Goal: Communication & Community: Answer question/provide support

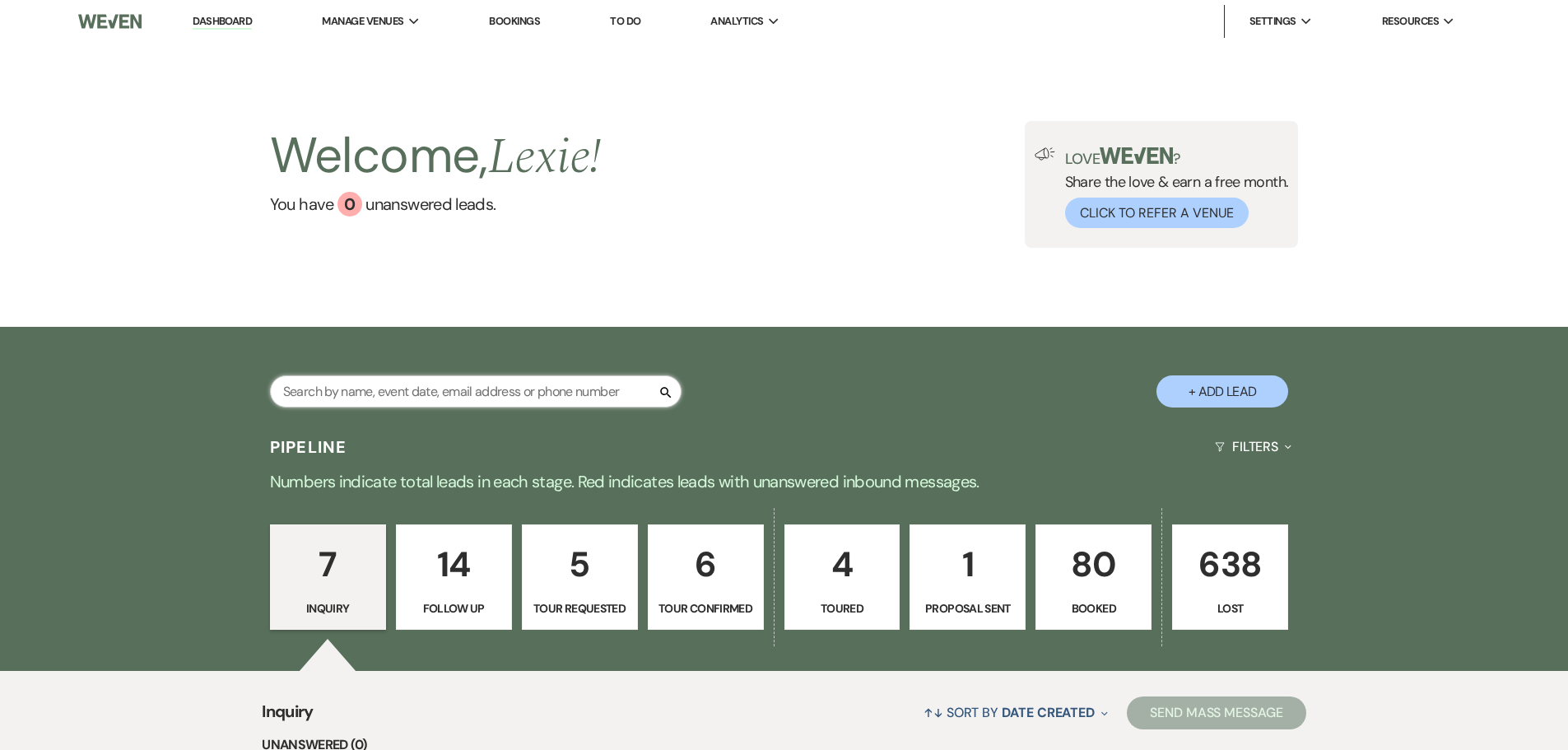
click at [441, 389] on input "text" at bounding box center [475, 391] width 412 height 32
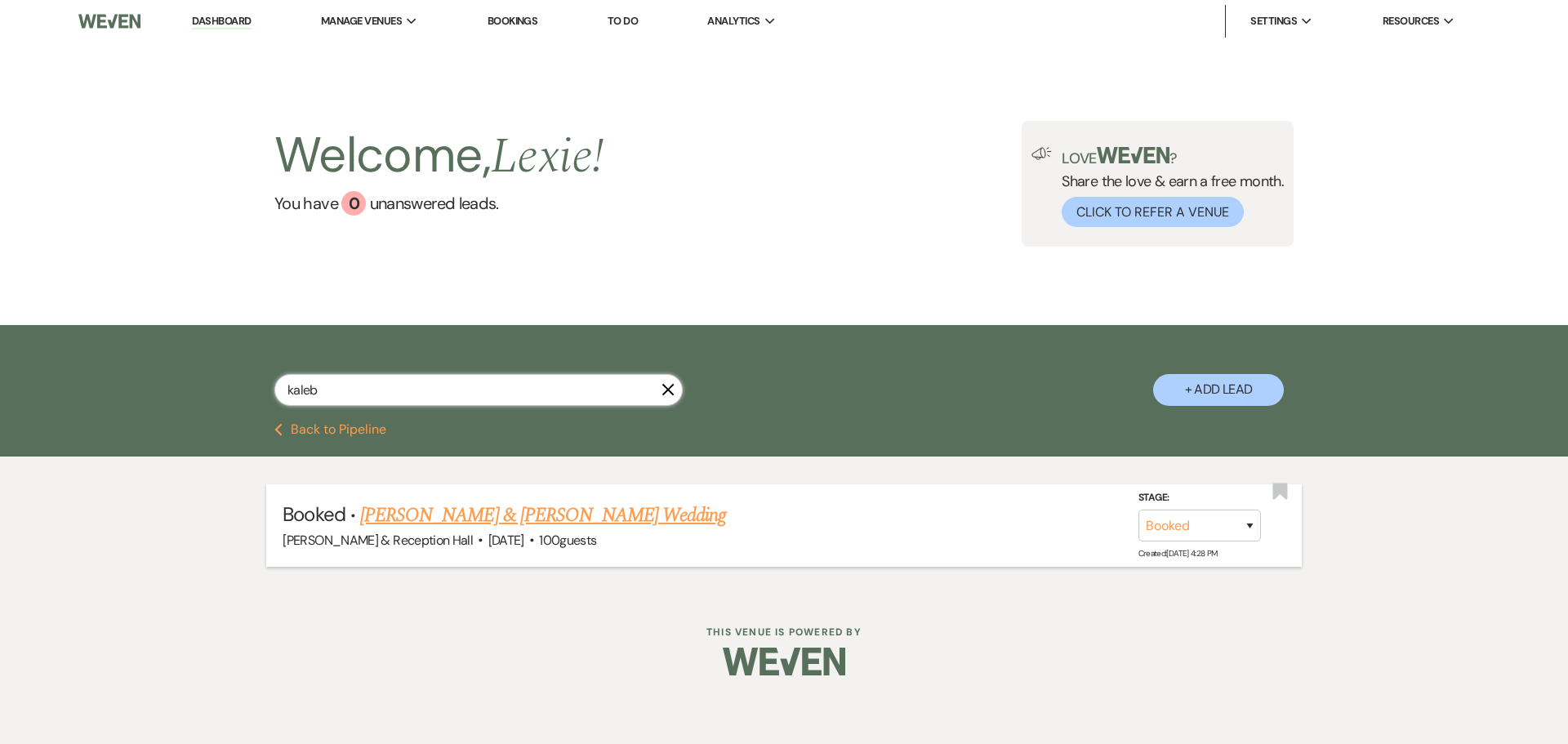
type input "kaleb"
click at [553, 519] on link "Briana Travis & Kaleb Hamilton's Wedding" at bounding box center [543, 515] width 366 height 29
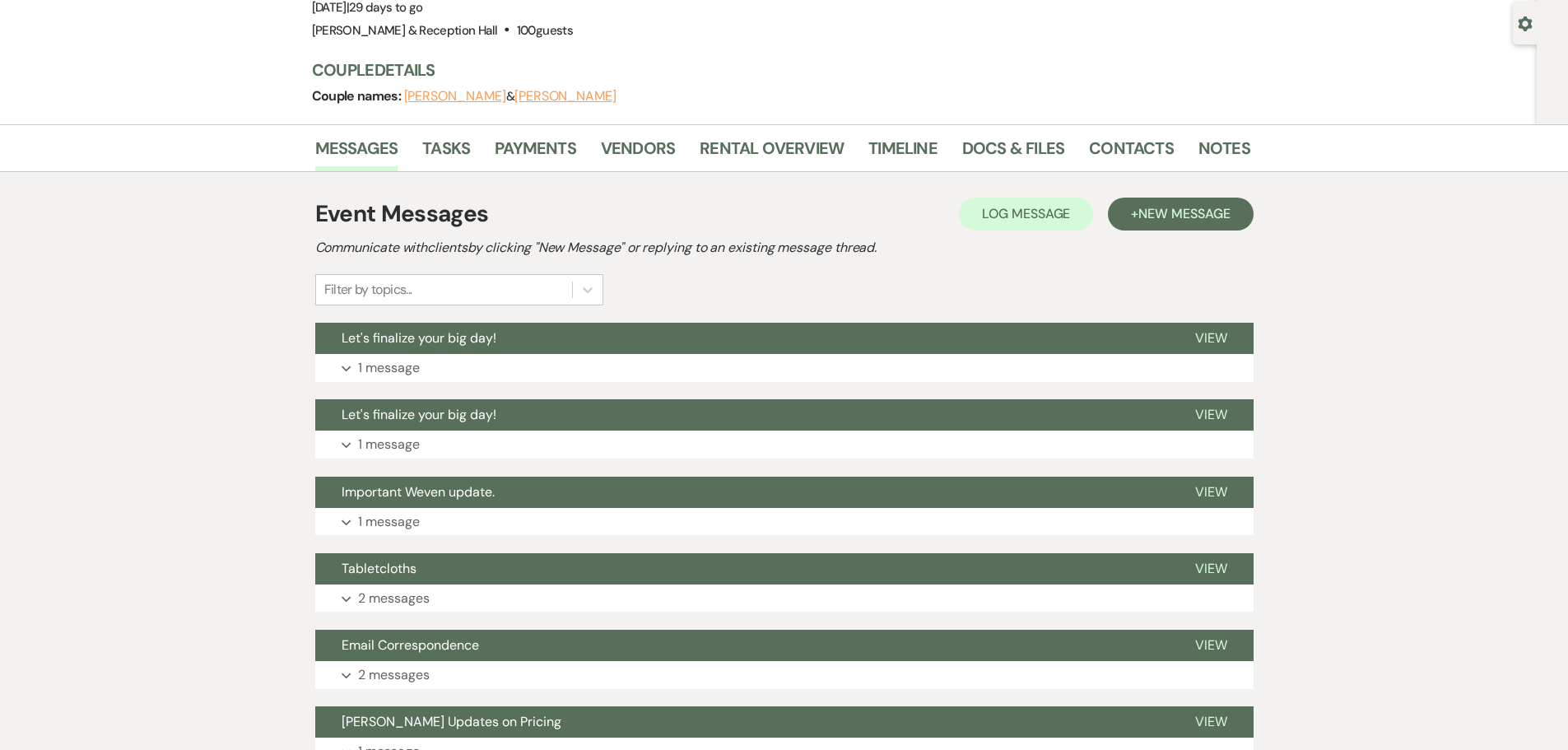
scroll to position [82, 0]
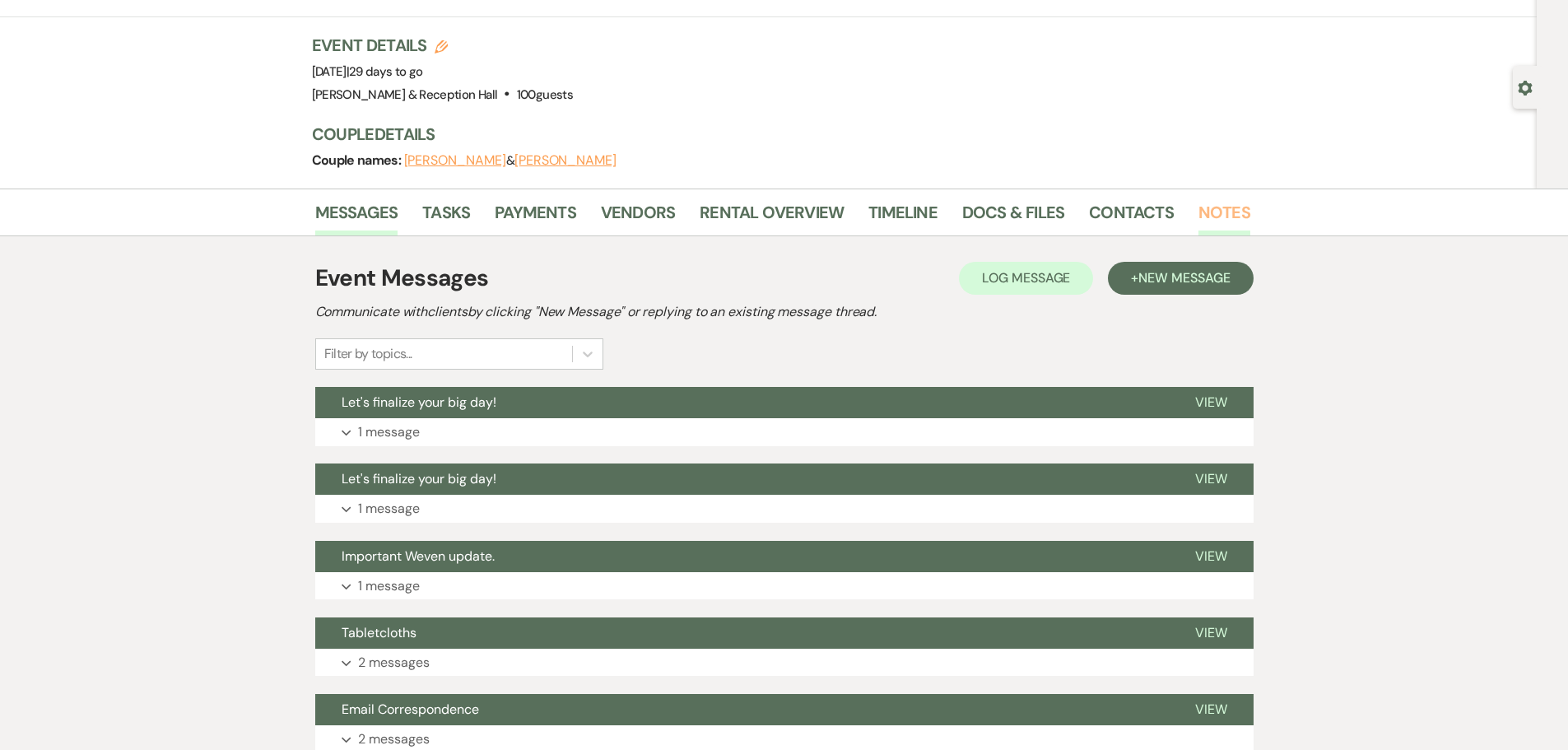
click at [1201, 211] on link "Notes" at bounding box center [1224, 217] width 52 height 36
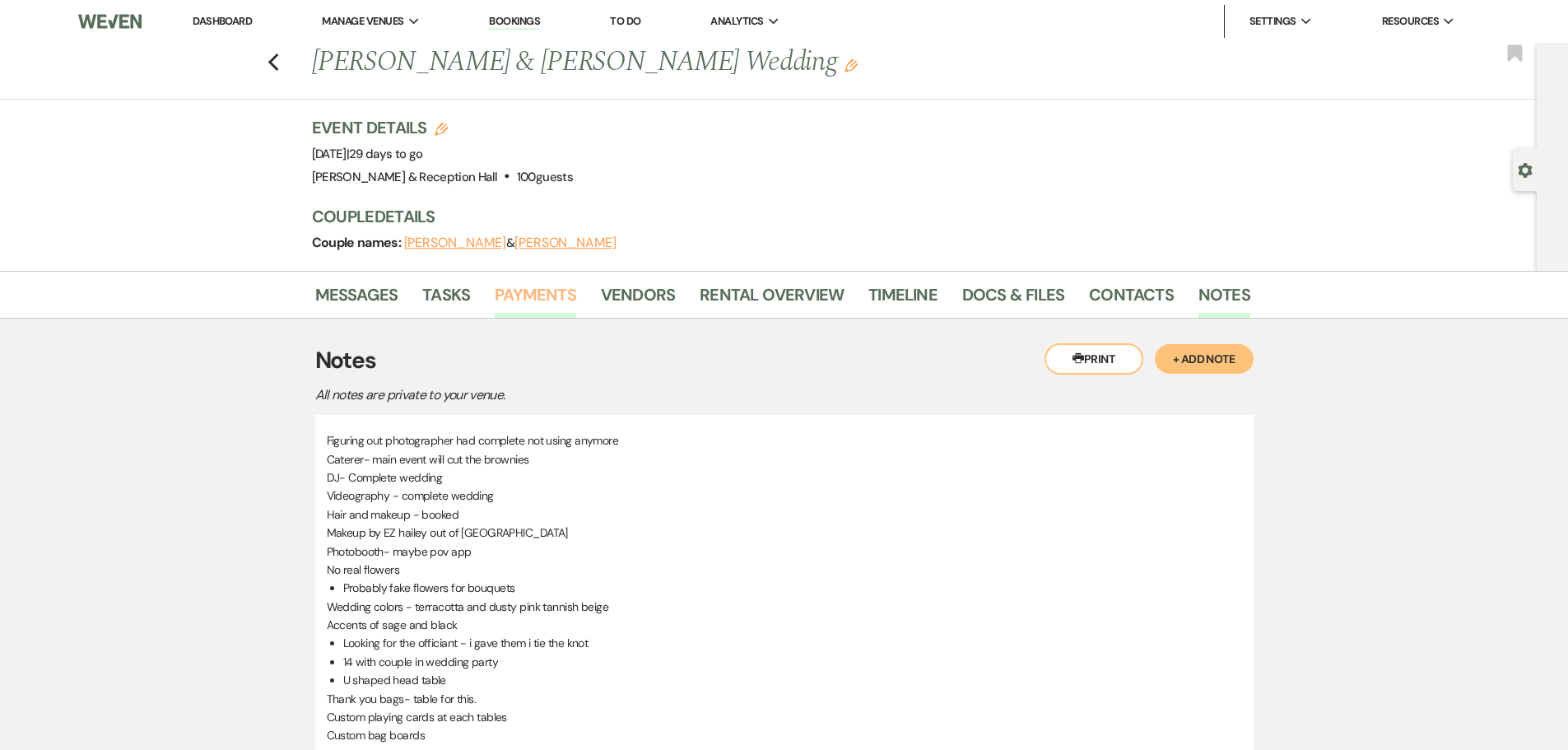
click at [516, 298] on link "Payments" at bounding box center [535, 299] width 81 height 36
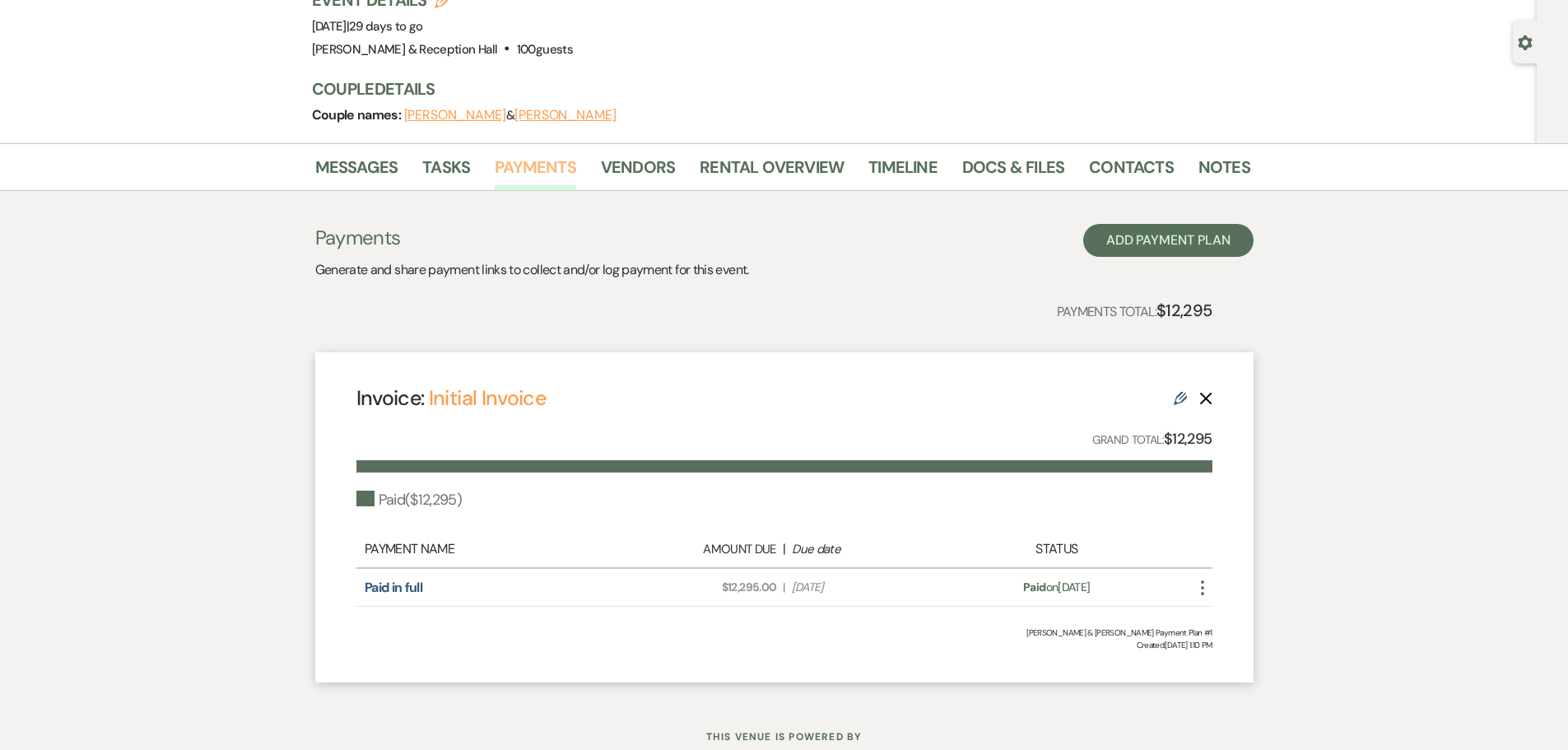
scroll to position [101, 0]
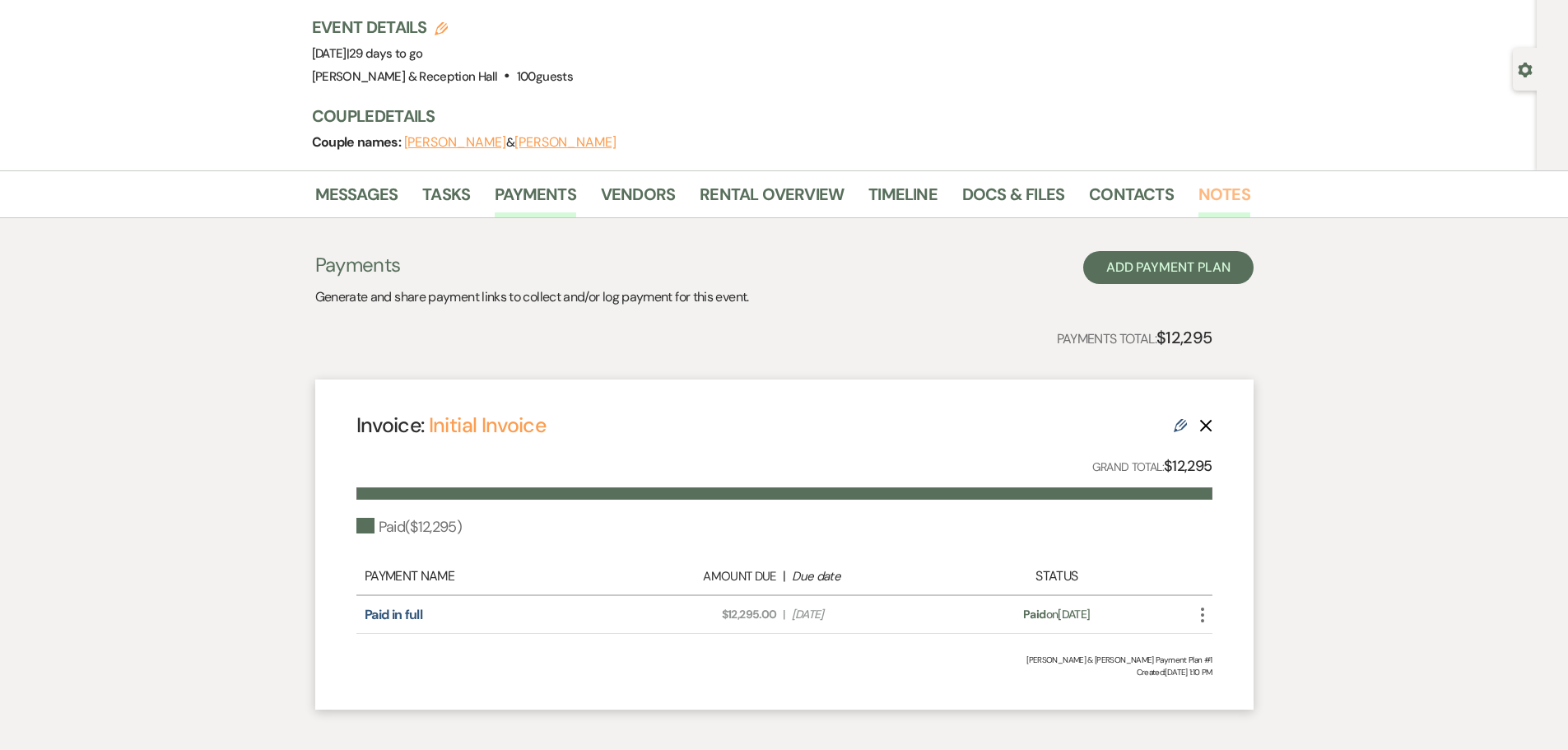
click at [1212, 186] on link "Notes" at bounding box center [1224, 198] width 52 height 36
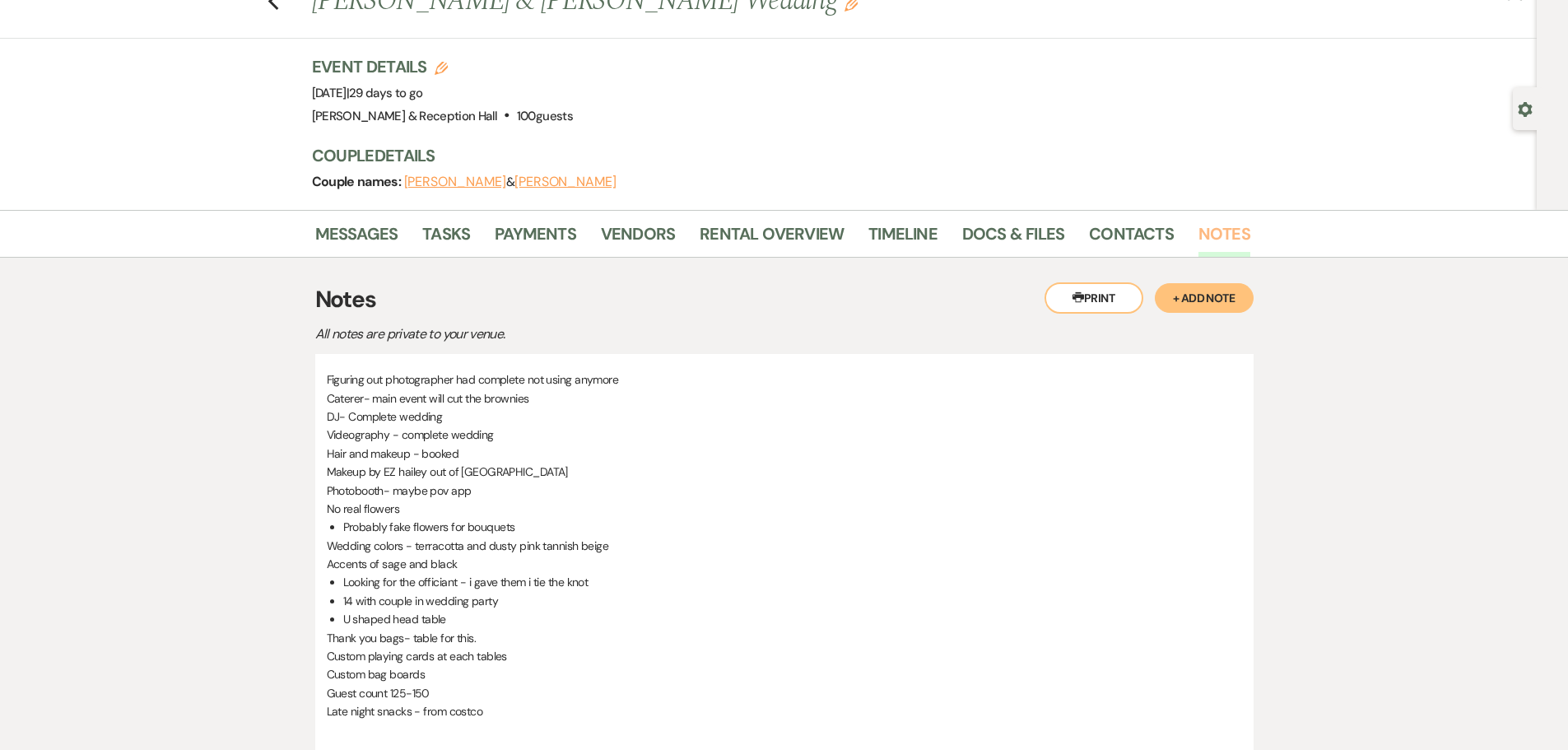
scroll to position [164, 0]
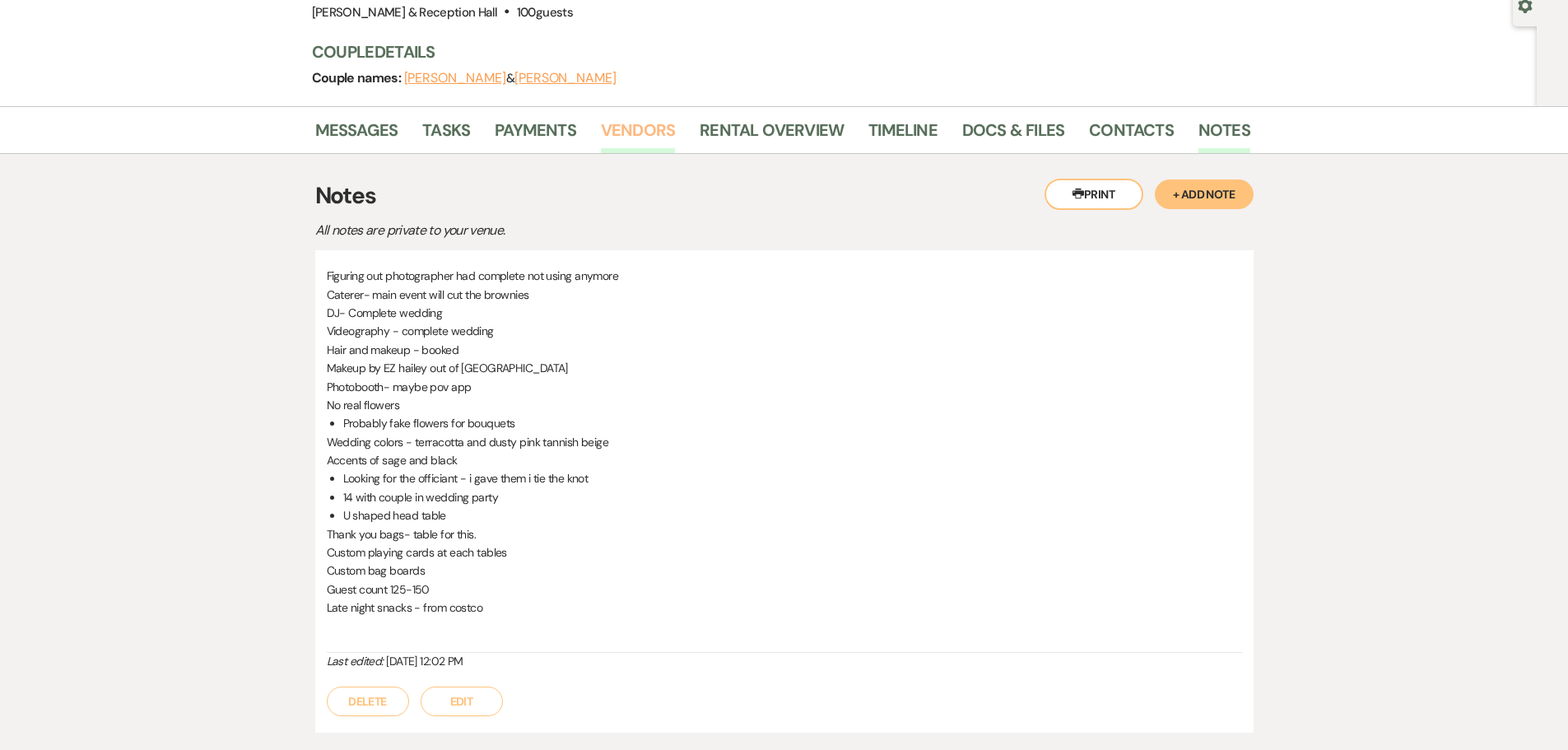
click at [647, 122] on link "Vendors" at bounding box center [637, 135] width 74 height 36
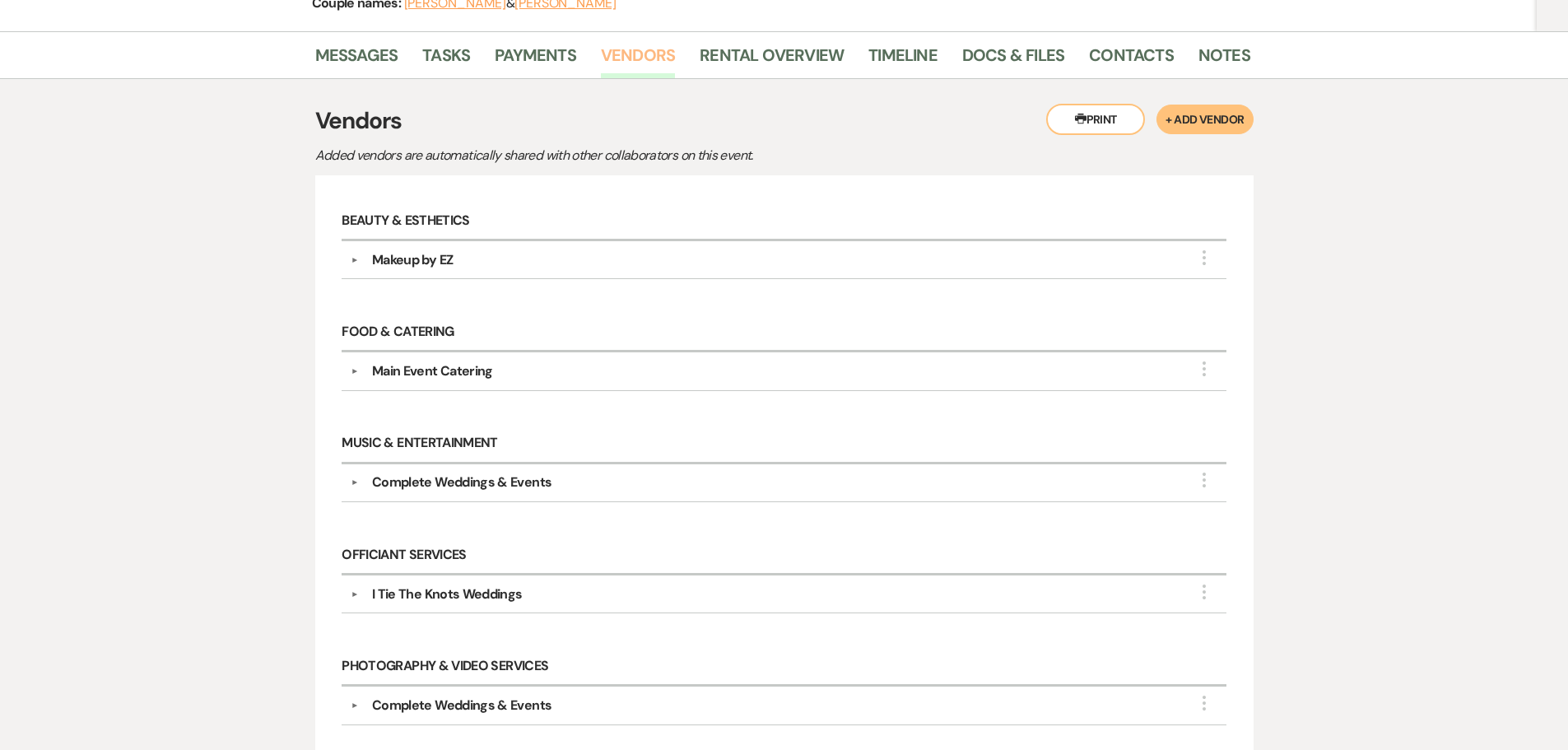
scroll to position [247, 0]
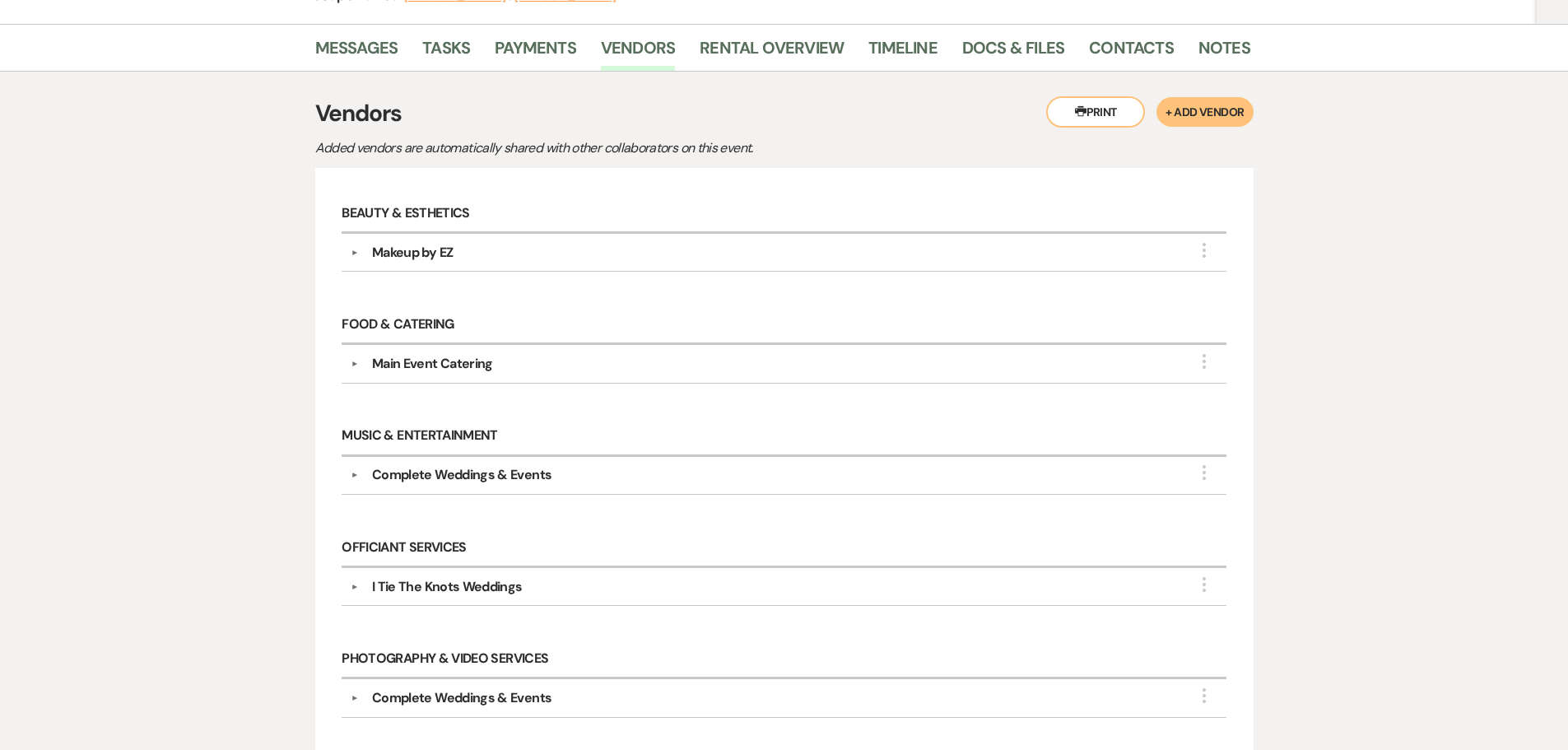
click at [431, 246] on div "Makeup by EZ" at bounding box center [413, 253] width 80 height 20
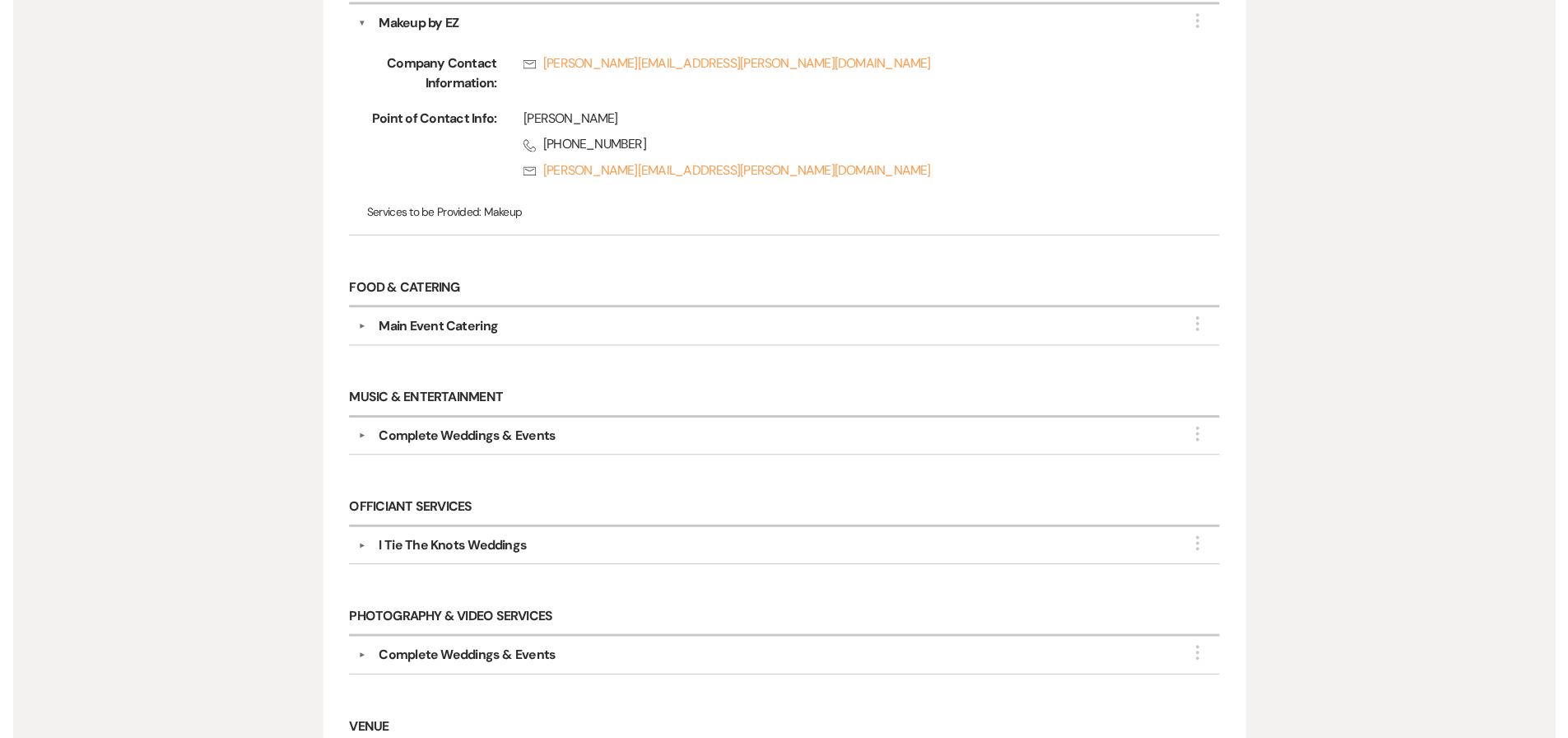
scroll to position [494, 0]
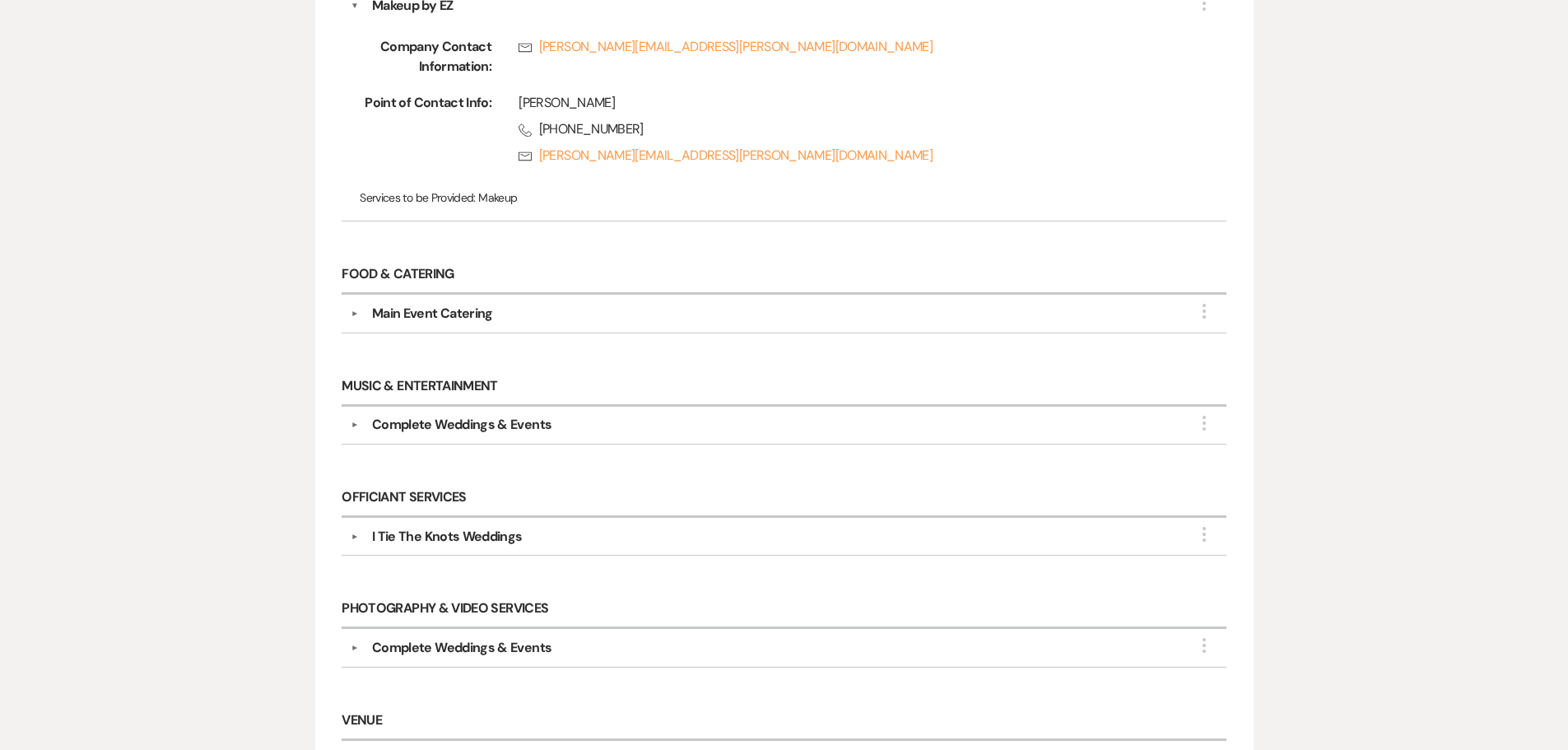
click at [472, 415] on div "Complete Weddings & Events" at bounding box center [461, 425] width 179 height 20
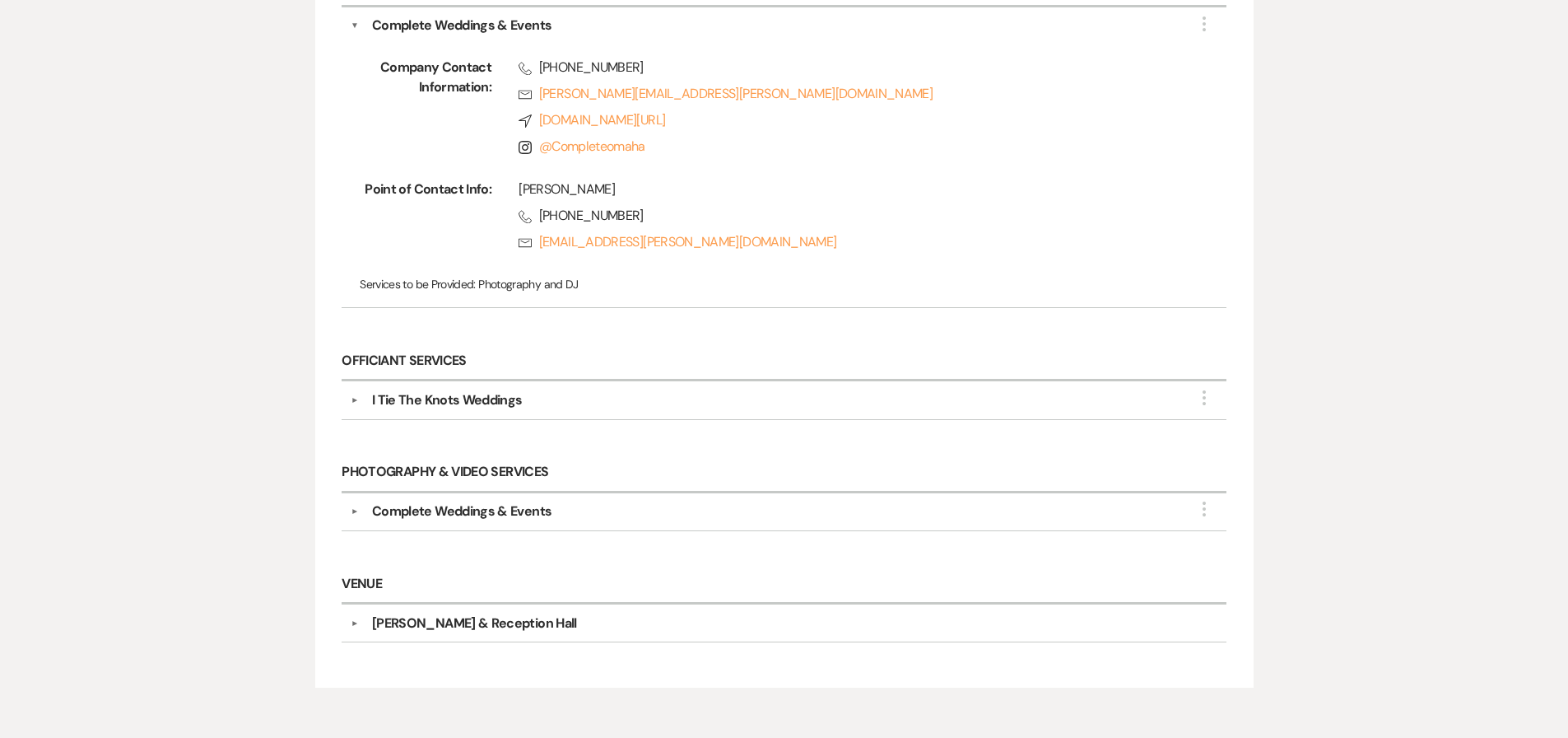
scroll to position [991, 0]
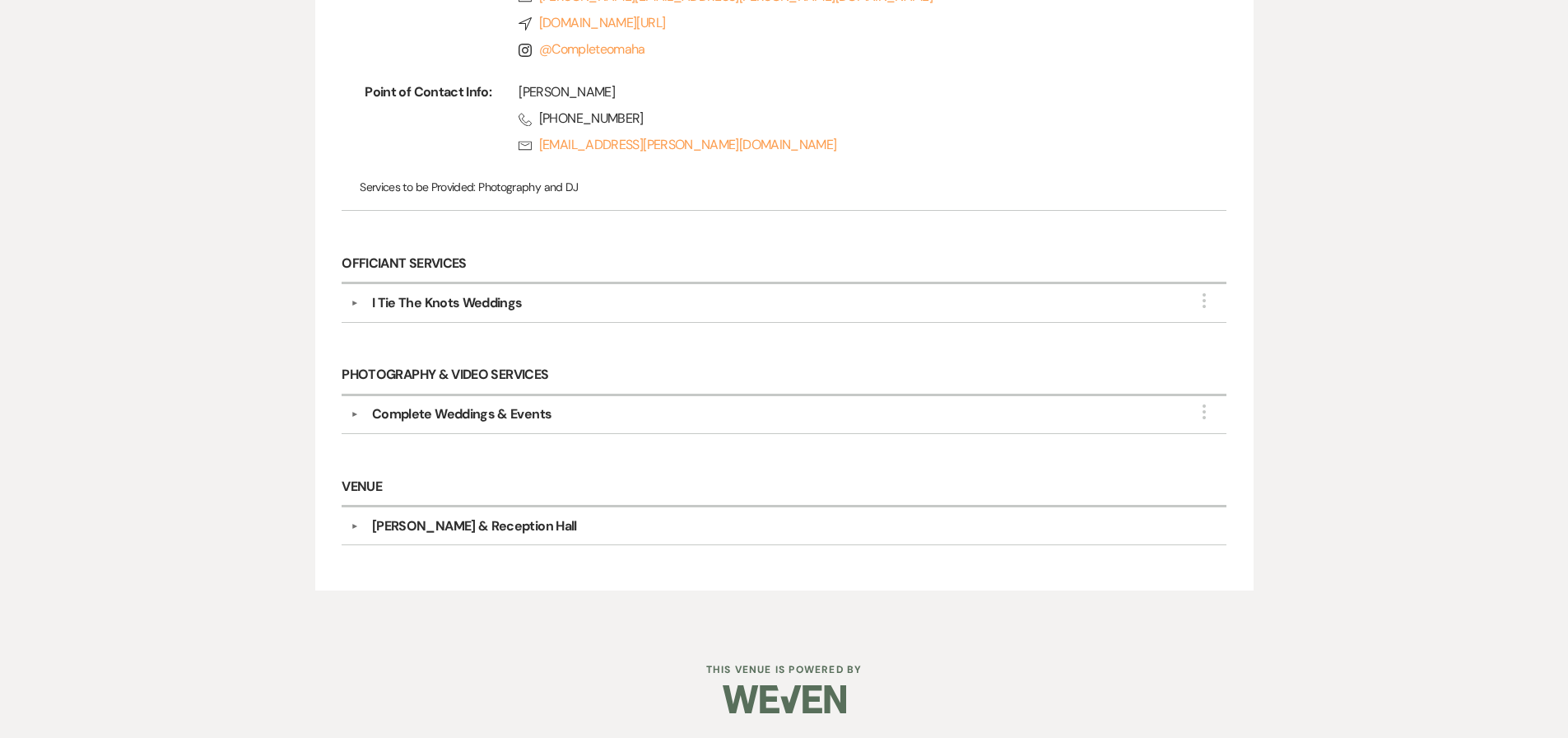
click at [512, 400] on div "▼ Complete Weddings & Events More Company Contact Information: Phone (402) 339-…" at bounding box center [783, 414] width 884 height 38
click at [511, 407] on div "Complete Weddings & Events" at bounding box center [461, 414] width 179 height 20
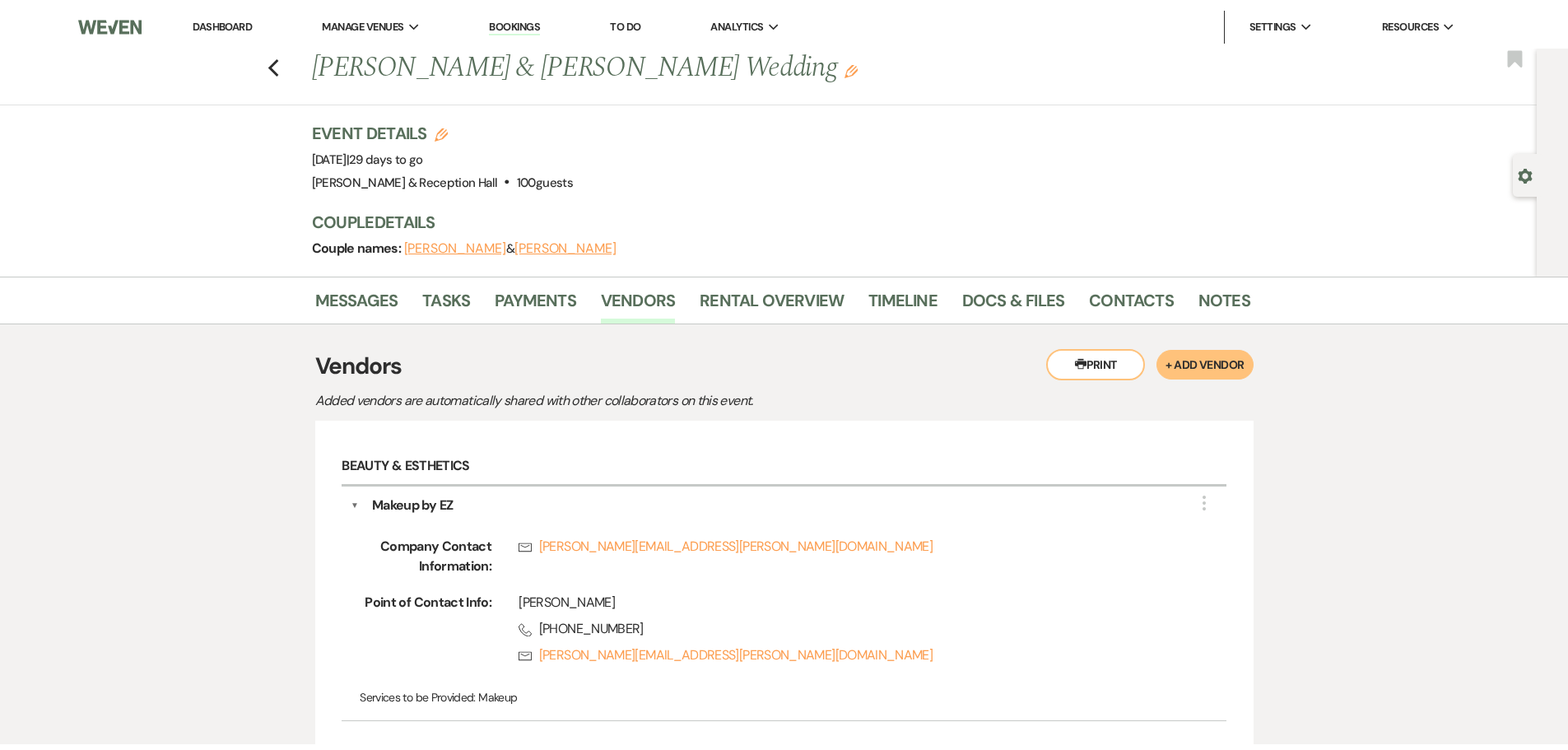
scroll to position [0, 0]
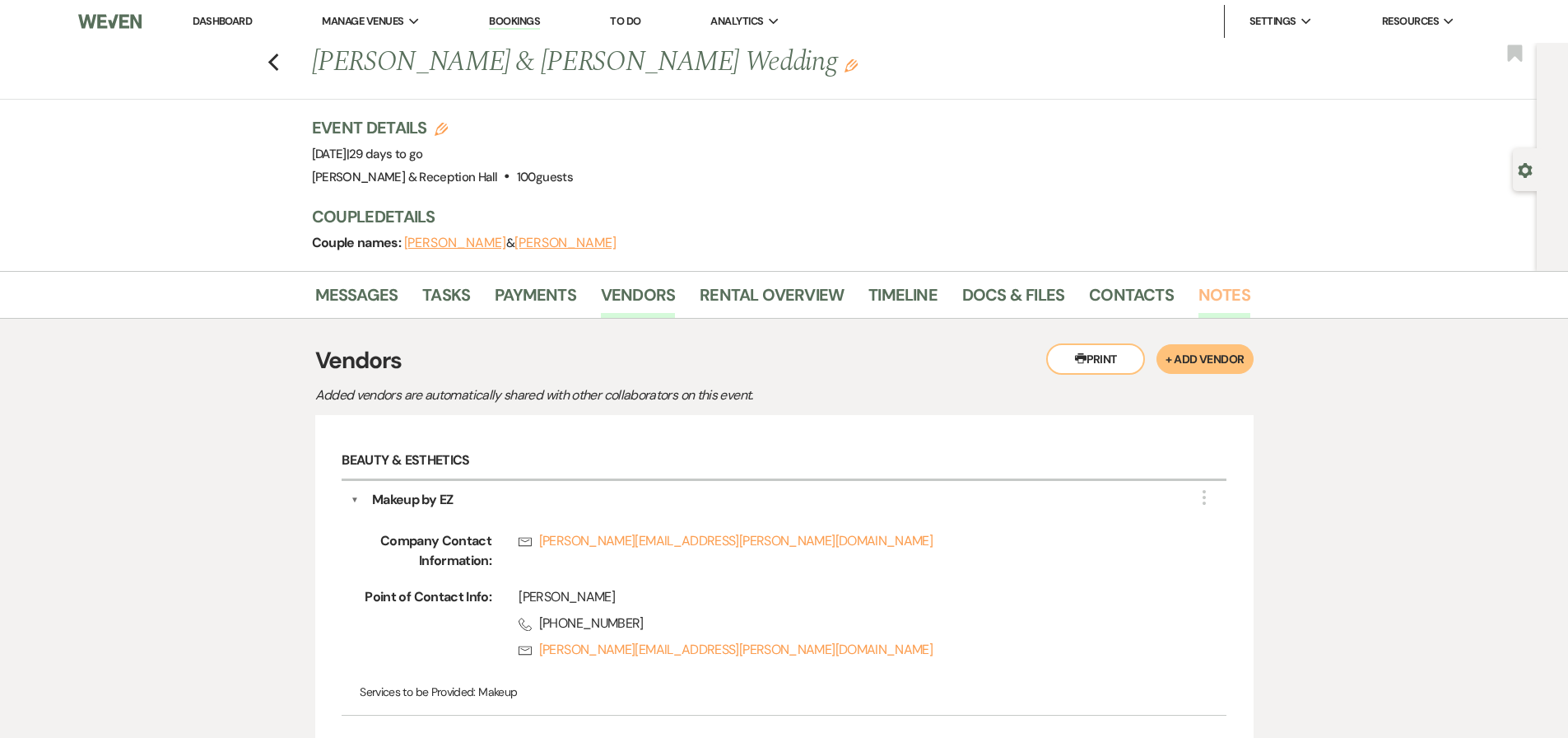
click at [1200, 299] on link "Notes" at bounding box center [1224, 299] width 52 height 36
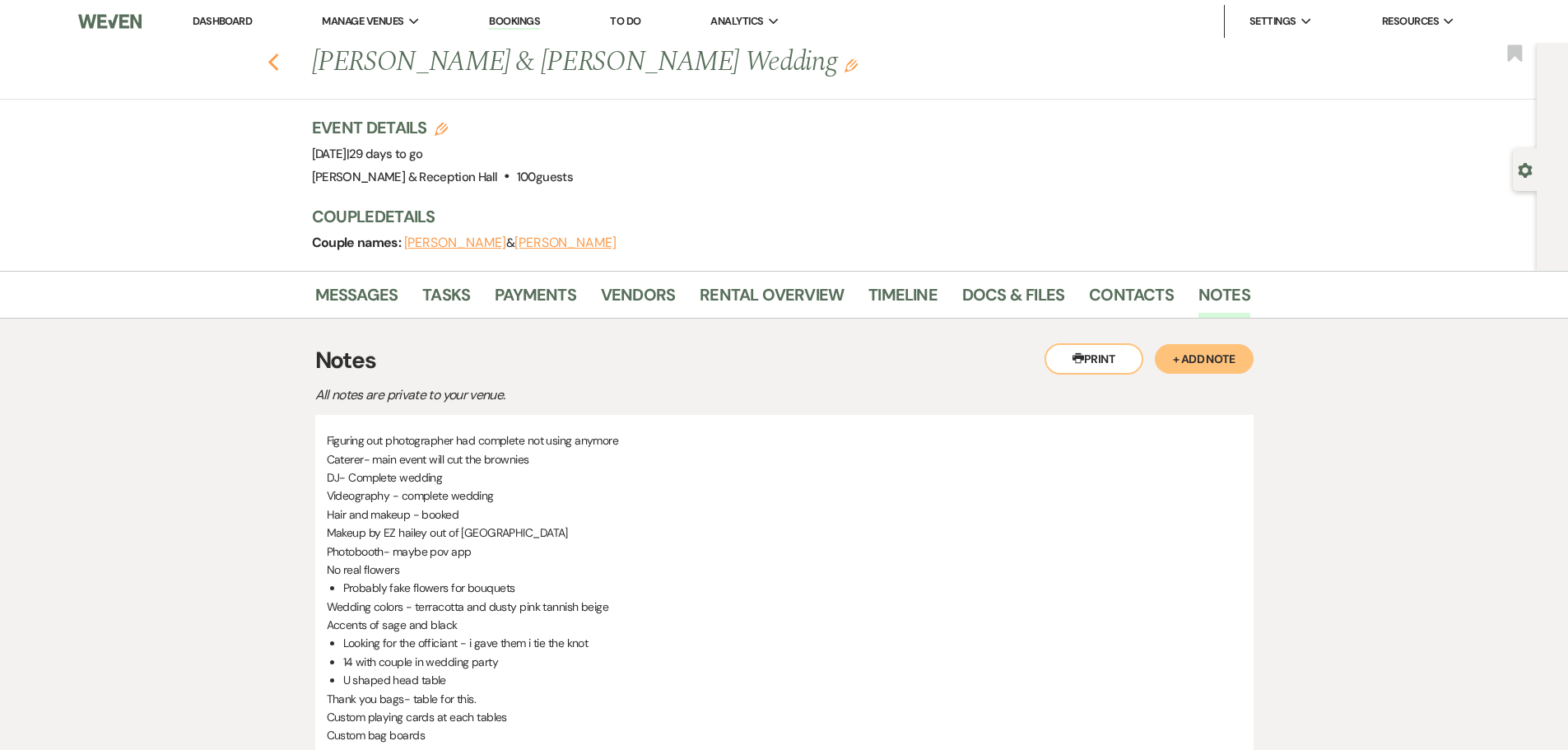
click at [280, 65] on icon "Previous" at bounding box center [274, 62] width 12 height 20
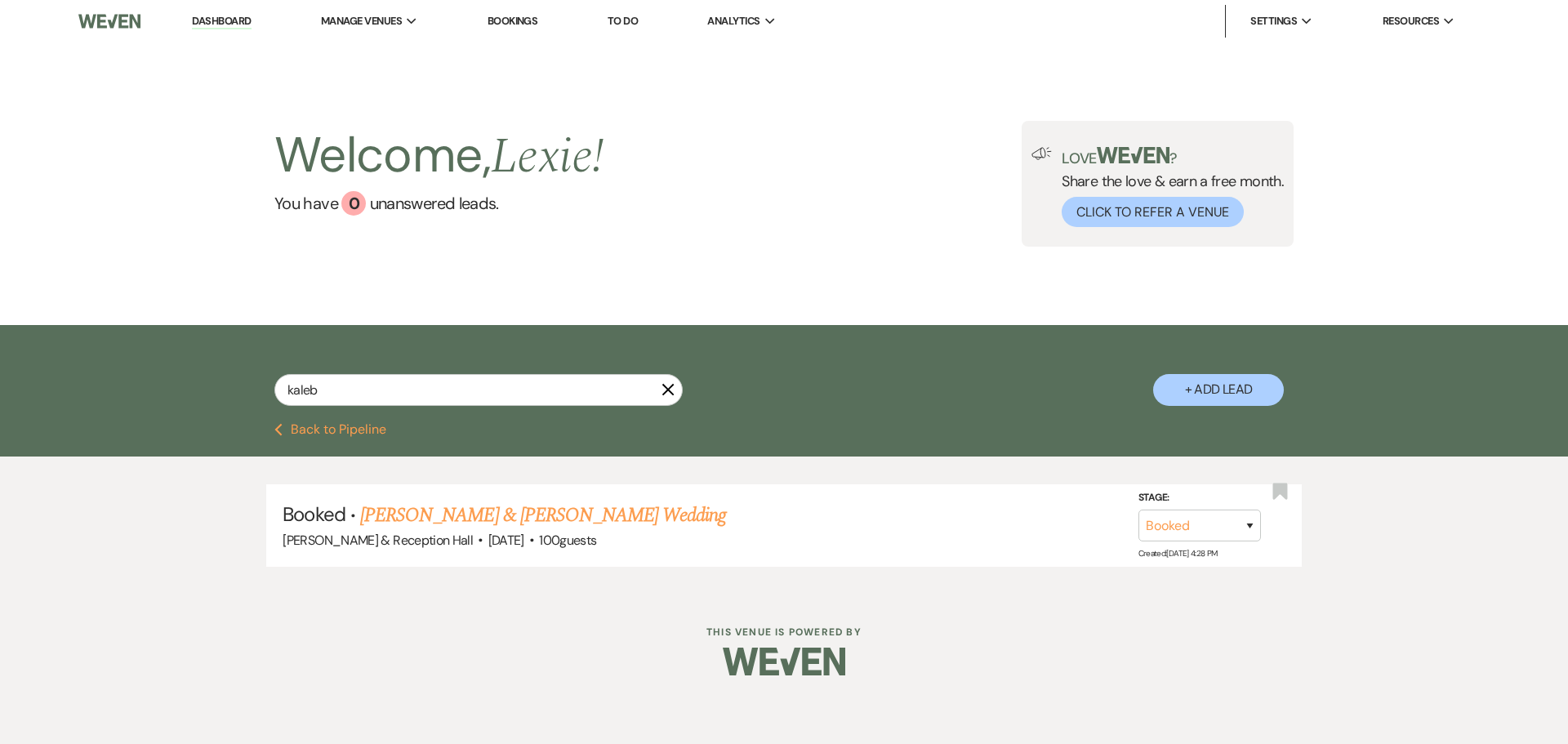
click at [355, 434] on button "Previous Back to Pipeline" at bounding box center [330, 429] width 112 height 13
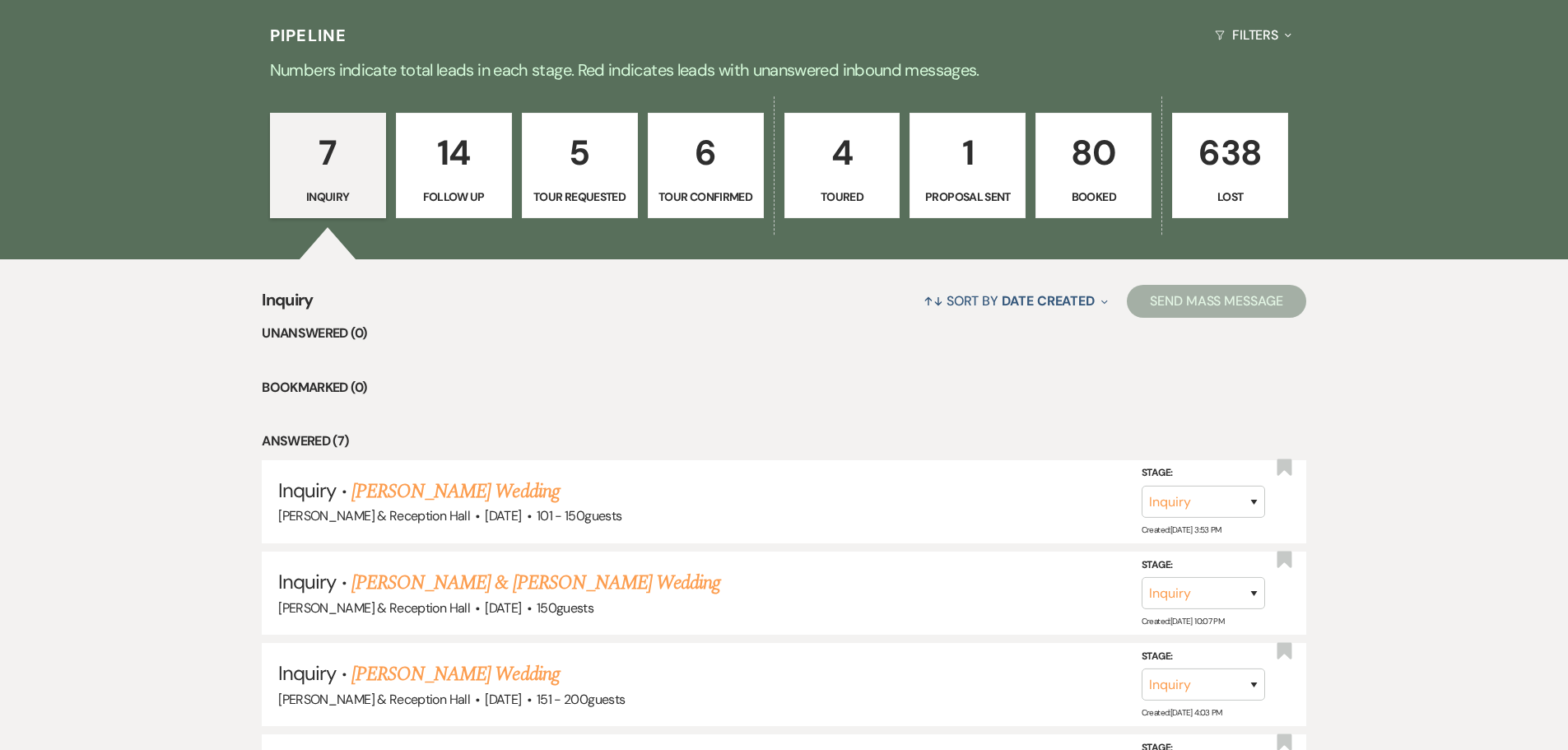
click at [974, 156] on p "1" at bounding box center [968, 152] width 94 height 55
select select "6"
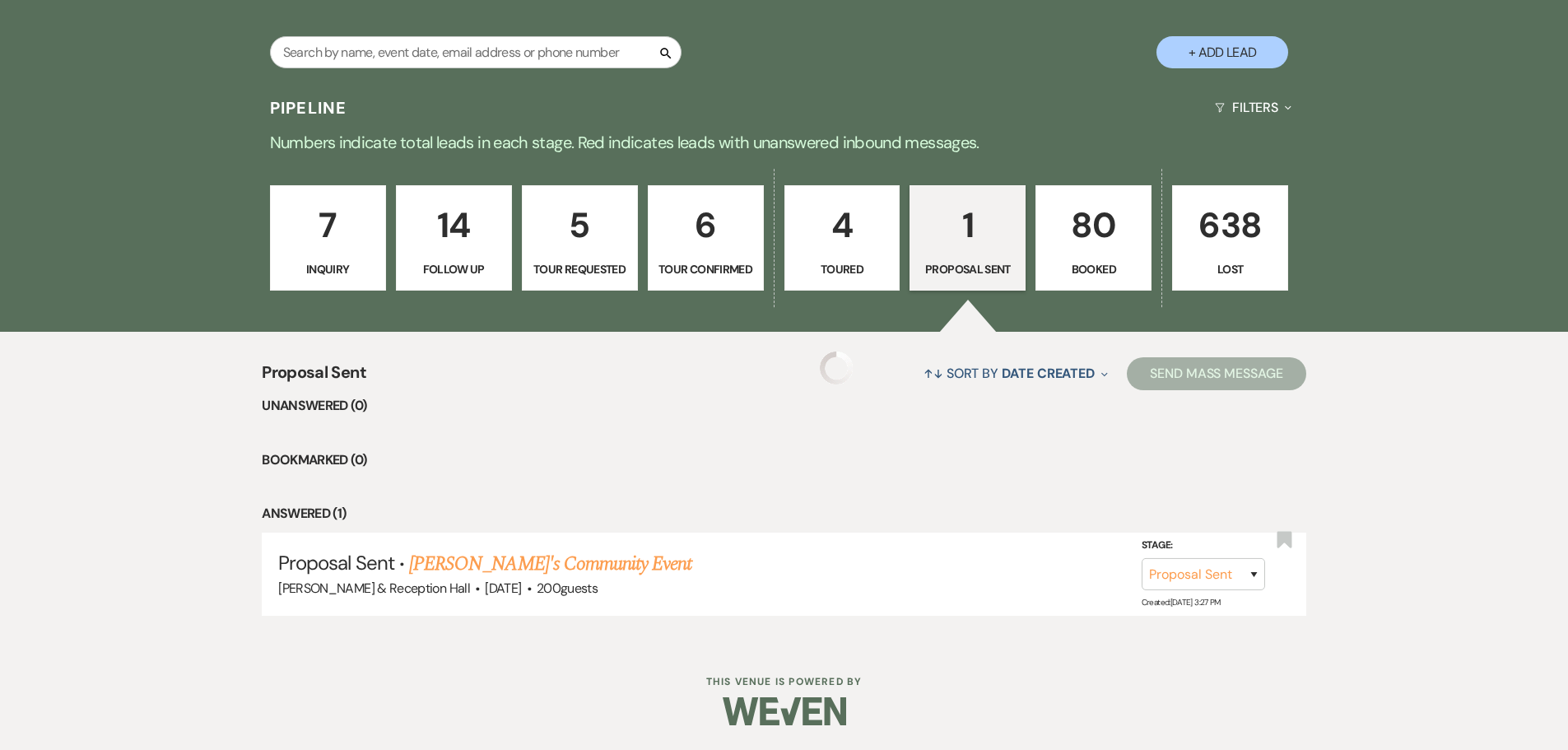
scroll to position [339, 0]
click at [1107, 260] on p "Booked" at bounding box center [1093, 269] width 94 height 18
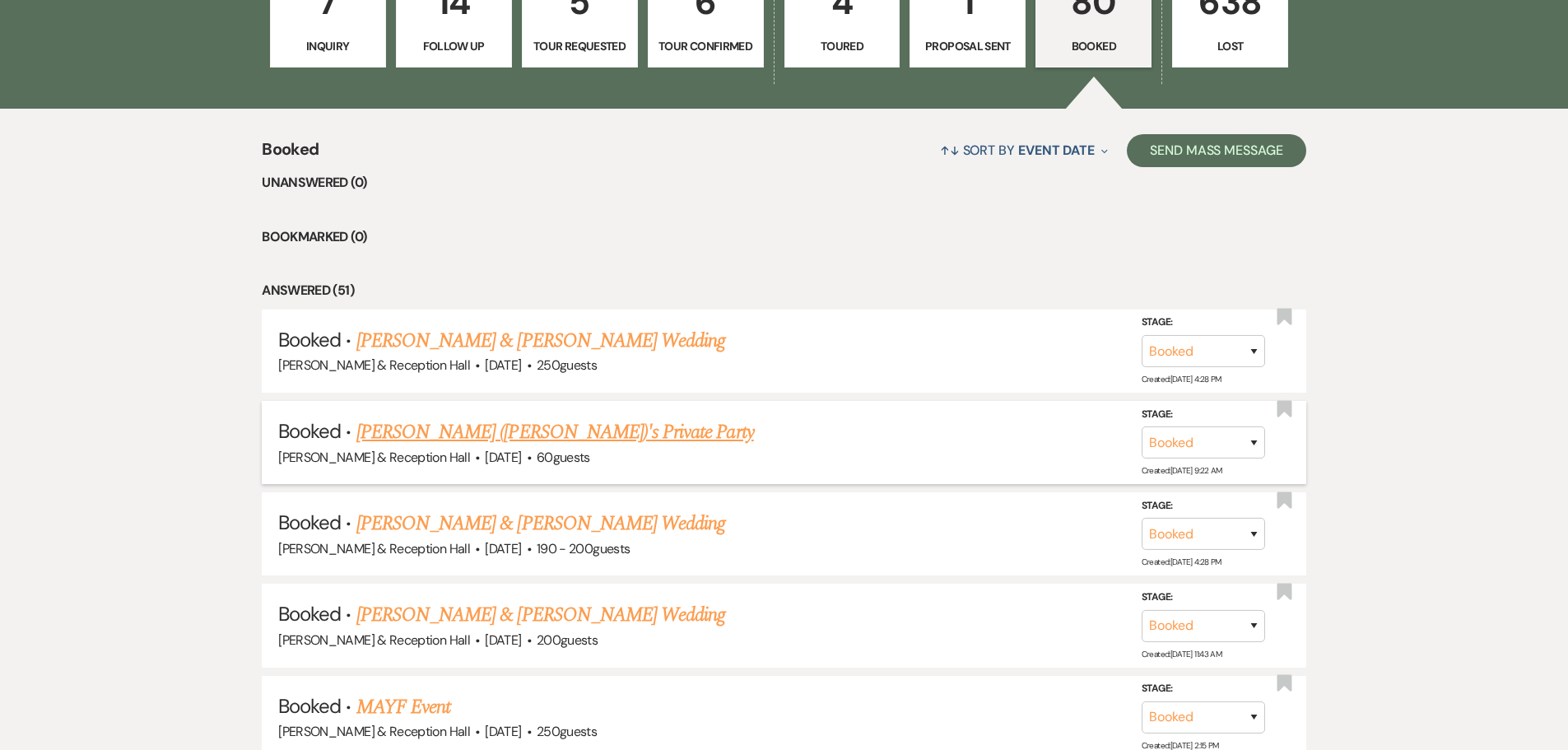
scroll to position [586, 0]
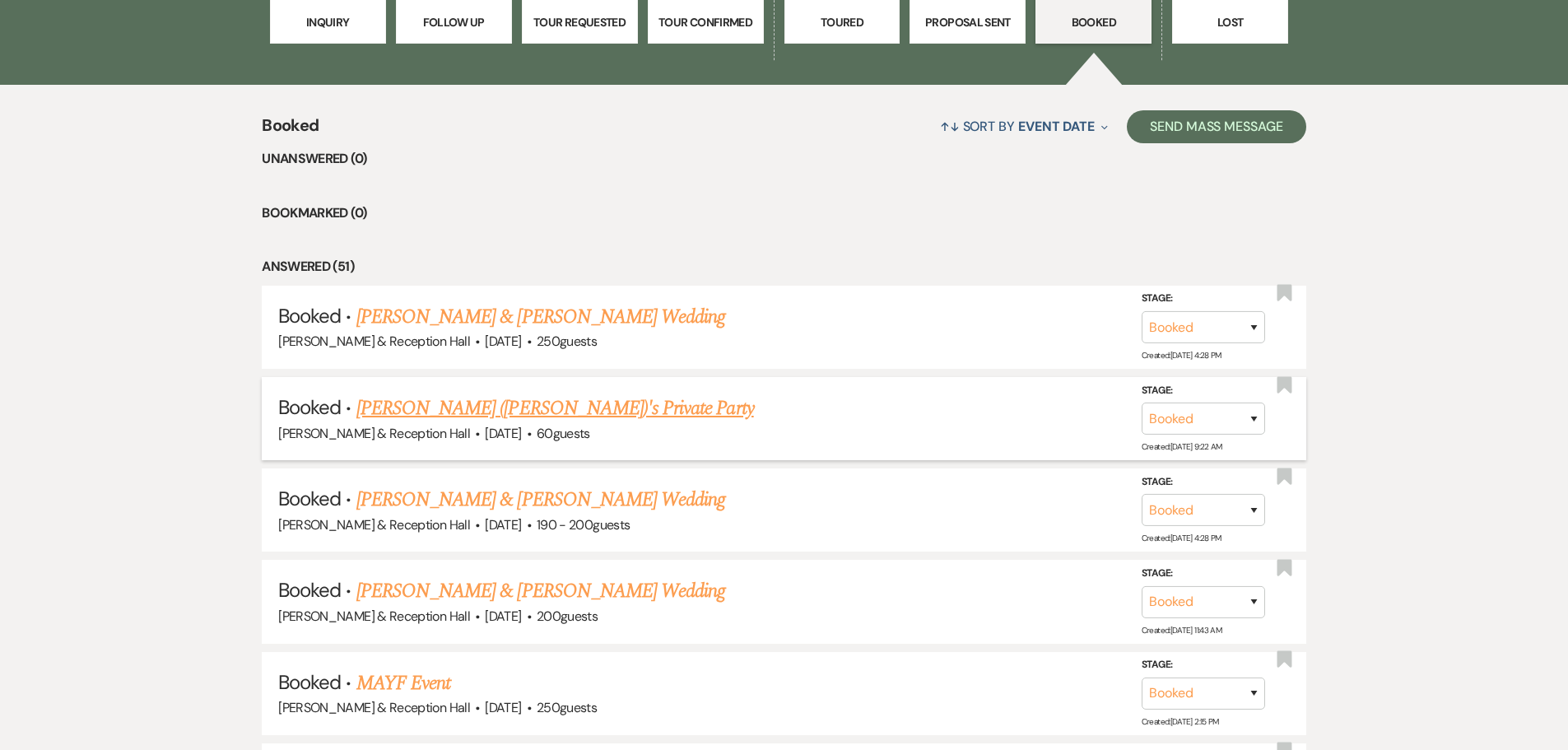
click at [529, 406] on link "Jessica Burke (Ahern)'s Private Party" at bounding box center [555, 408] width 398 height 30
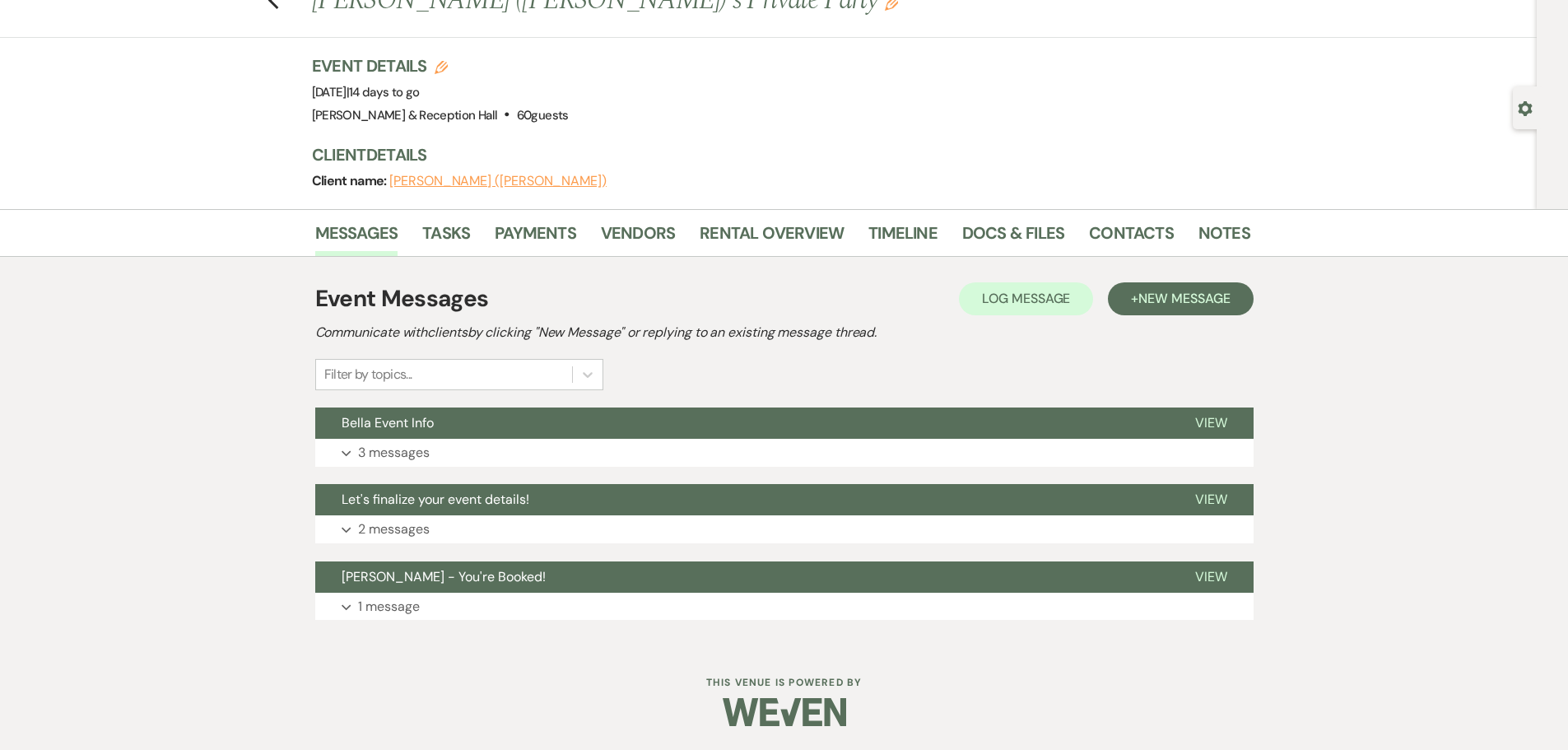
scroll to position [63, 0]
click at [427, 439] on button "Expand 3 messages" at bounding box center [784, 452] width 938 height 28
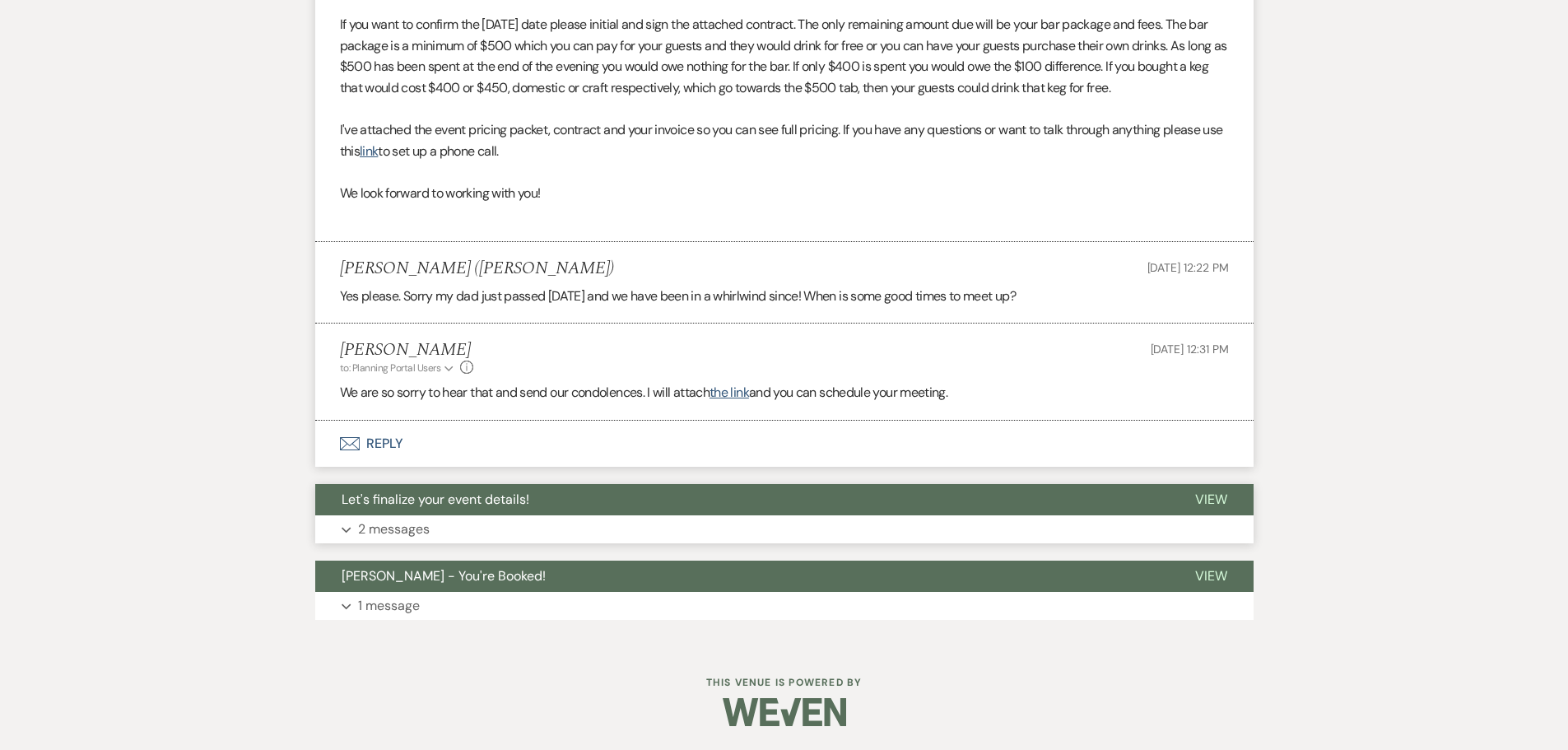
scroll to position [653, 0]
click at [400, 587] on button "Bella Terre Vineyard - You're Booked!" at bounding box center [742, 575] width 853 height 31
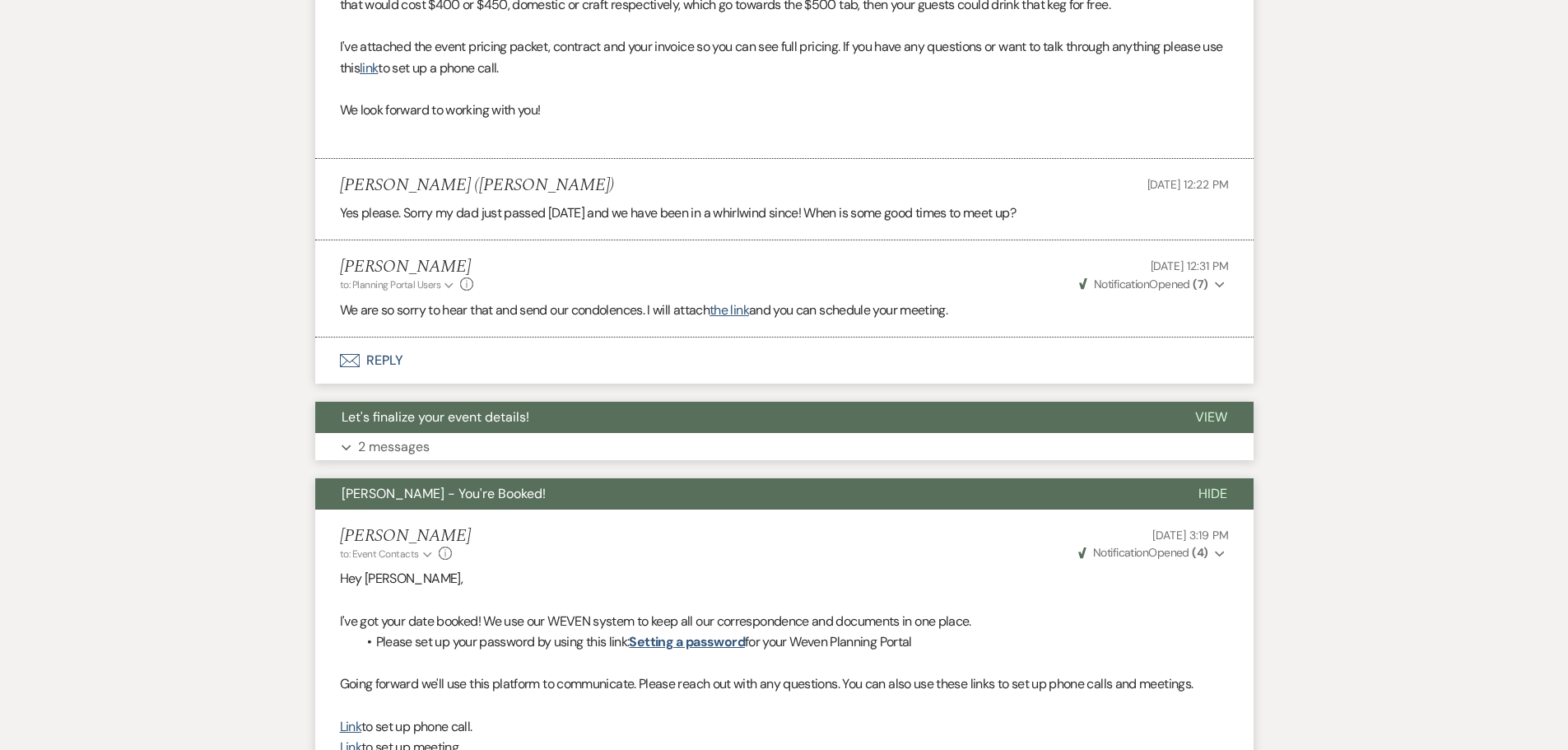
click at [433, 436] on button "Expand 2 messages" at bounding box center [784, 447] width 938 height 28
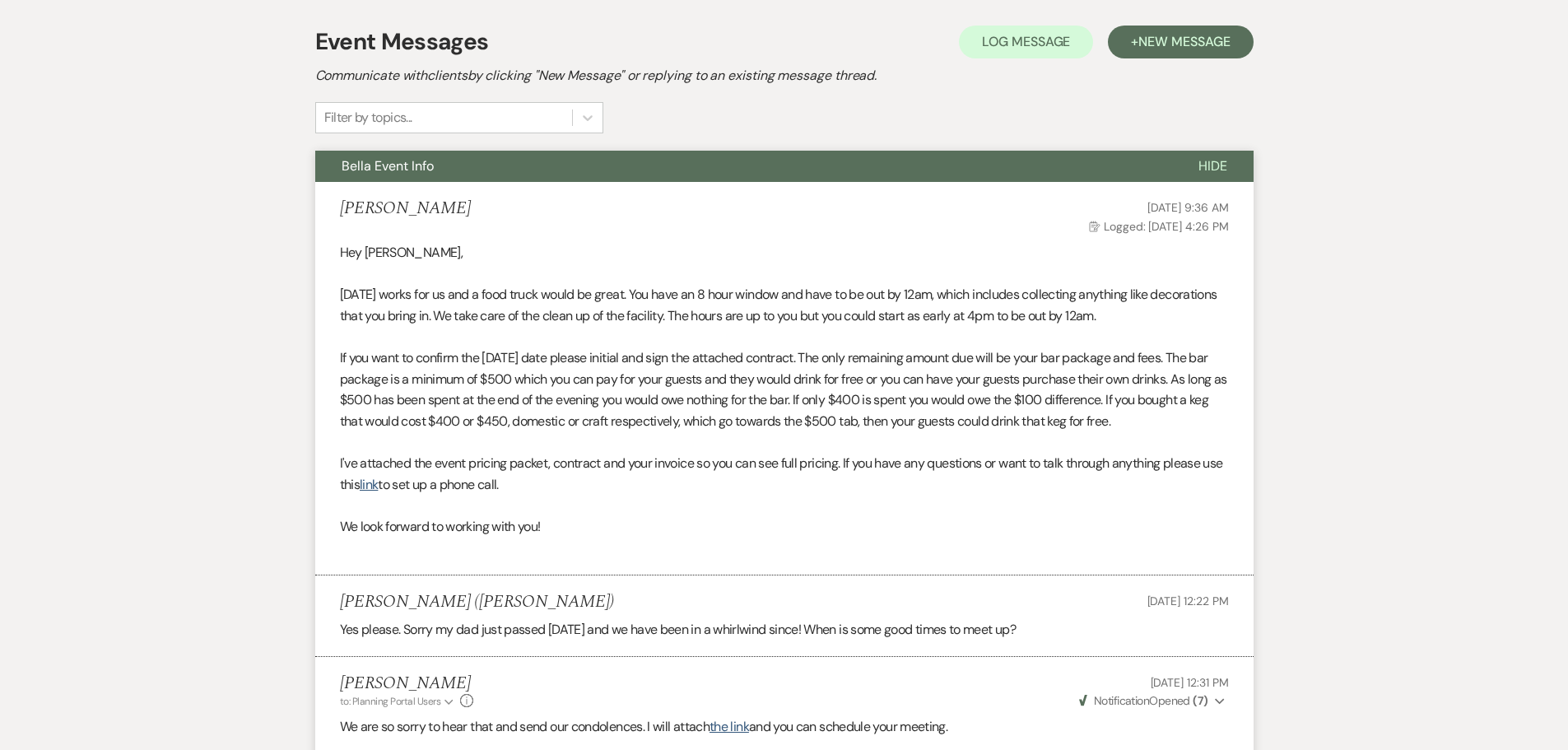
scroll to position [241, 0]
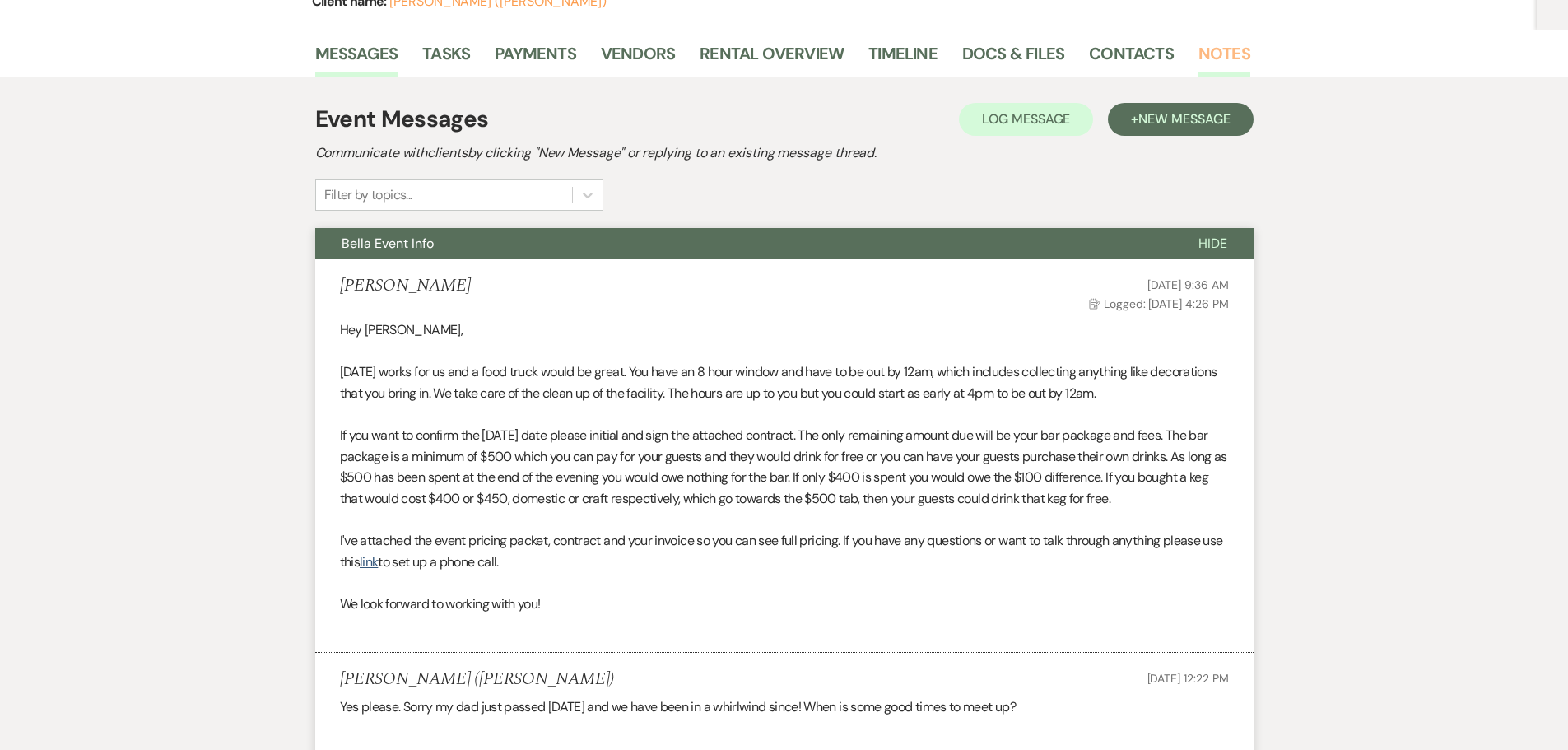
click at [1213, 44] on link "Notes" at bounding box center [1224, 58] width 52 height 36
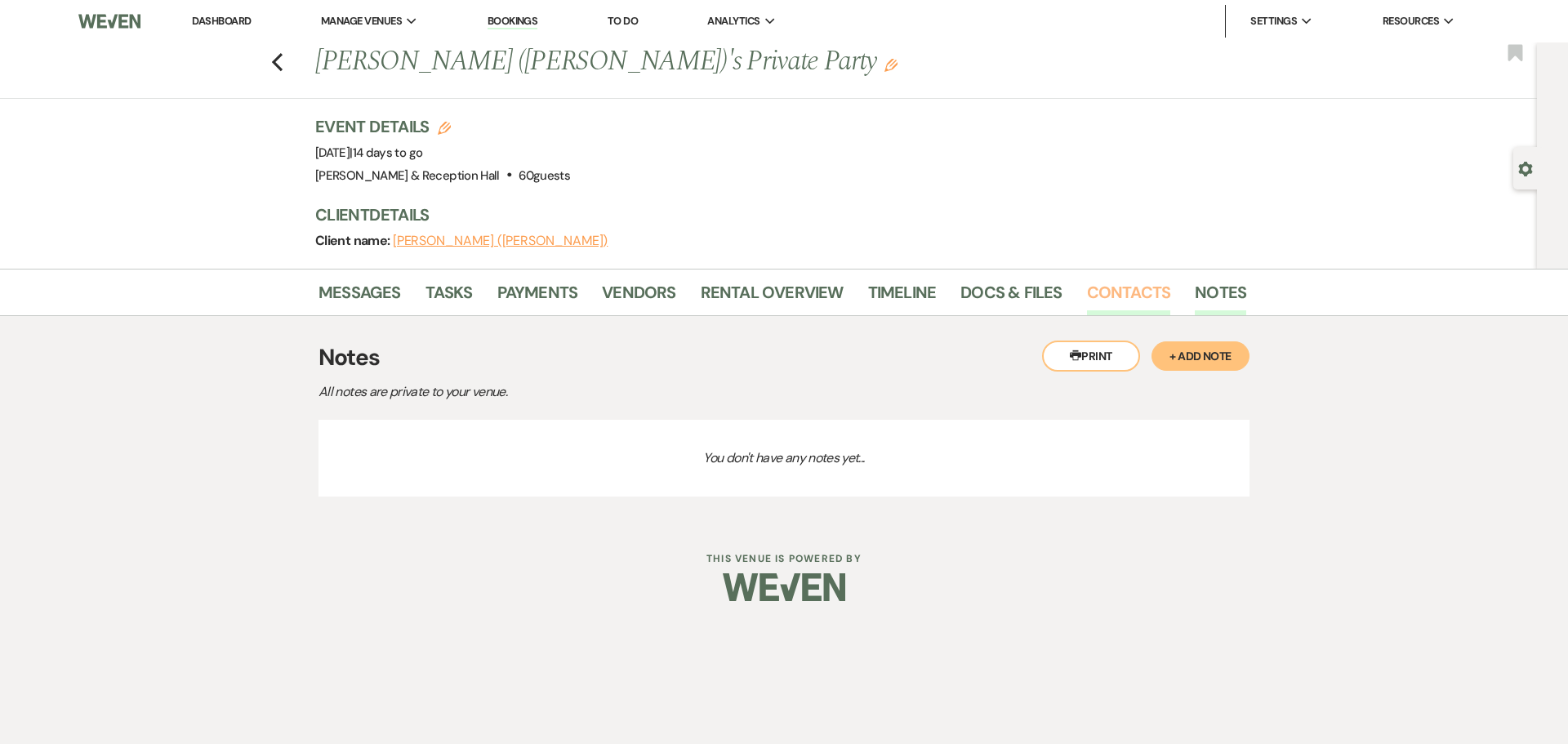
click at [1157, 286] on link "Contacts" at bounding box center [1128, 297] width 84 height 36
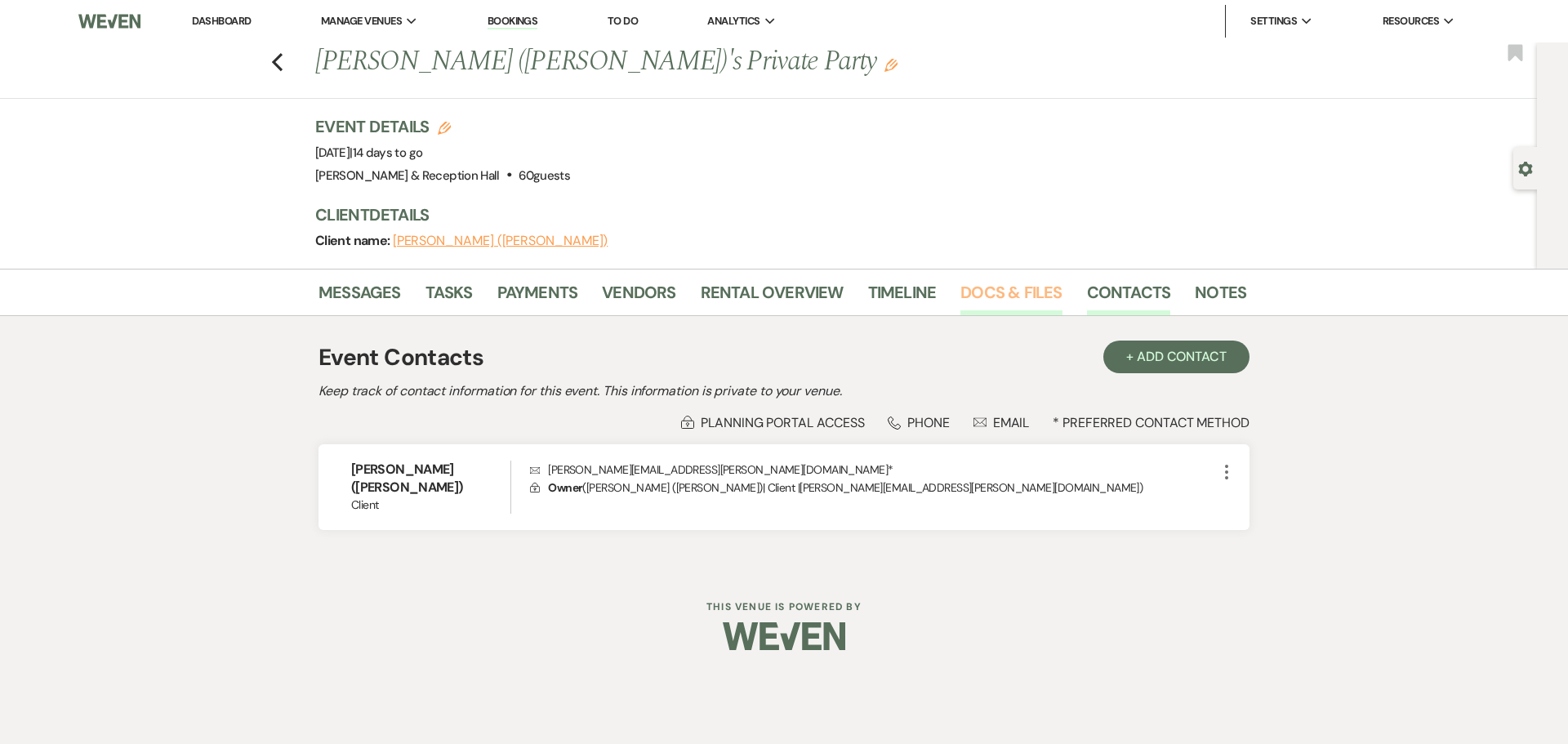
click at [997, 295] on link "Docs & Files" at bounding box center [1010, 297] width 101 height 36
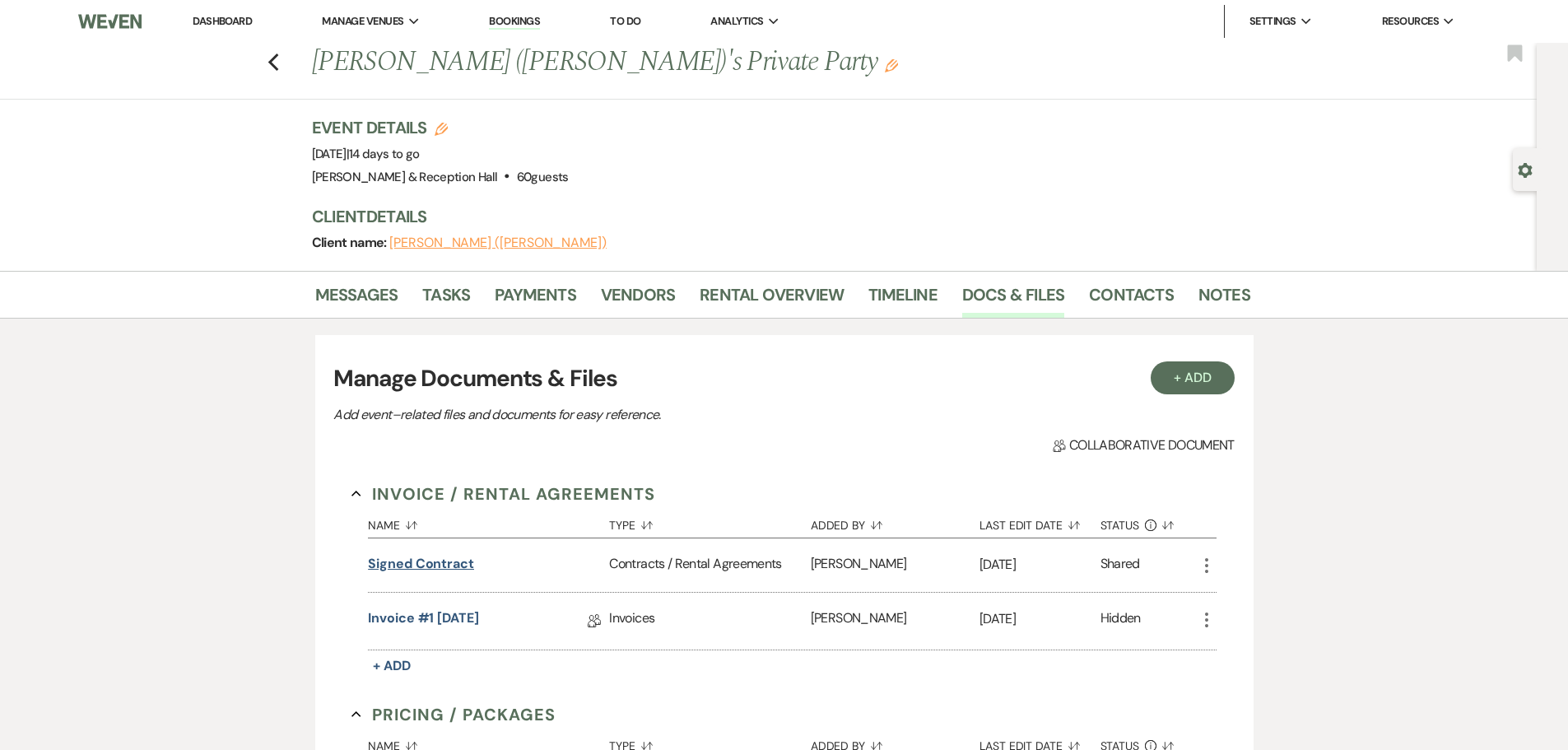
click at [451, 556] on button "Signed Contract" at bounding box center [420, 564] width 106 height 20
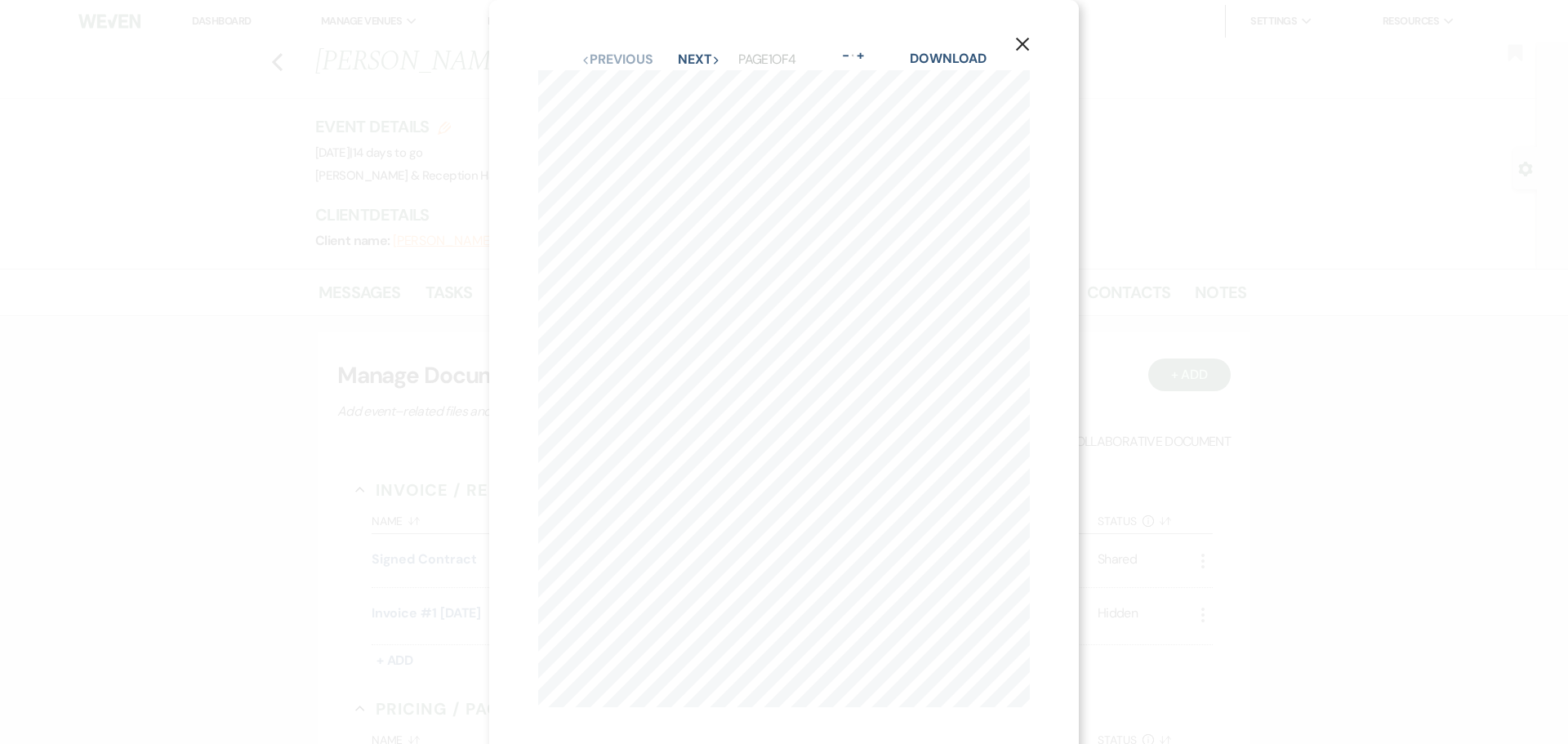
click at [219, 377] on div "X Previous Previous Next Next Page 1 of 4 - Zoom + Download CONTACT INFORMATION…" at bounding box center [784, 372] width 1568 height 744
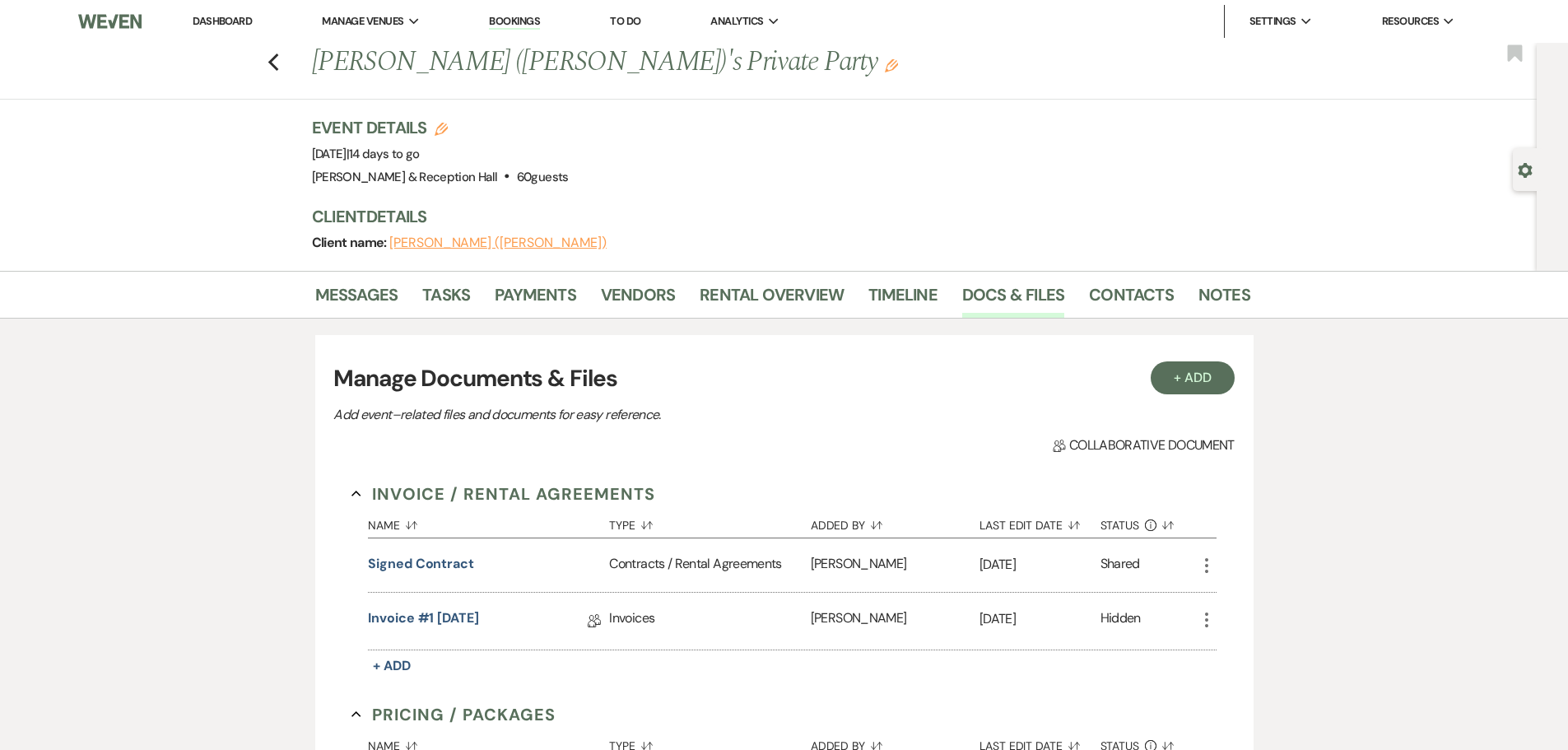
click at [232, 10] on li "Dashboard" at bounding box center [222, 22] width 76 height 33
click at [238, 22] on link "Dashboard" at bounding box center [222, 21] width 59 height 14
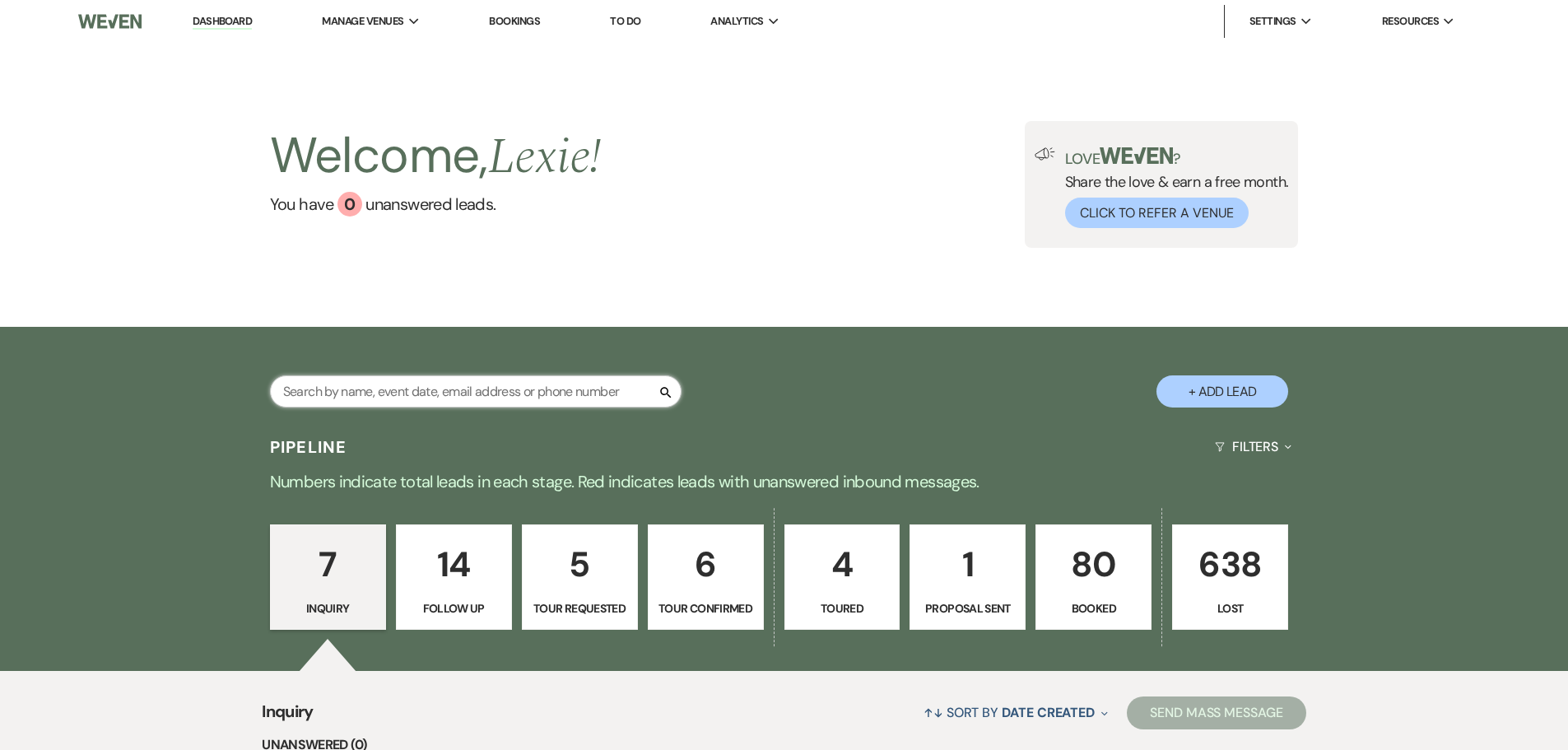
click at [507, 400] on input "text" at bounding box center [475, 391] width 412 height 32
type input "deb"
select select "8"
select select "5"
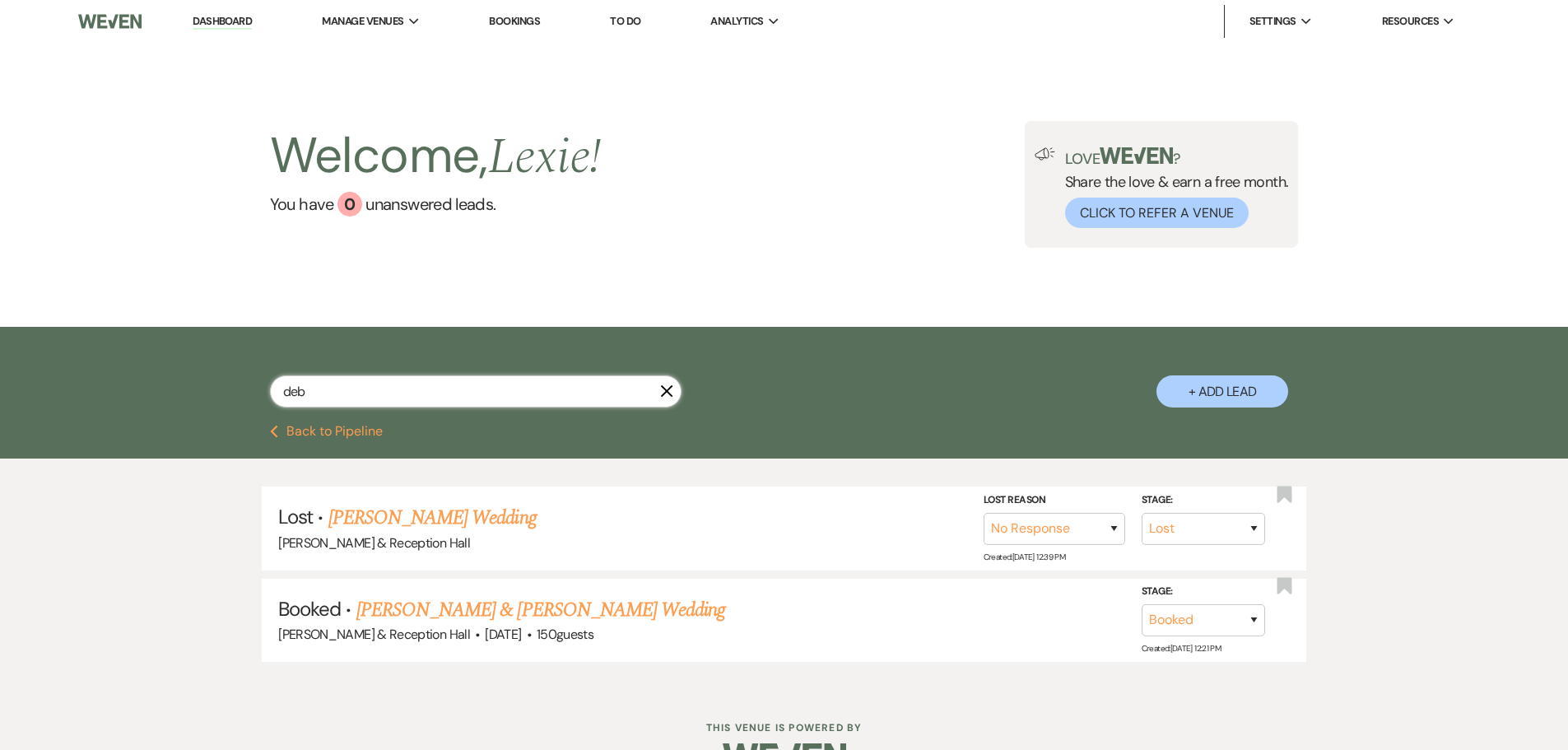
type input "deb"
click at [330, 433] on button "Previous Back to Pipeline" at bounding box center [326, 431] width 113 height 13
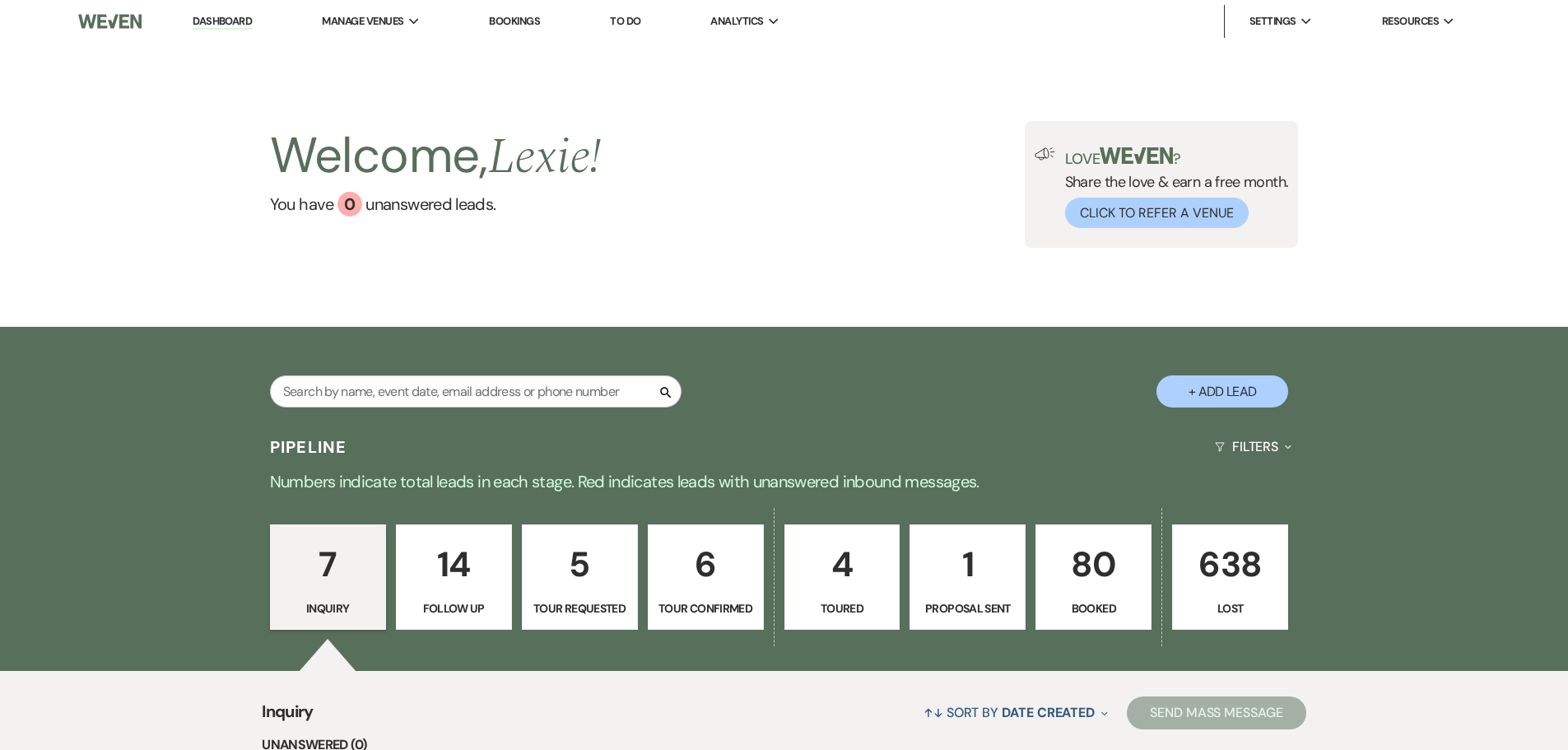
click at [1111, 553] on p "80" at bounding box center [1093, 564] width 94 height 55
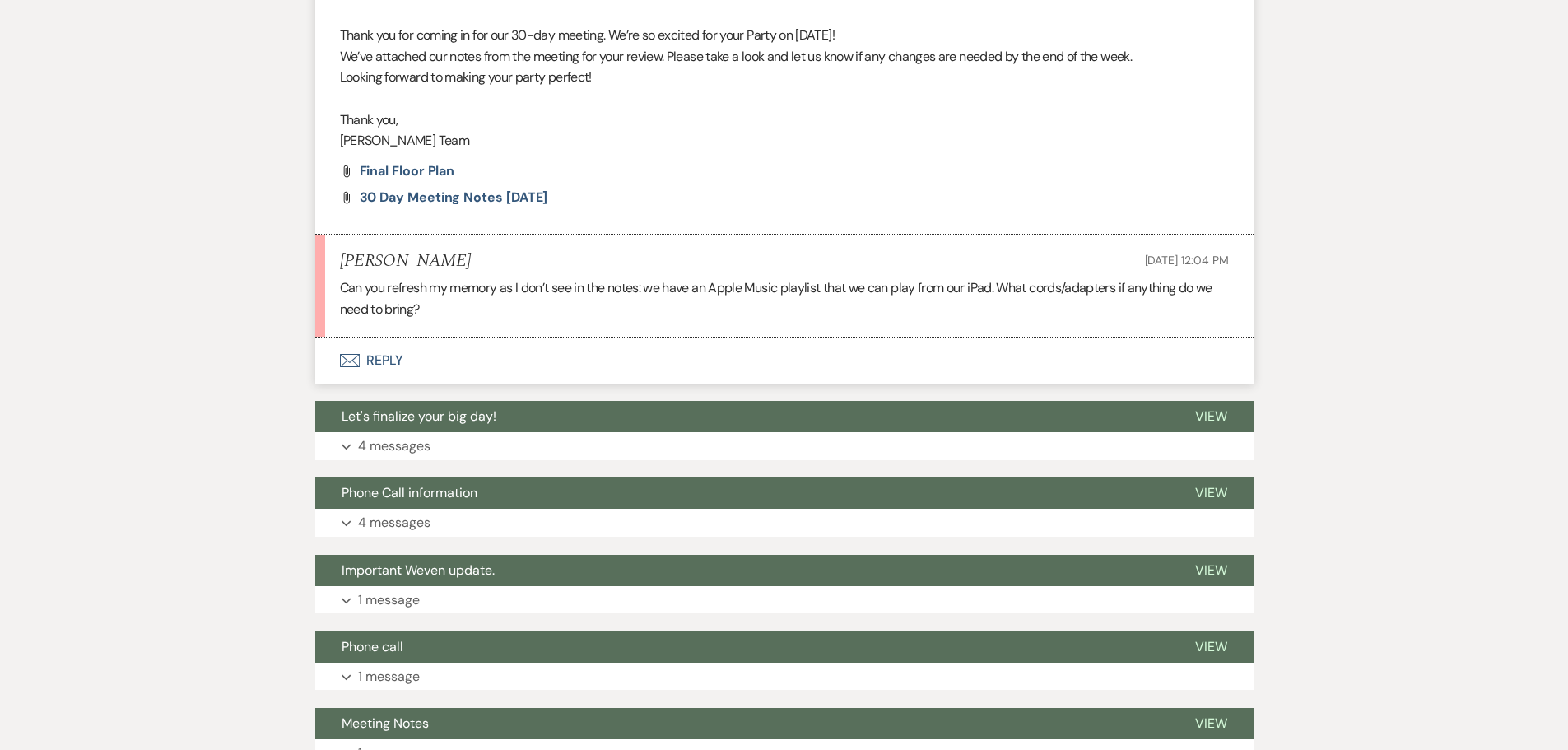
scroll to position [577, 0]
click at [371, 358] on button "Envelope Reply" at bounding box center [784, 359] width 938 height 46
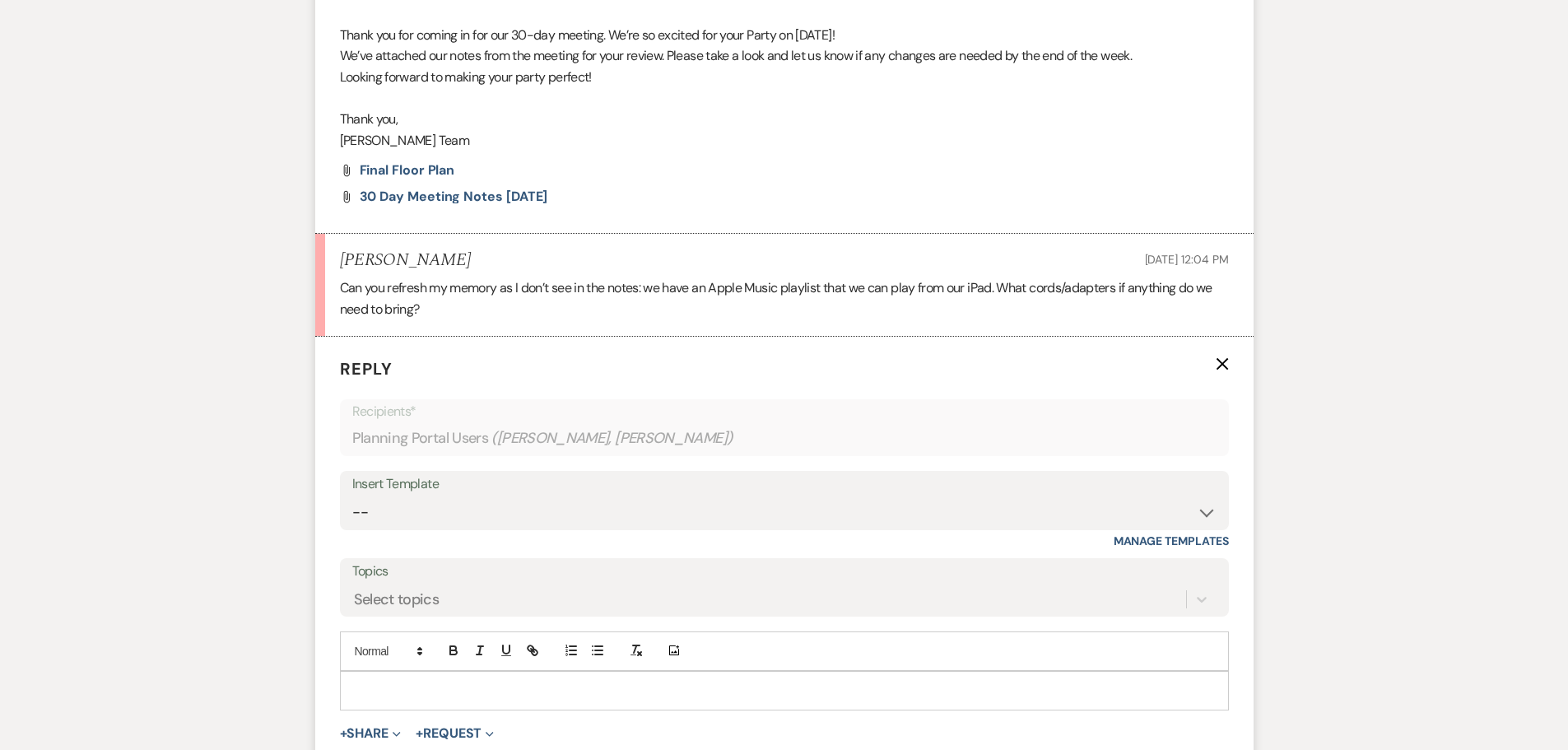
scroll to position [710, 0]
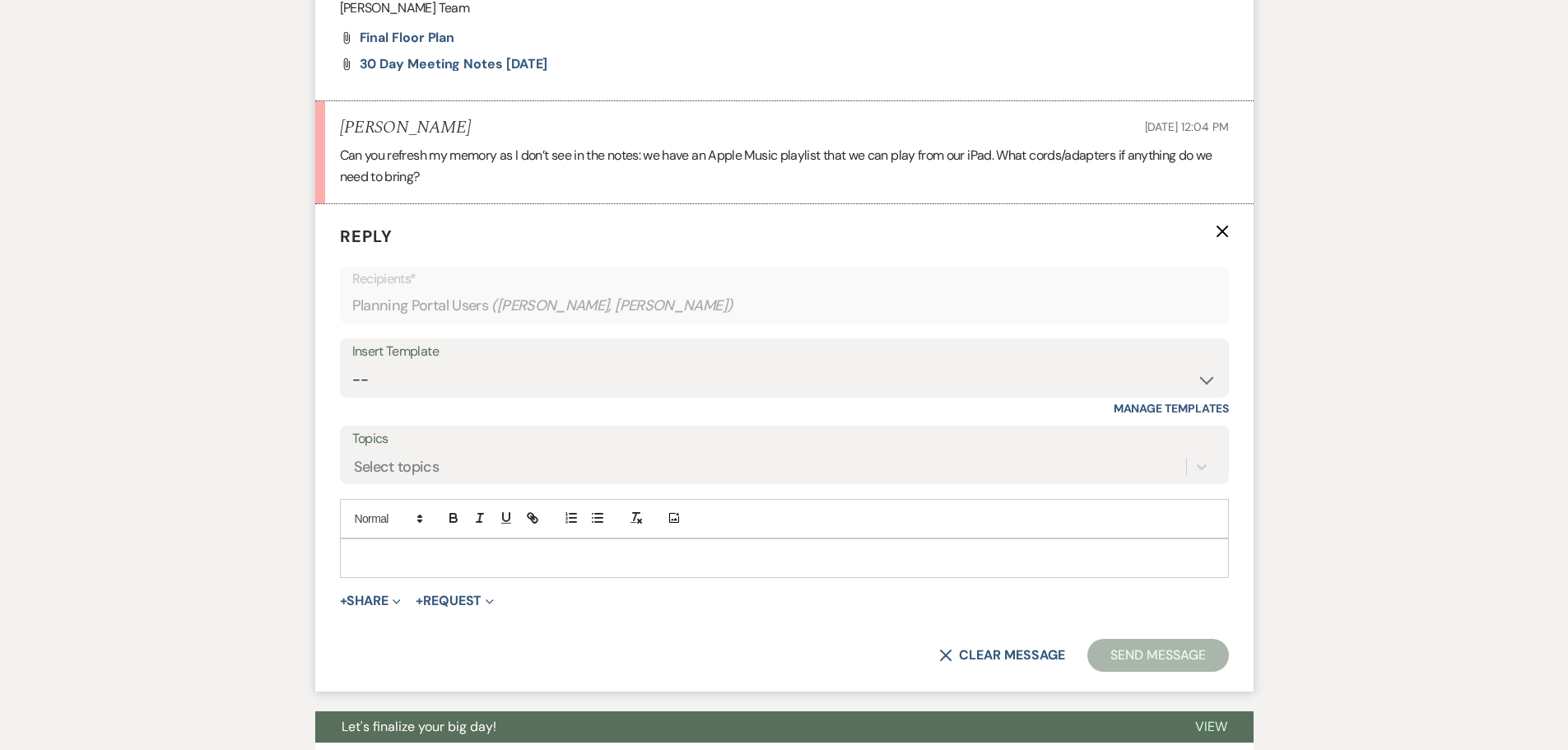
click at [390, 552] on p at bounding box center [784, 558] width 863 height 18
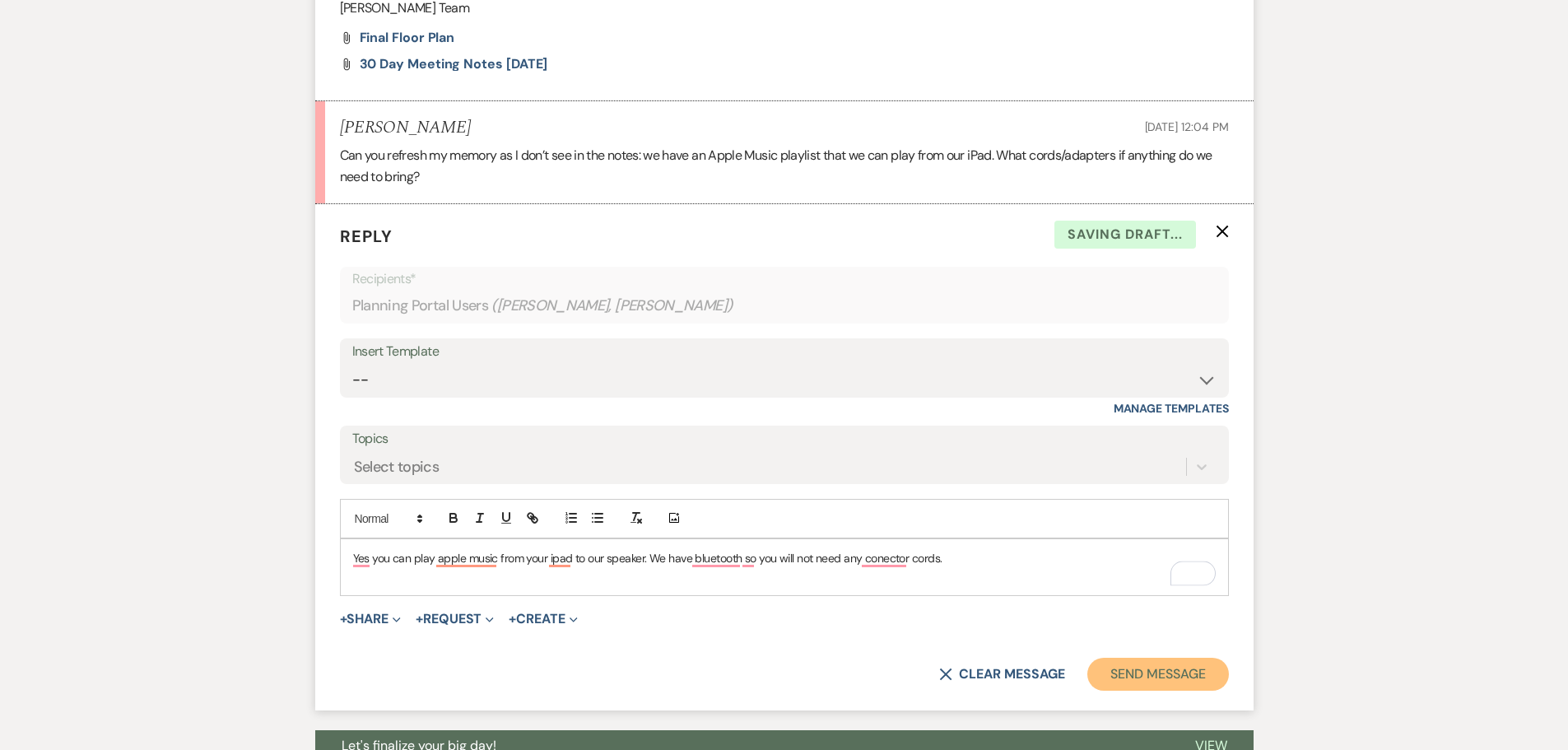
click at [1157, 665] on button "Send Message" at bounding box center [1157, 674] width 141 height 33
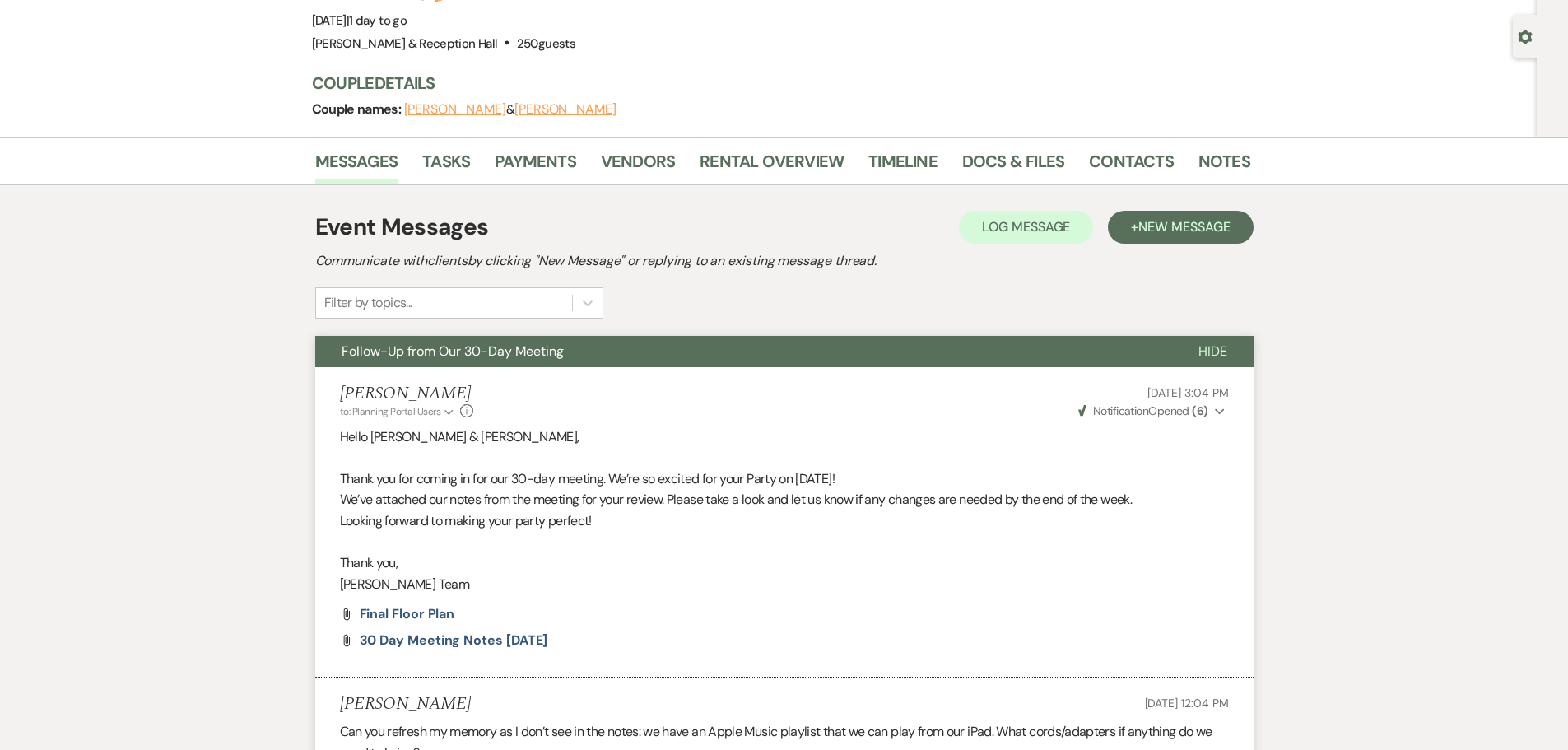
scroll to position [0, 0]
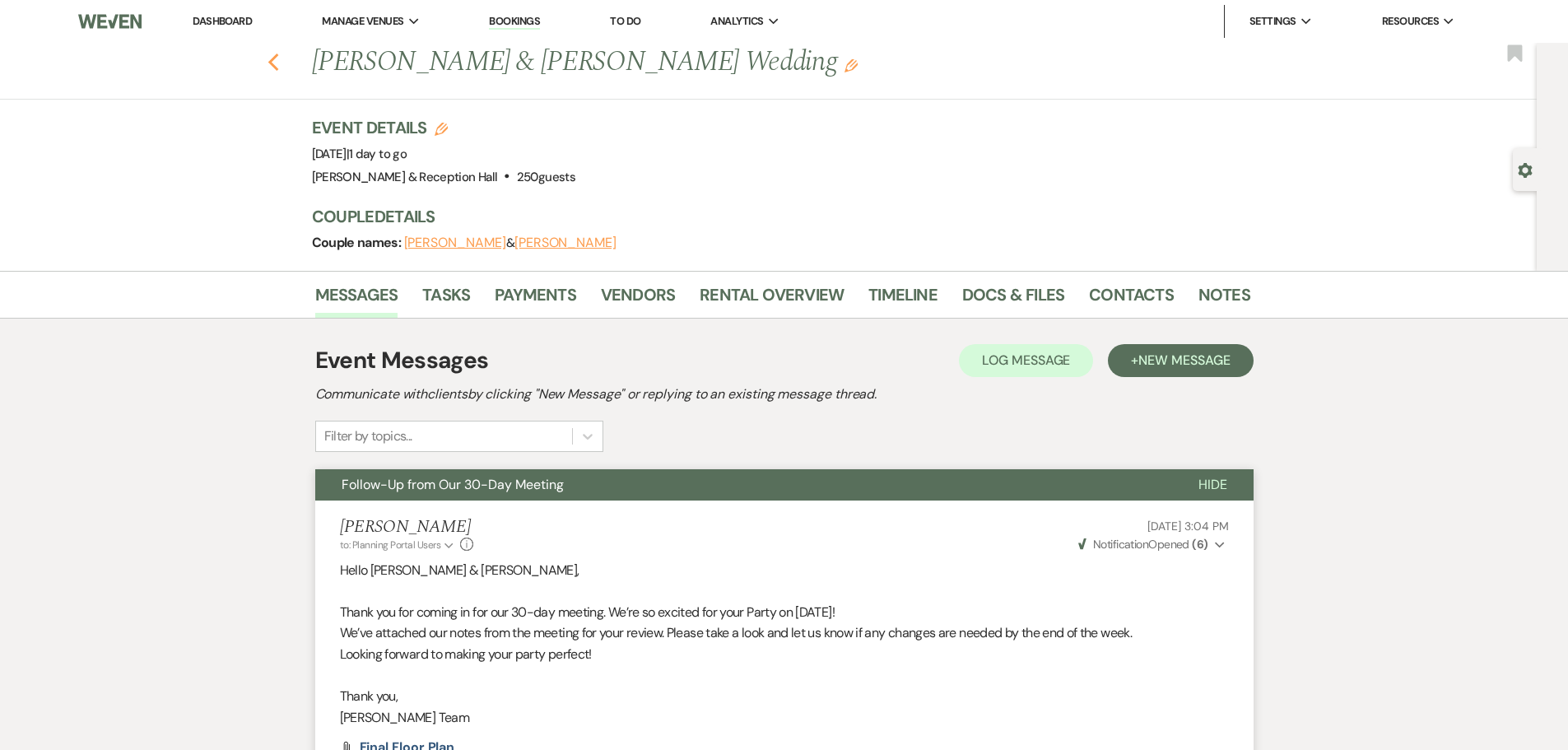
click at [274, 66] on icon "Previous" at bounding box center [274, 62] width 12 height 20
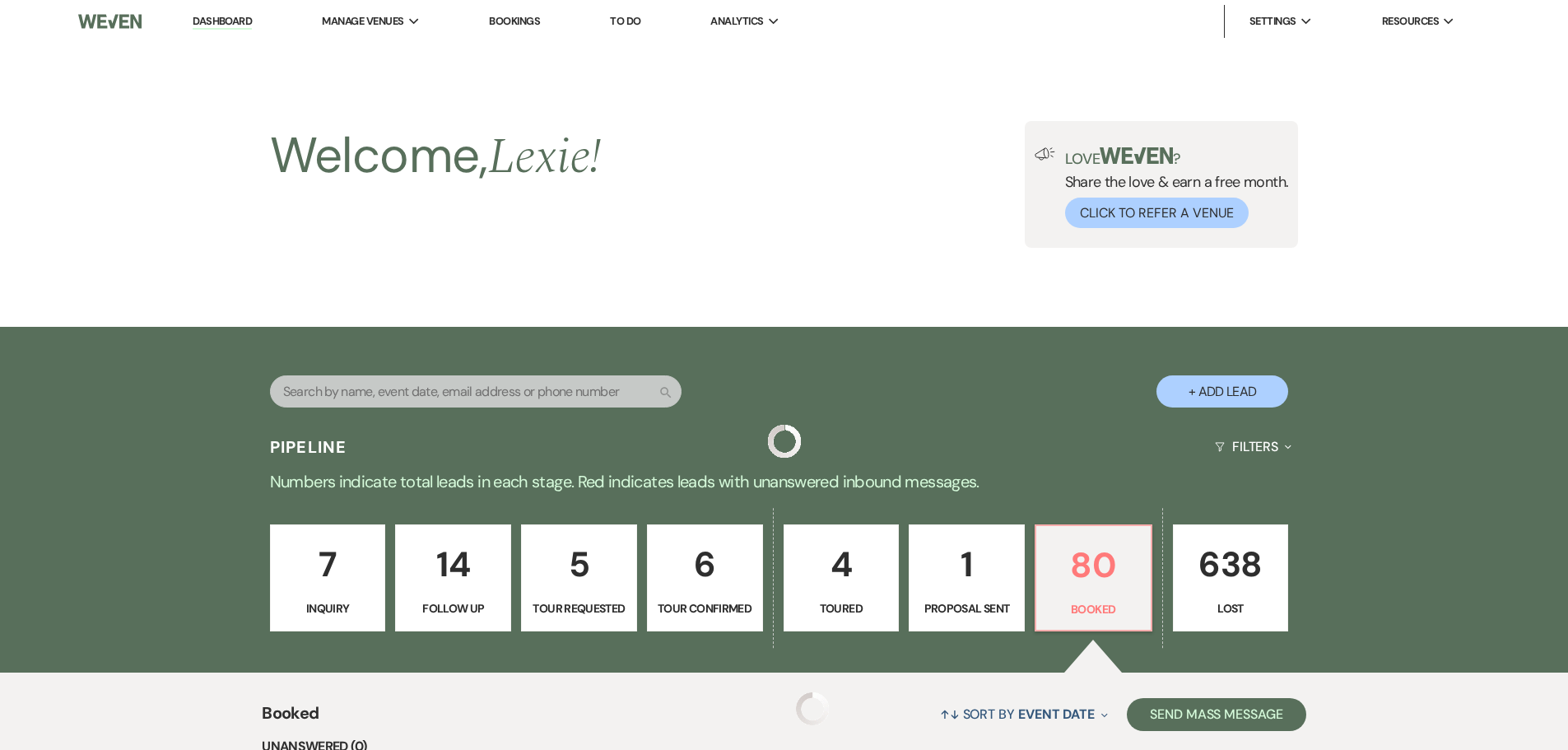
scroll to position [247, 0]
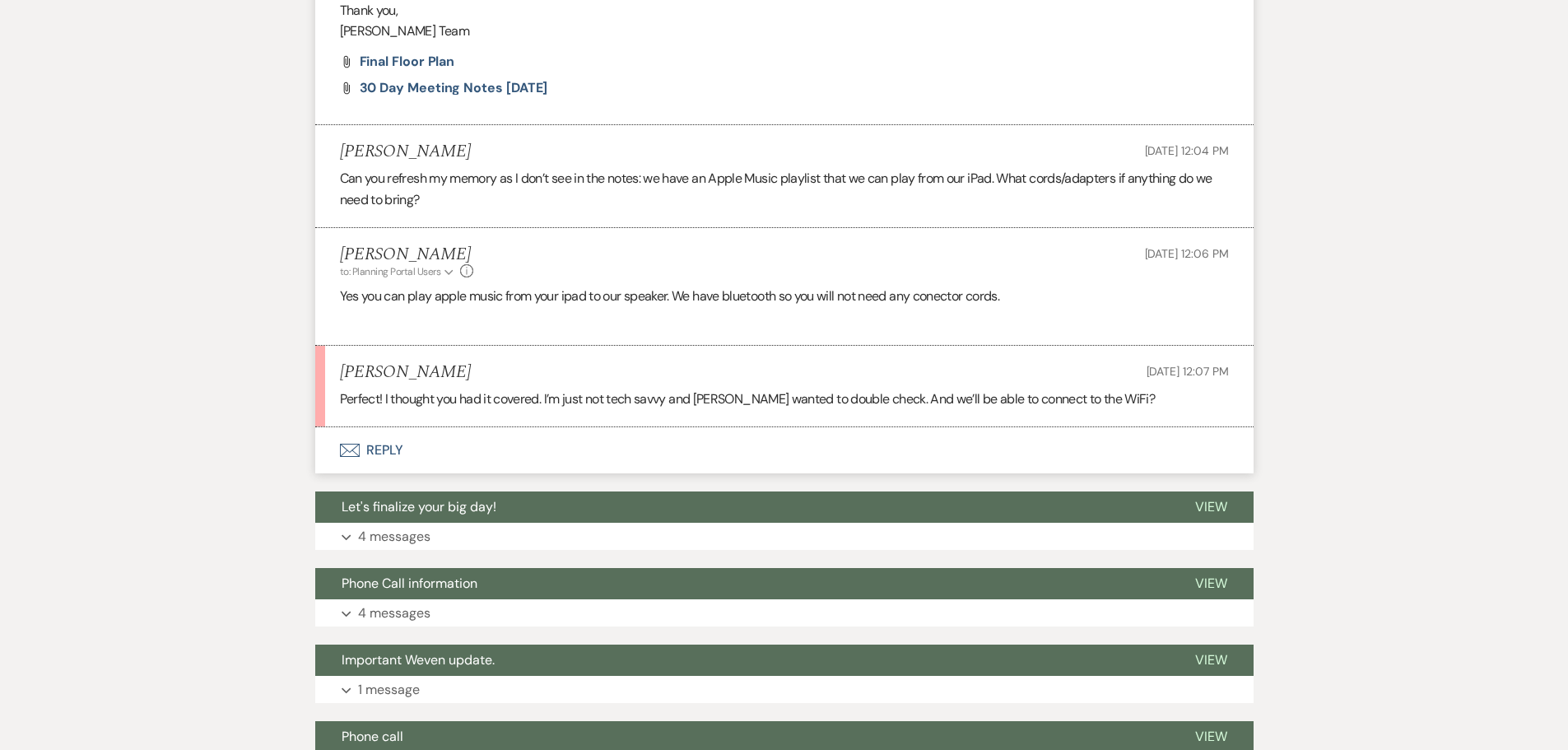
click at [386, 457] on button "Envelope Reply" at bounding box center [784, 450] width 938 height 46
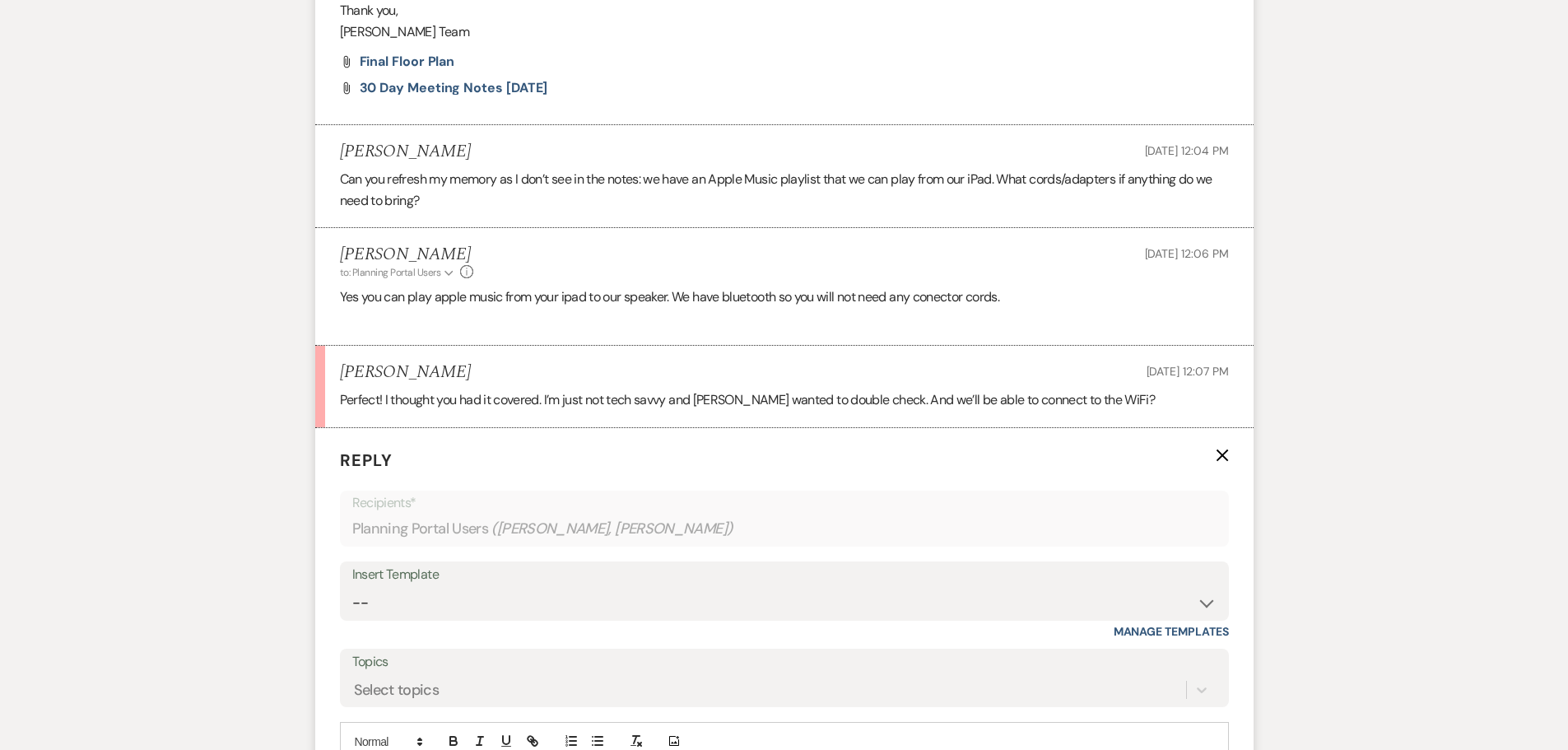
scroll to position [933, 0]
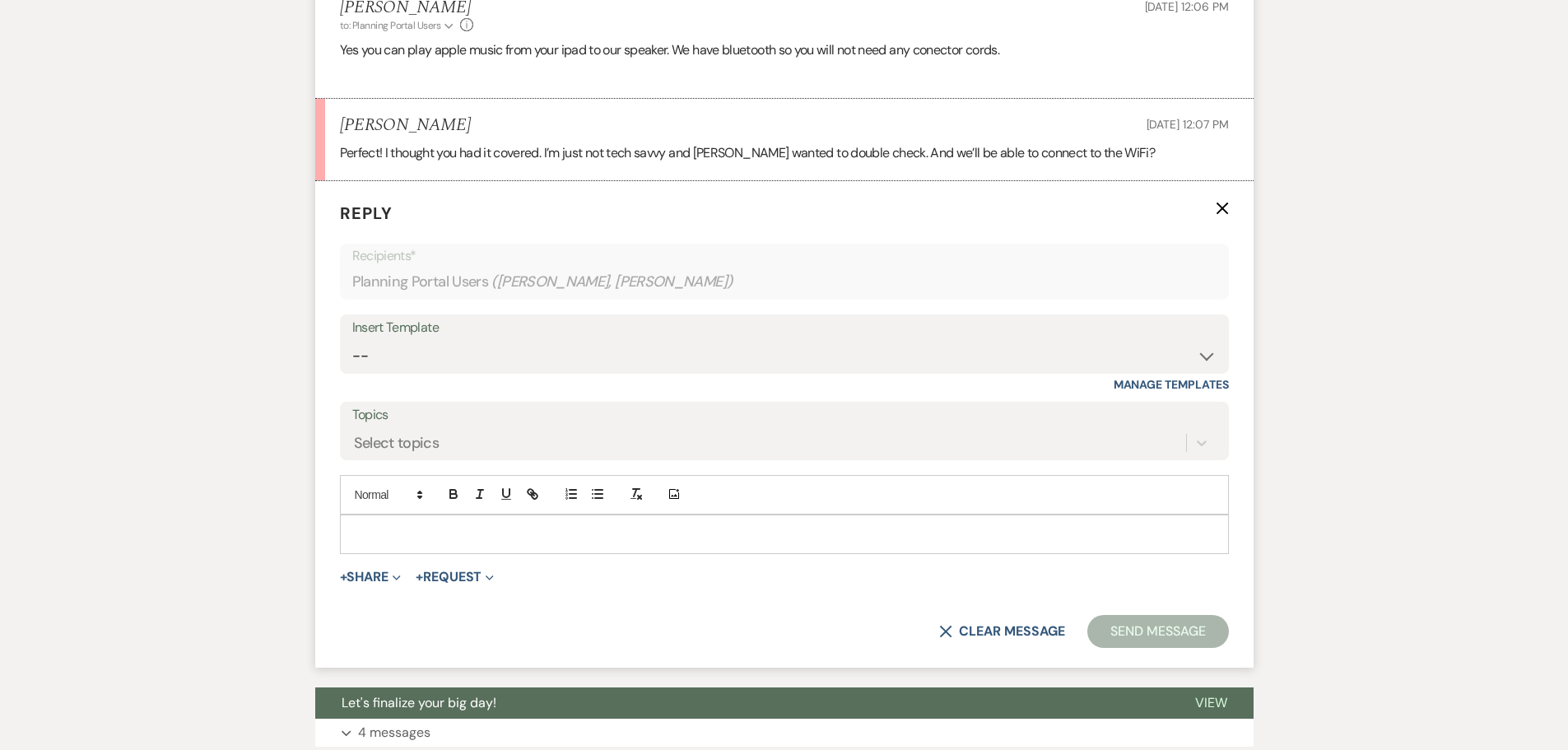
click at [406, 545] on div at bounding box center [784, 533] width 887 height 38
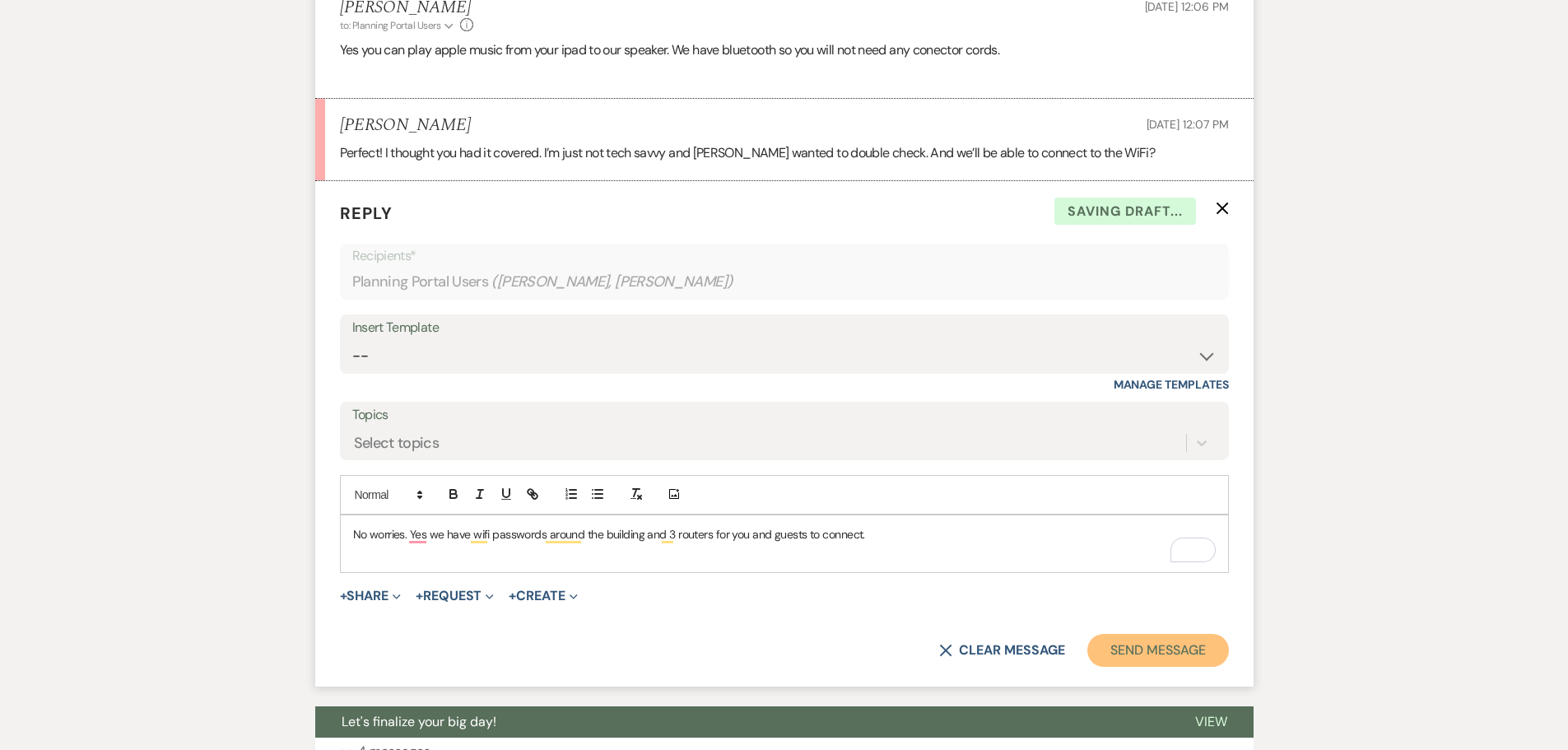
click at [1154, 663] on button "Send Message" at bounding box center [1157, 650] width 141 height 33
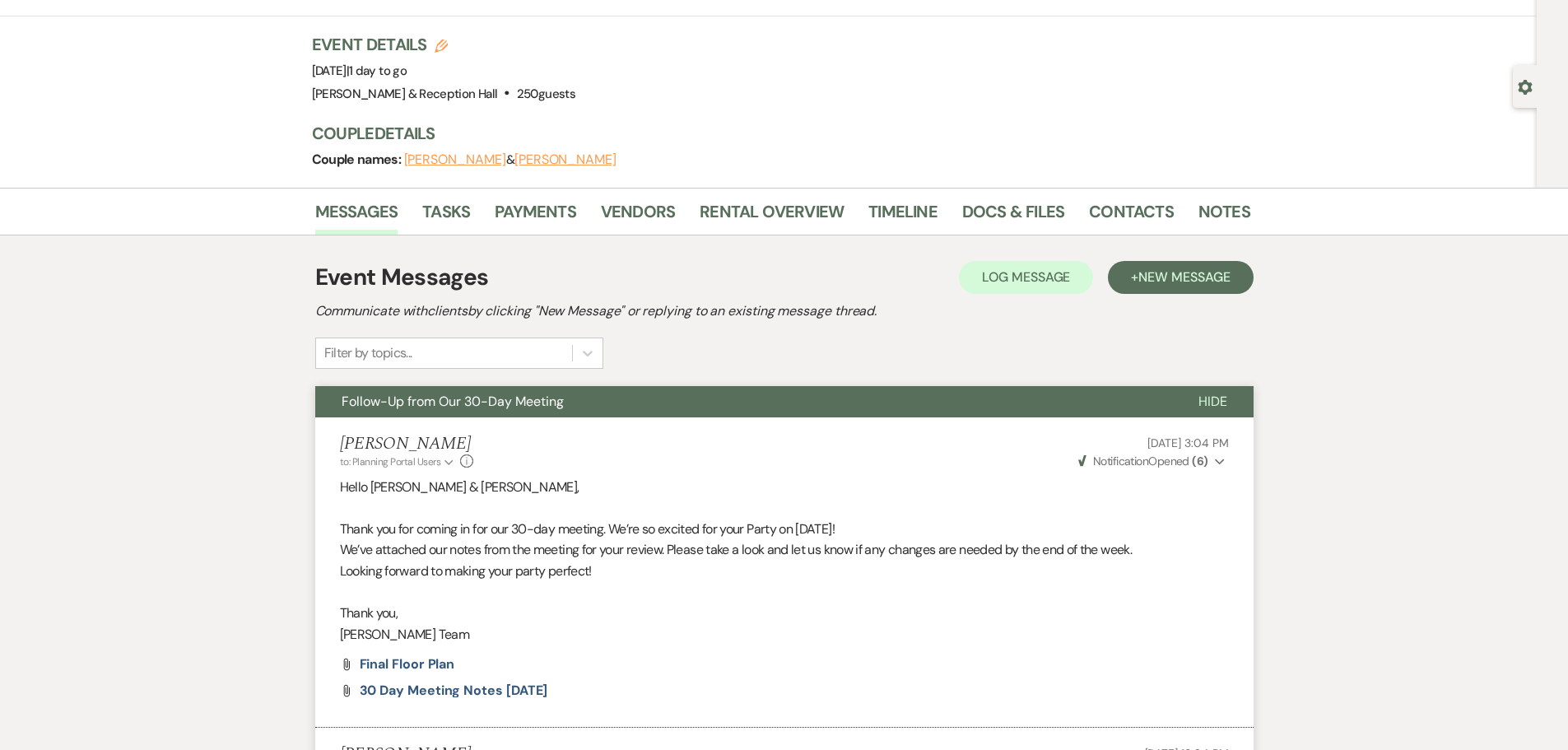
scroll to position [0, 0]
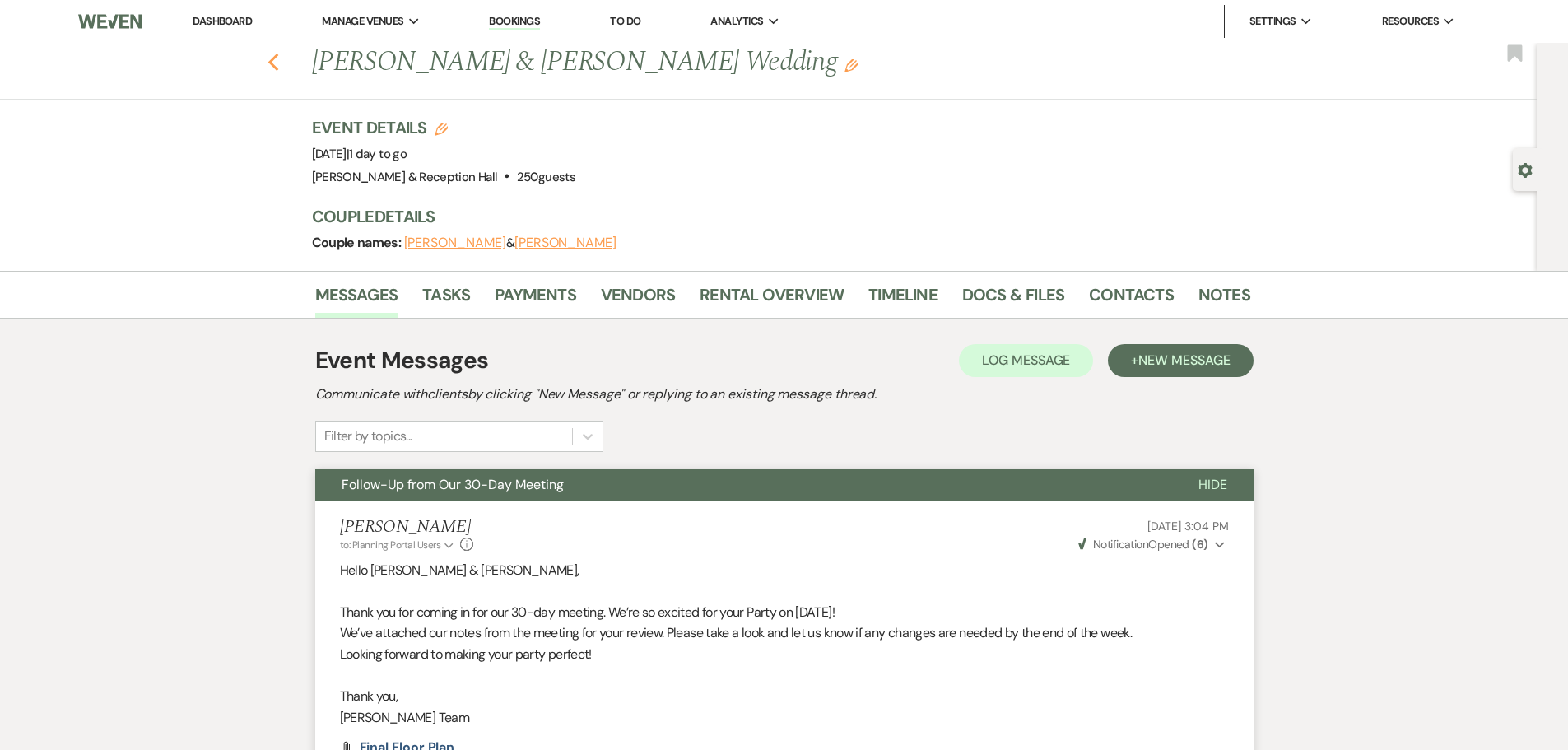
click at [273, 53] on div "Previous Diana Gleisberg & Jason Meredith's Wedding Edit Bookmark" at bounding box center [764, 71] width 1544 height 57
click at [280, 59] on icon "Previous" at bounding box center [274, 62] width 12 height 20
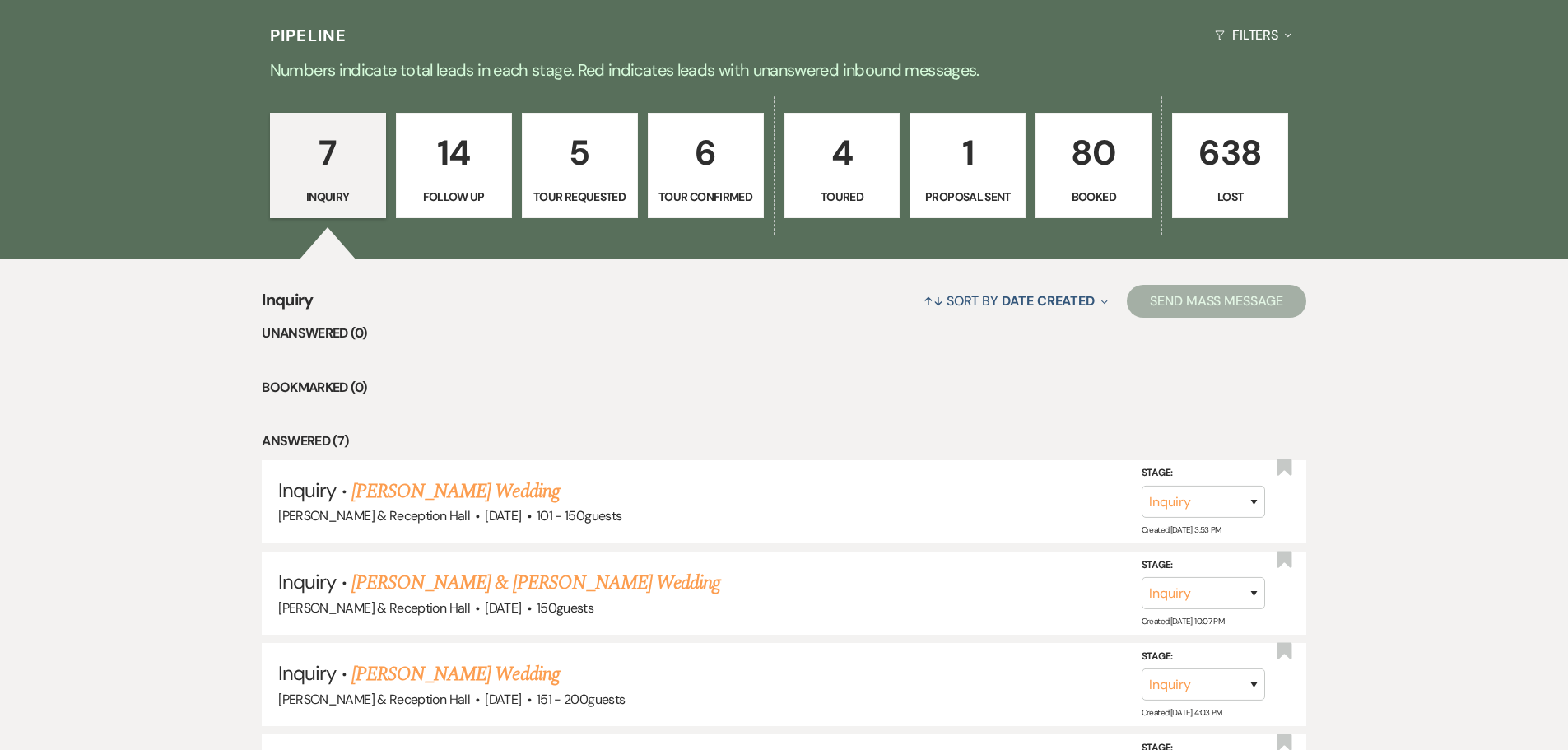
click at [1108, 201] on p "Booked" at bounding box center [1093, 197] width 94 height 18
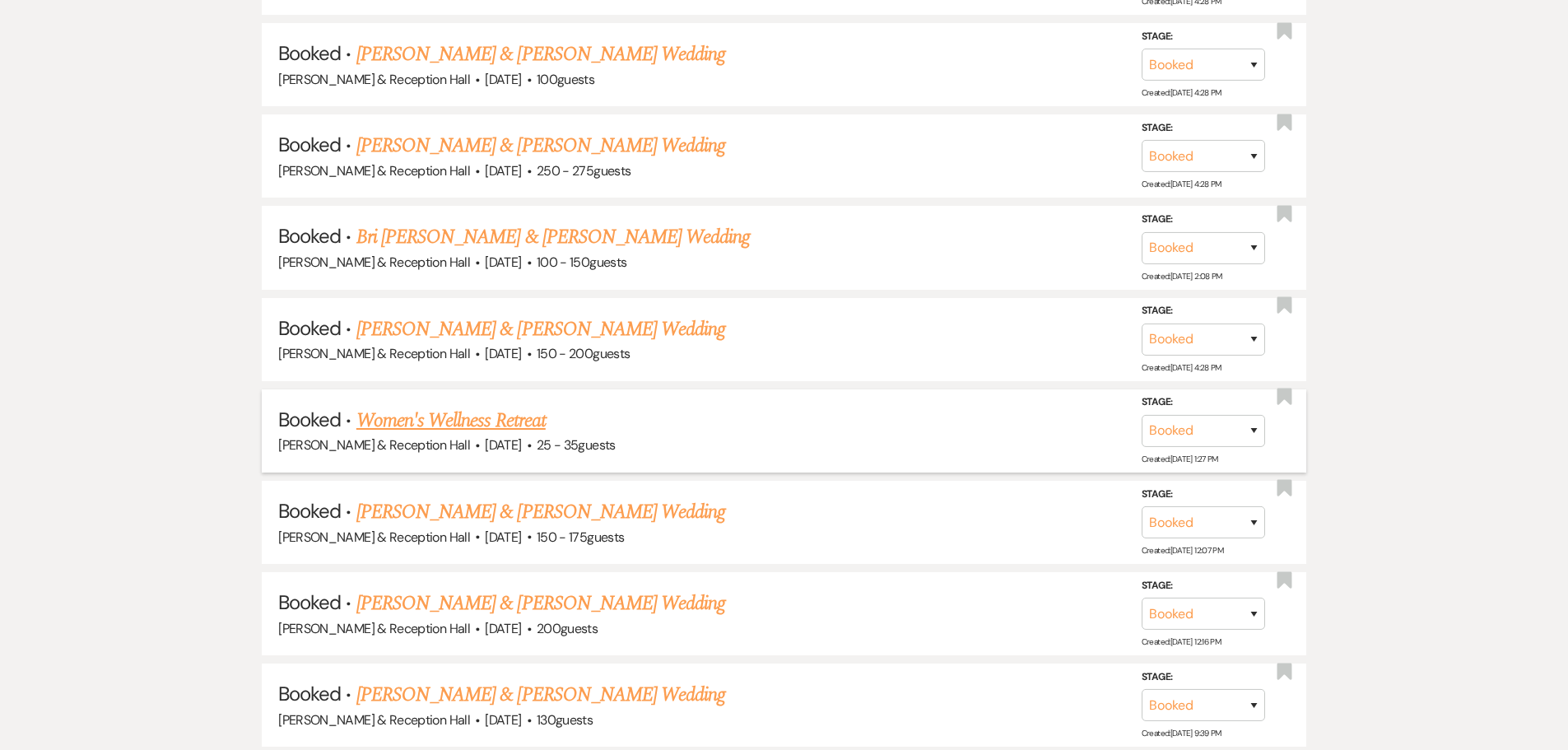
scroll to position [1399, 0]
click at [486, 522] on link "Peyton Young & Nick Svoboda's Wedding" at bounding box center [541, 510] width 369 height 30
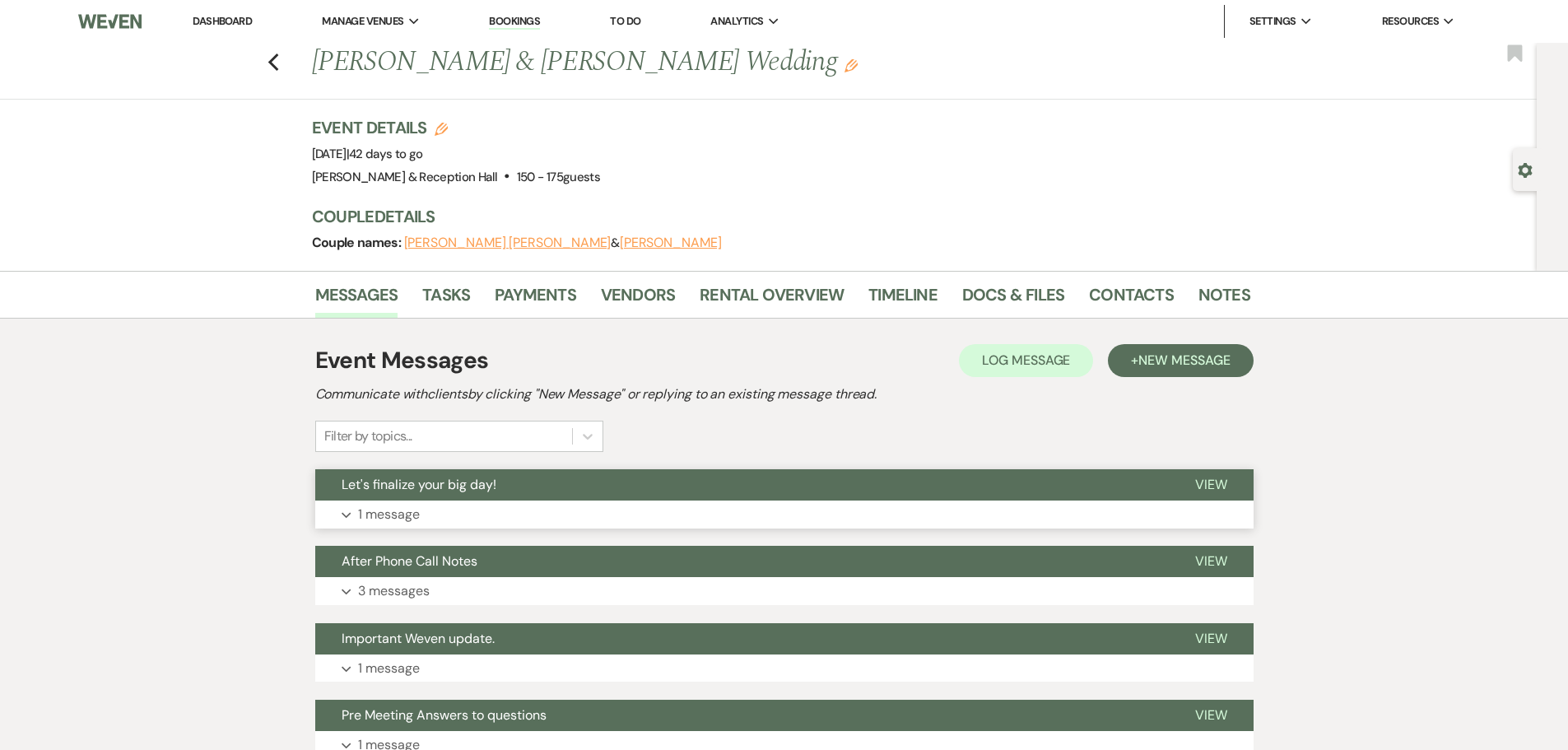
click at [408, 515] on p "1 message" at bounding box center [389, 514] width 62 height 21
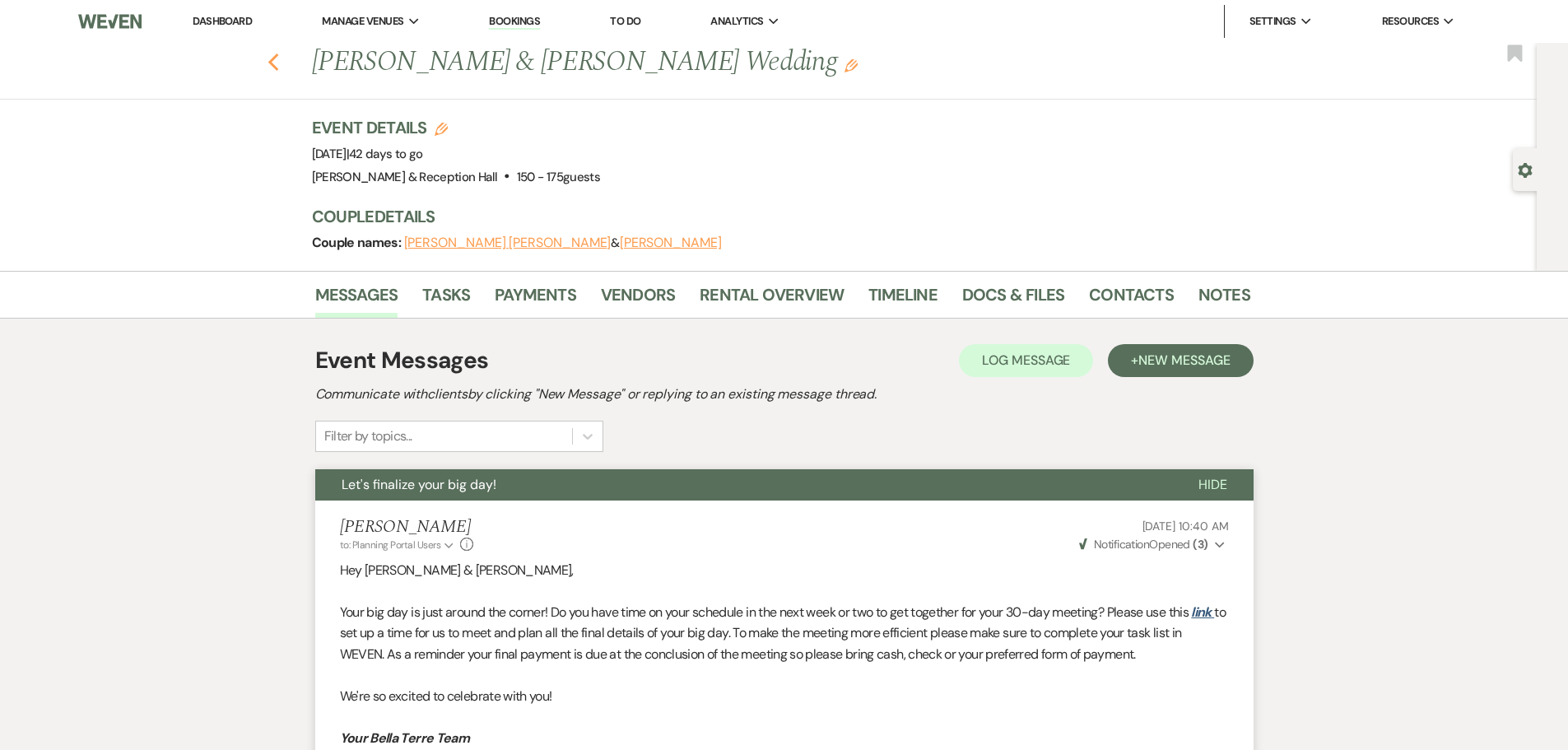
click at [278, 58] on use "button" at bounding box center [273, 62] width 10 height 18
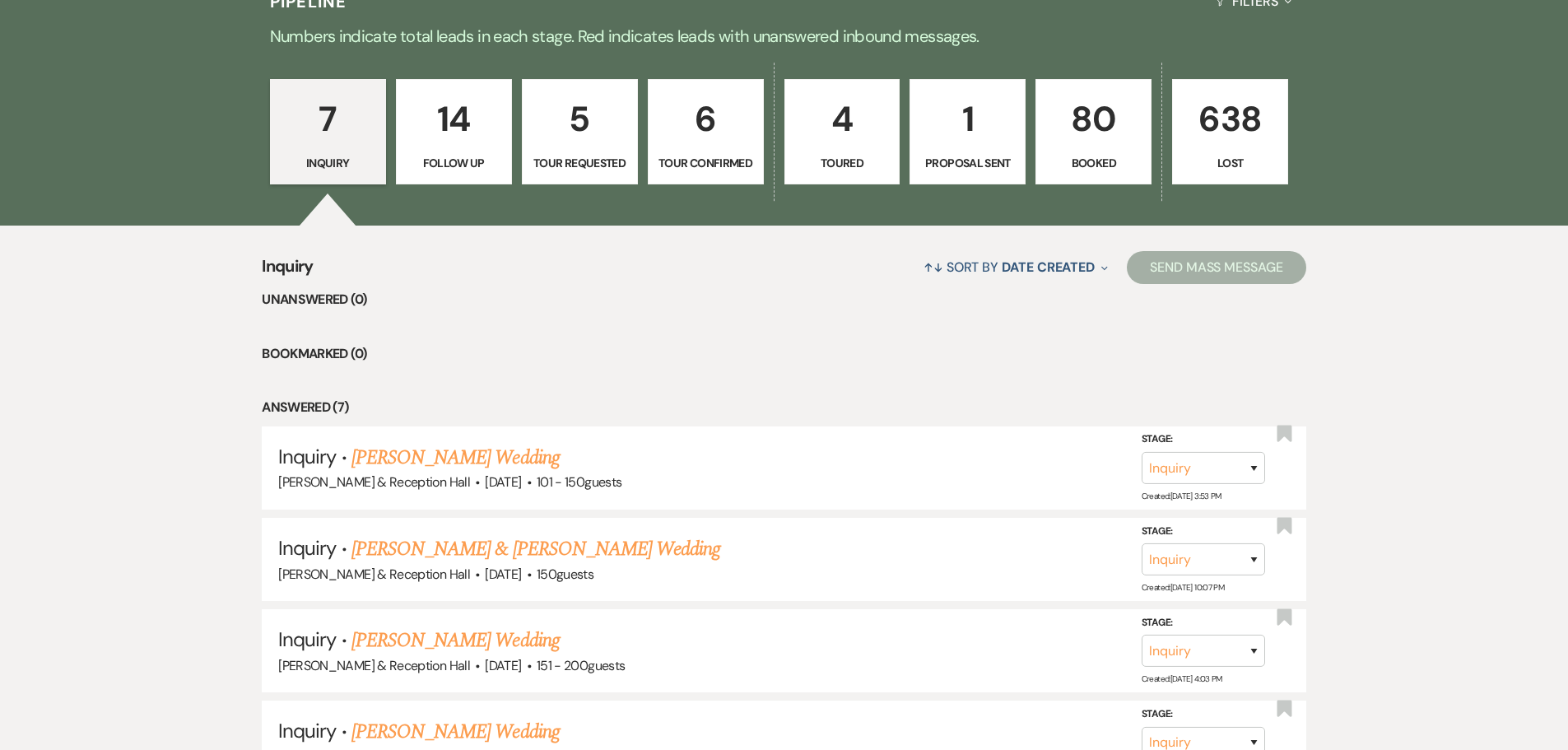
scroll to position [330, 0]
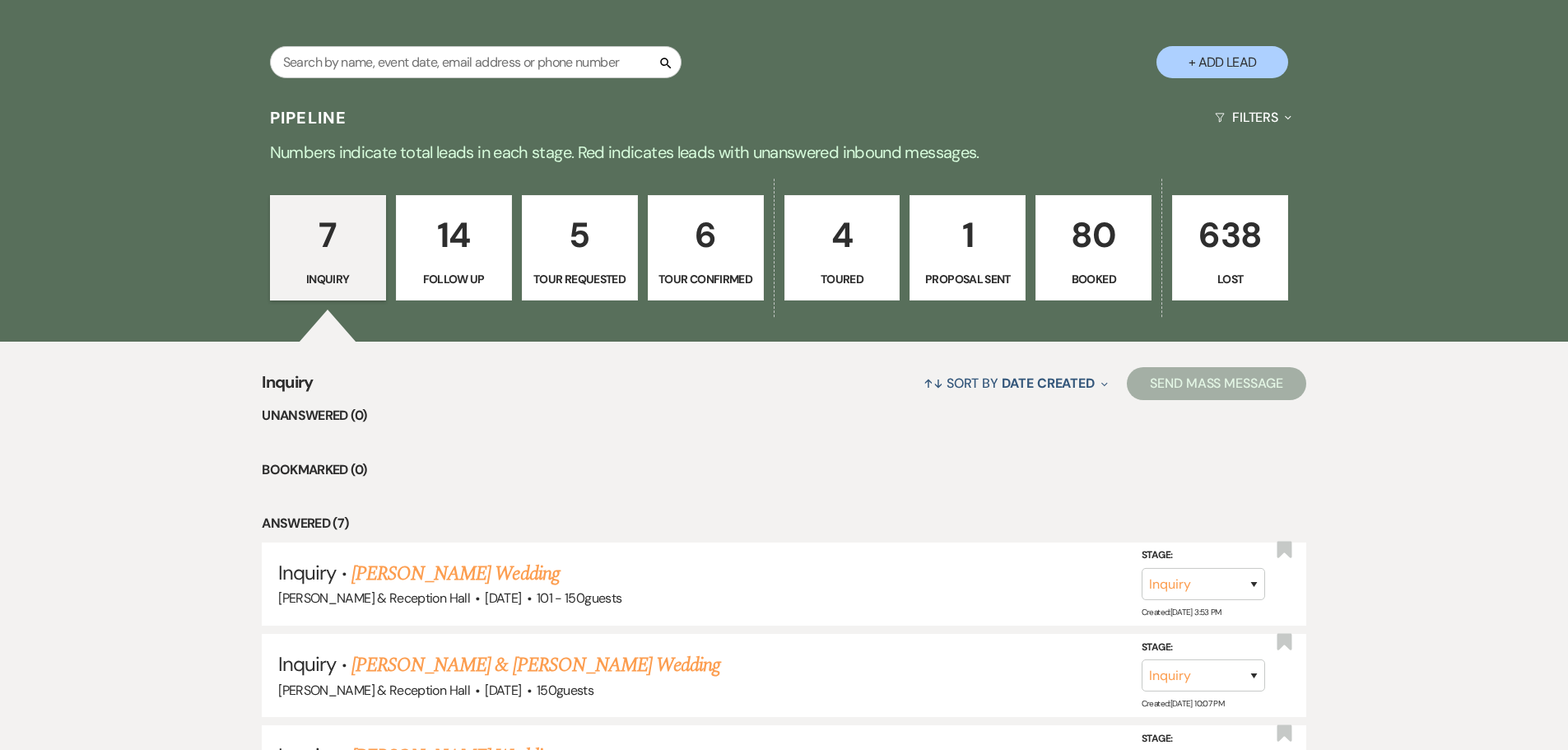
click at [1147, 240] on link "80 Booked" at bounding box center [1093, 247] width 116 height 106
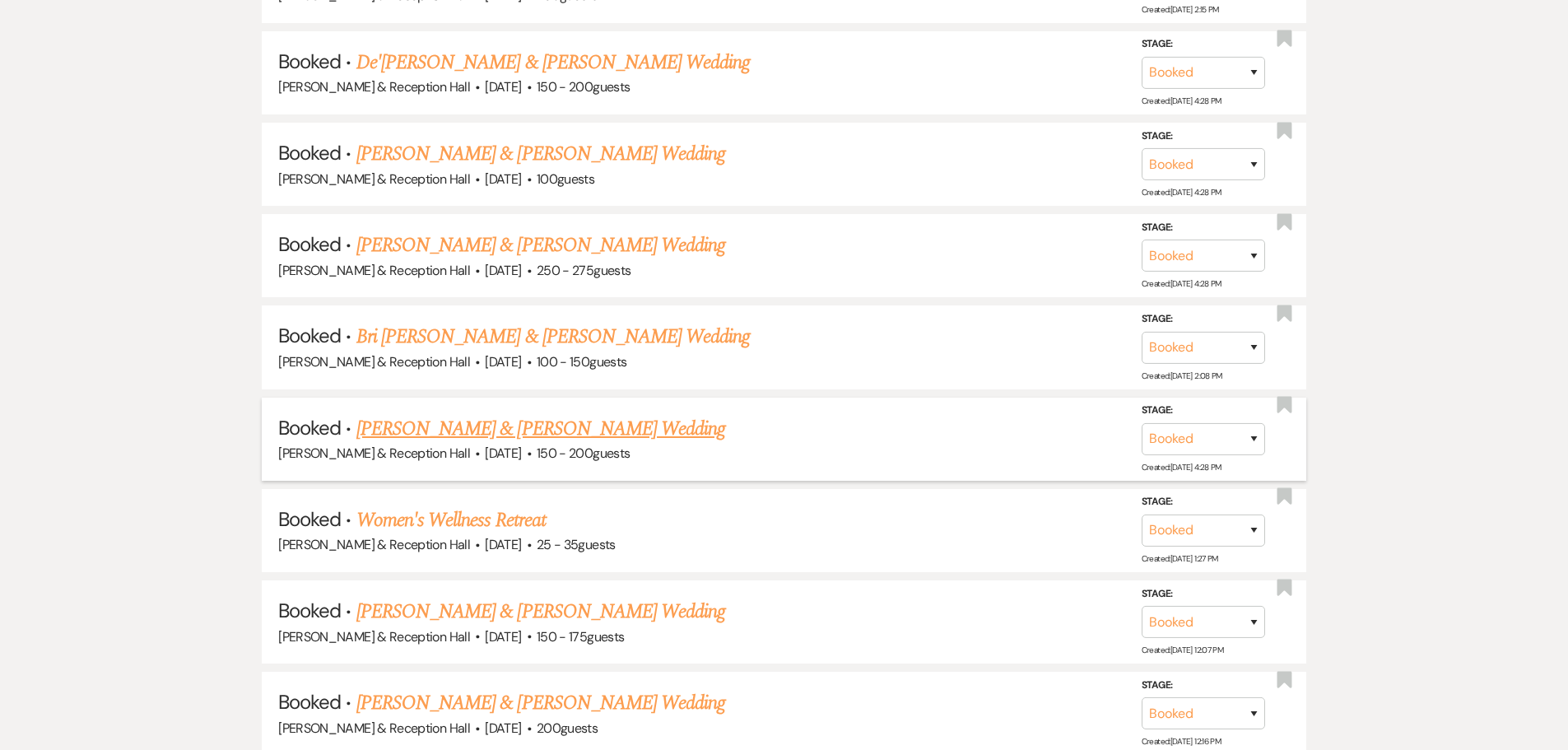
scroll to position [1316, 0]
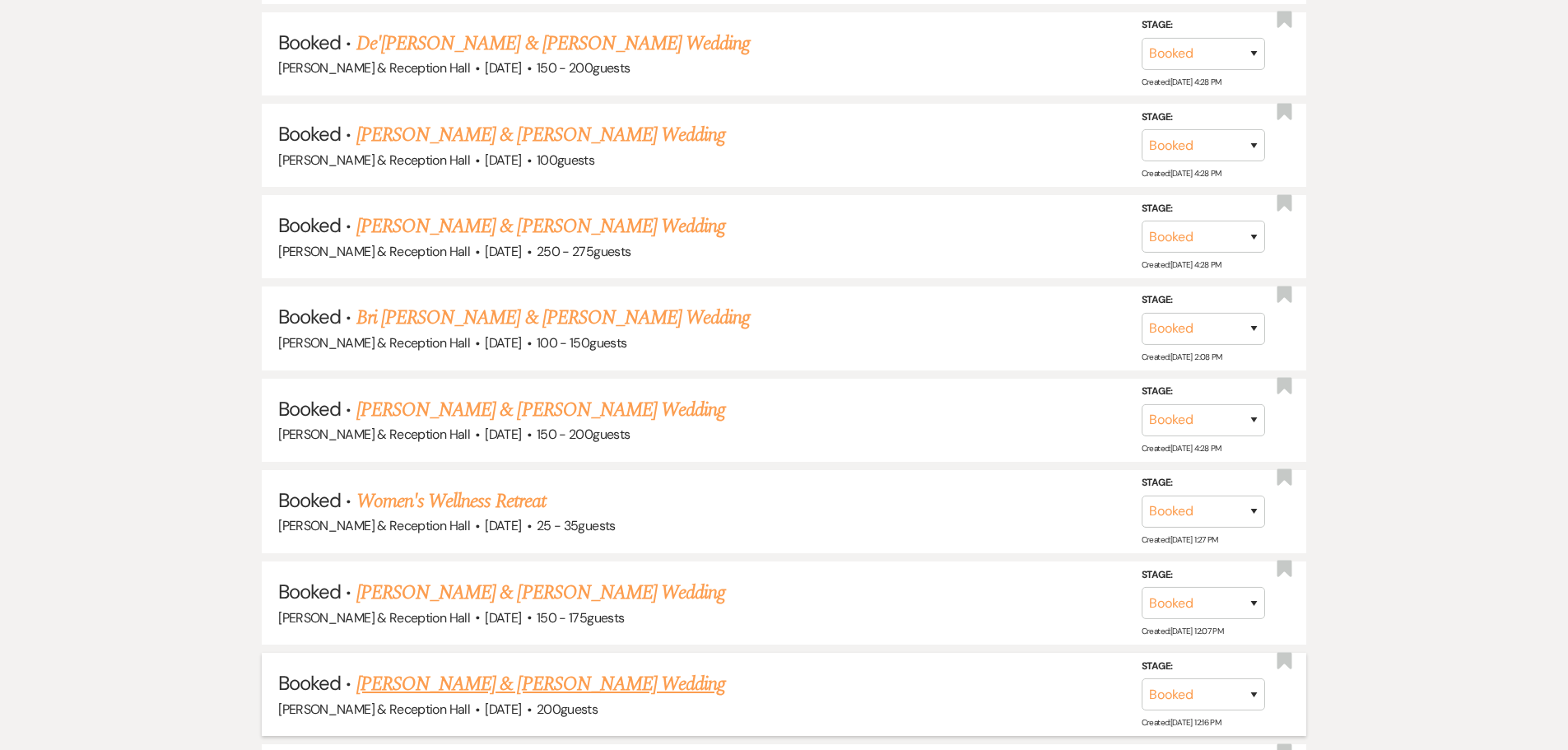
click at [457, 672] on link "Samantha Vanhoozer & Brendon Wheeler's Wedding" at bounding box center [541, 684] width 369 height 30
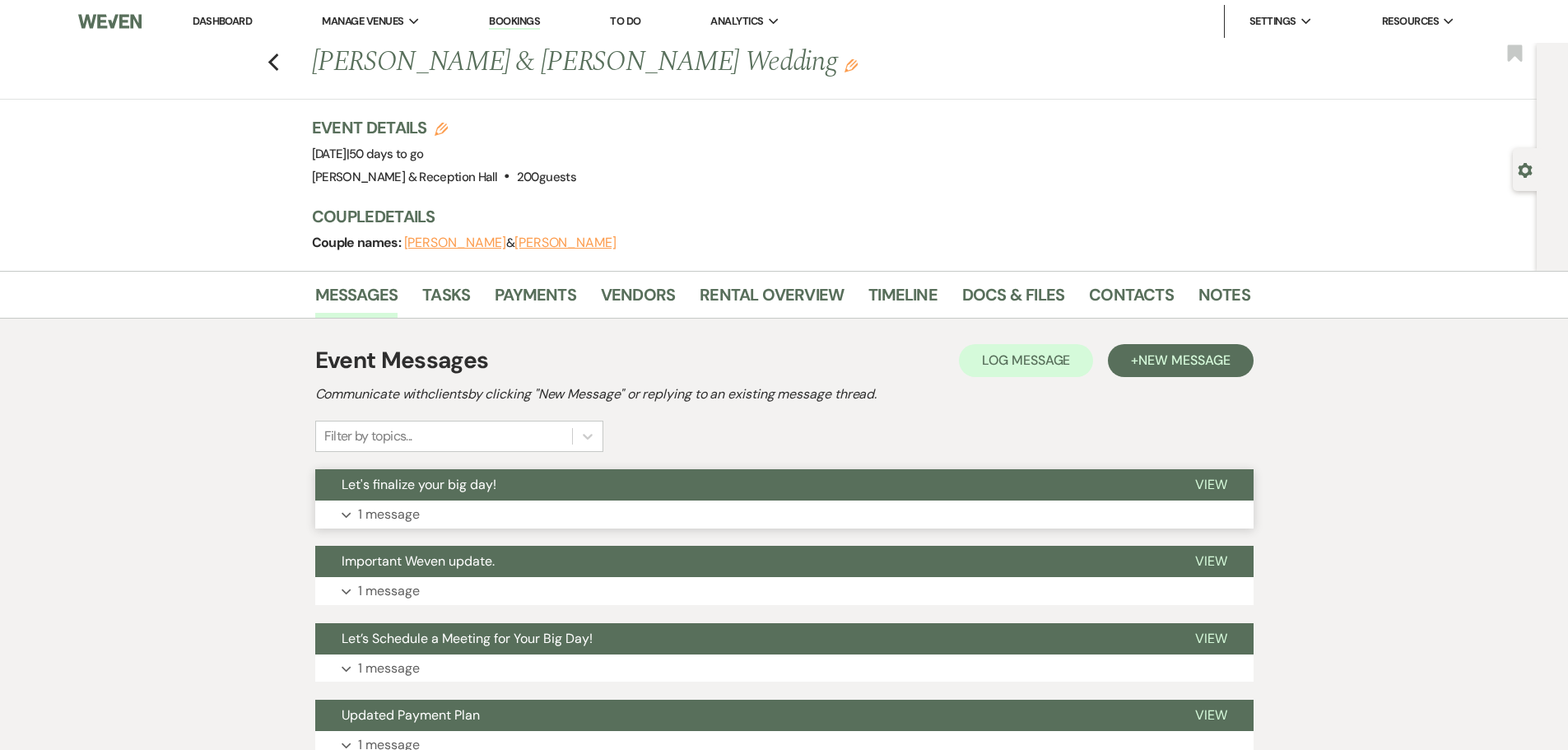
click at [457, 490] on span "Let's finalize your big day!" at bounding box center [419, 484] width 155 height 17
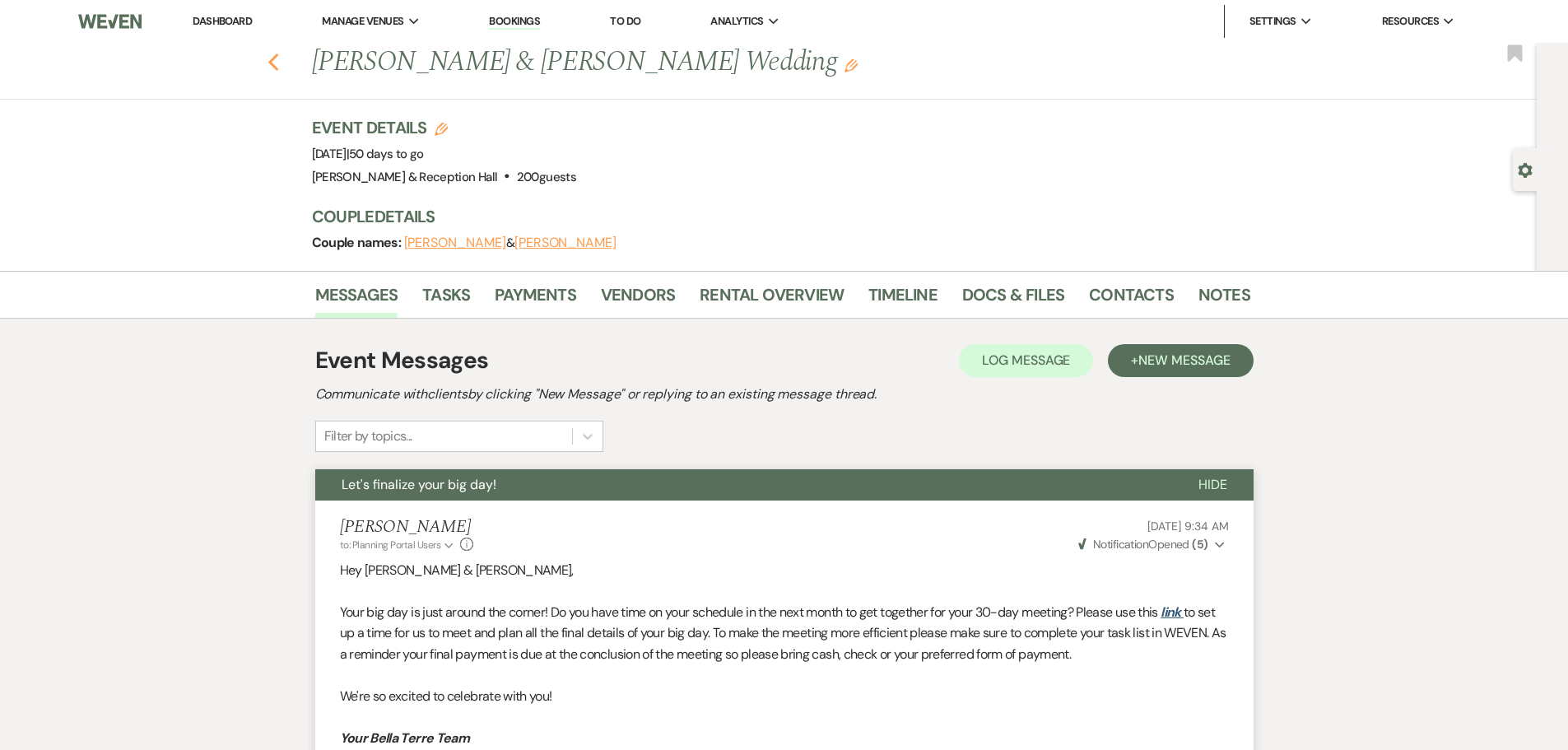
click at [278, 67] on use "button" at bounding box center [273, 62] width 10 height 18
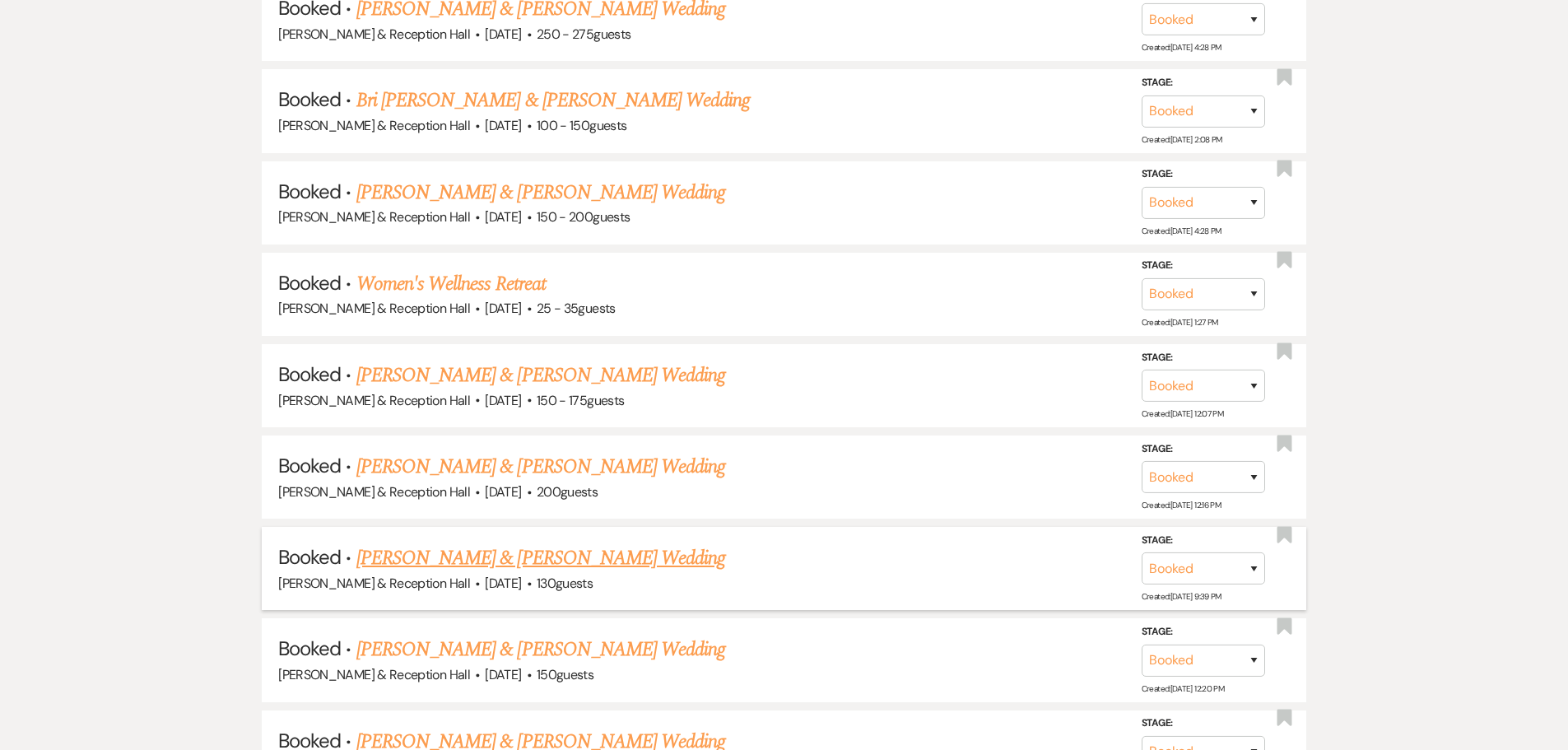
scroll to position [1564, 0]
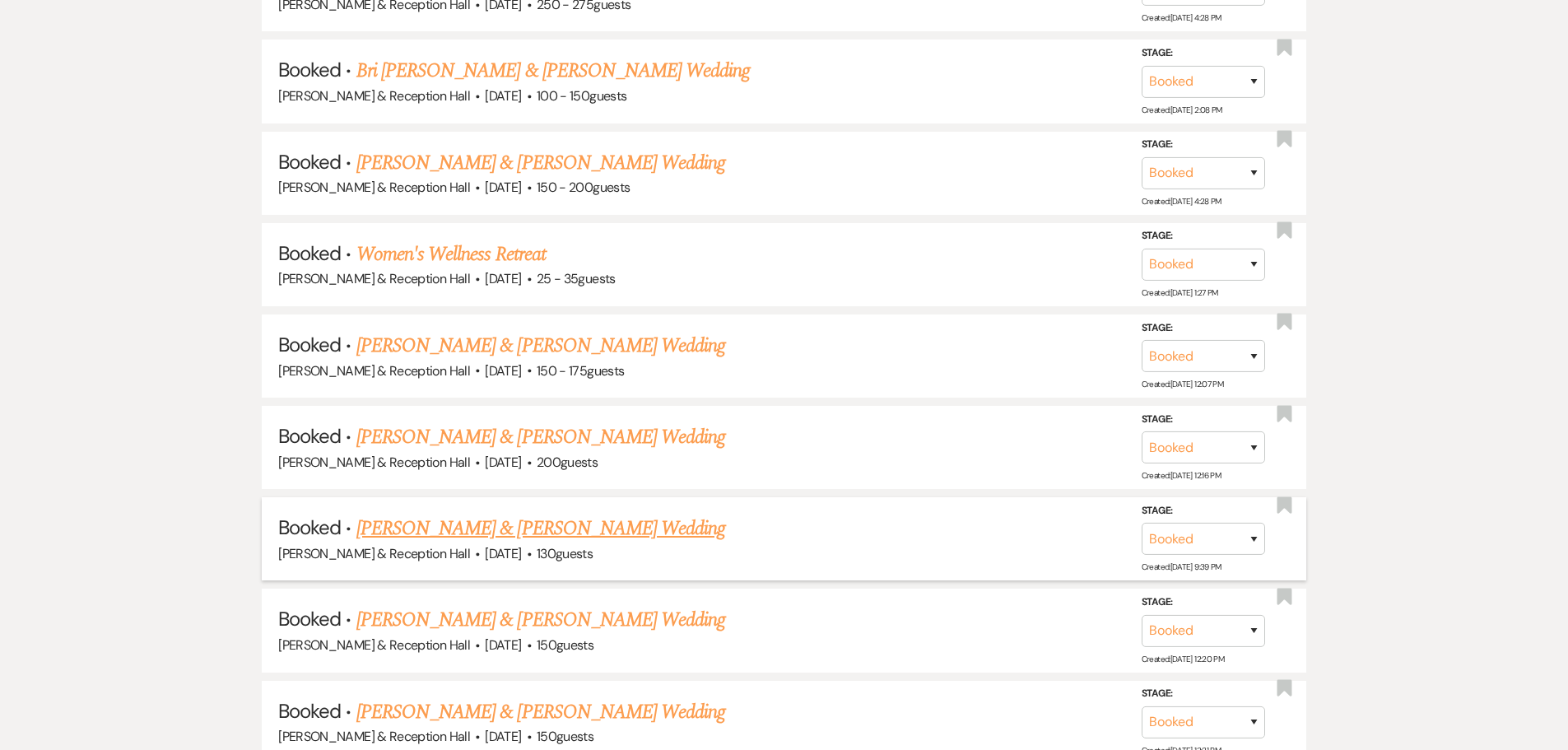
click at [621, 528] on link "Peter Granville & Brenda Maldonado's Wedding" at bounding box center [541, 528] width 369 height 30
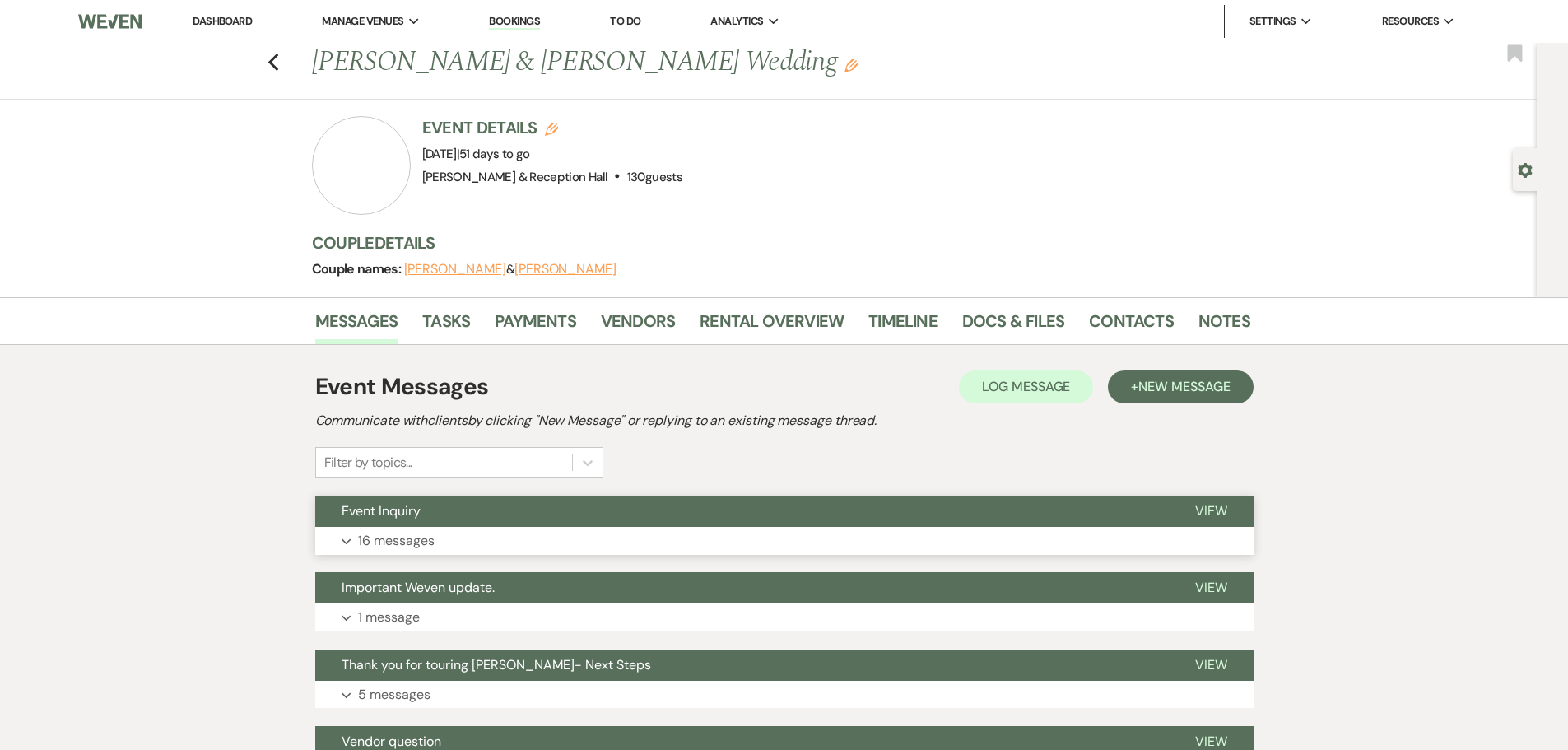
click at [531, 536] on button "Expand 16 messages" at bounding box center [784, 541] width 938 height 28
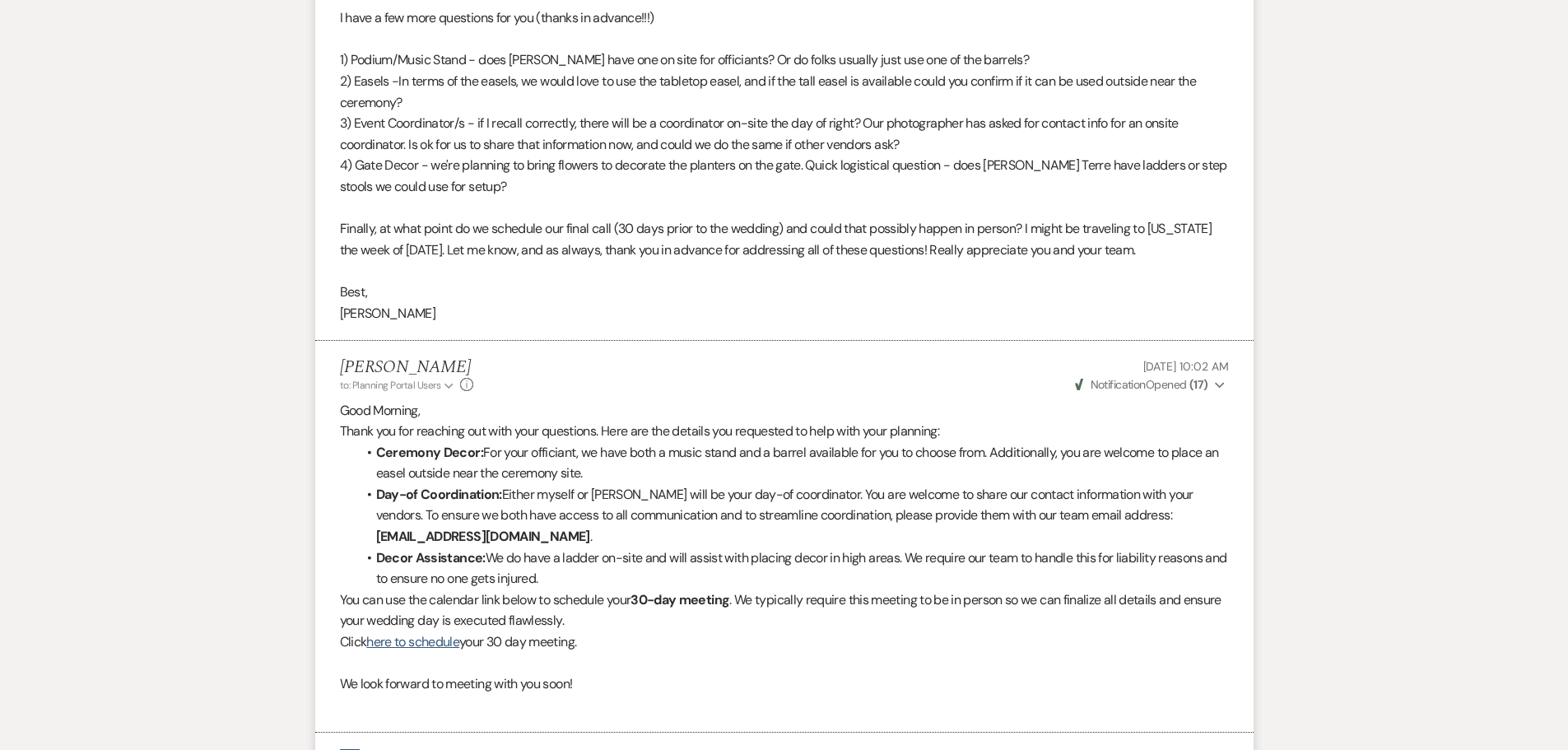
scroll to position [5350, 0]
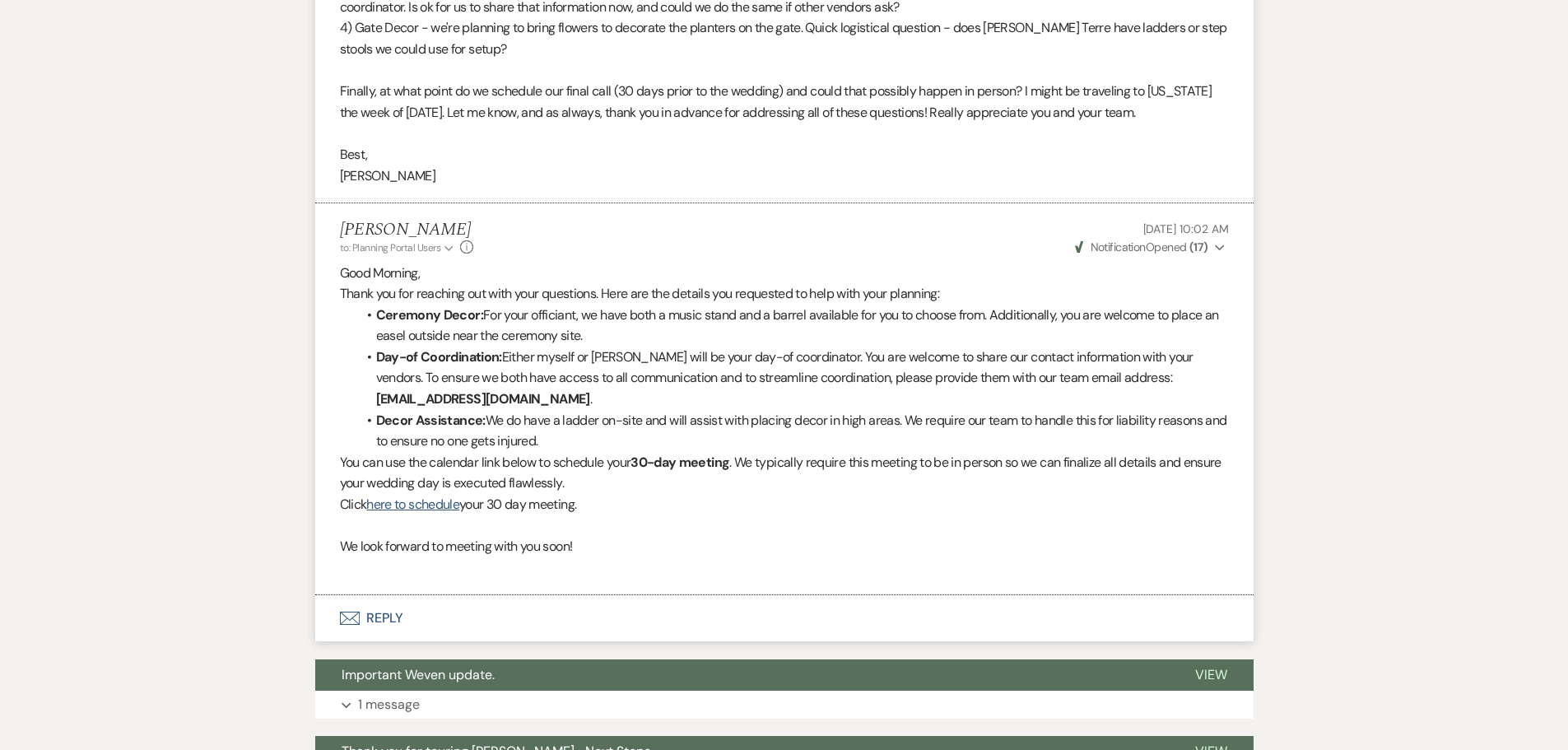
click at [1197, 246] on strong "( 17 )" at bounding box center [1198, 247] width 19 height 15
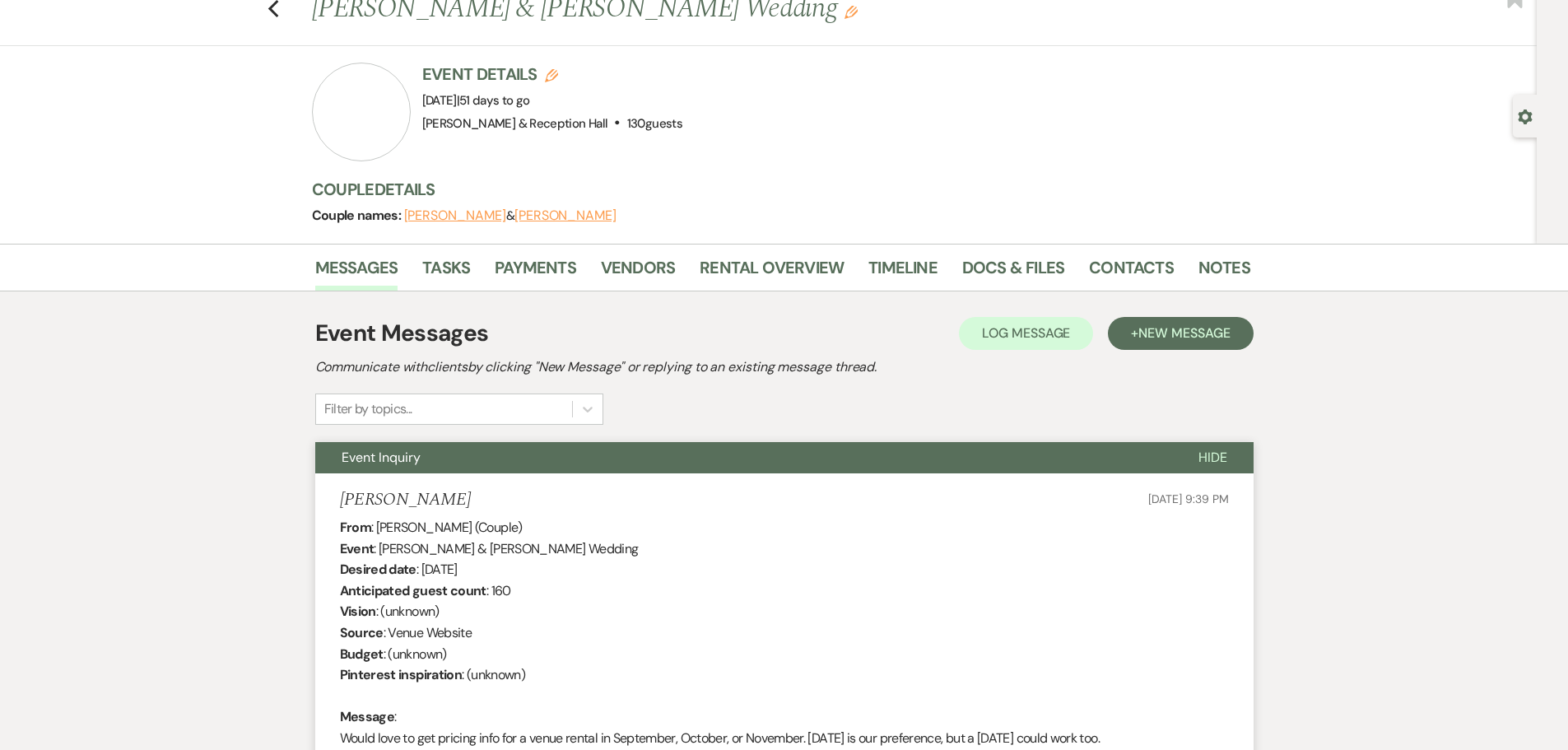
scroll to position [0, 0]
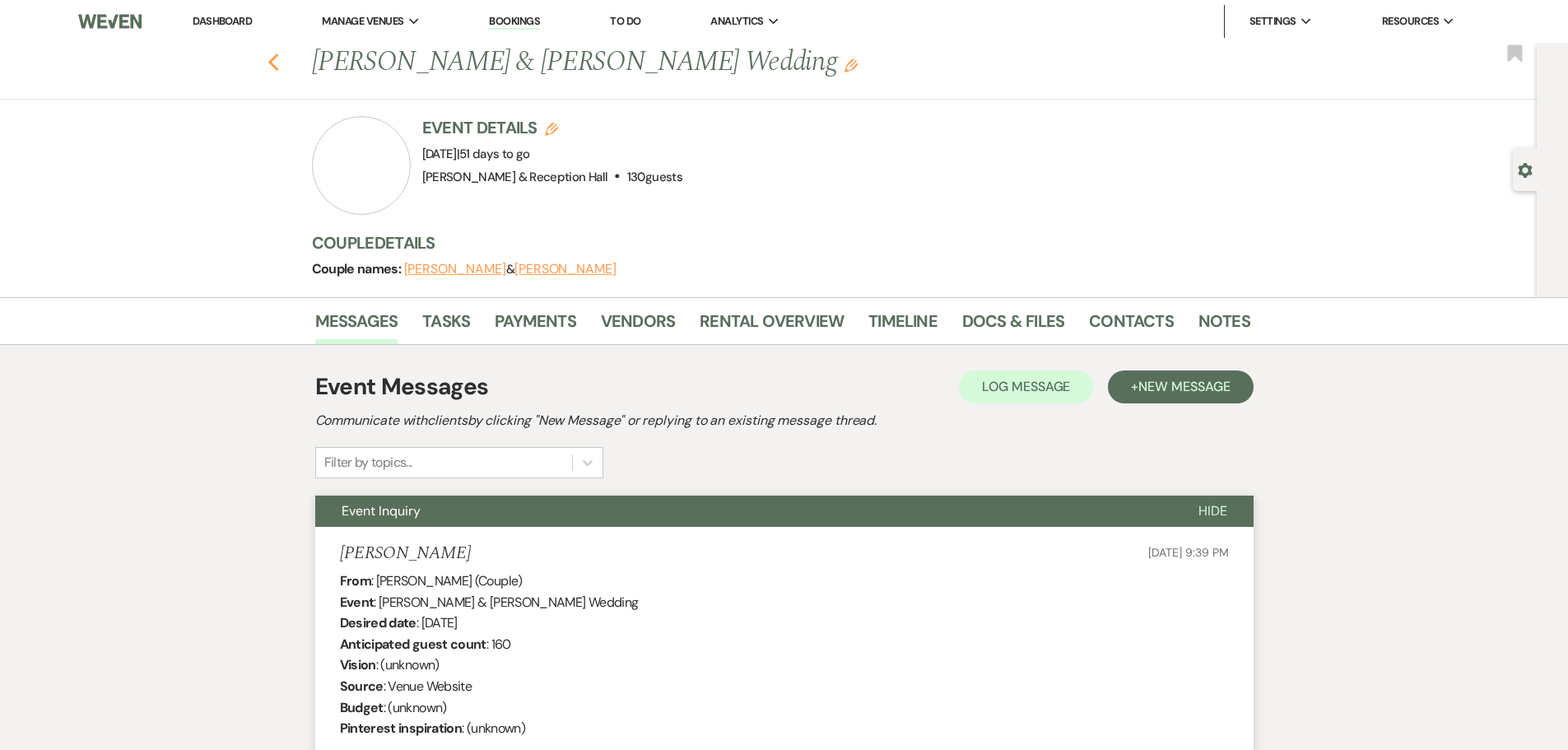
click at [278, 69] on use "button" at bounding box center [273, 62] width 10 height 18
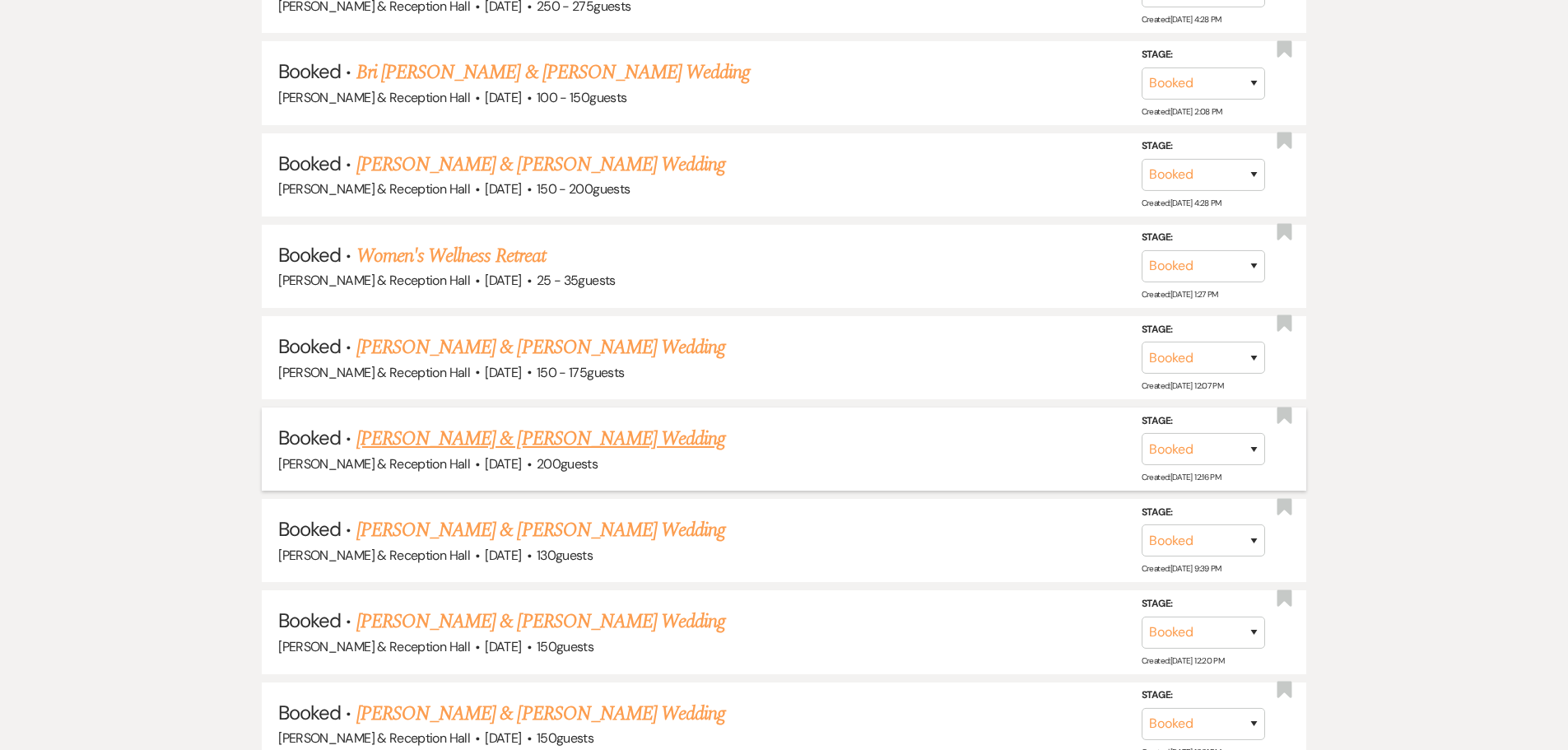
scroll to position [1566, 0]
click at [561, 522] on link "Peter Granville & Brenda Maldonado's Wedding" at bounding box center [541, 528] width 369 height 30
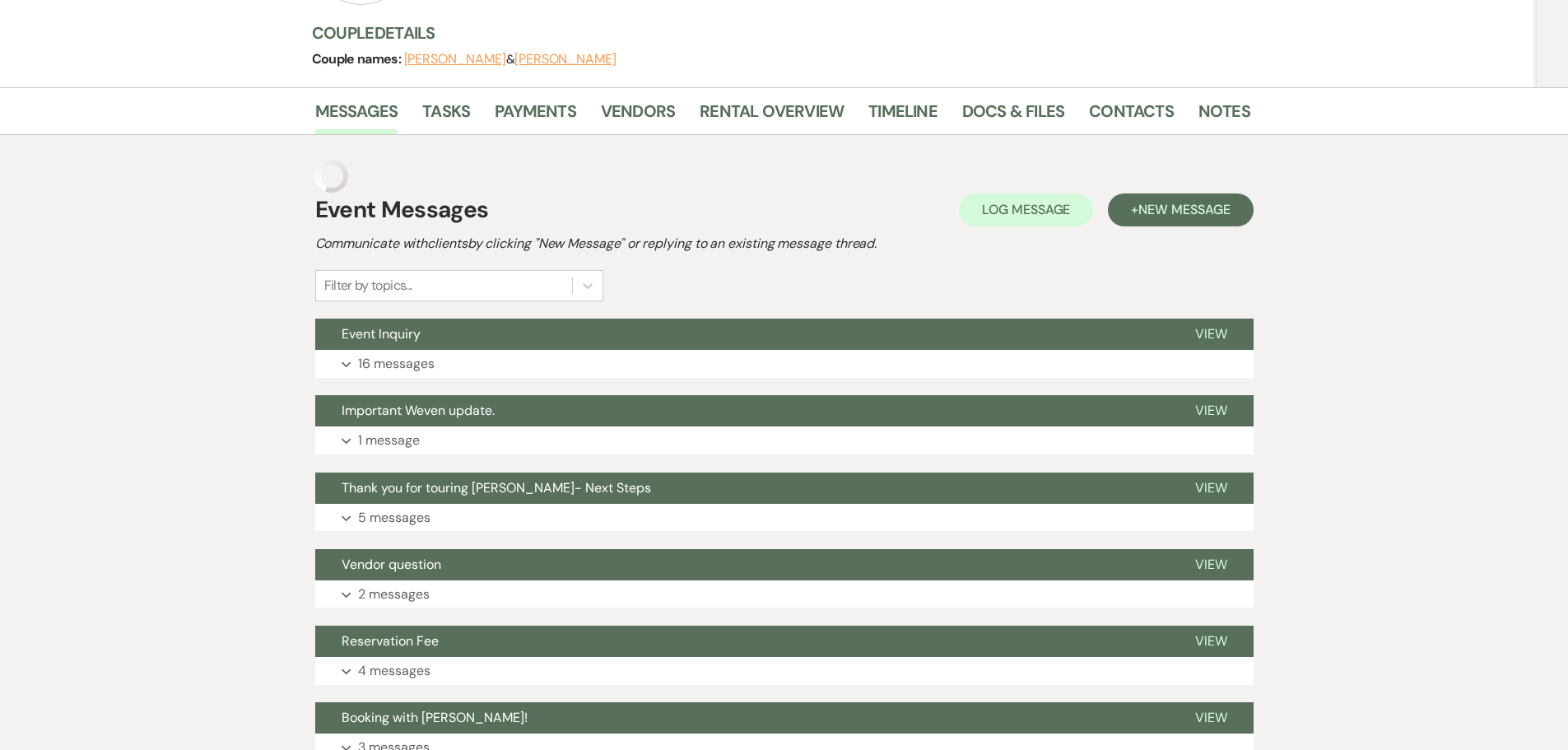
scroll to position [170, 0]
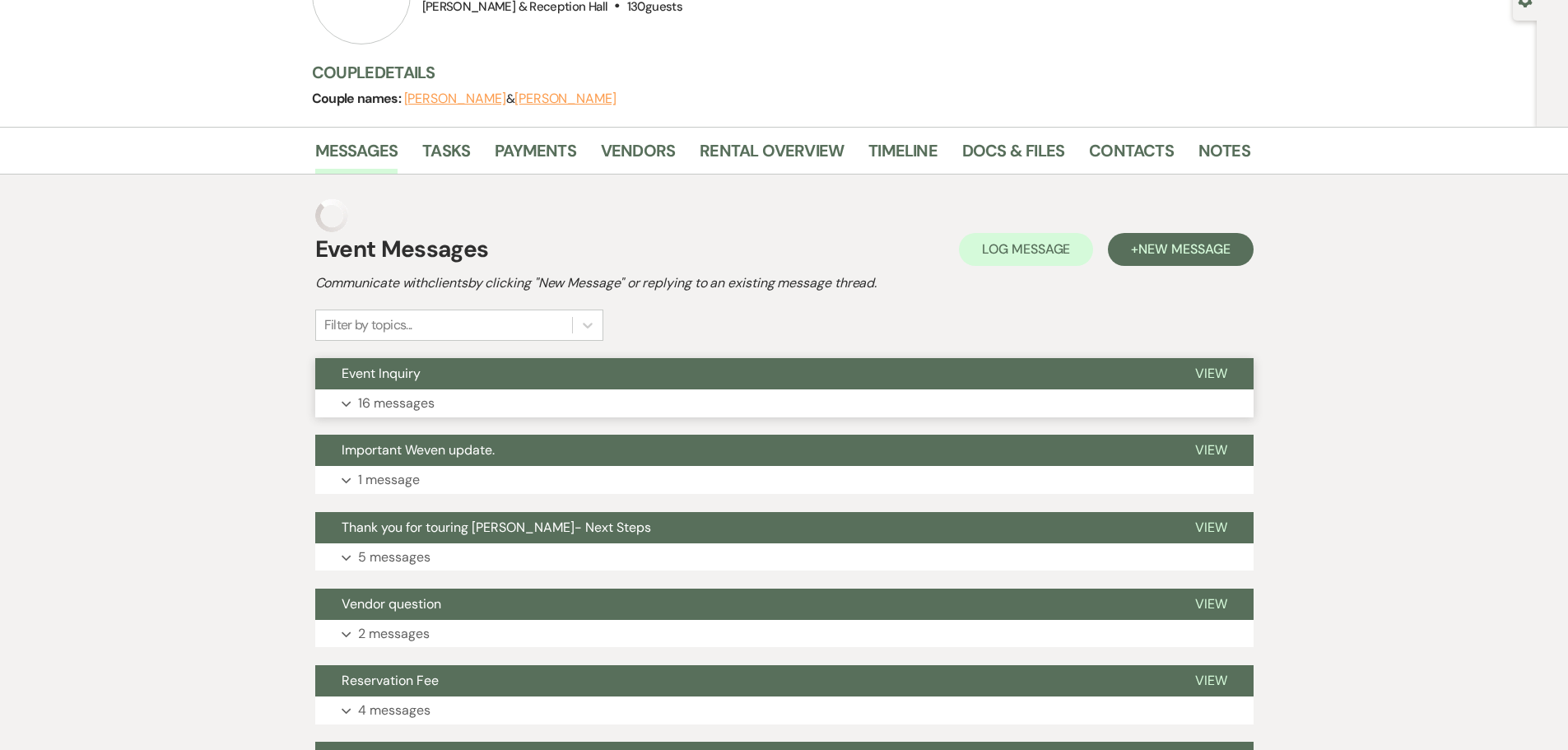
click at [468, 394] on button "Expand 16 messages" at bounding box center [784, 403] width 938 height 28
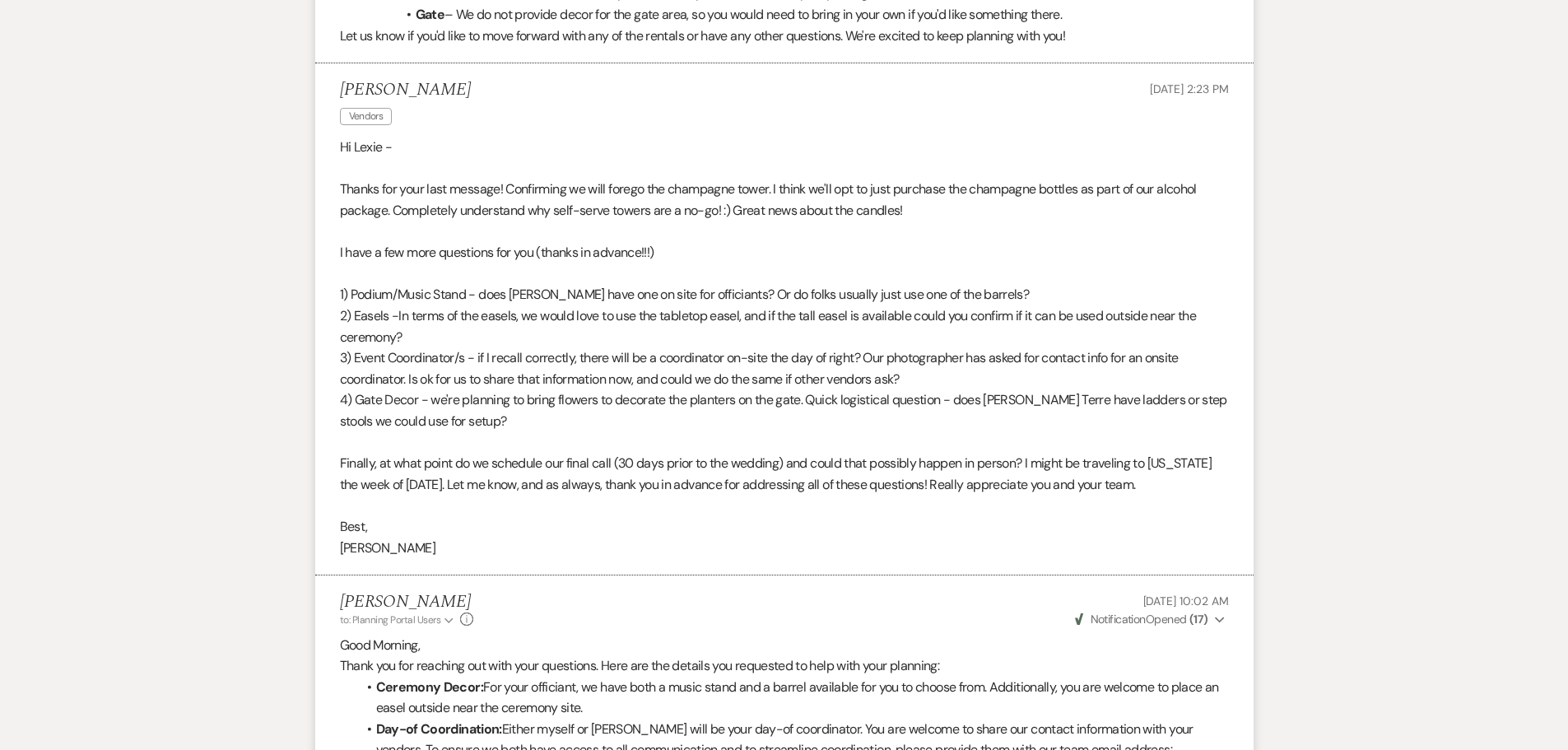
scroll to position [4911, 0]
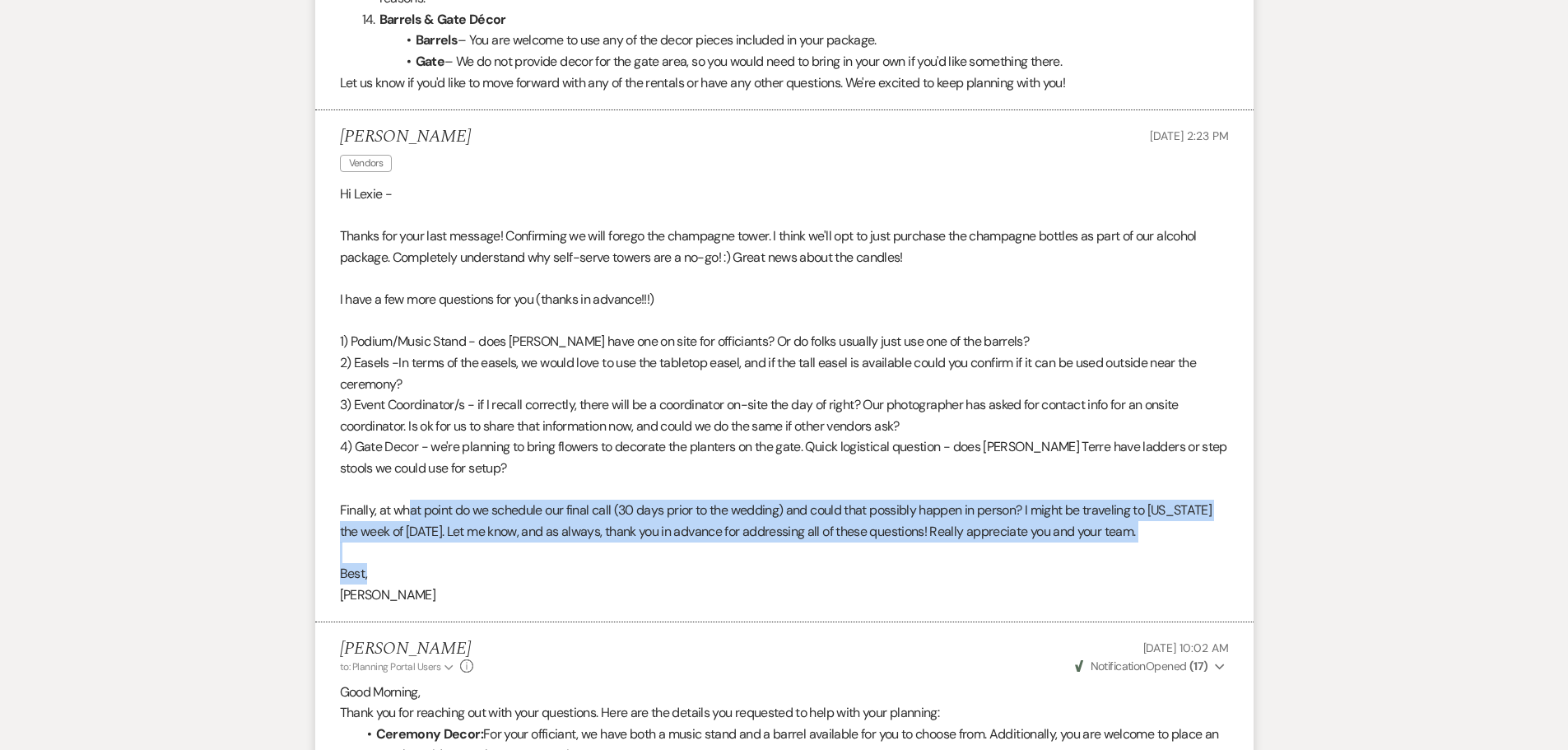
drag, startPoint x: 411, startPoint y: 527, endPoint x: 1058, endPoint y: 564, distance: 648.1
click at [1058, 564] on div "Hi Lexie - Thanks for your last message! Confirming we will forego the champagn…" at bounding box center [784, 394] width 889 height 421
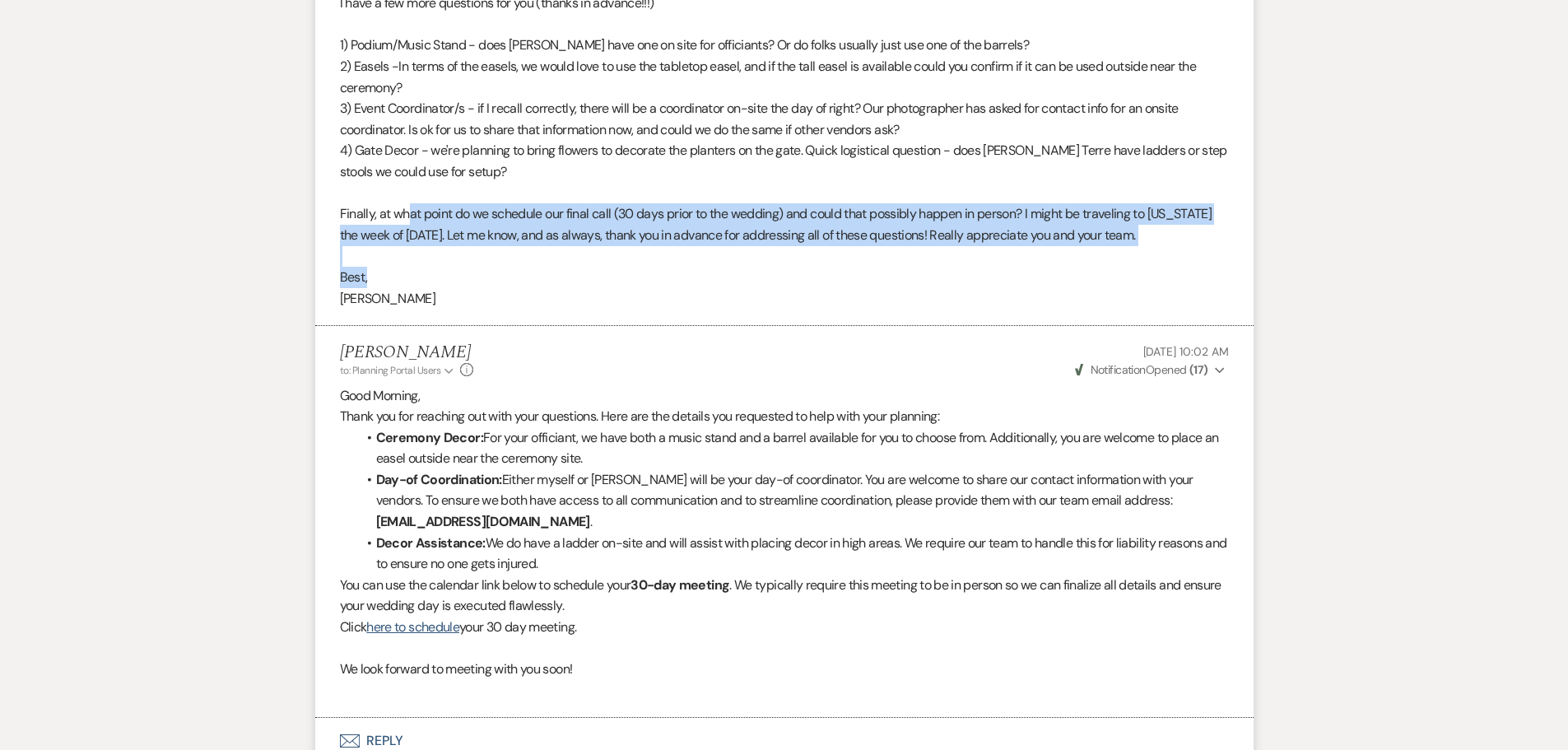
scroll to position [5487, 0]
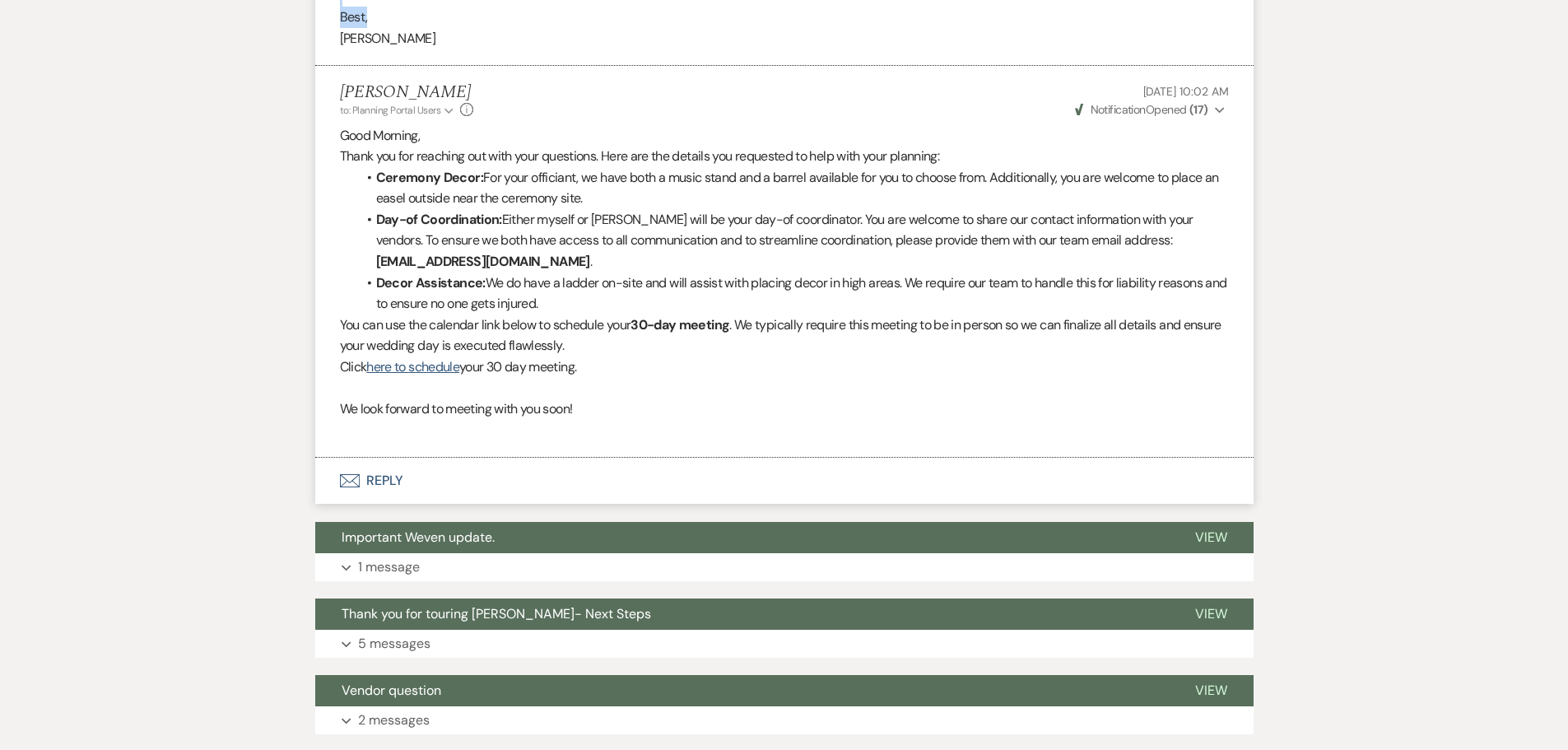
click at [389, 472] on button "Envelope Reply" at bounding box center [784, 480] width 938 height 46
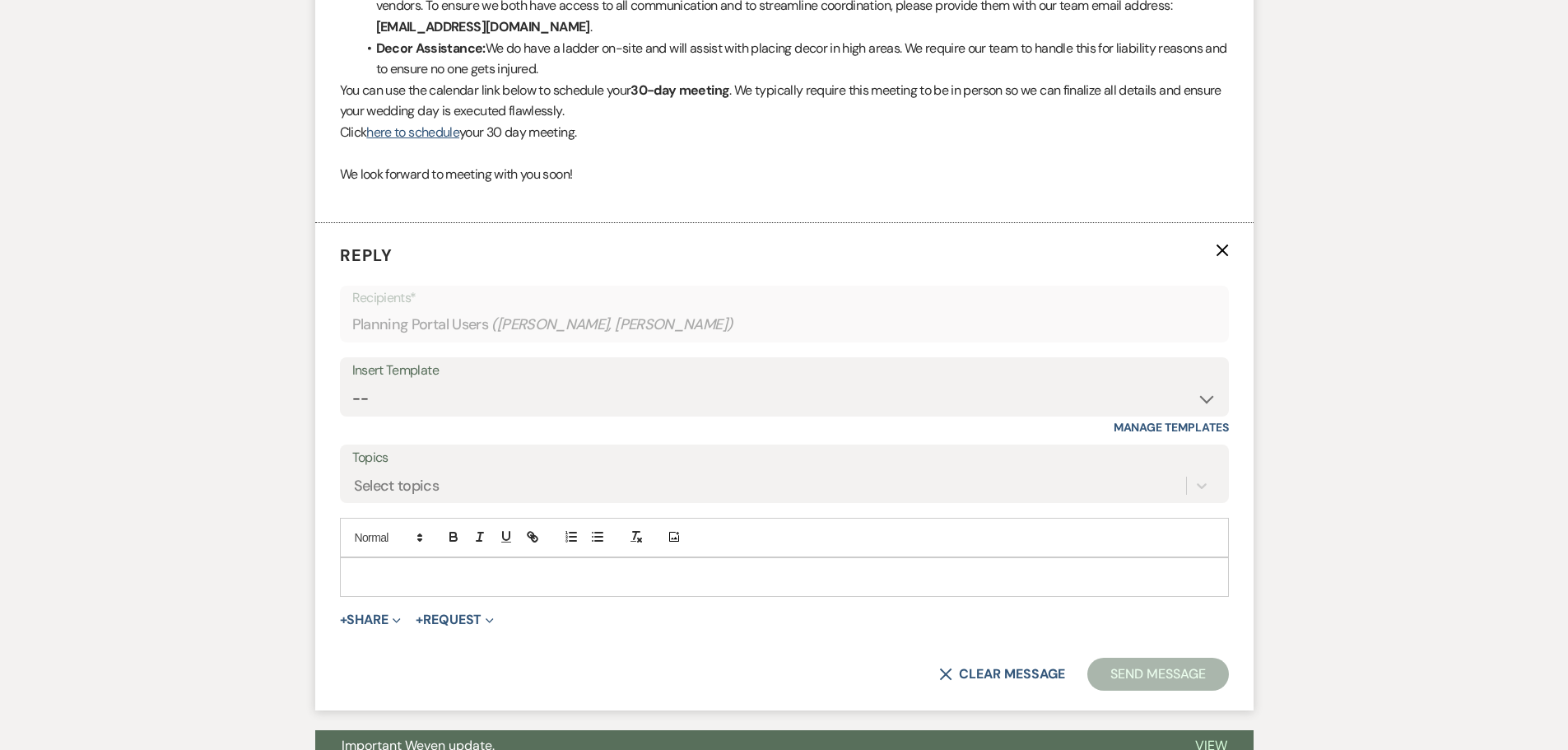
scroll to position [5816, 0]
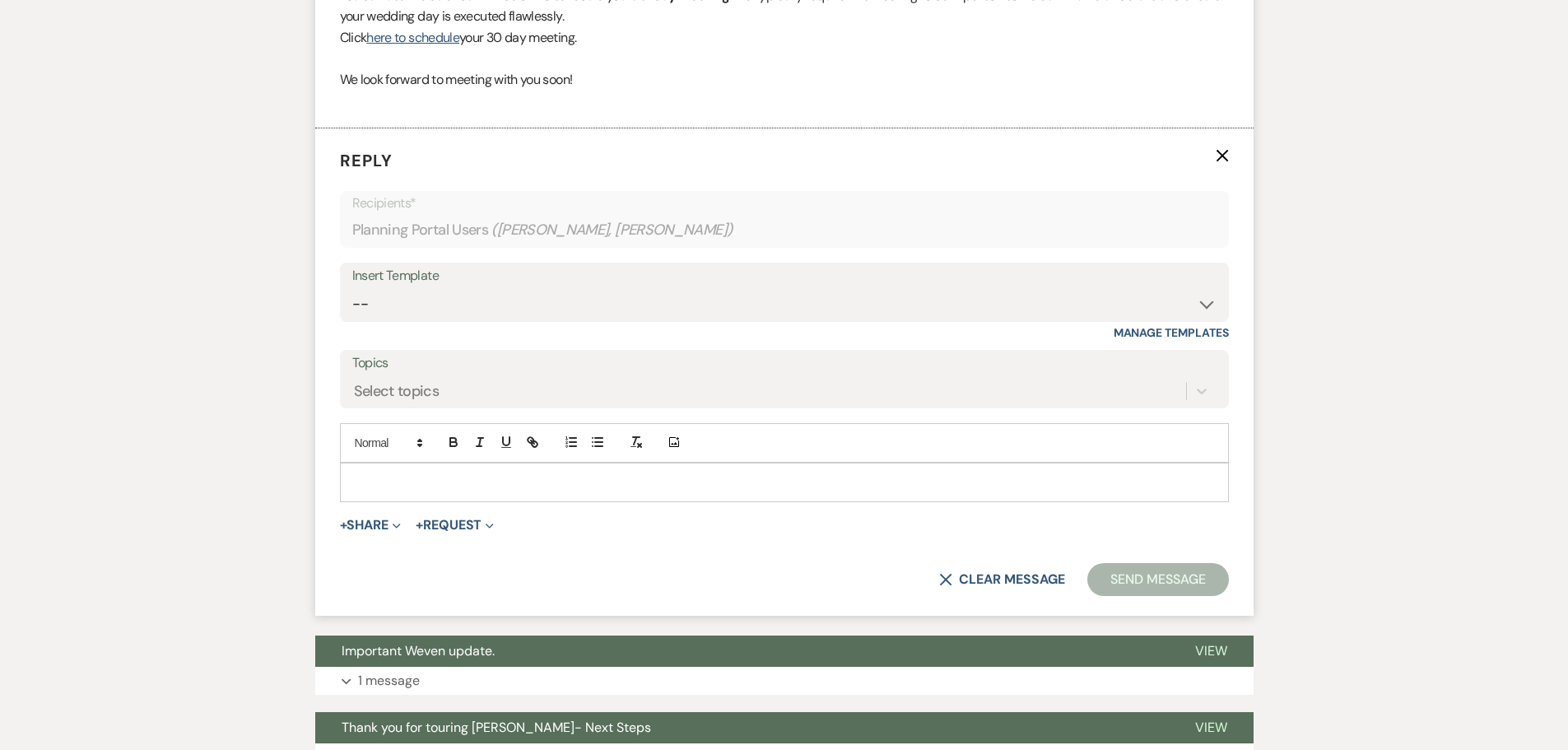
click at [414, 470] on div at bounding box center [784, 482] width 887 height 38
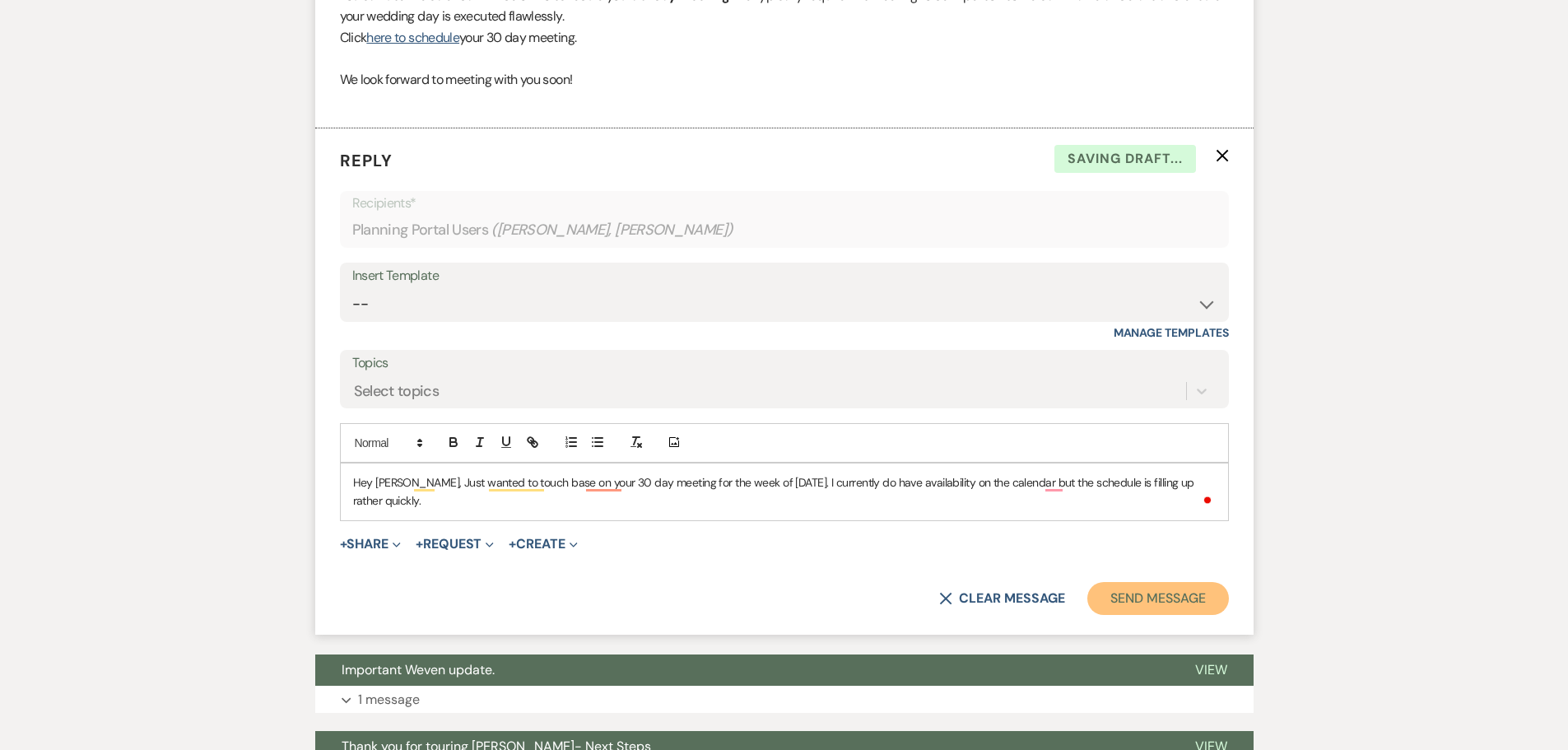
click at [1174, 612] on button "Send Message" at bounding box center [1157, 599] width 141 height 33
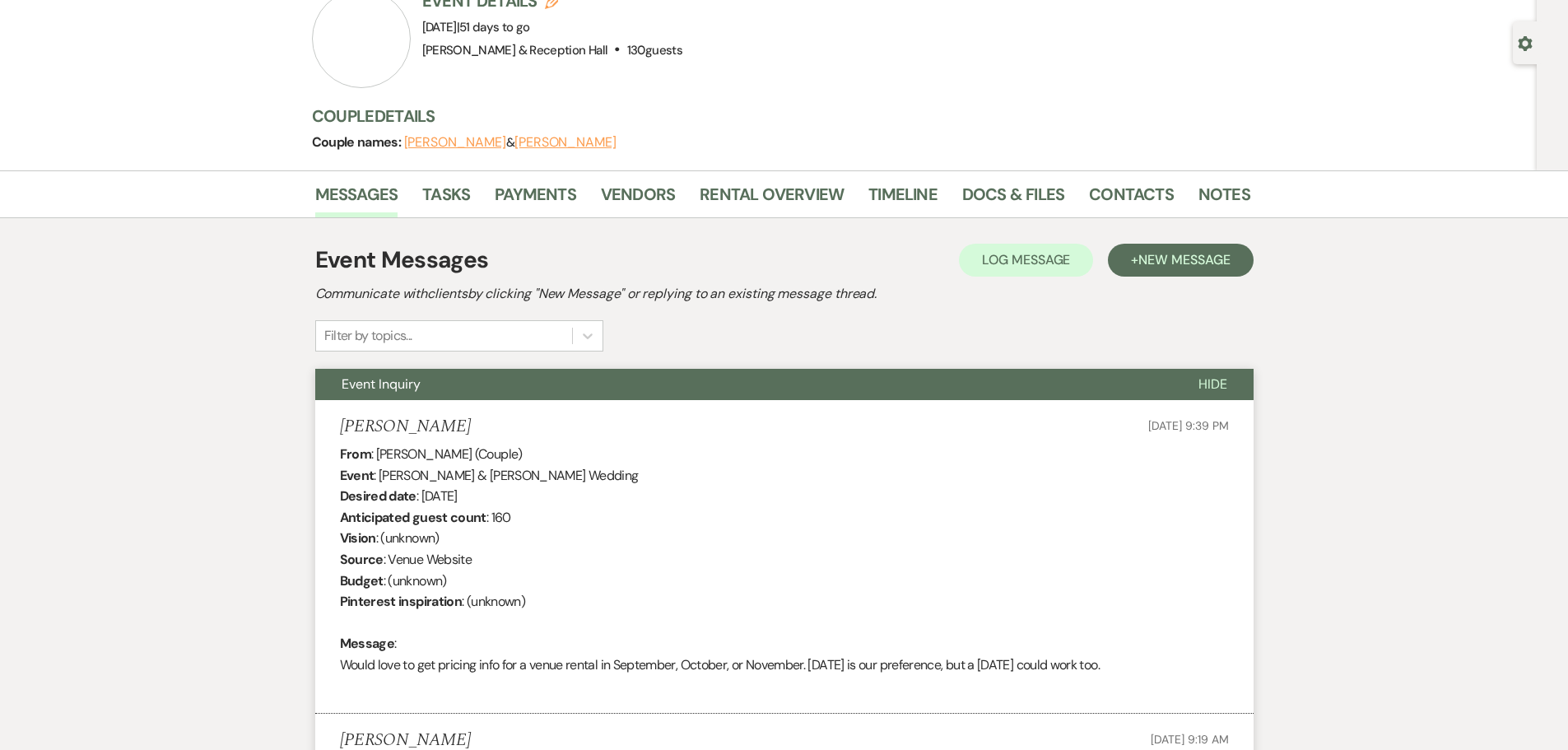
scroll to position [0, 0]
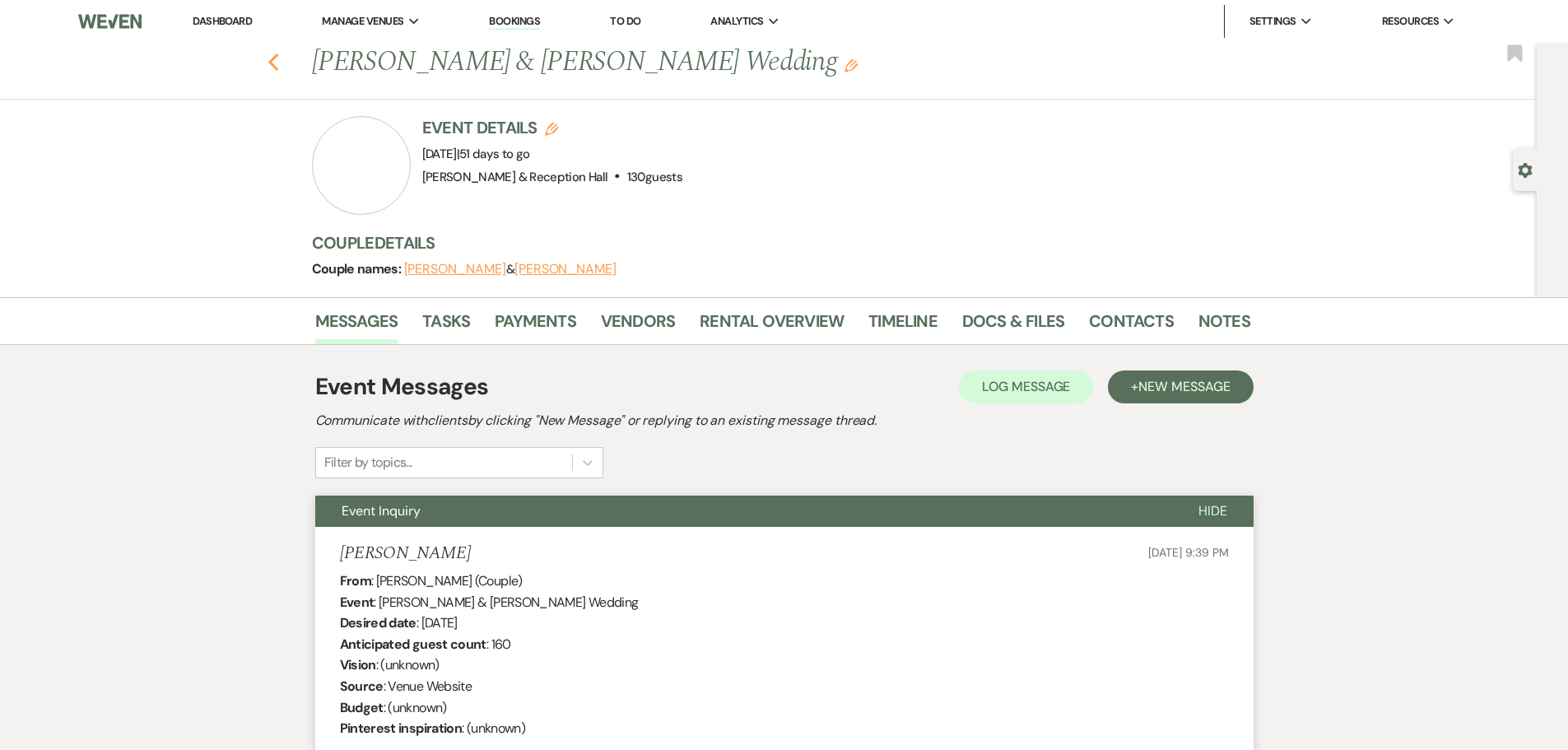
click at [278, 59] on use "button" at bounding box center [273, 62] width 10 height 18
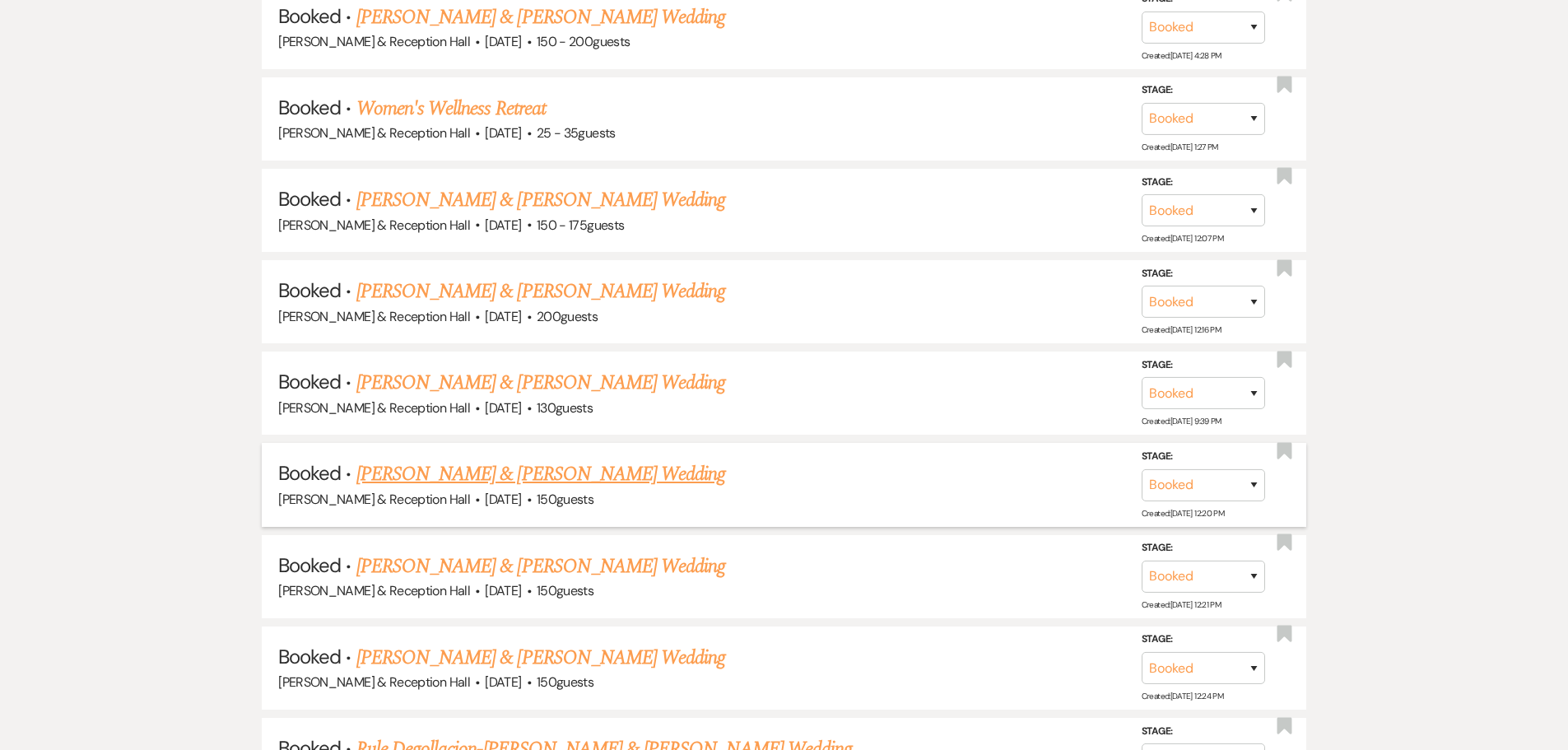
scroll to position [1730, 0]
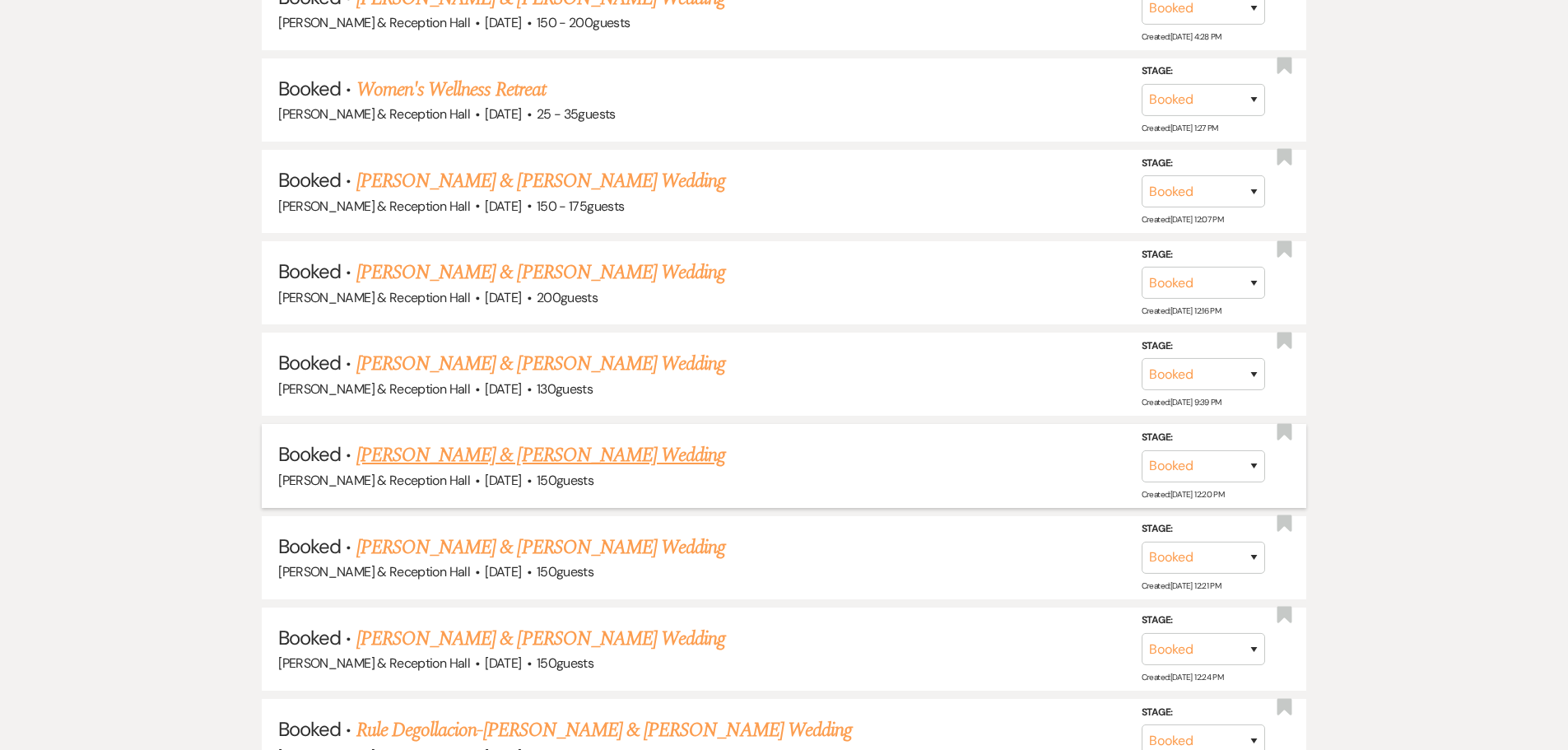
click at [543, 449] on link "Amber Richtig & Isaac Davis's Wedding" at bounding box center [541, 455] width 369 height 30
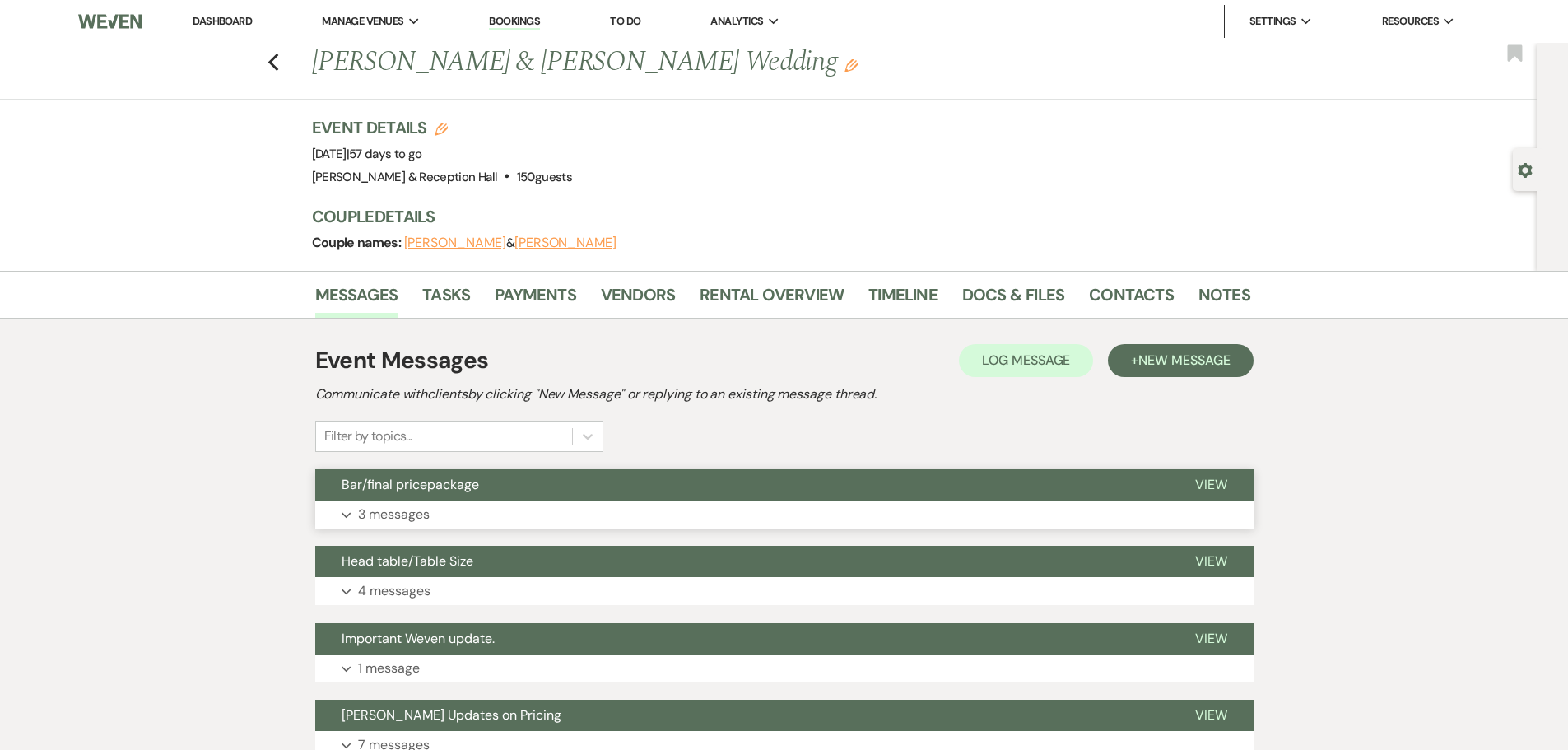
click at [525, 495] on button "Bar/final pricepackage" at bounding box center [742, 485] width 853 height 31
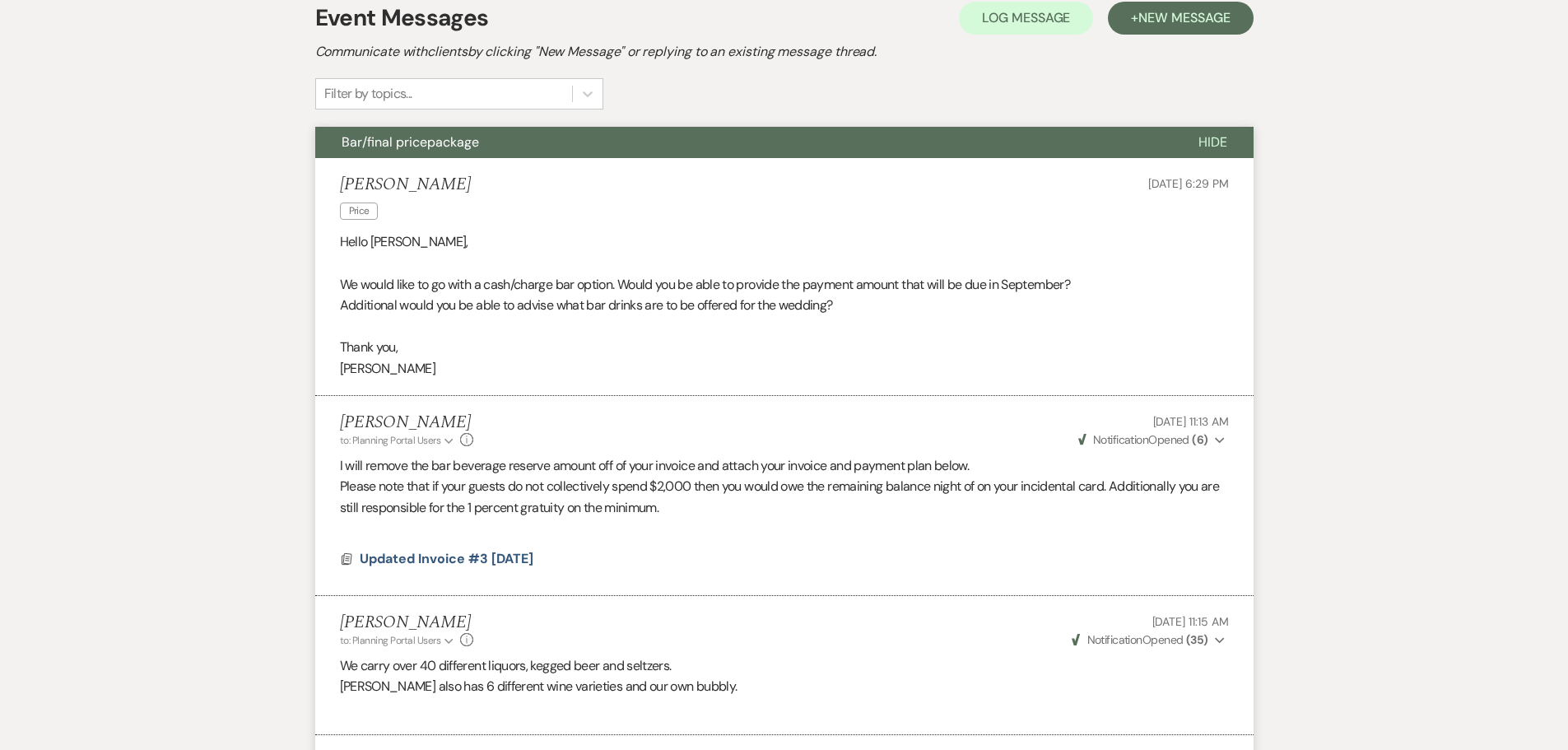
scroll to position [412, 0]
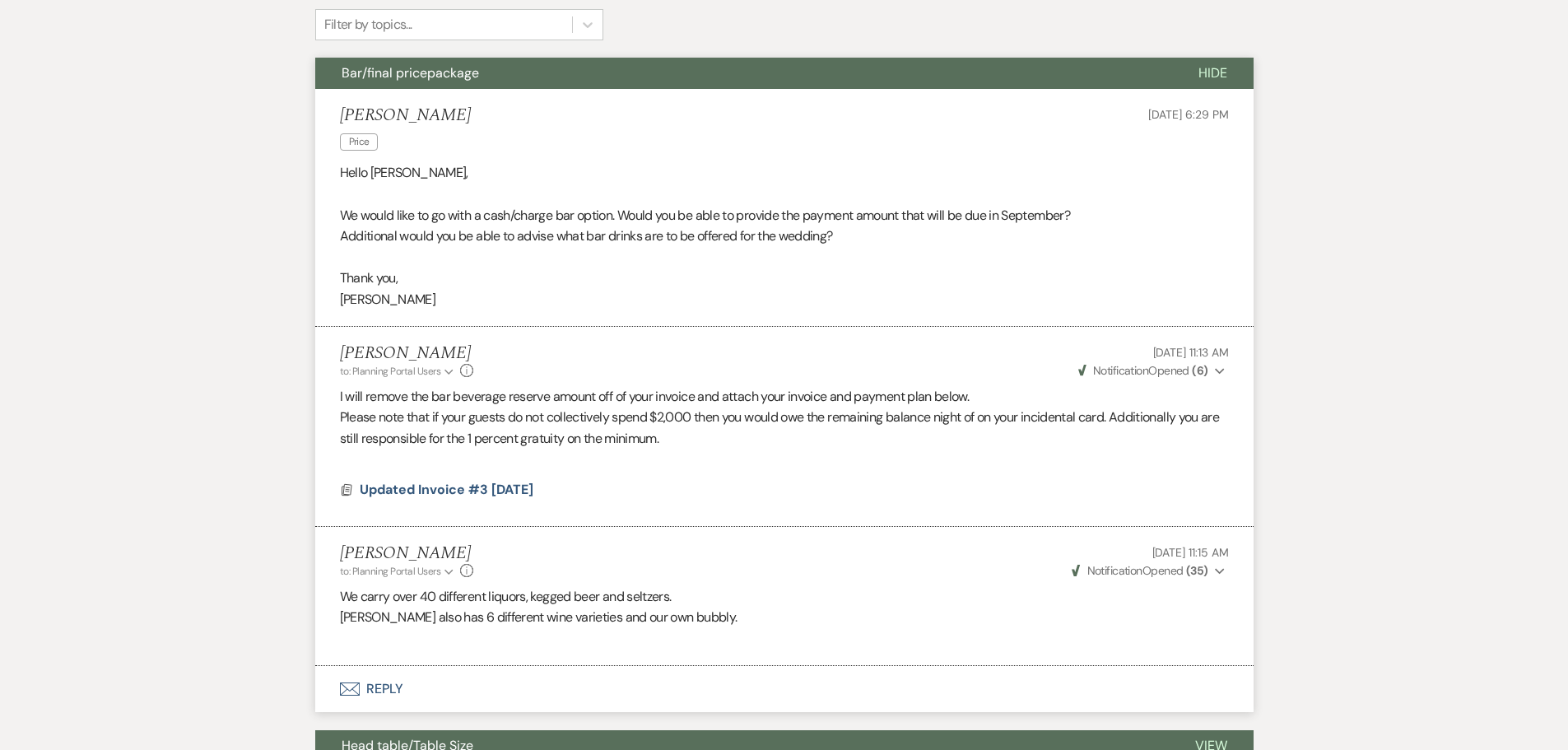
click at [1201, 564] on strong "( 35 )" at bounding box center [1197, 570] width 22 height 15
click at [647, 223] on p "We would like to go with a cash/charge bar option. Would you be able to provide…" at bounding box center [784, 215] width 889 height 21
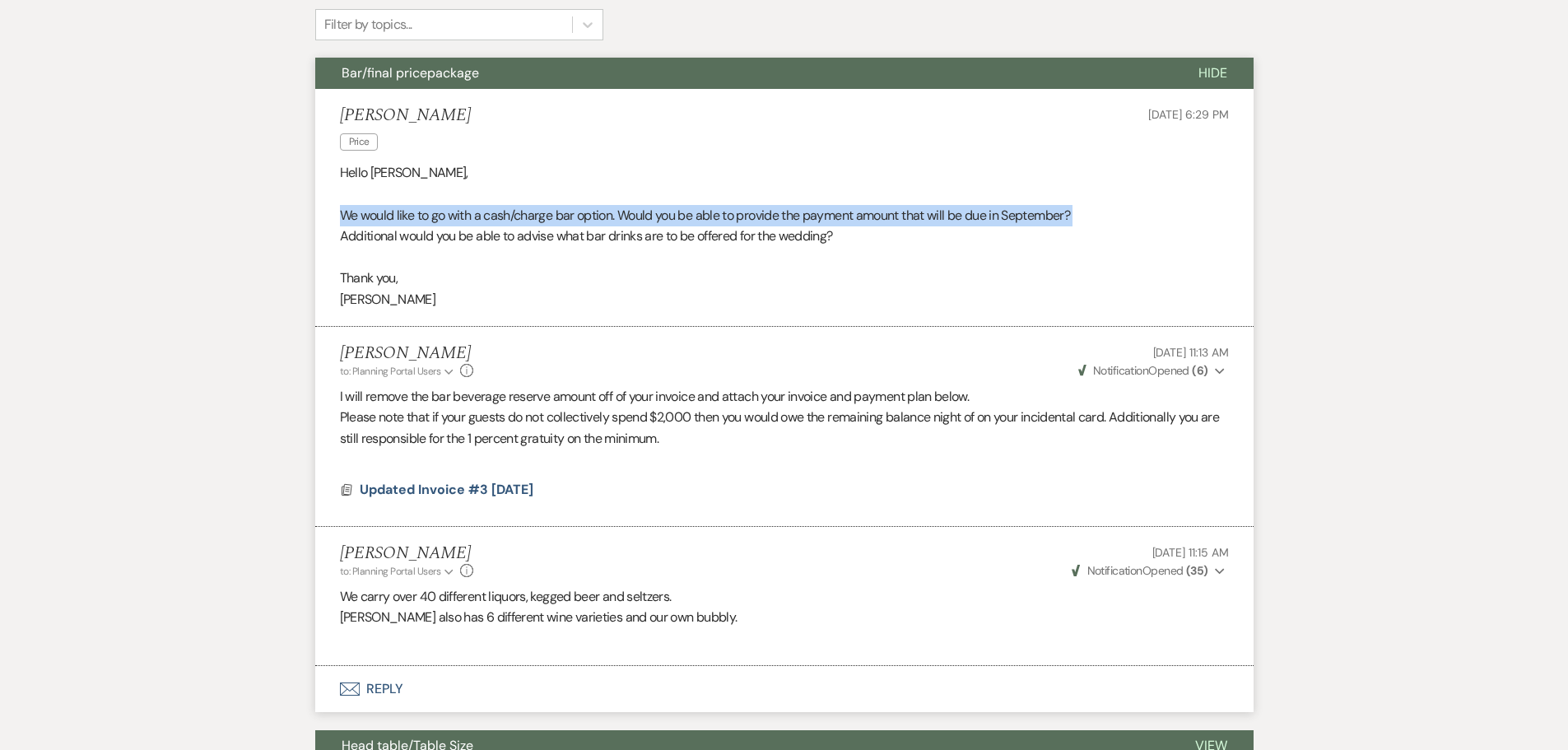
click at [647, 223] on p "We would like to go with a cash/charge bar option. Would you be able to provide…" at bounding box center [784, 215] width 889 height 21
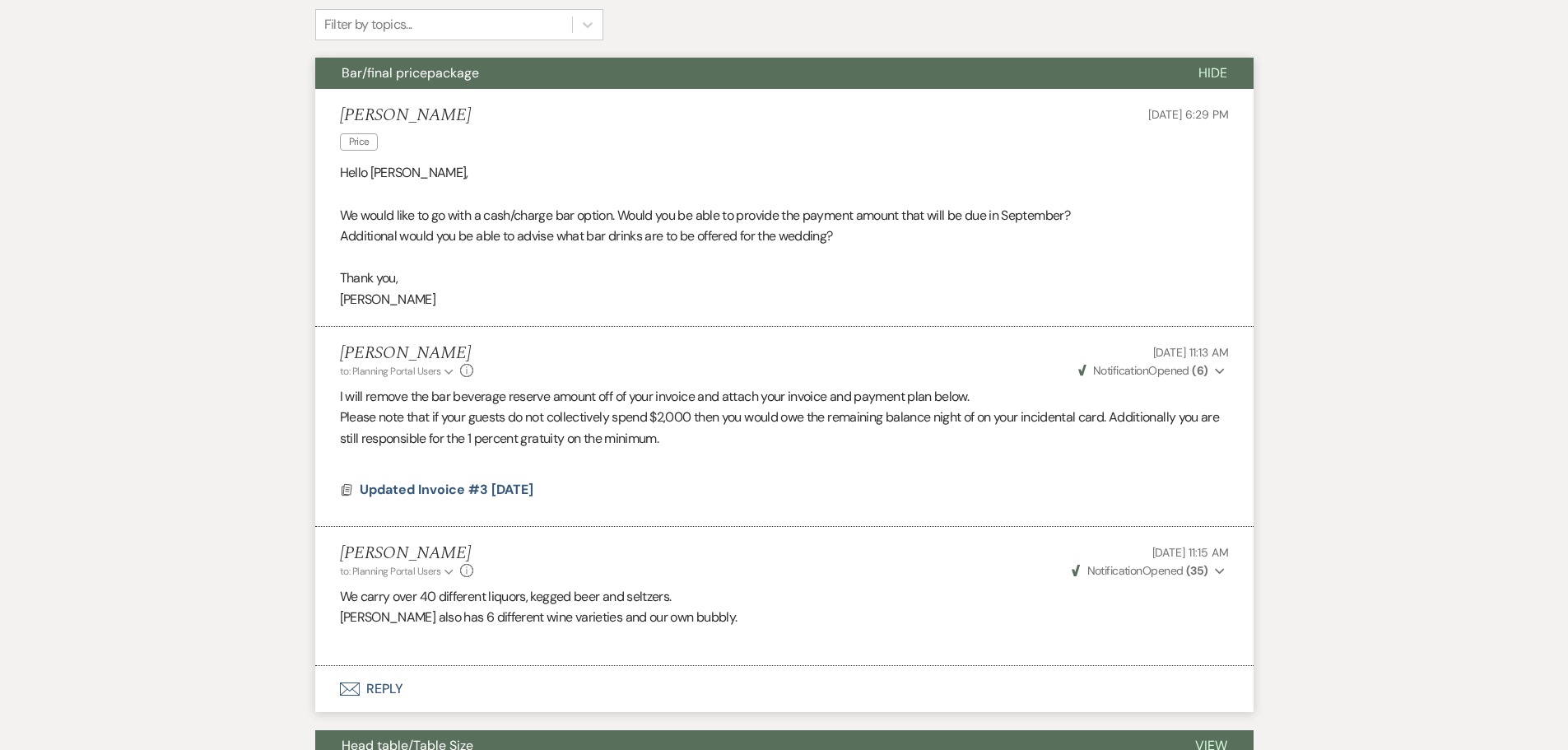
click at [457, 590] on p "We carry over 40 different liquors, kegged beer and seltzers." at bounding box center [784, 596] width 889 height 21
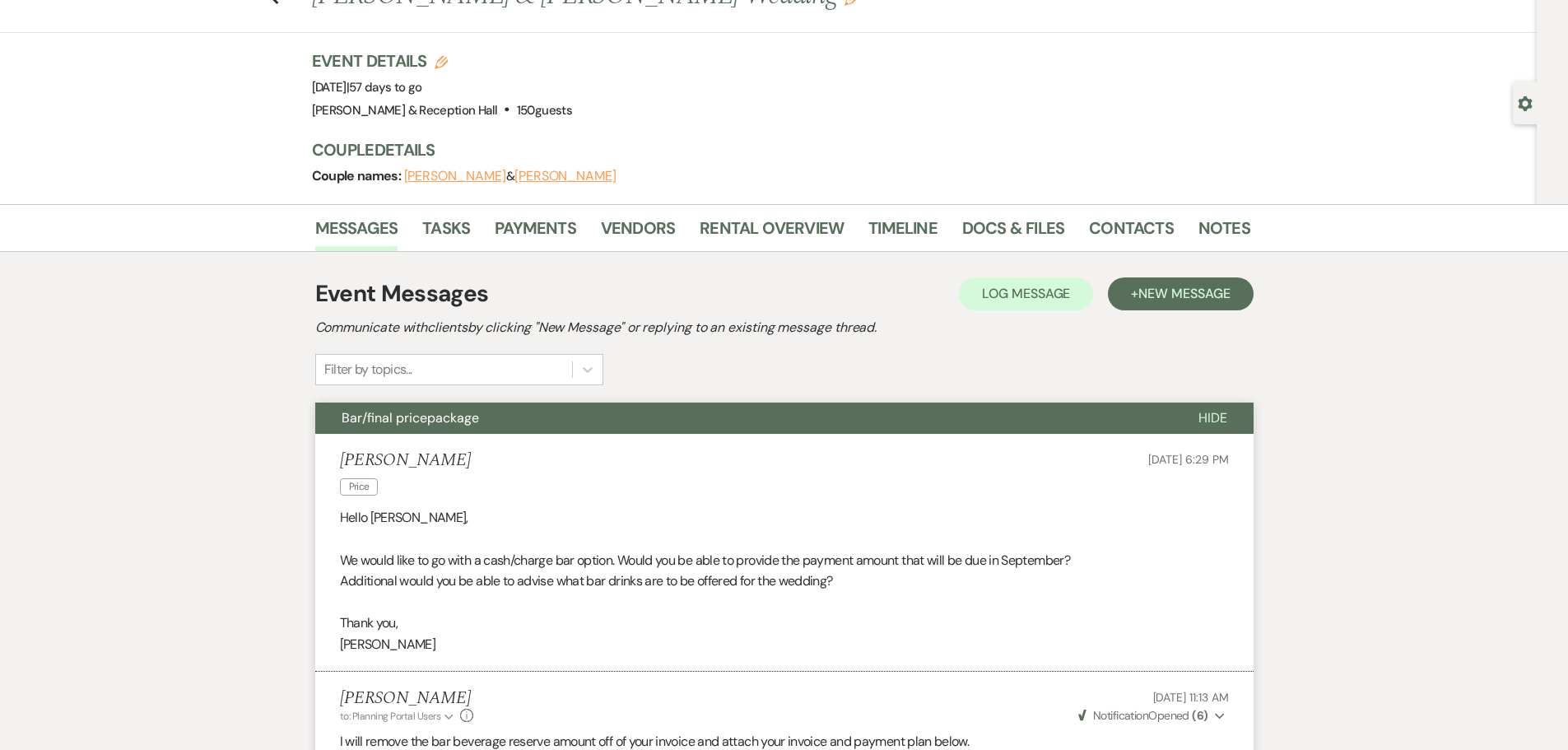
scroll to position [0, 0]
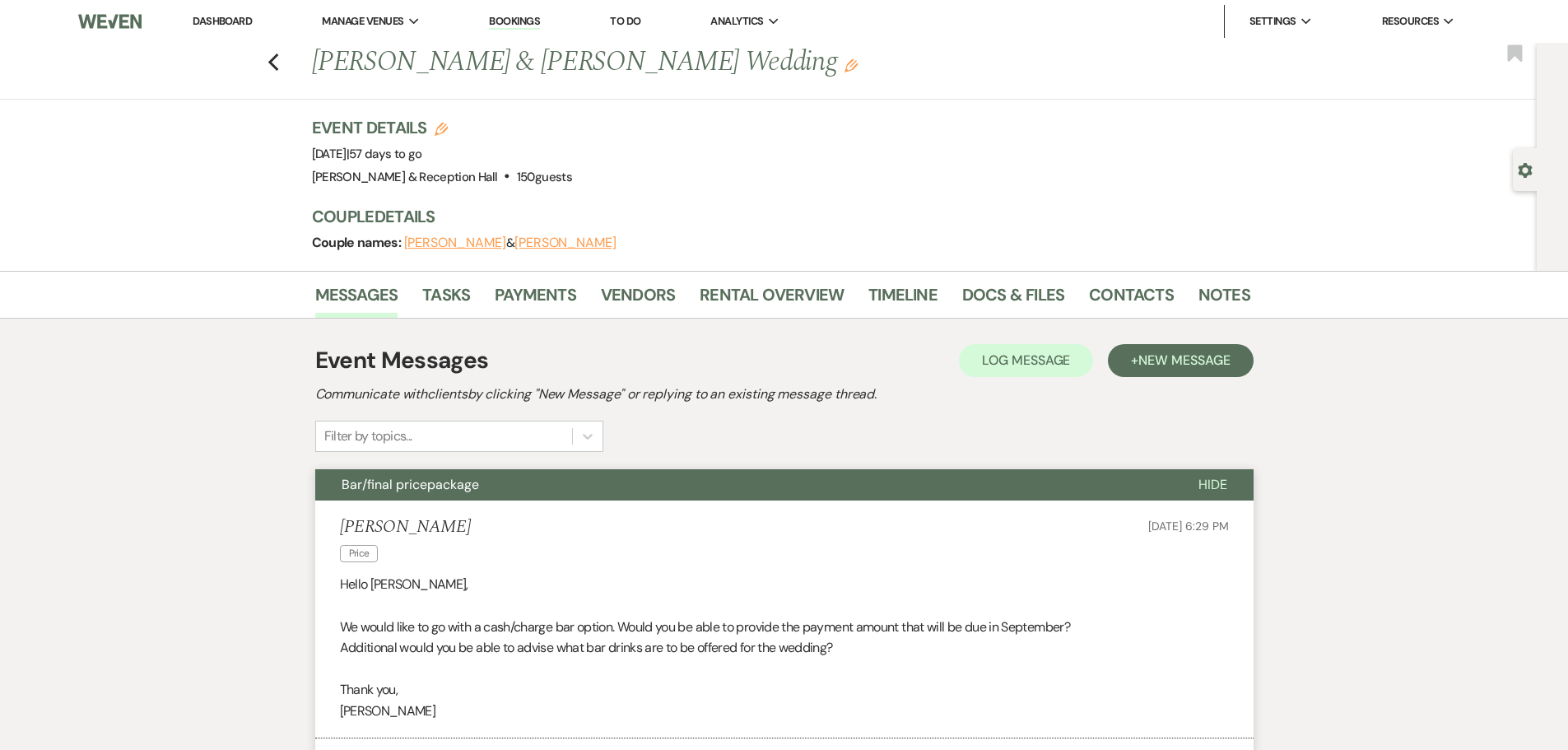
click at [286, 54] on div "Previous Amber Richtig & Isaac Davis's Wedding Edit Bookmark" at bounding box center [764, 71] width 1544 height 57
click at [273, 66] on div "Previous Amber Richtig & Isaac Davis's Wedding Edit Bookmark" at bounding box center [764, 71] width 1544 height 57
click at [278, 66] on use "button" at bounding box center [273, 62] width 10 height 18
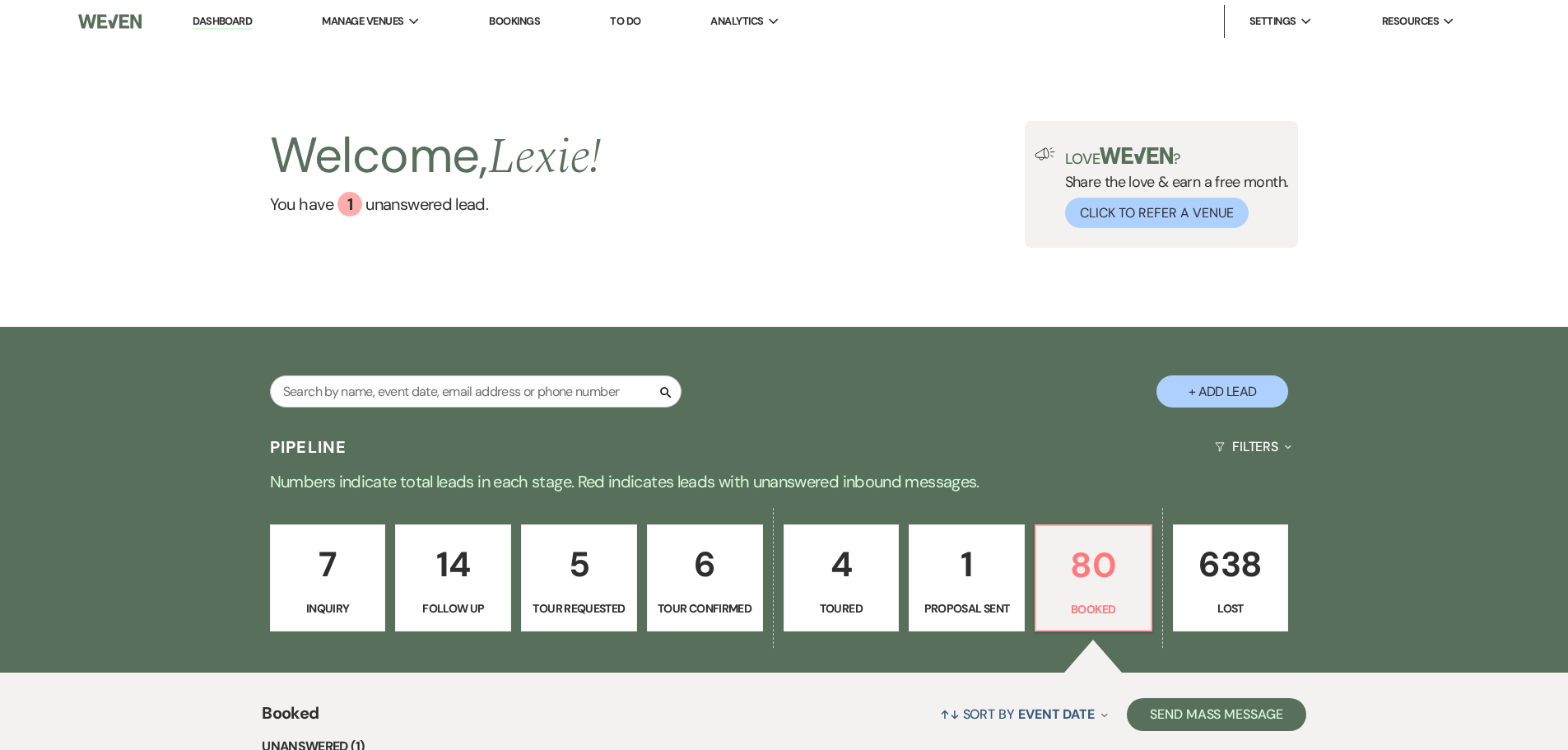
click at [635, 17] on link "To Do" at bounding box center [625, 21] width 31 height 14
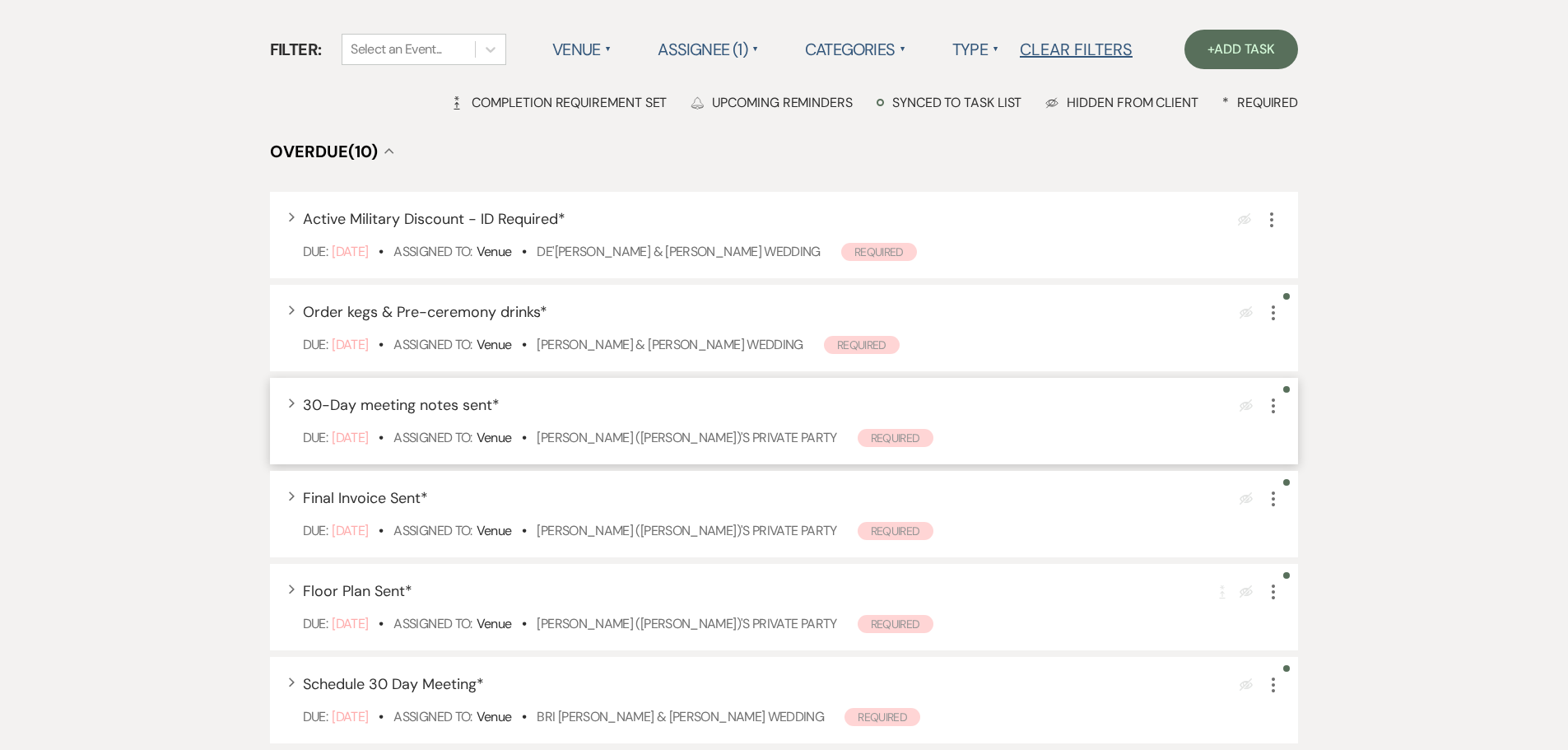
scroll to position [164, 0]
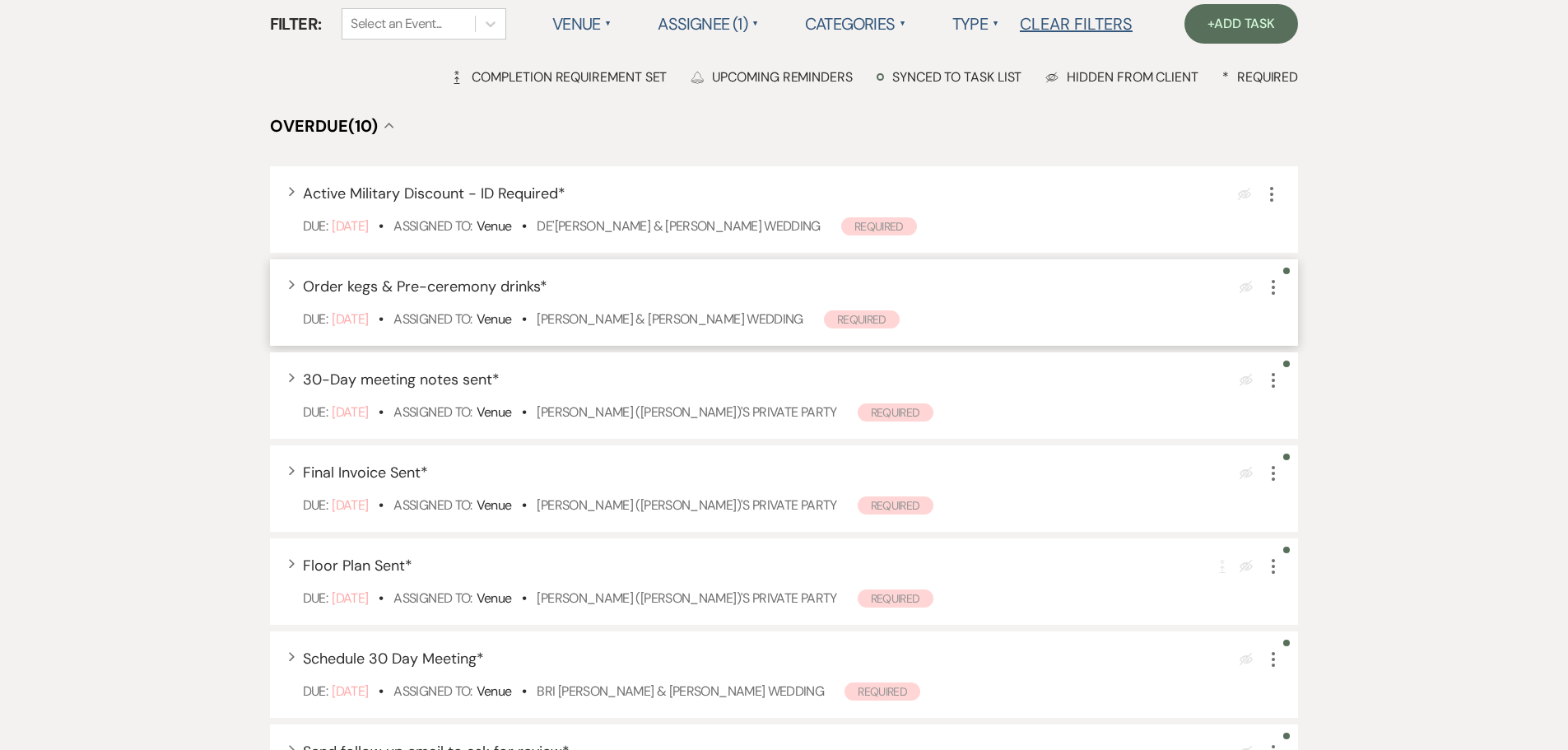
click at [1271, 284] on icon "More" at bounding box center [1273, 287] width 20 height 20
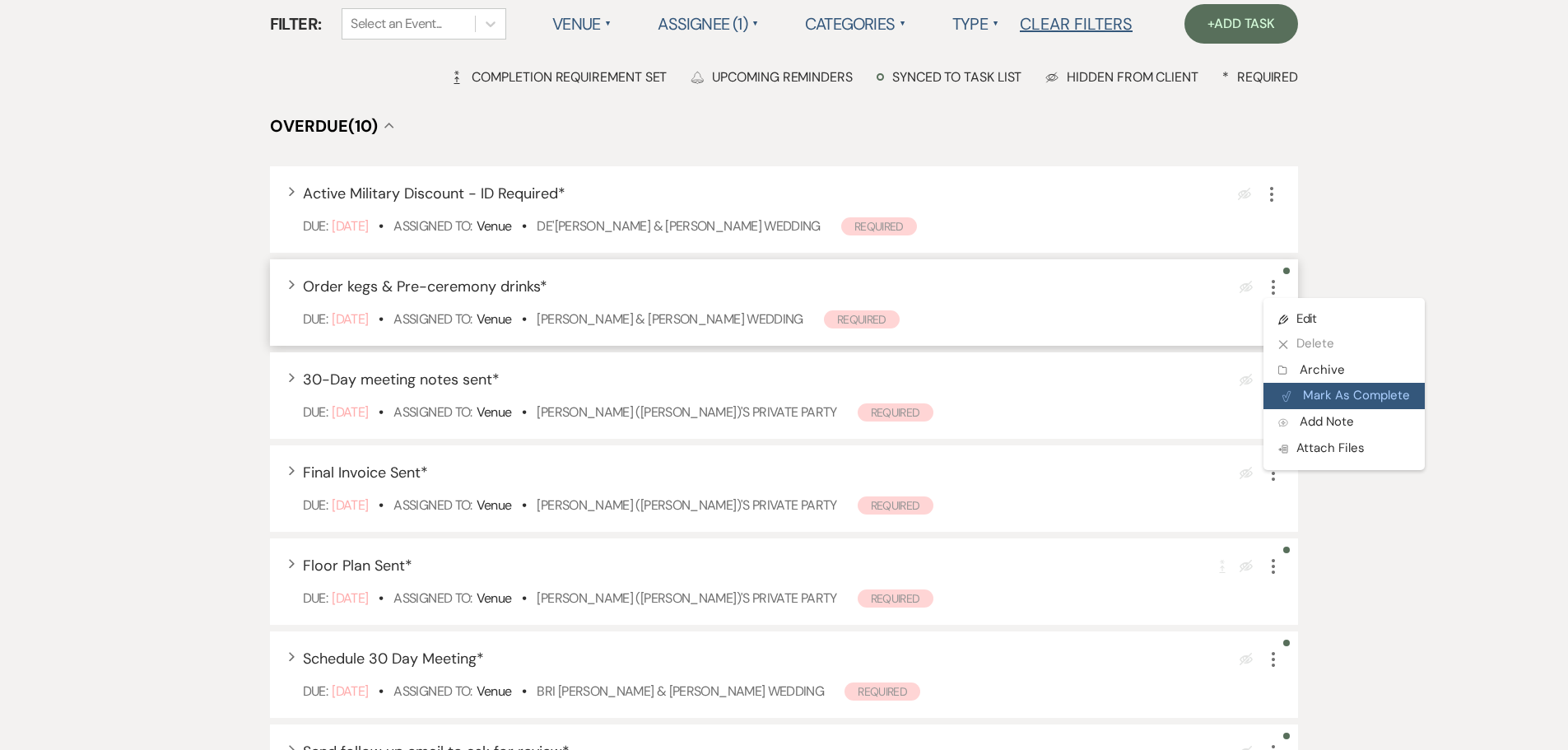
click at [1304, 399] on button "Plan Portal Link Mark As Complete" at bounding box center [1343, 396] width 162 height 26
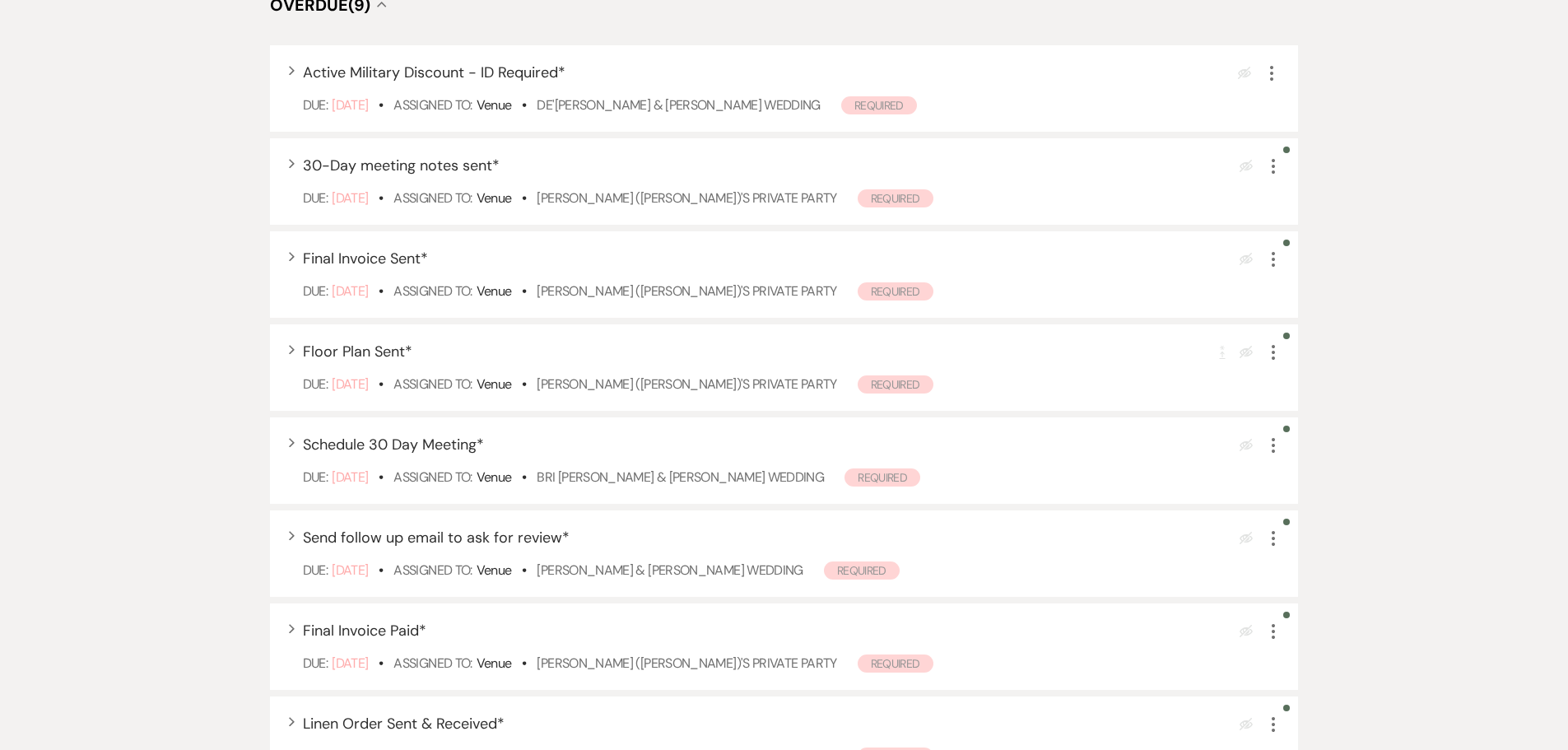
scroll to position [330, 0]
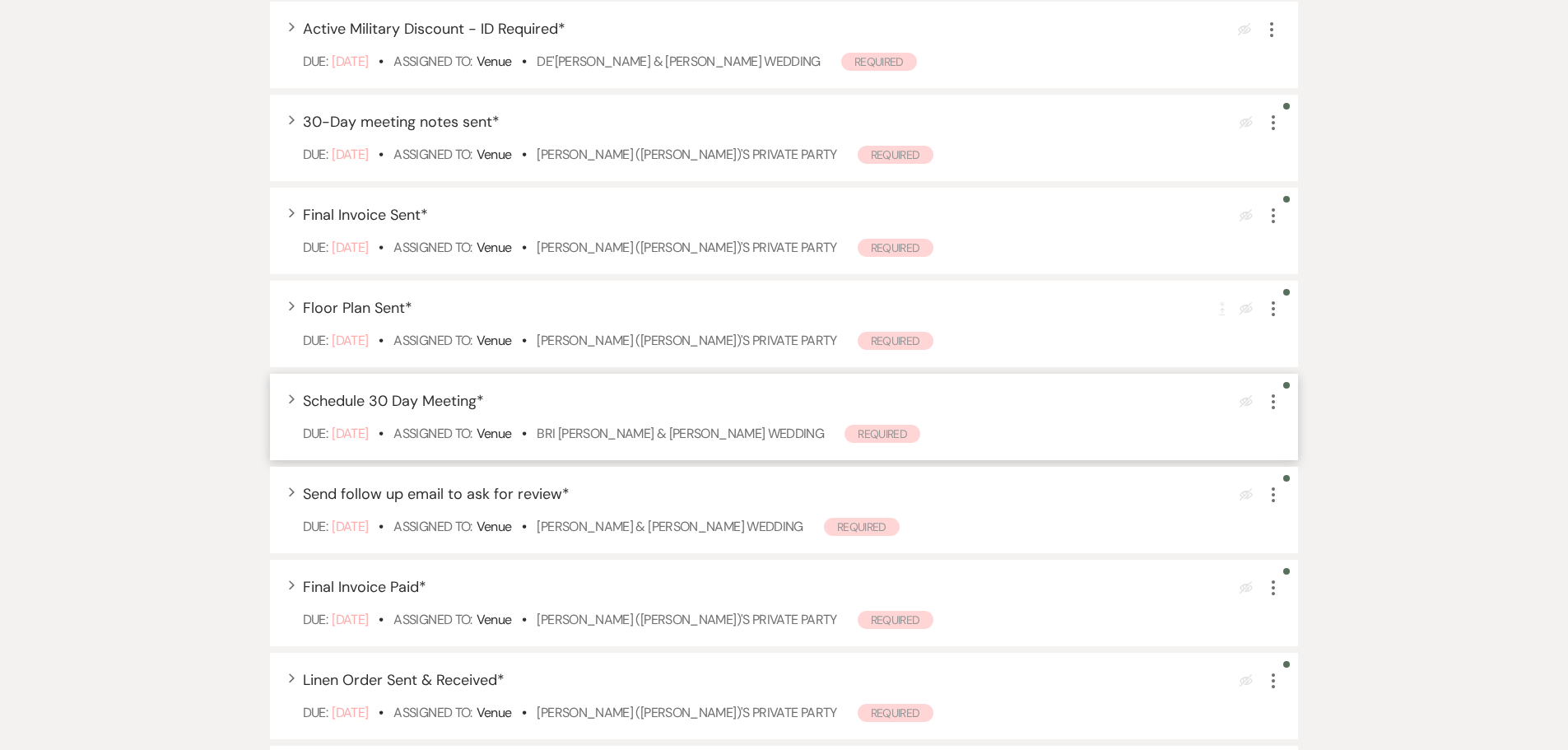
click at [1272, 397] on icon "More" at bounding box center [1273, 401] width 20 height 20
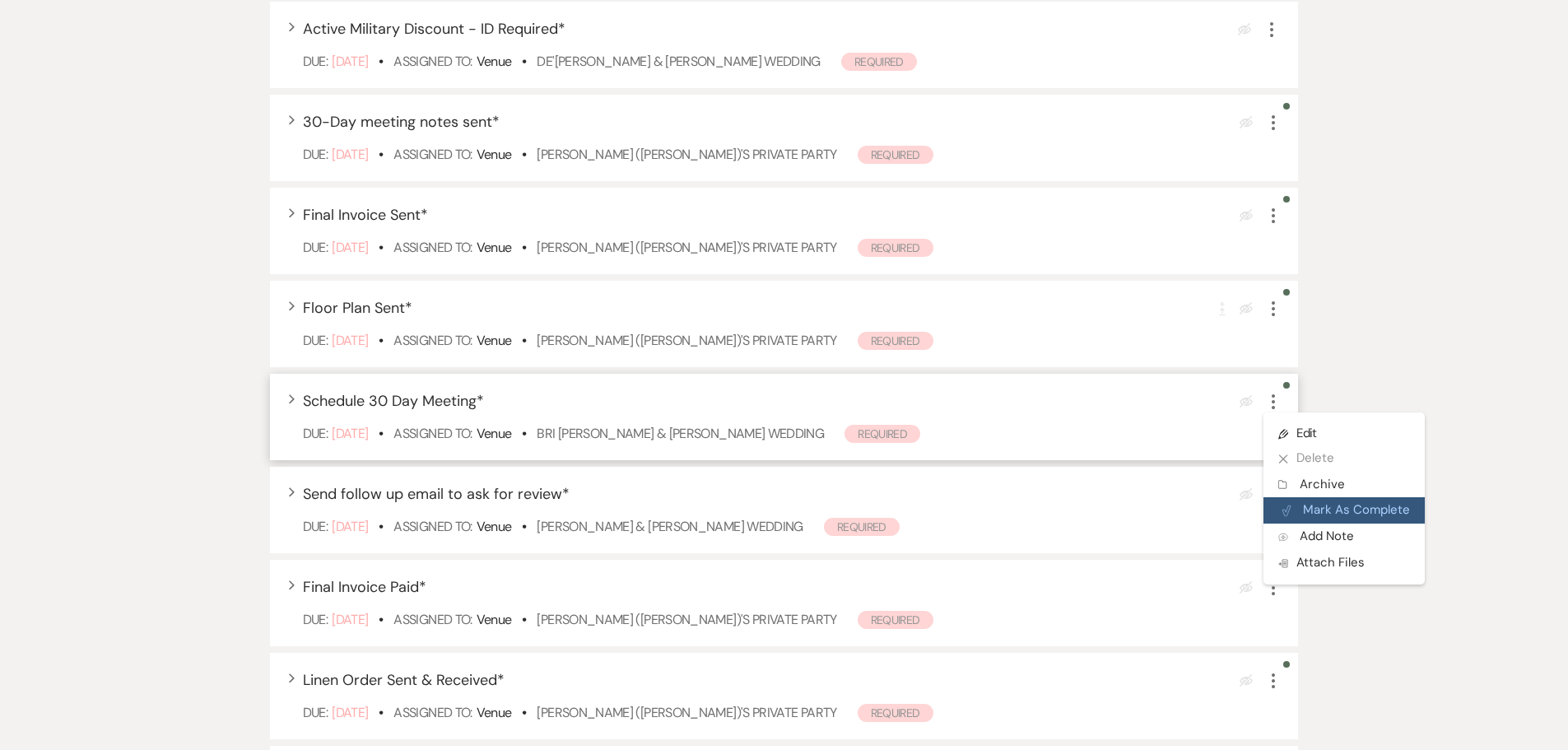
click at [1291, 500] on button "Plan Portal Link Mark As Complete" at bounding box center [1343, 510] width 162 height 26
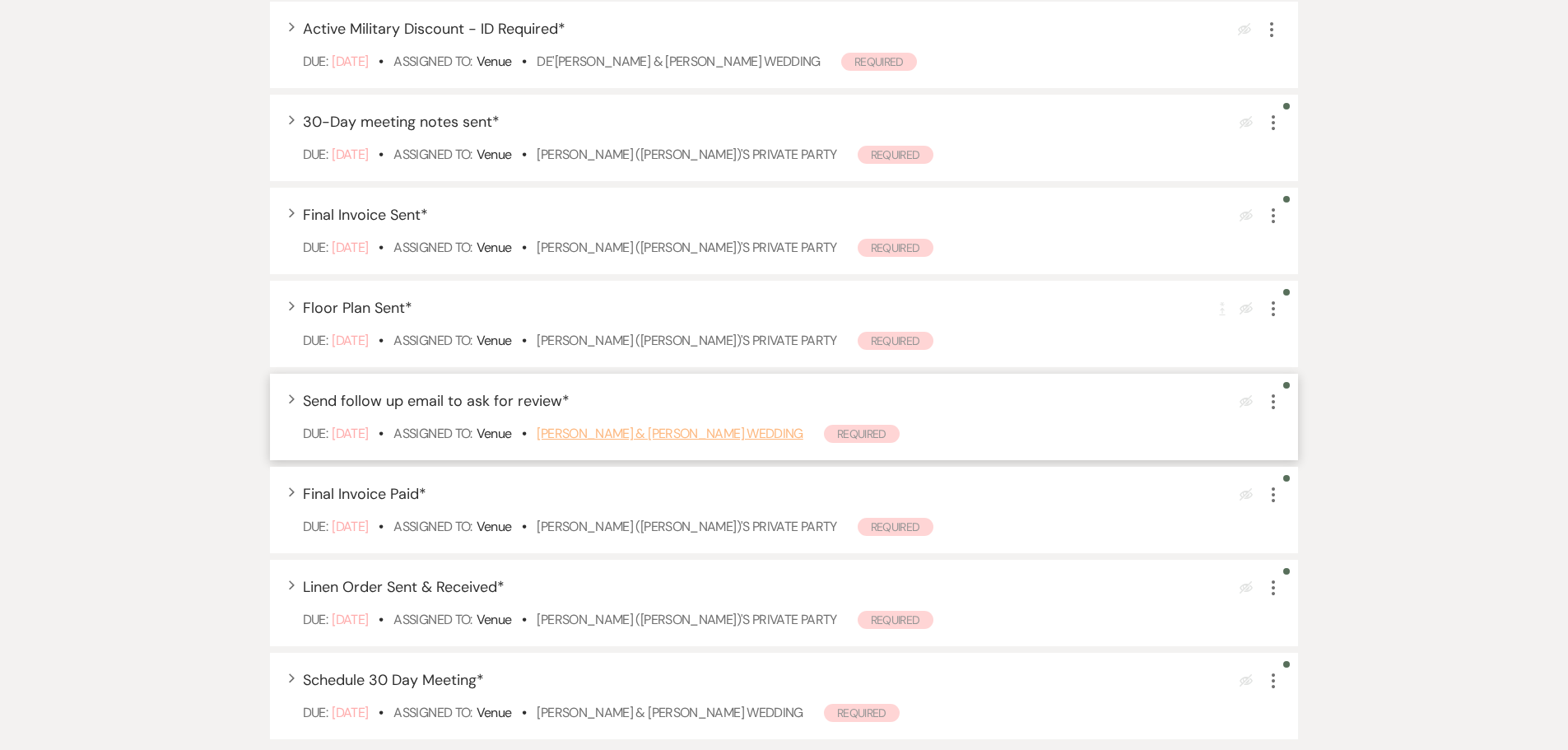
click at [584, 438] on link "Shelby Ryan & Ty Hansen's Wedding" at bounding box center [670, 434] width 266 height 17
click at [1267, 400] on icon "More" at bounding box center [1273, 401] width 20 height 20
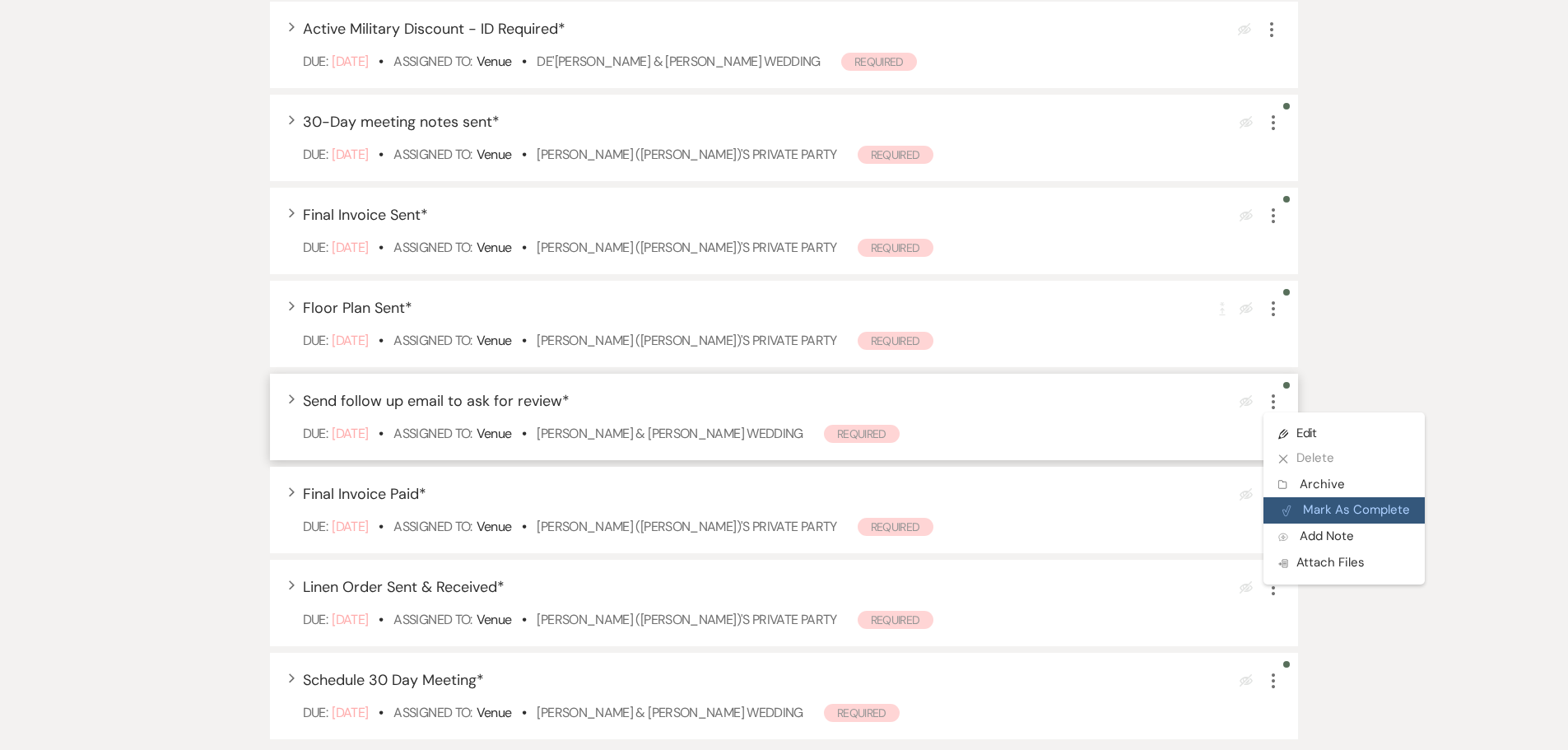
click at [1298, 499] on button "Plan Portal Link Mark As Complete" at bounding box center [1343, 510] width 162 height 26
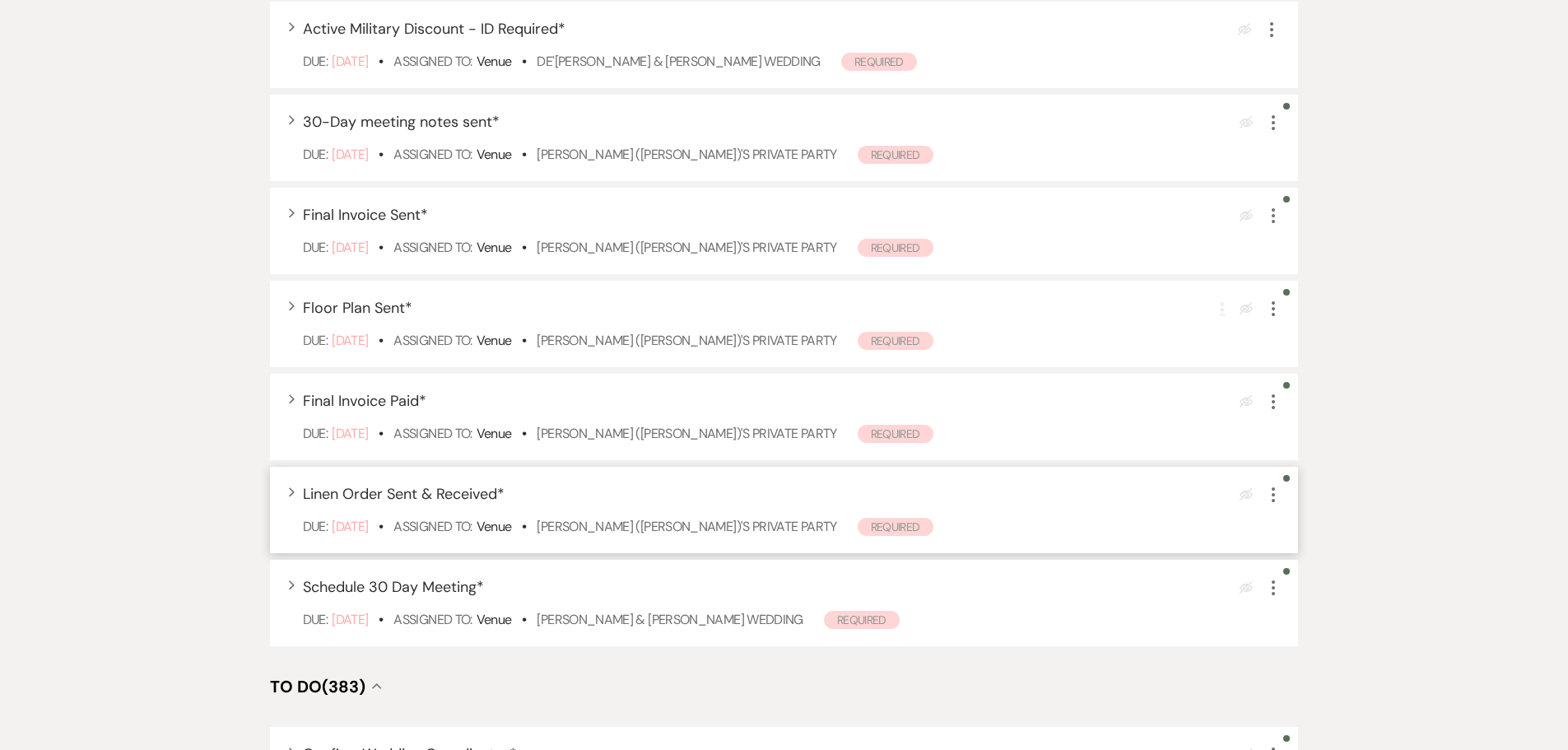
scroll to position [412, 0]
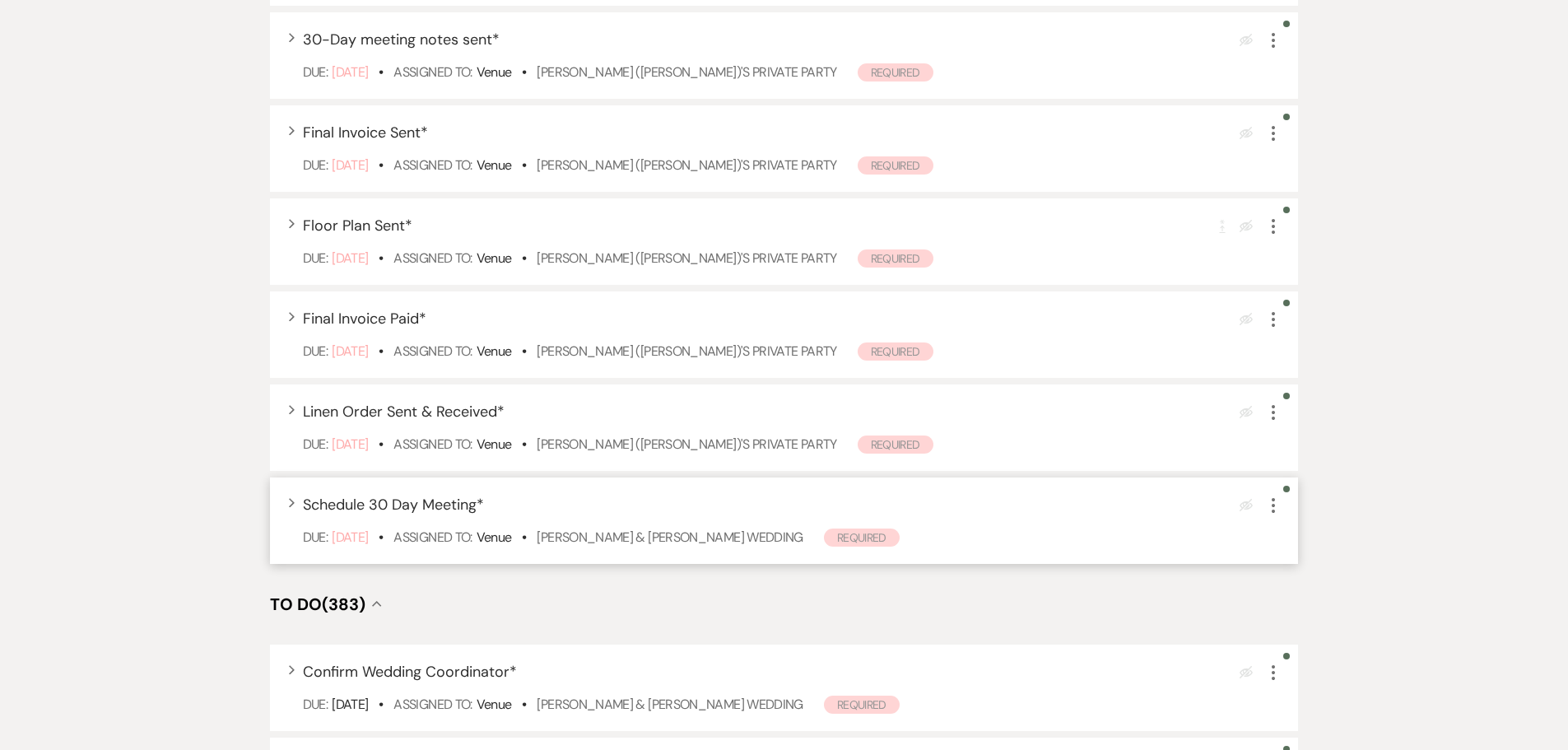
click at [397, 506] on span "Schedule 30 Day Meeting *" at bounding box center [392, 504] width 181 height 20
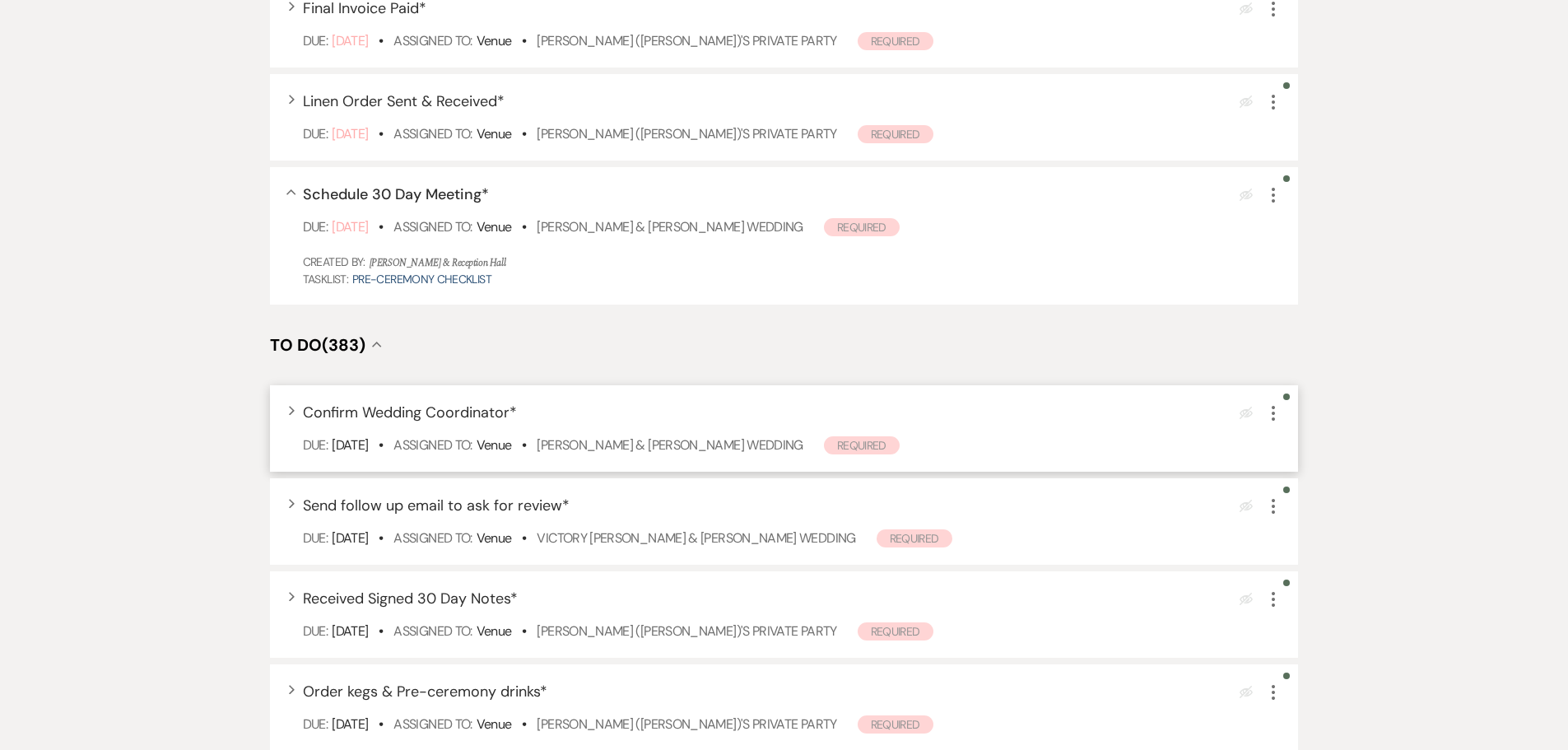
scroll to position [740, 0]
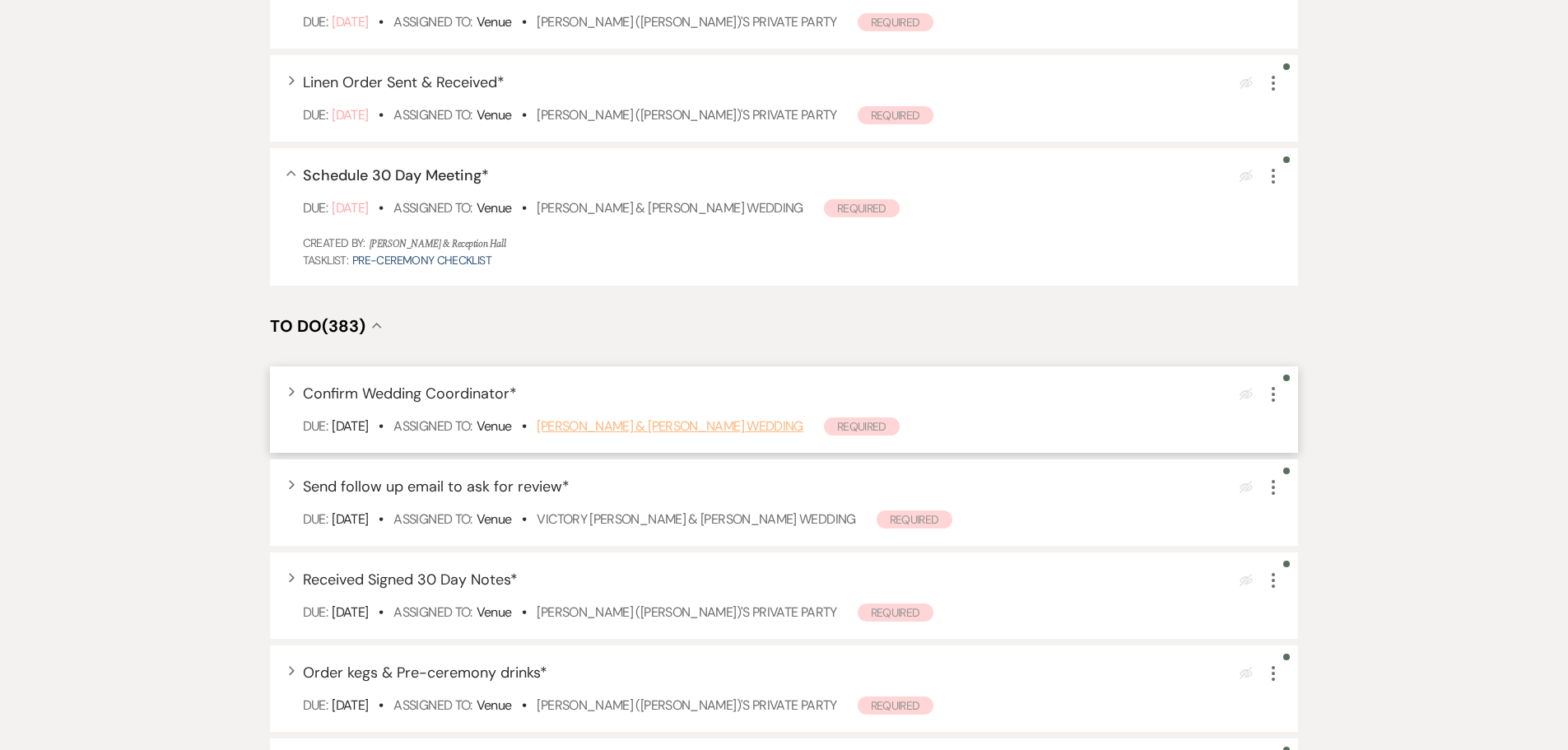
click at [748, 423] on link "Katie Benjamin & Jared Groves's Wedding" at bounding box center [670, 426] width 266 height 17
click at [1276, 393] on icon "More" at bounding box center [1273, 394] width 20 height 20
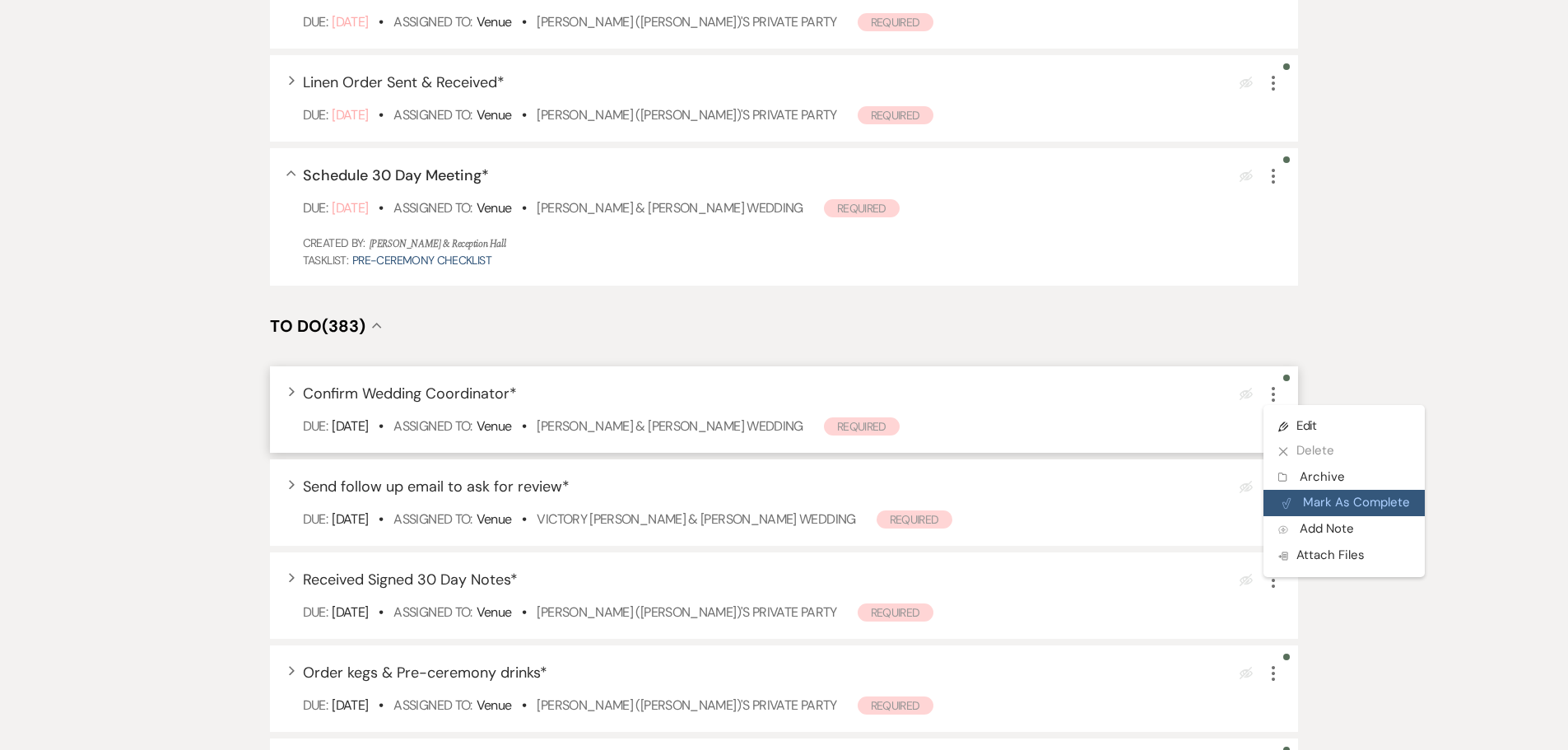
click at [1315, 502] on button "Plan Portal Link Mark As Complete" at bounding box center [1343, 503] width 162 height 26
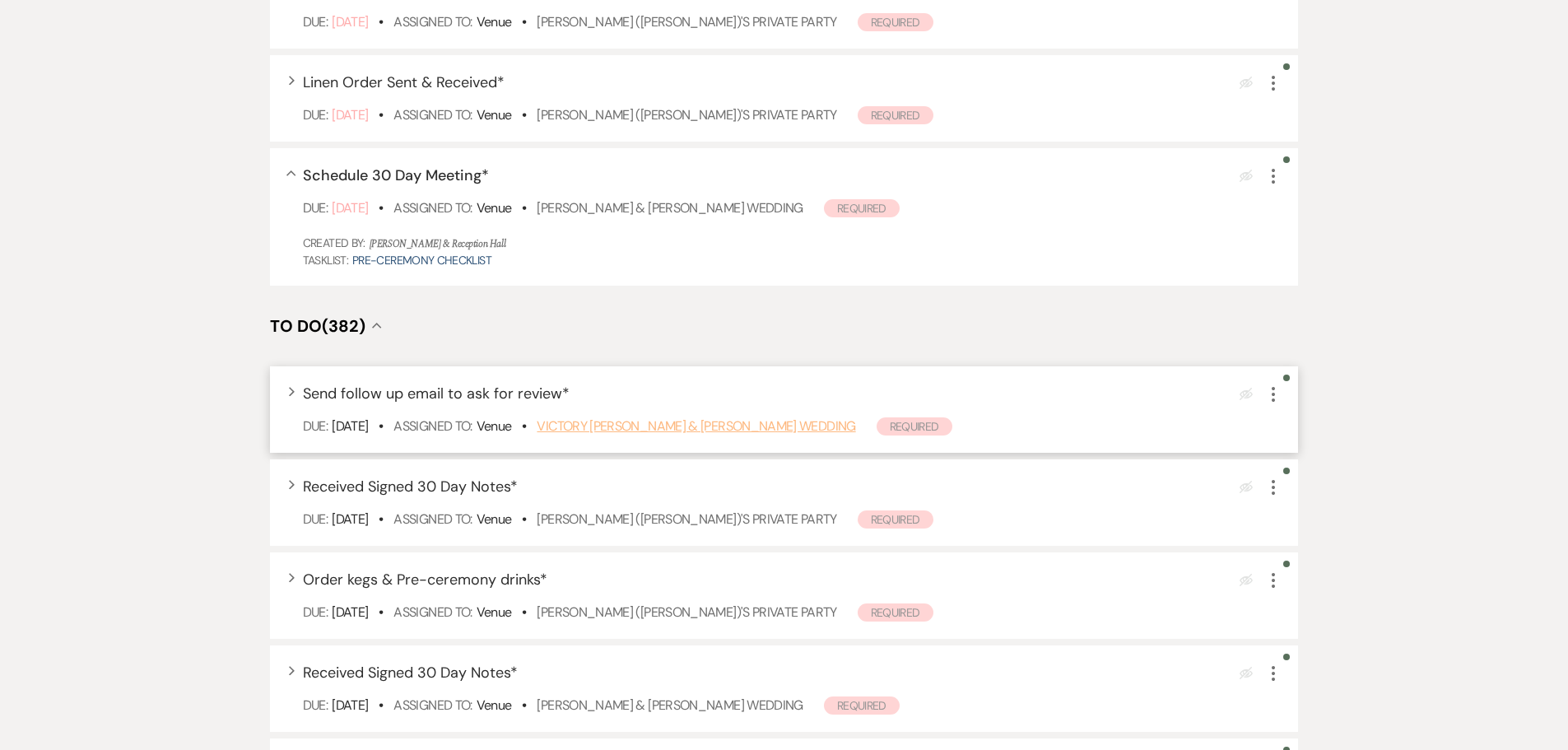
click at [617, 419] on link "Victory Sikes & Sarah Ehlers's Wedding" at bounding box center [696, 426] width 318 height 17
click at [1273, 390] on icon "More" at bounding box center [1273, 394] width 20 height 20
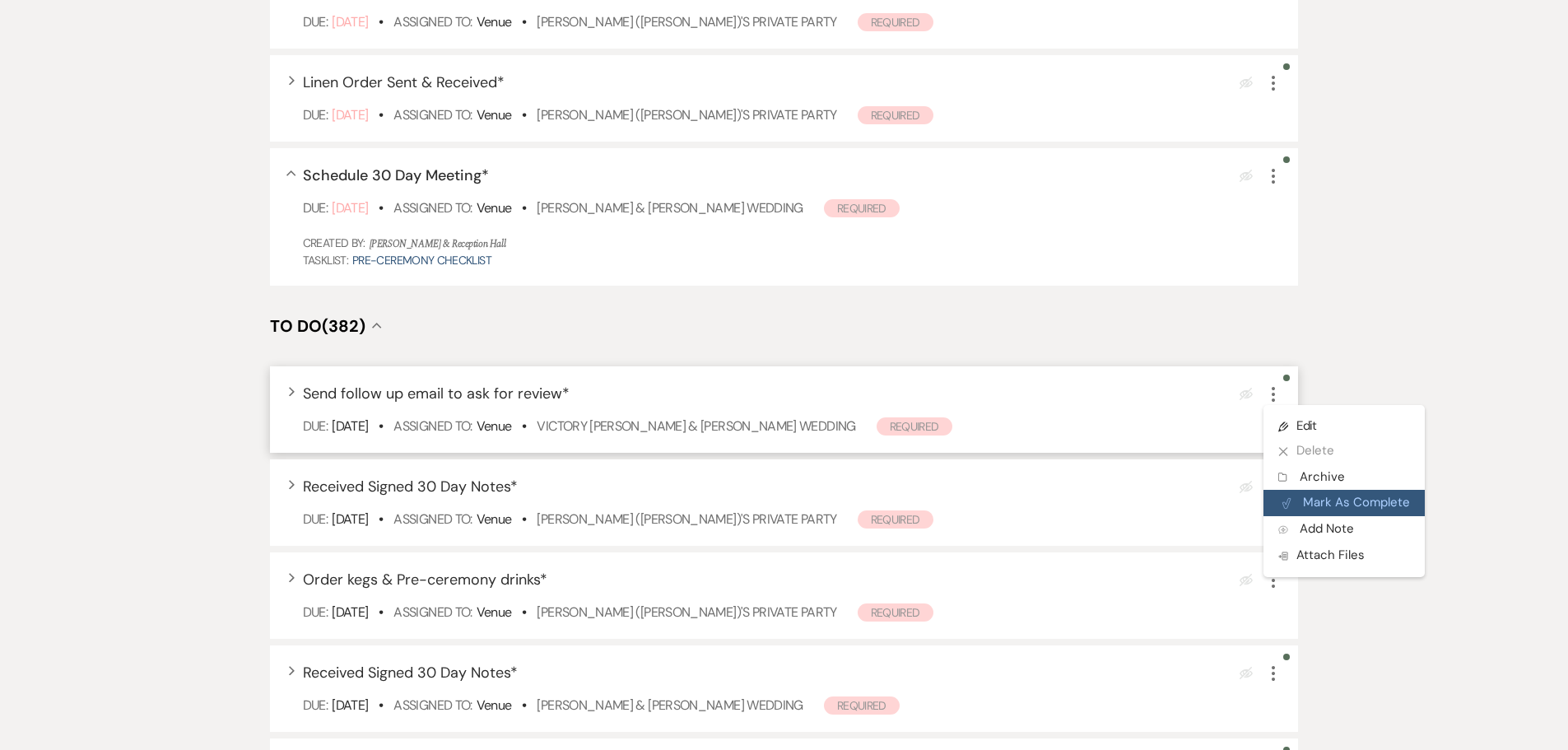
click at [1301, 500] on button "Plan Portal Link Mark As Complete" at bounding box center [1343, 503] width 162 height 26
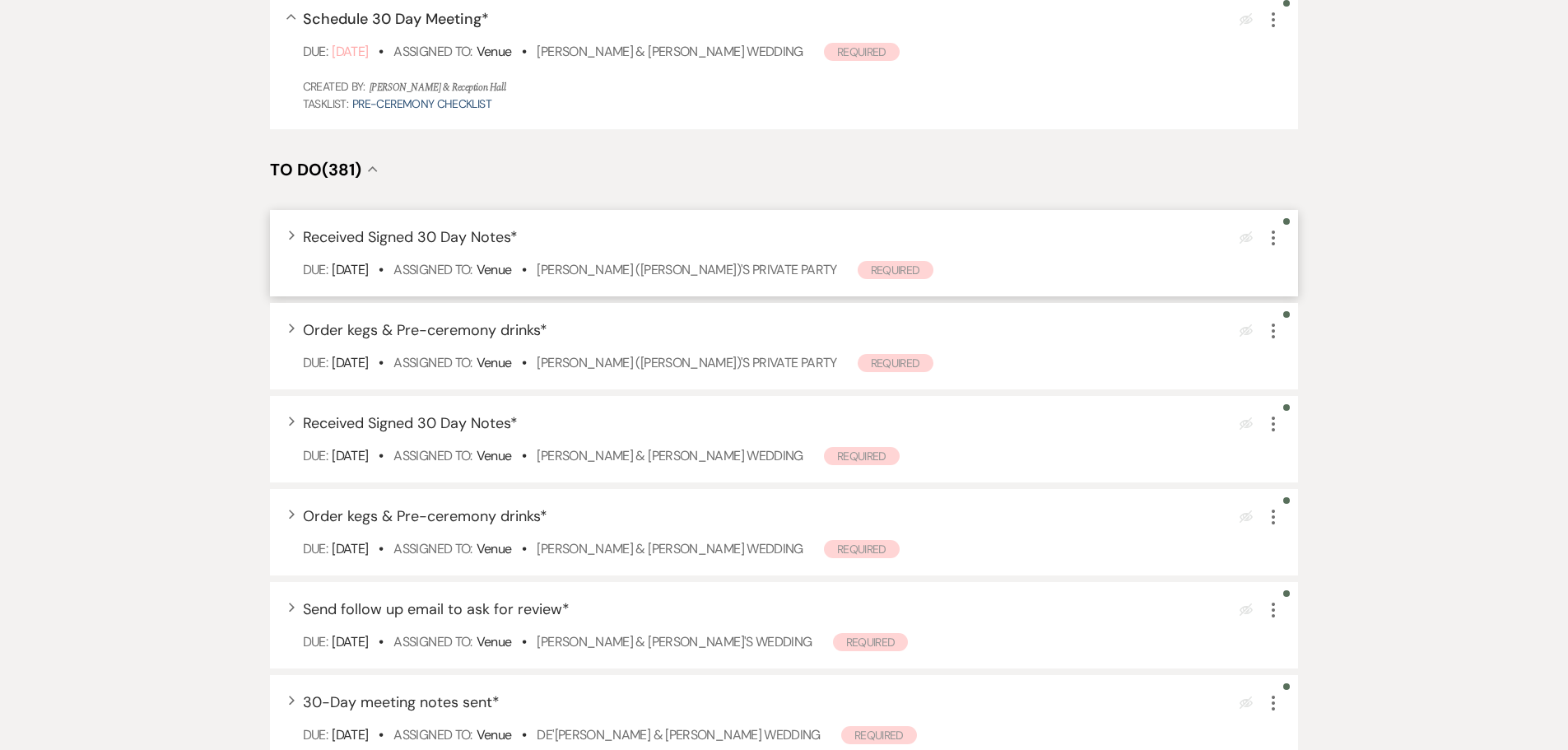
scroll to position [906, 0]
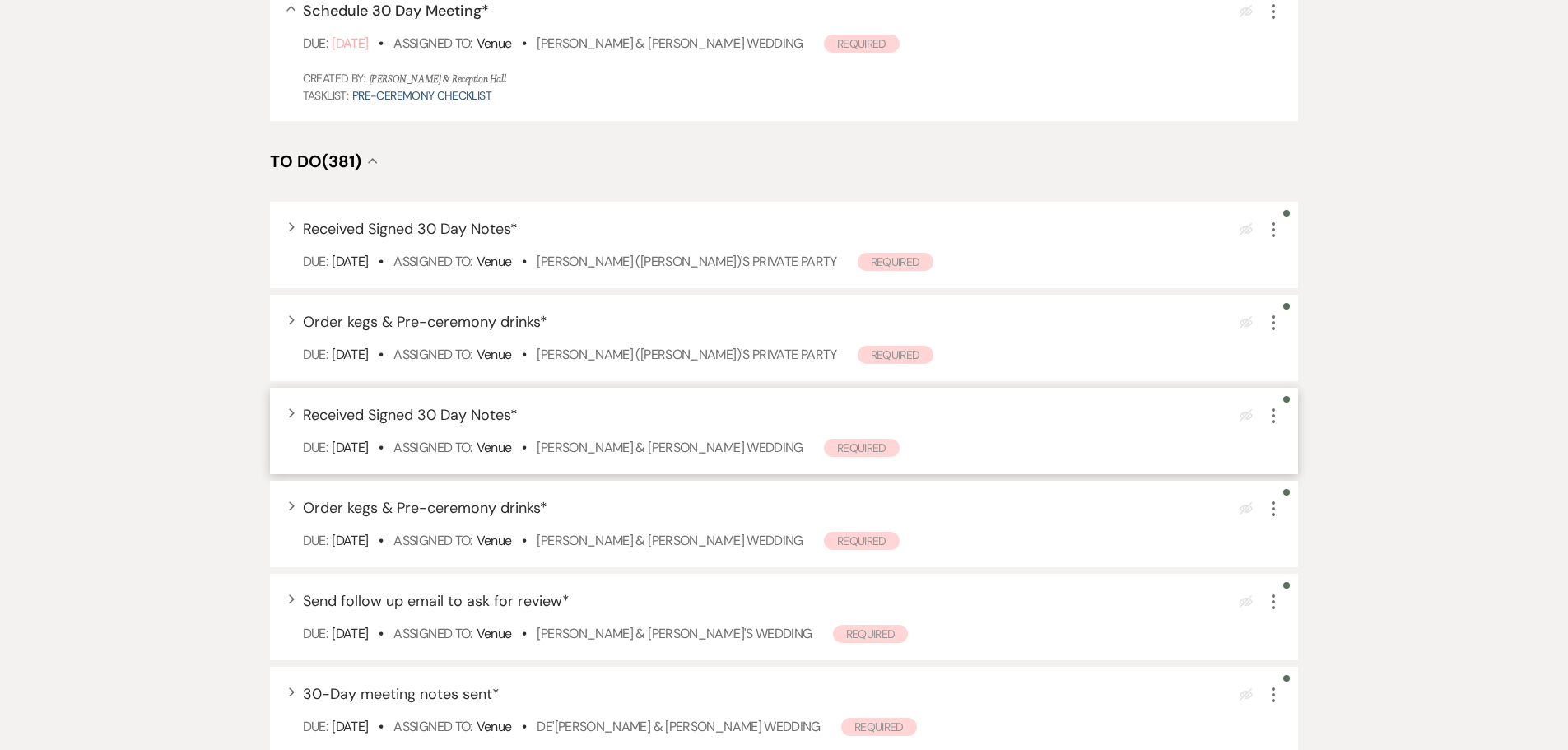
click at [1268, 420] on icon "More" at bounding box center [1273, 415] width 20 height 20
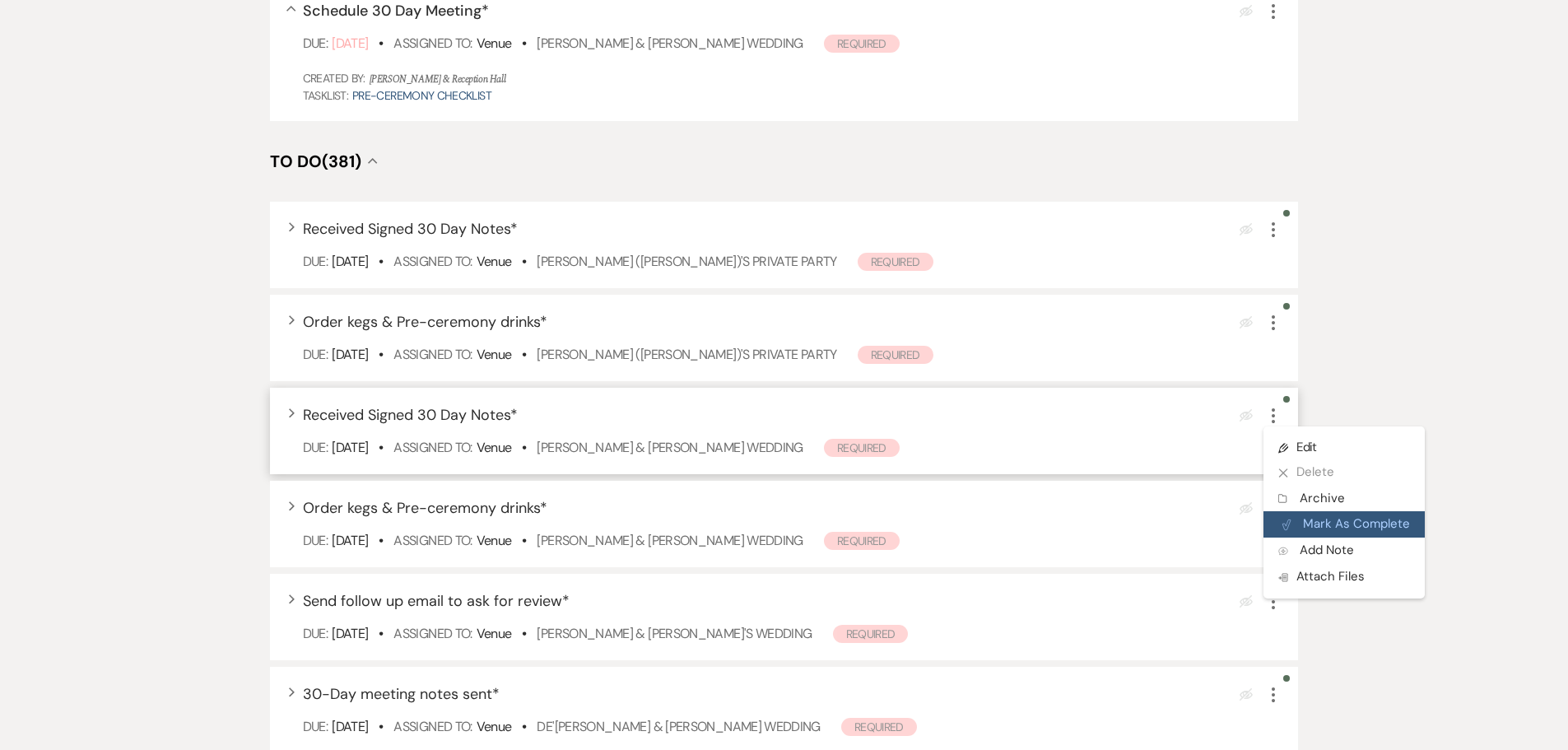
click at [1301, 525] on button "Plan Portal Link Mark As Complete" at bounding box center [1343, 524] width 162 height 26
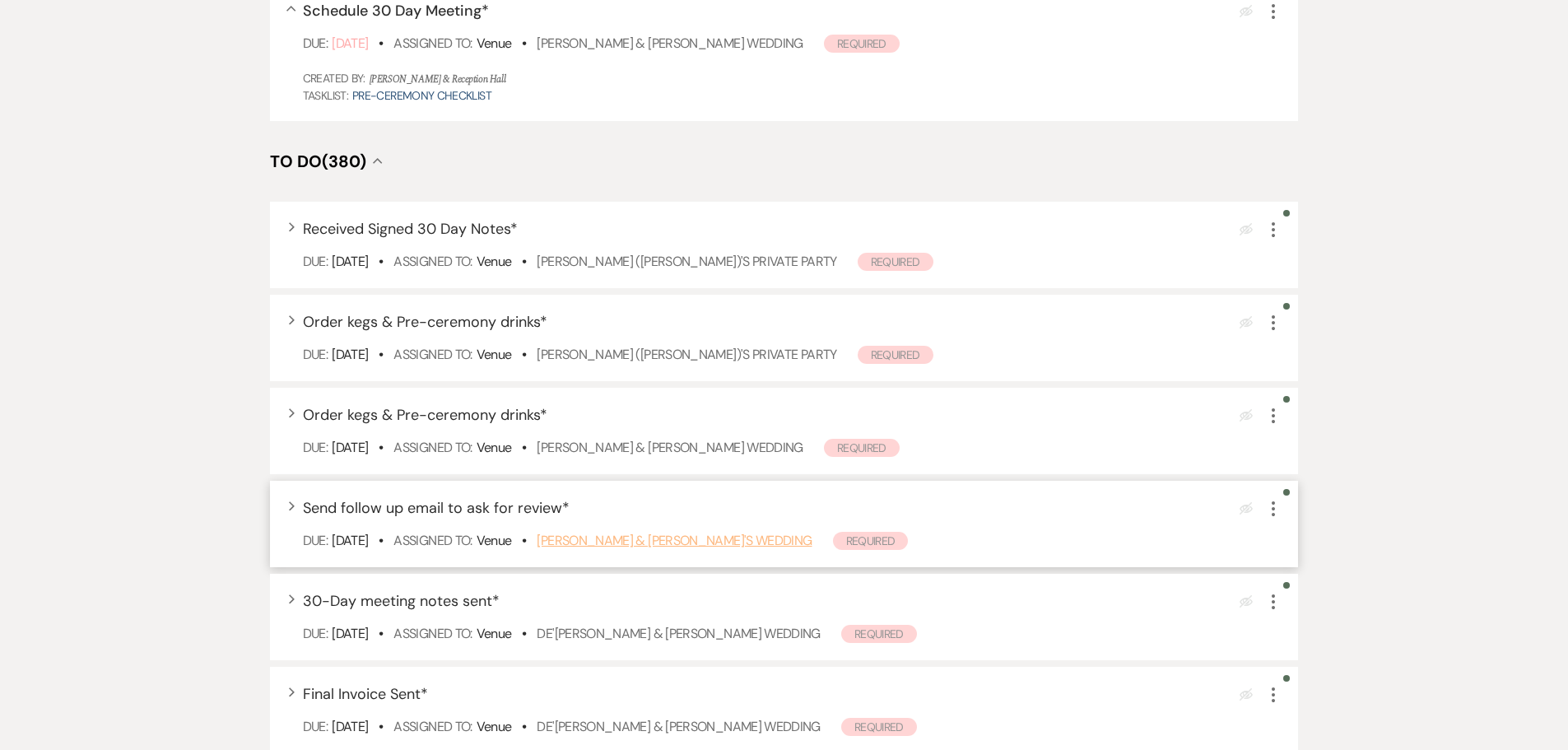
click at [622, 537] on link "[PERSON_NAME] & [PERSON_NAME]'s Wedding" at bounding box center [674, 540] width 274 height 17
click at [1271, 515] on icon "More" at bounding box center [1273, 509] width 20 height 20
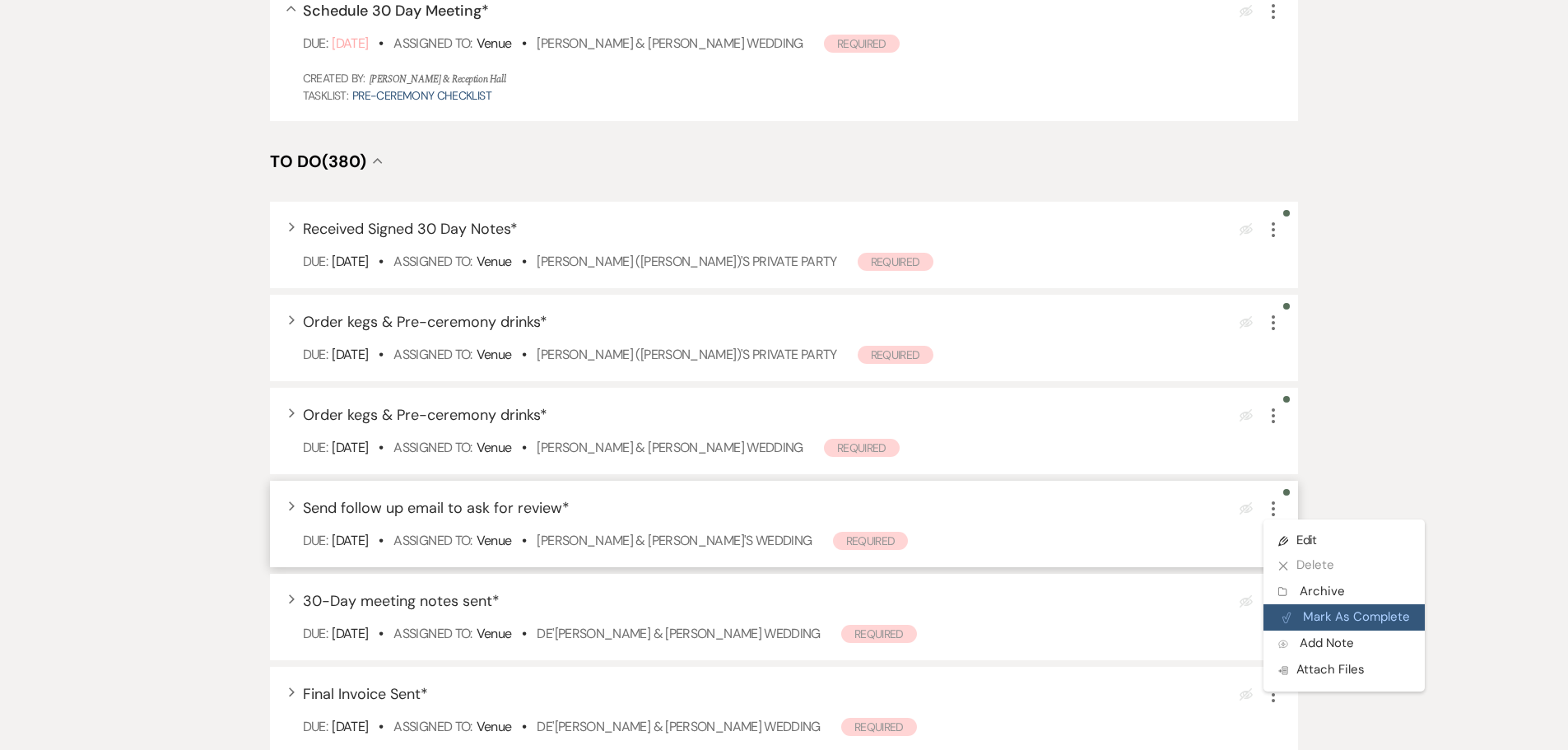
click at [1285, 617] on use "button" at bounding box center [1286, 617] width 8 height 10
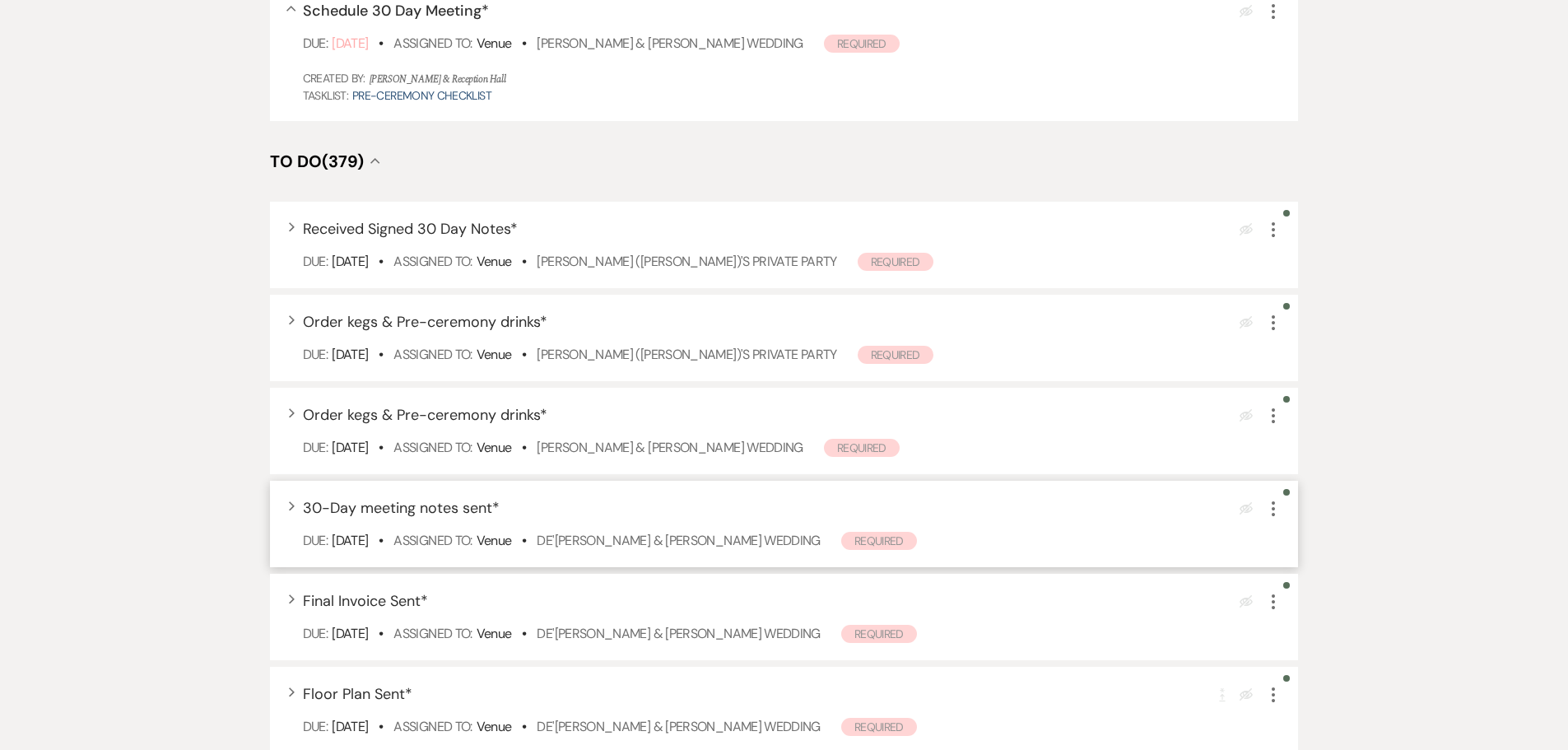
click at [1277, 510] on icon "More" at bounding box center [1273, 509] width 20 height 20
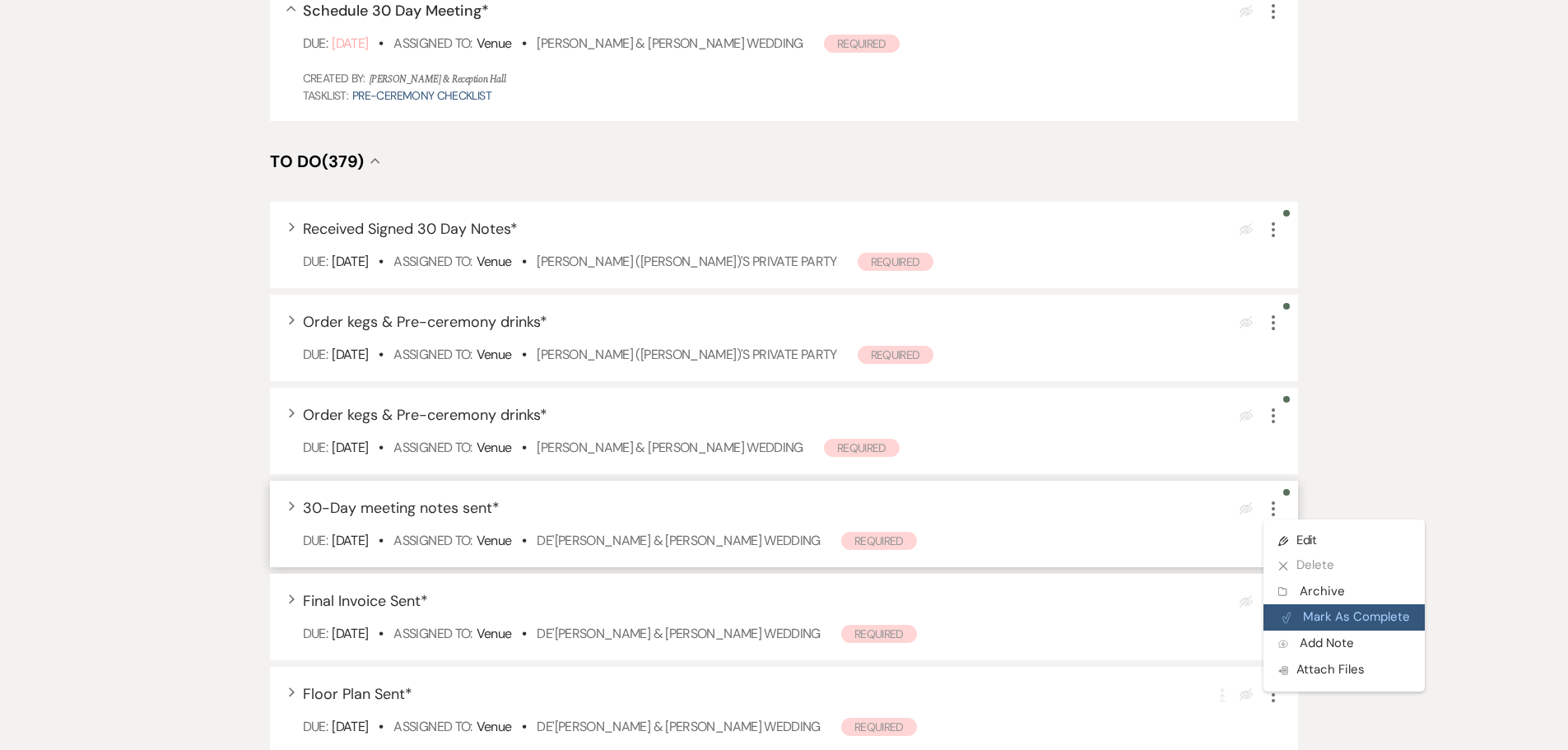
click at [1311, 606] on button "Plan Portal Link Mark As Complete" at bounding box center [1343, 617] width 162 height 26
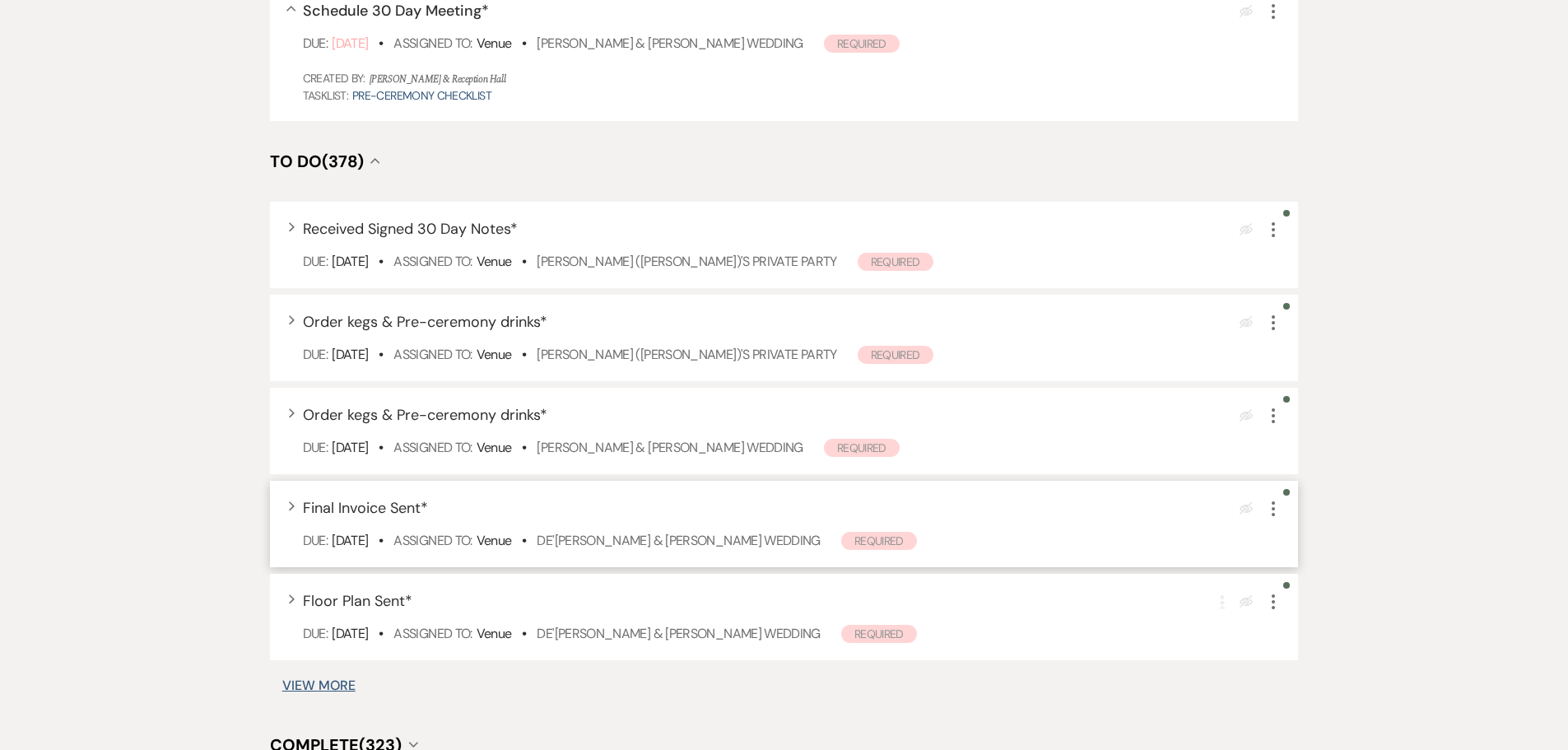
click at [1277, 504] on icon "More" at bounding box center [1273, 509] width 20 height 20
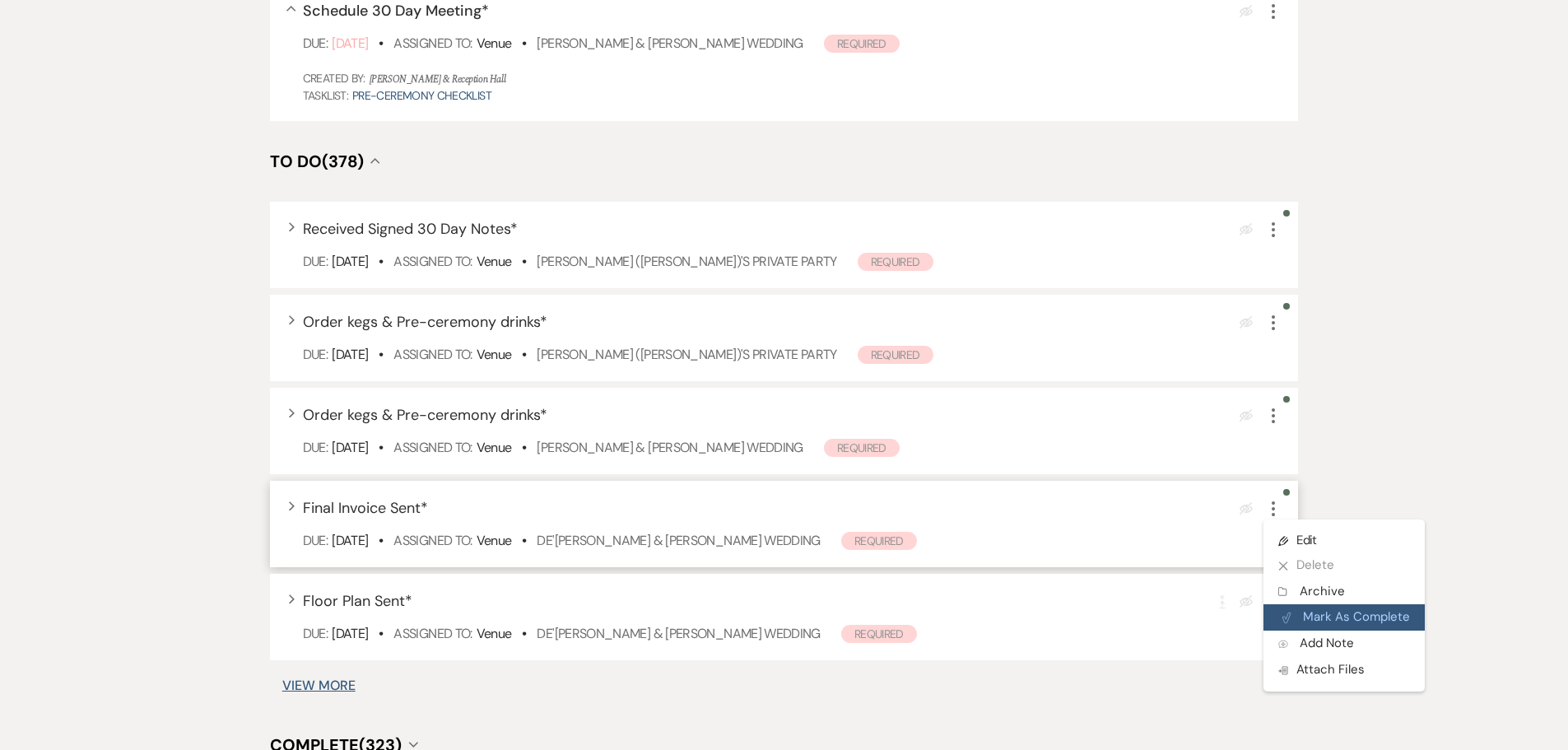
click at [1301, 612] on button "Plan Portal Link Mark As Complete" at bounding box center [1343, 617] width 162 height 26
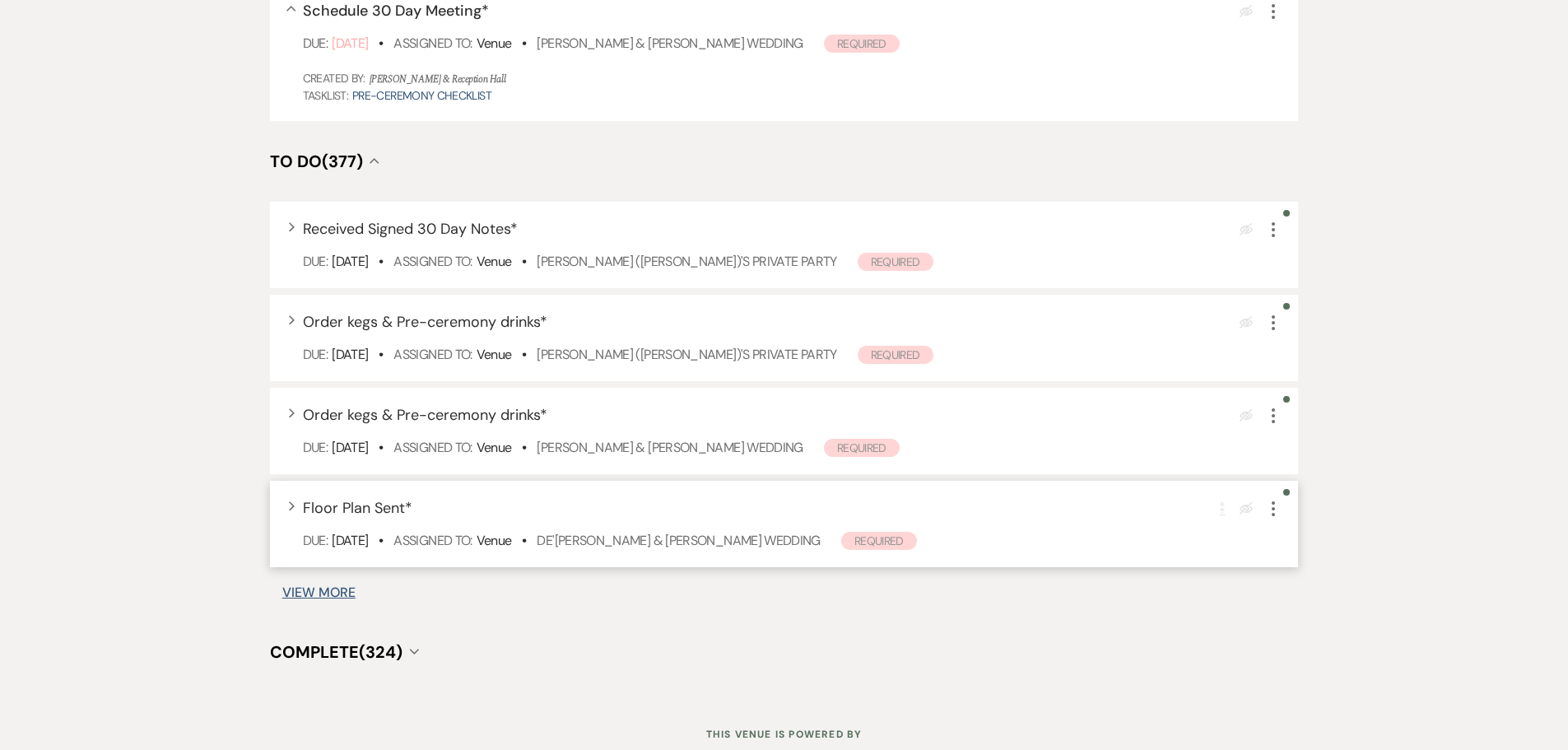
click at [1273, 516] on icon "More" at bounding box center [1273, 509] width 20 height 20
click at [1305, 619] on button "Plan Portal Link Mark As Complete" at bounding box center [1343, 617] width 162 height 26
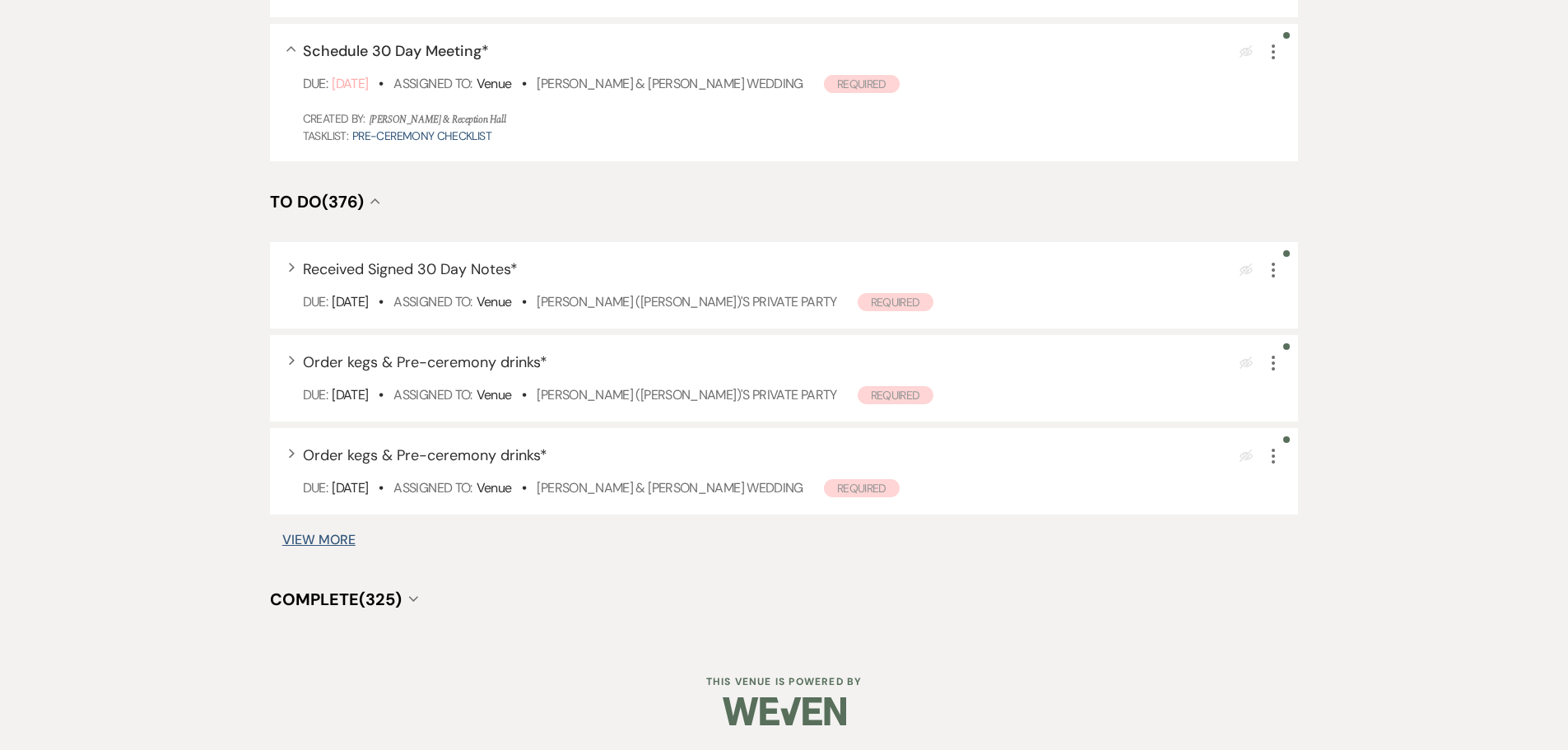
click at [321, 541] on button "View More" at bounding box center [319, 539] width 73 height 13
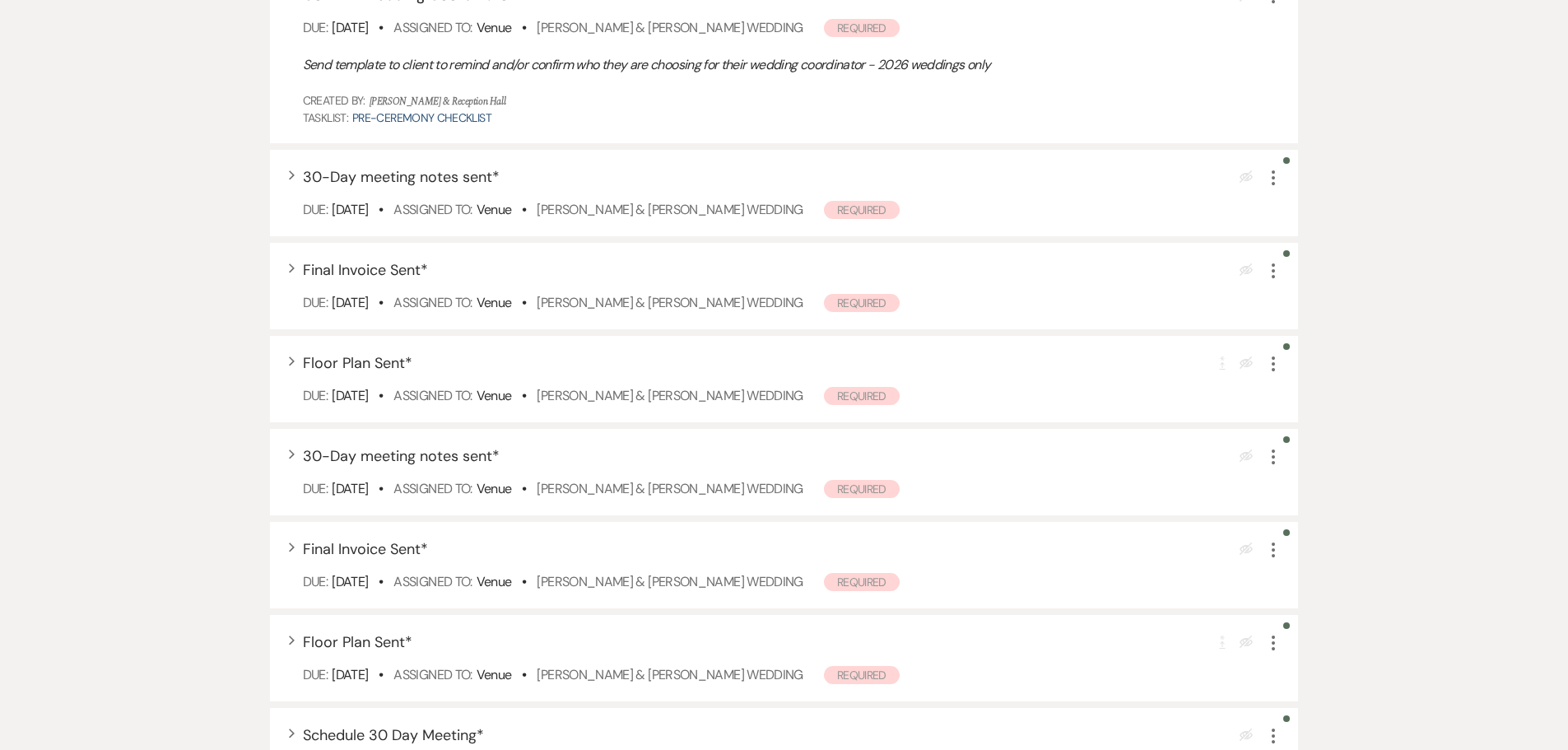
scroll to position [1447, 0]
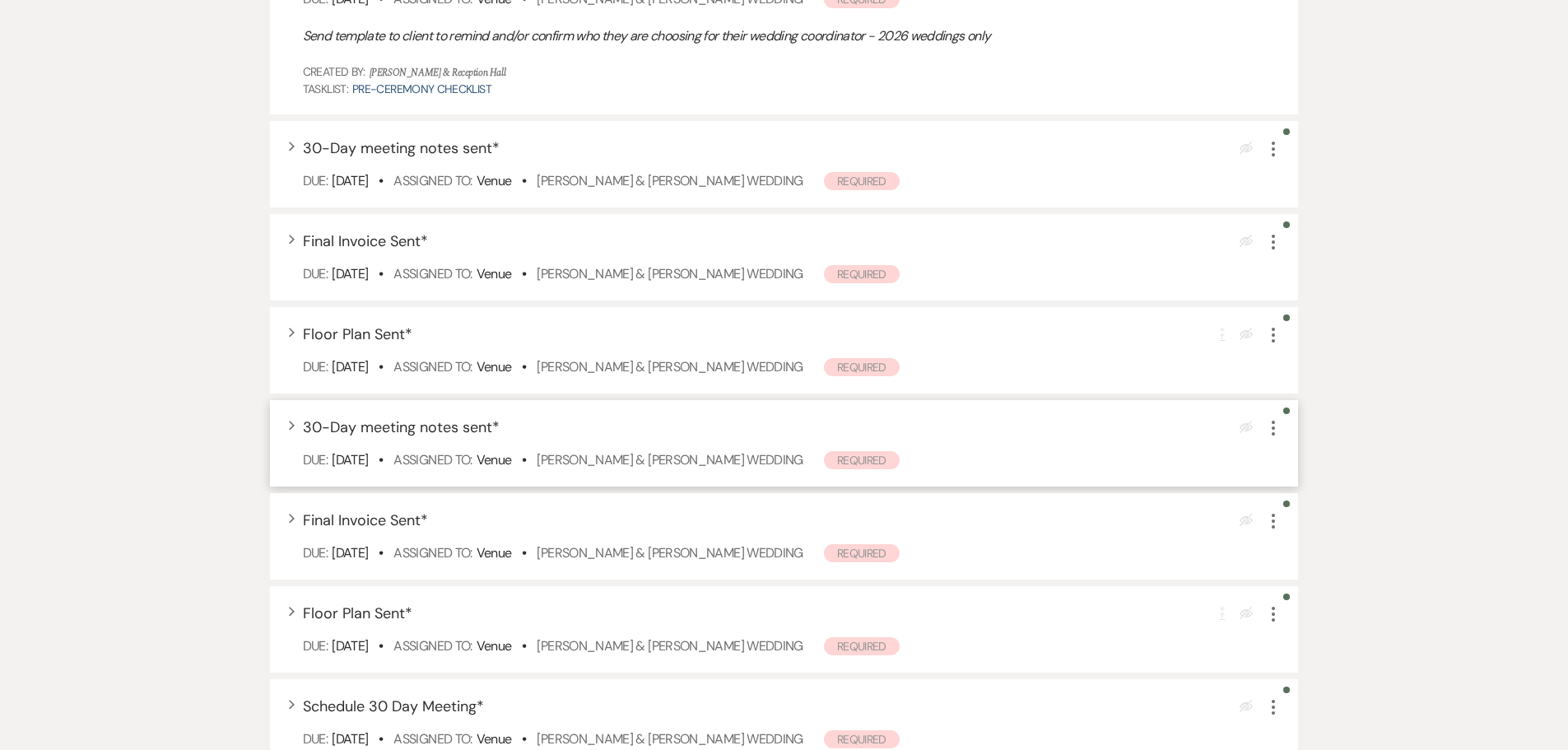
click at [1275, 434] on icon "More" at bounding box center [1273, 427] width 20 height 20
click at [1311, 527] on button "Plan Portal Link Mark As Complete" at bounding box center [1343, 537] width 162 height 26
click at [1273, 433] on use "button" at bounding box center [1273, 427] width 3 height 15
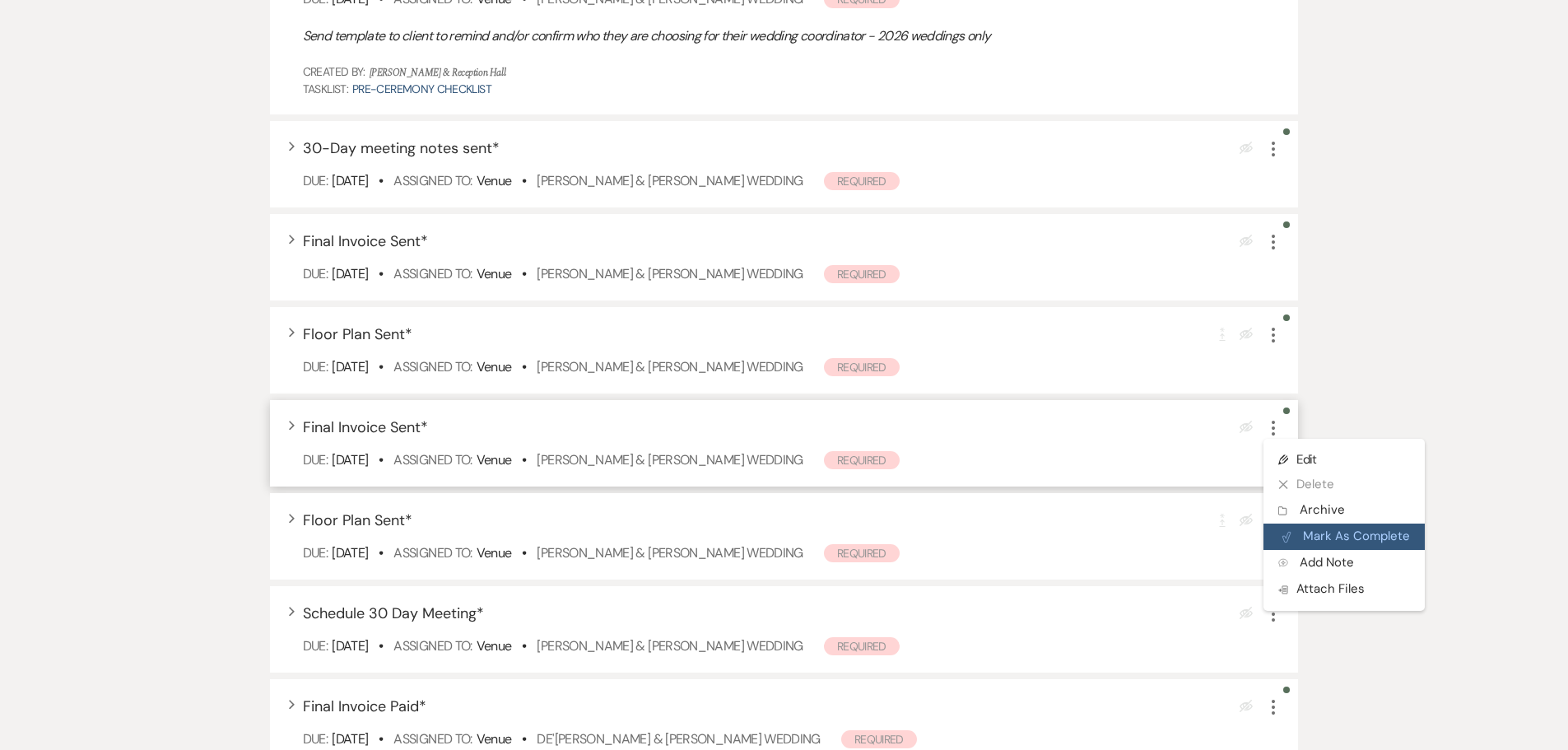
click at [1298, 532] on button "Plan Portal Link Mark As Complete" at bounding box center [1343, 537] width 162 height 26
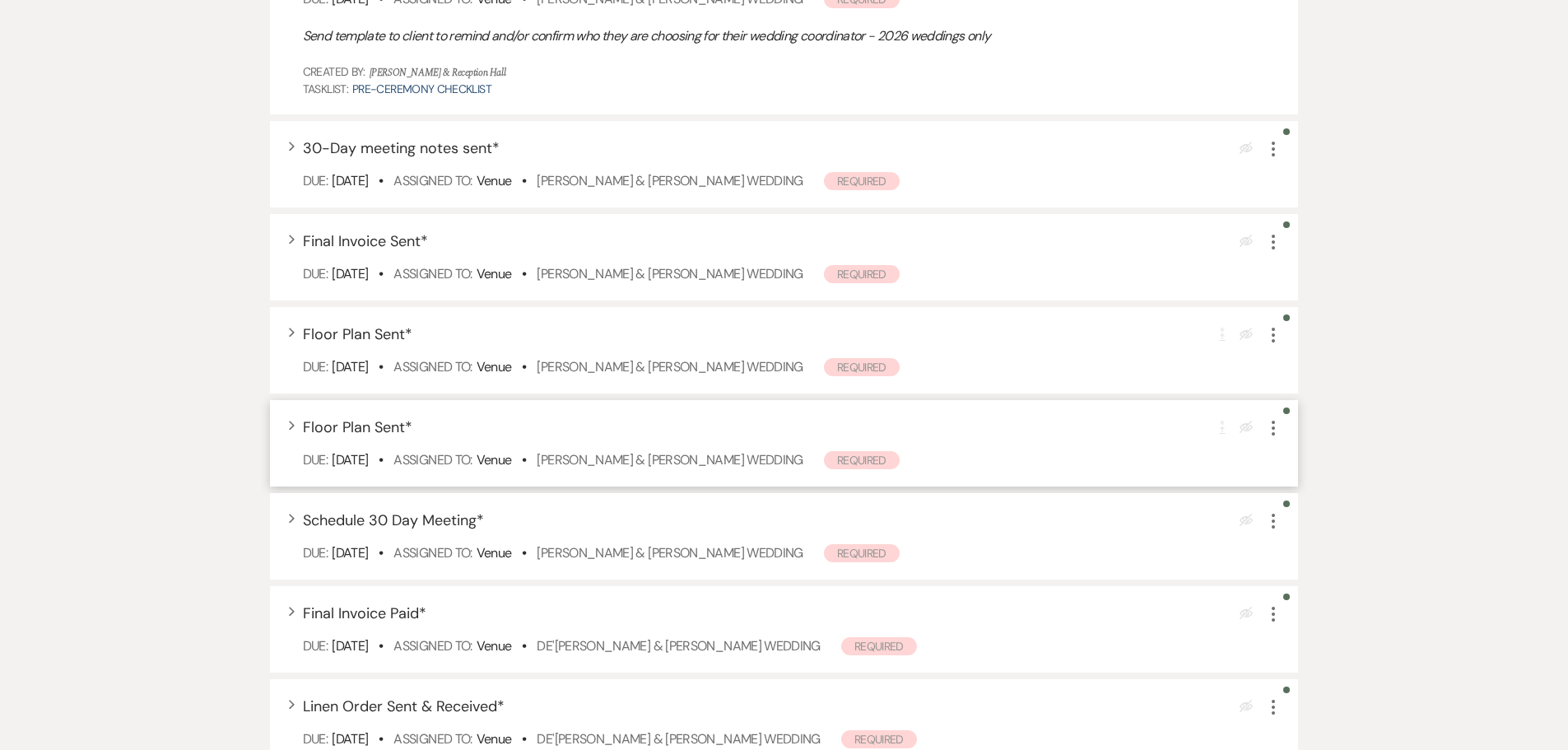
click at [1274, 435] on icon "More" at bounding box center [1273, 427] width 20 height 20
click at [1299, 531] on button "Plan Portal Link Mark As Complete" at bounding box center [1343, 537] width 162 height 26
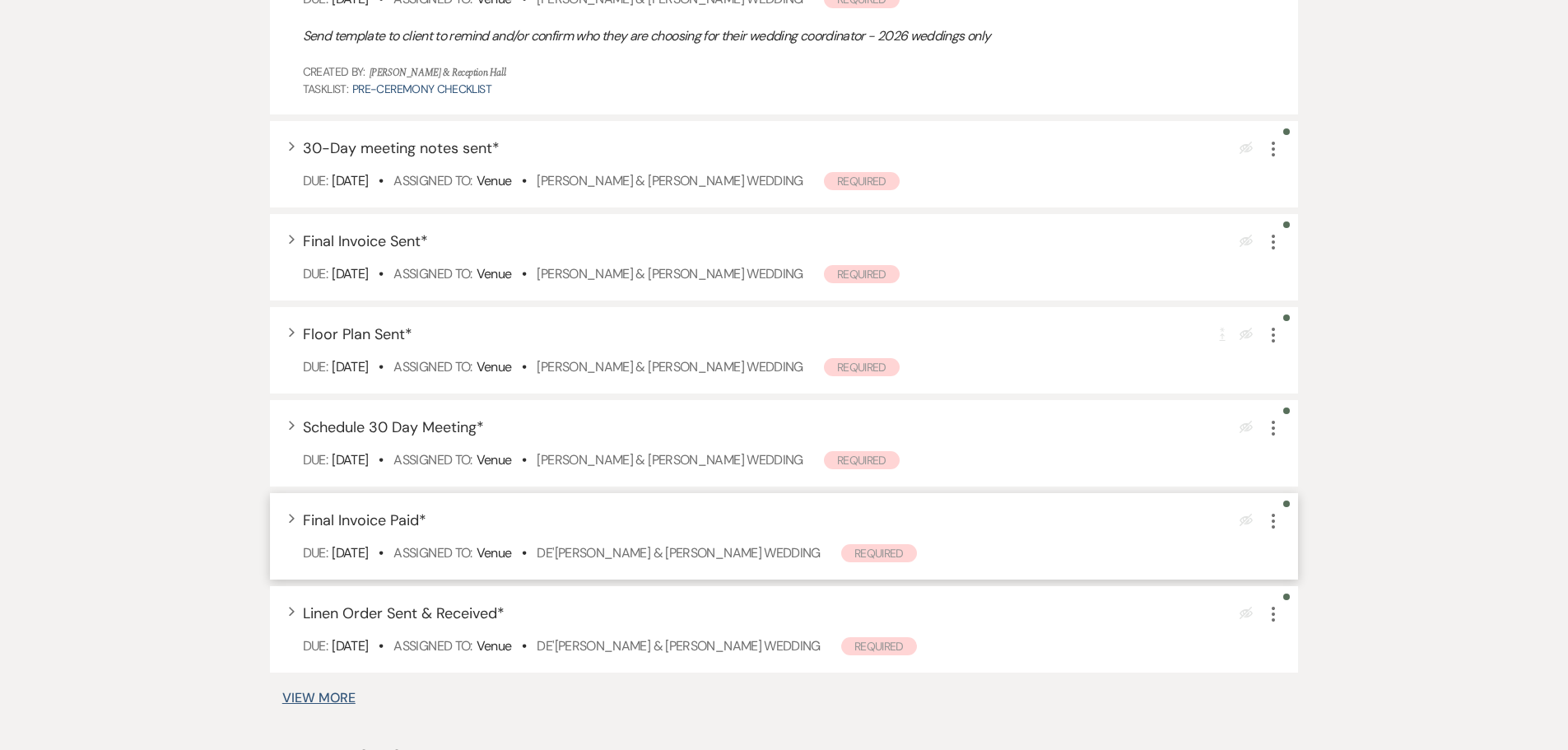
click at [1273, 516] on use "button" at bounding box center [1273, 520] width 3 height 15
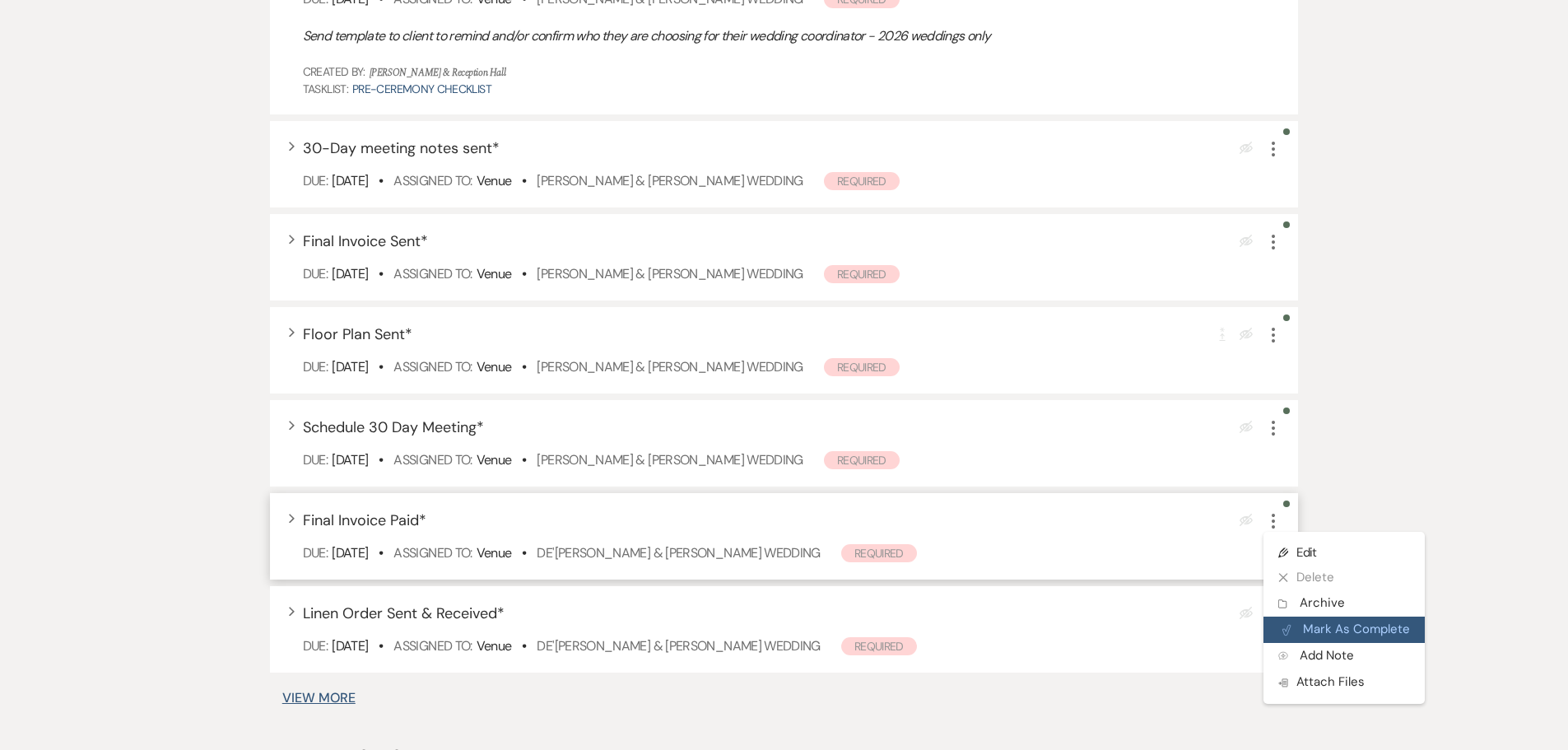
click at [1329, 626] on button "Plan Portal Link Mark As Complete" at bounding box center [1343, 629] width 162 height 26
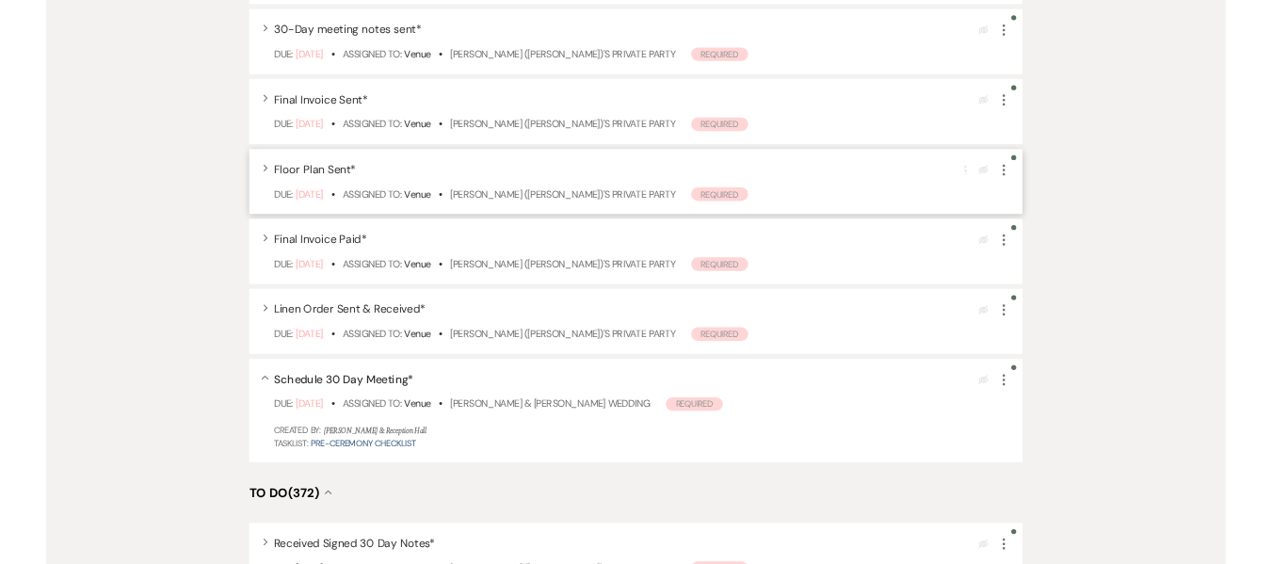
scroll to position [0, 0]
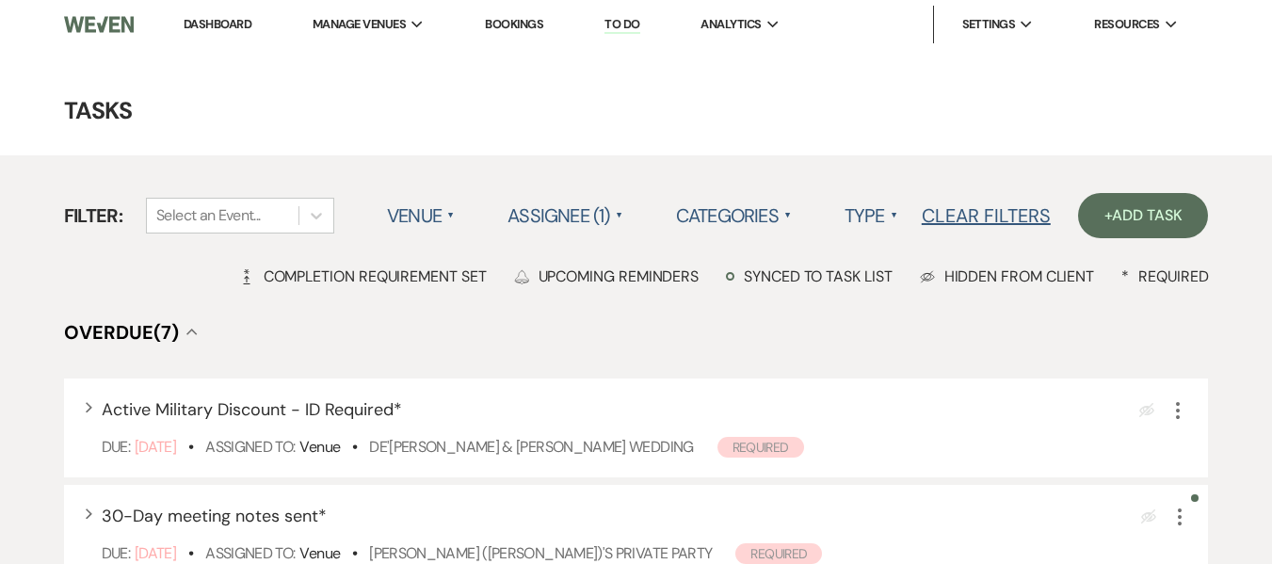
click at [219, 16] on link "Dashboard" at bounding box center [218, 24] width 68 height 16
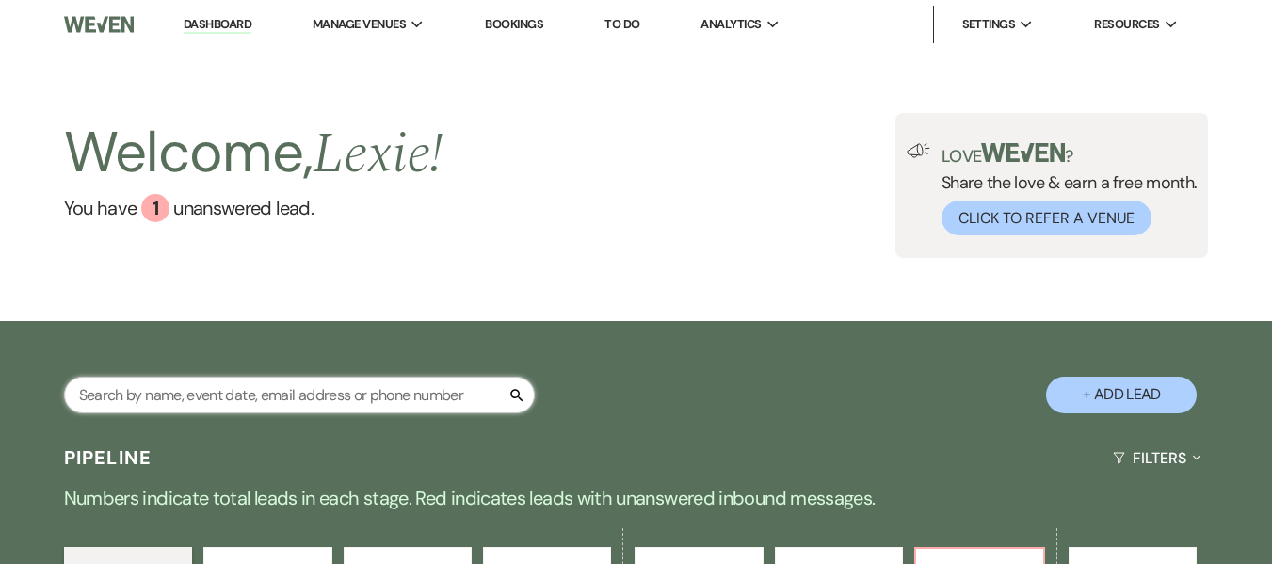
click at [264, 383] on input "text" at bounding box center [299, 395] width 471 height 37
type input "brian"
select select "8"
select select "5"
select select "8"
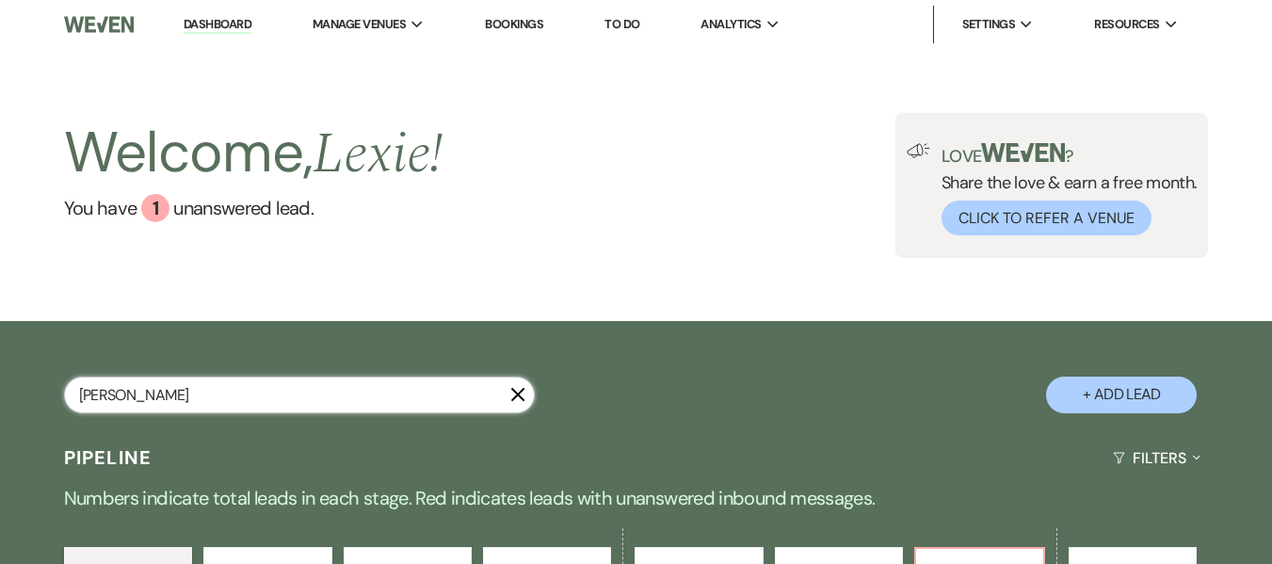
select select "5"
select select "8"
select select "5"
select select "8"
select select "5"
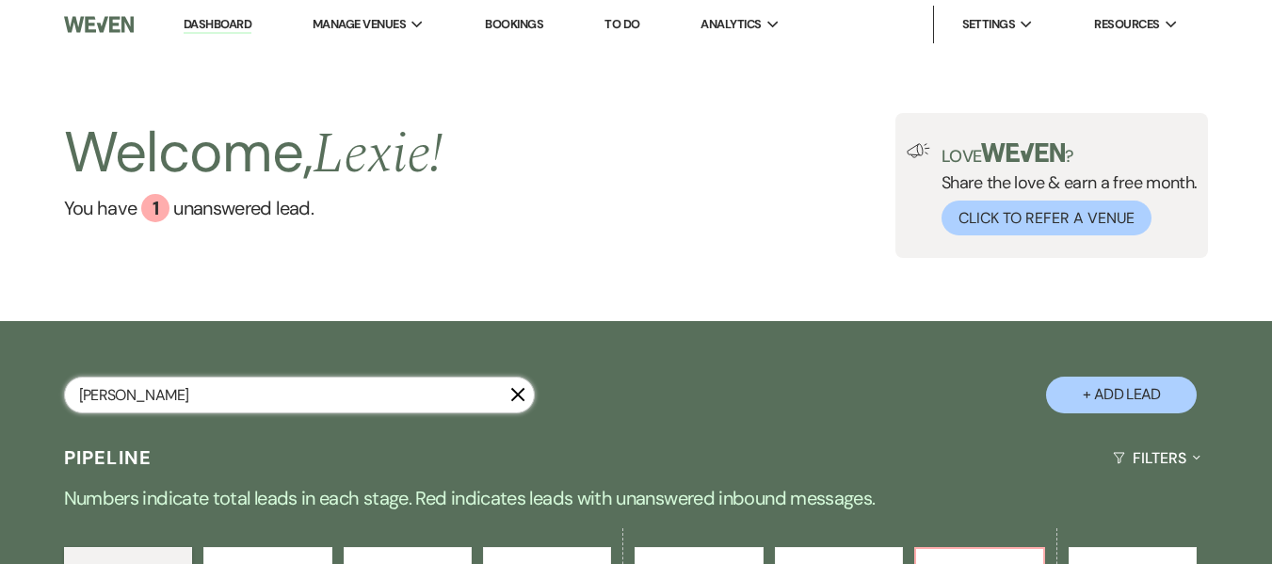
select select "8"
select select "1"
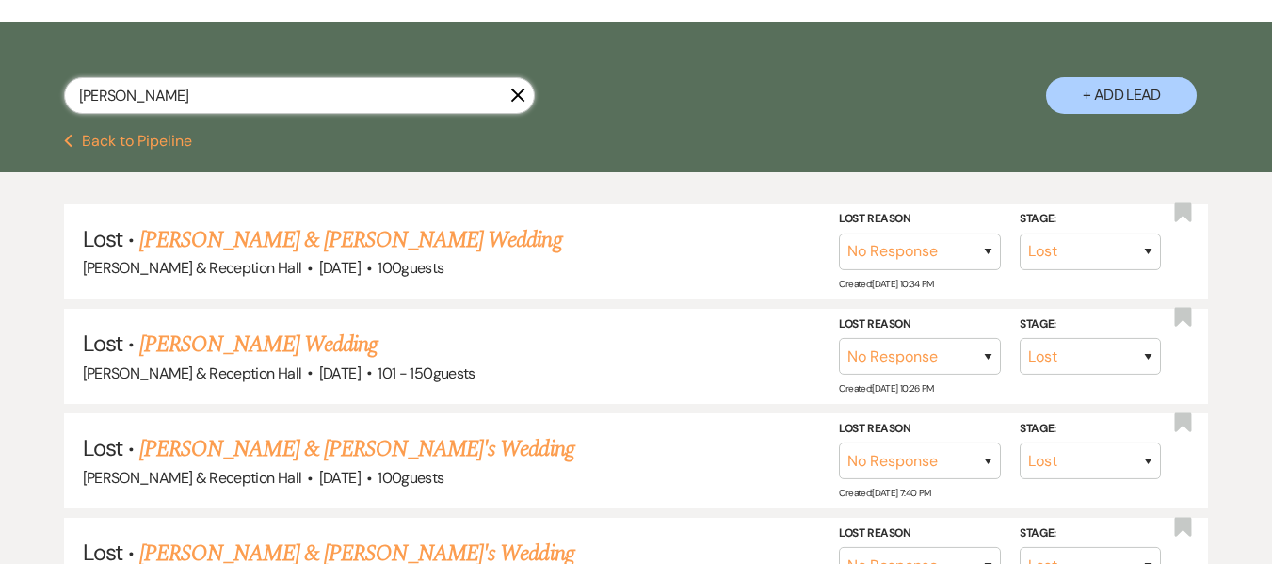
scroll to position [301, 0]
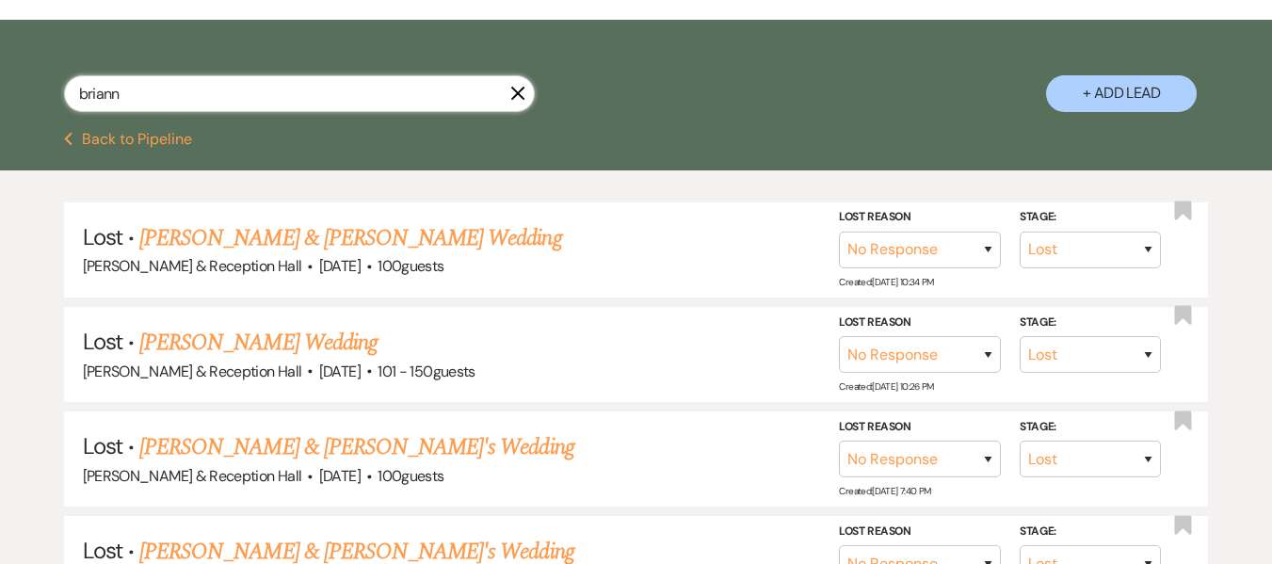
type input "brianna"
select select "8"
select select "5"
select select "8"
select select "5"
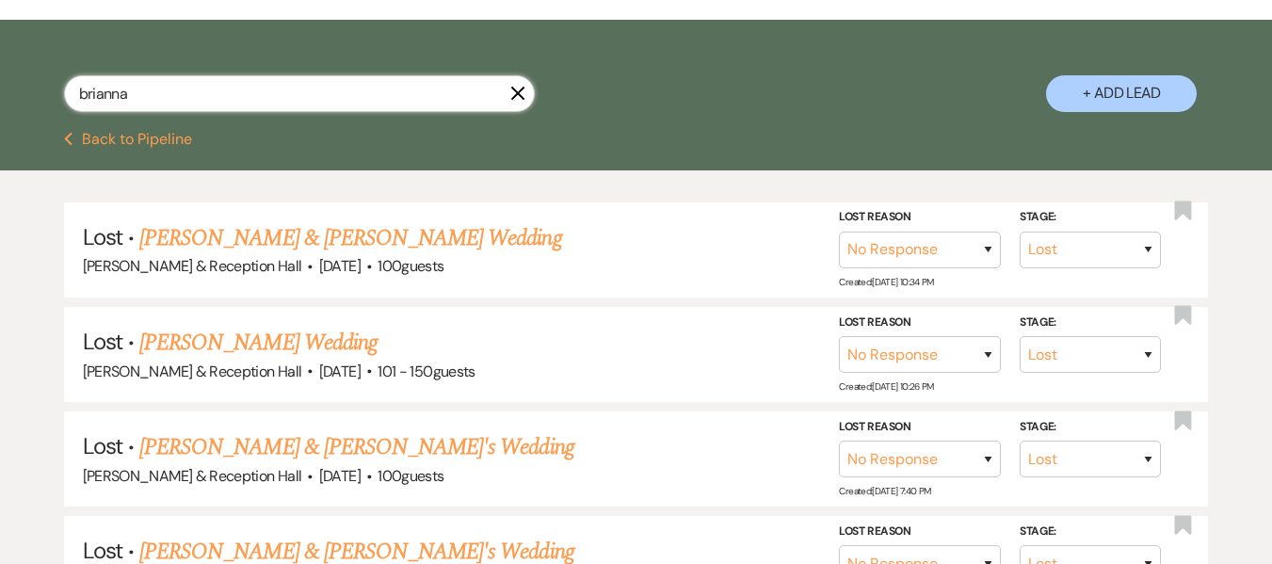
select select "8"
select select "5"
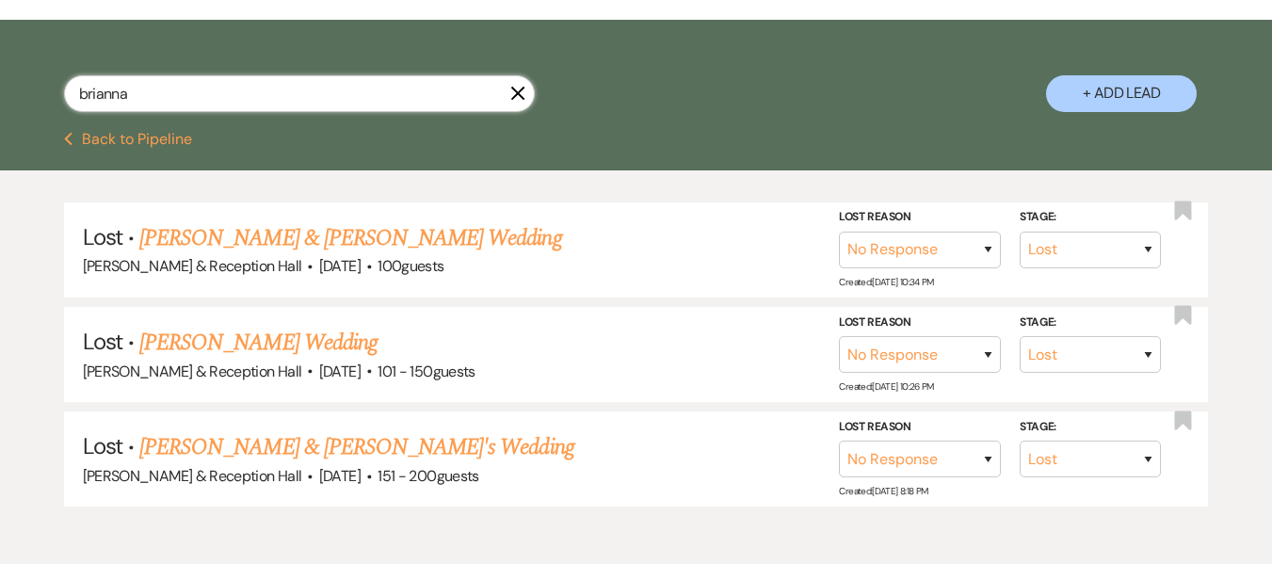
type input "brianna"
click at [182, 137] on button "Previous Back to Pipeline" at bounding box center [128, 139] width 129 height 15
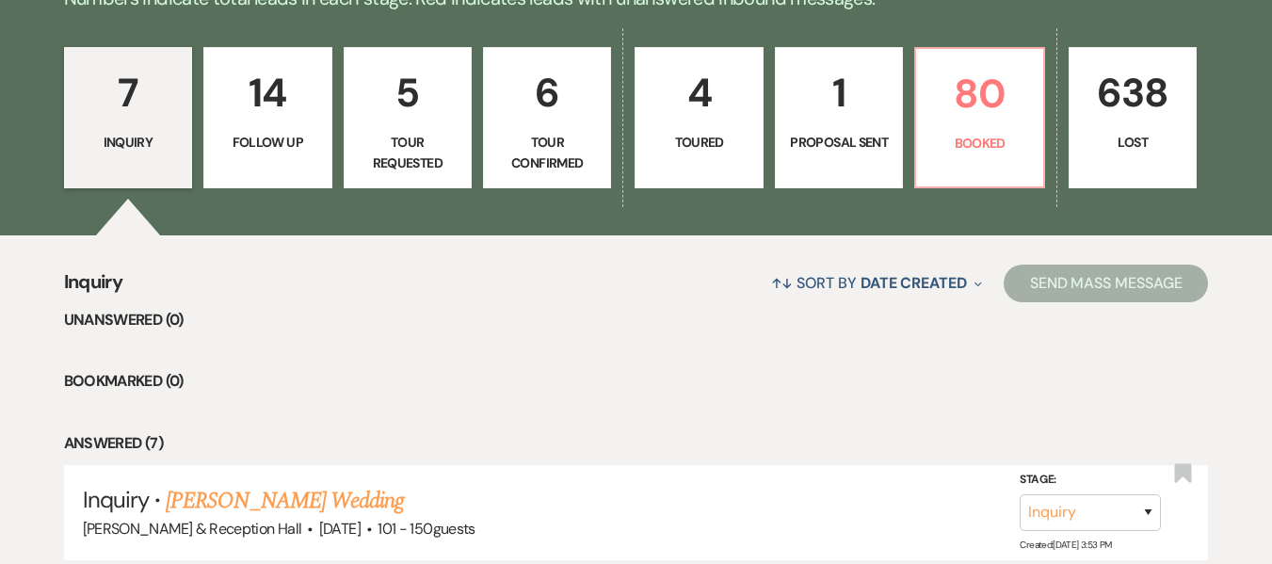
scroll to position [513, 0]
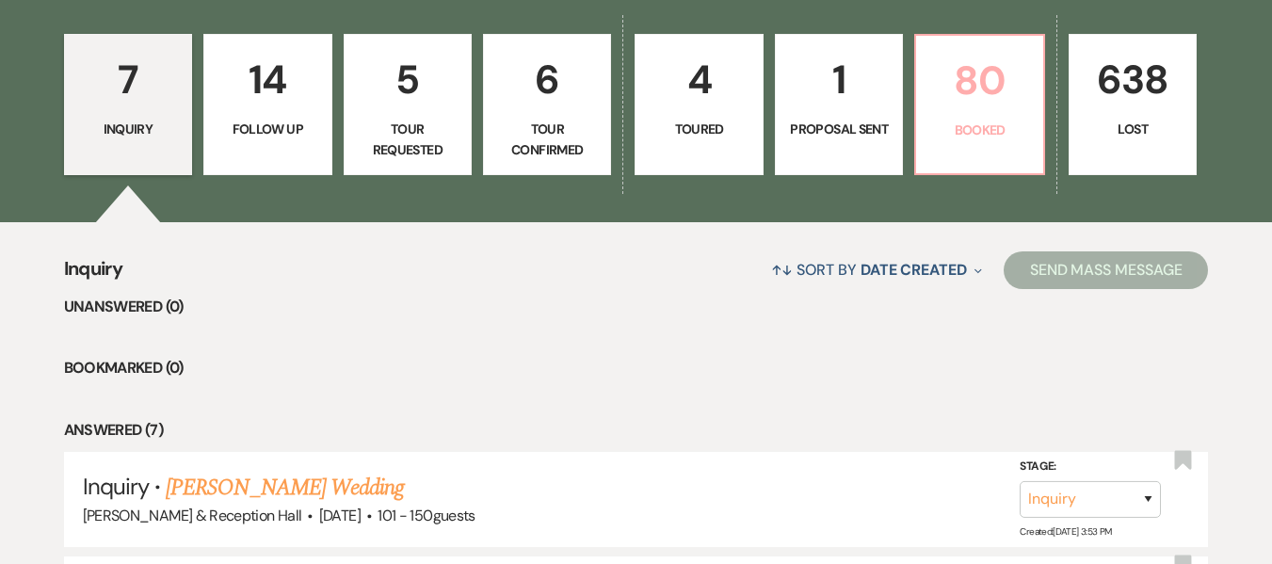
click at [963, 160] on link "80 Booked" at bounding box center [979, 104] width 130 height 141
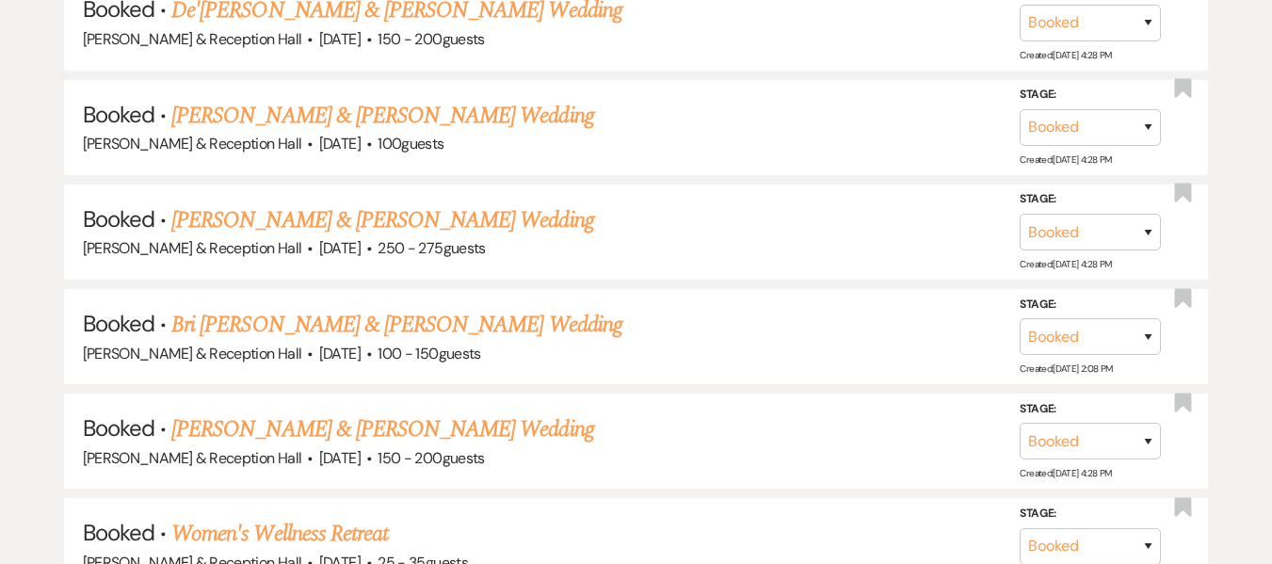
scroll to position [1411, 0]
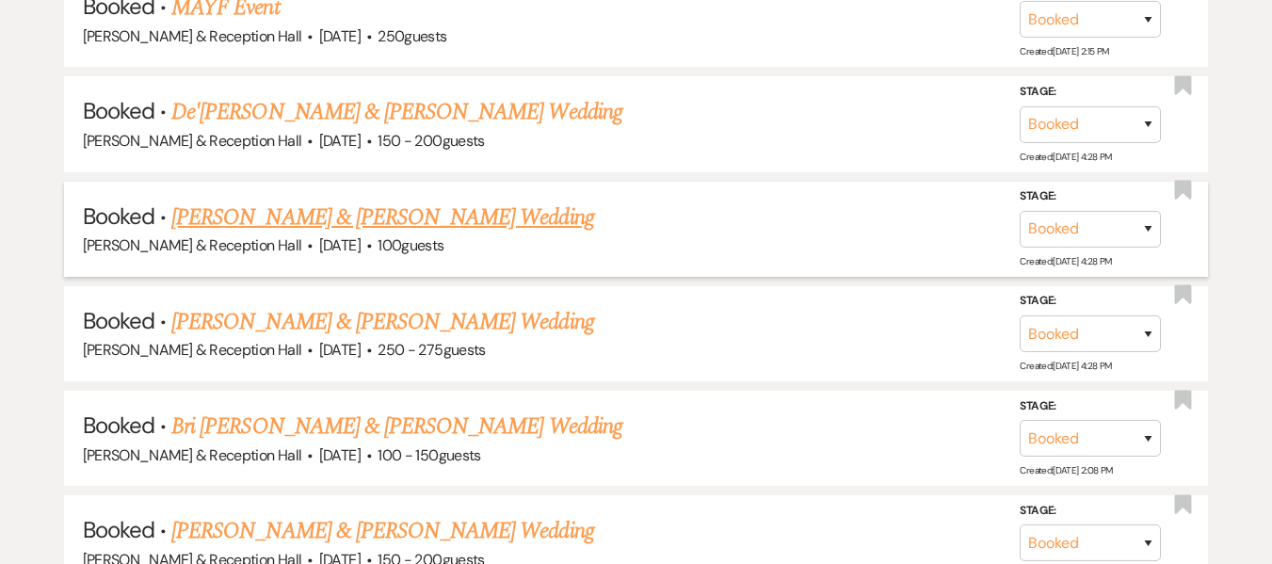
click at [450, 222] on link "Briana Travis & Kaleb Hamilton's Wedding" at bounding box center [382, 218] width 422 height 34
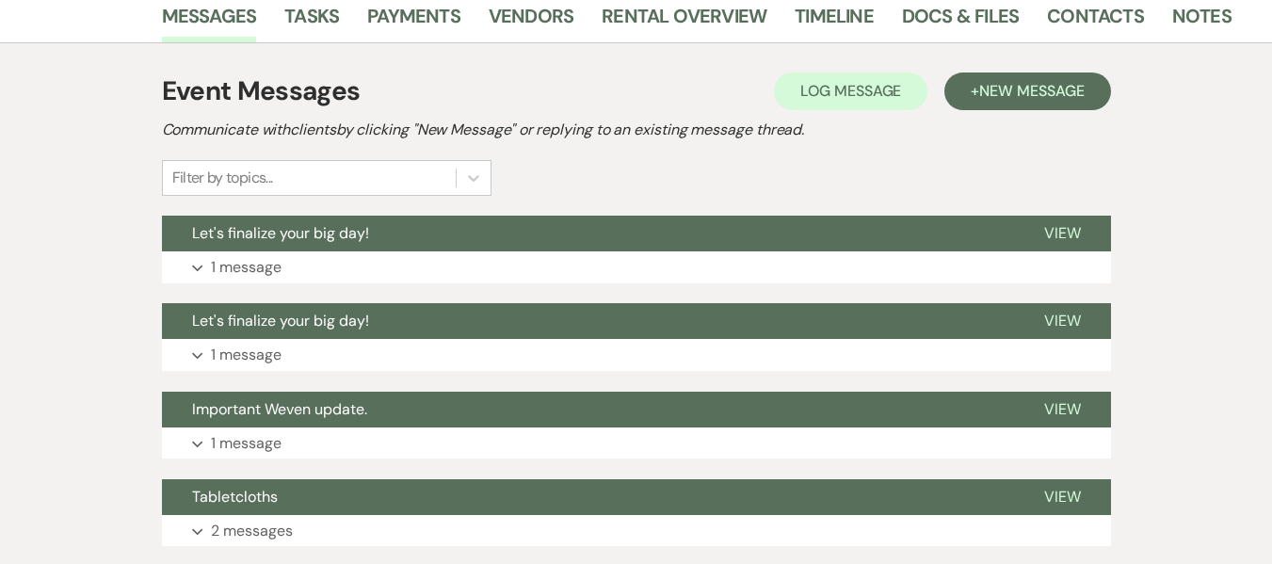
scroll to position [325, 0]
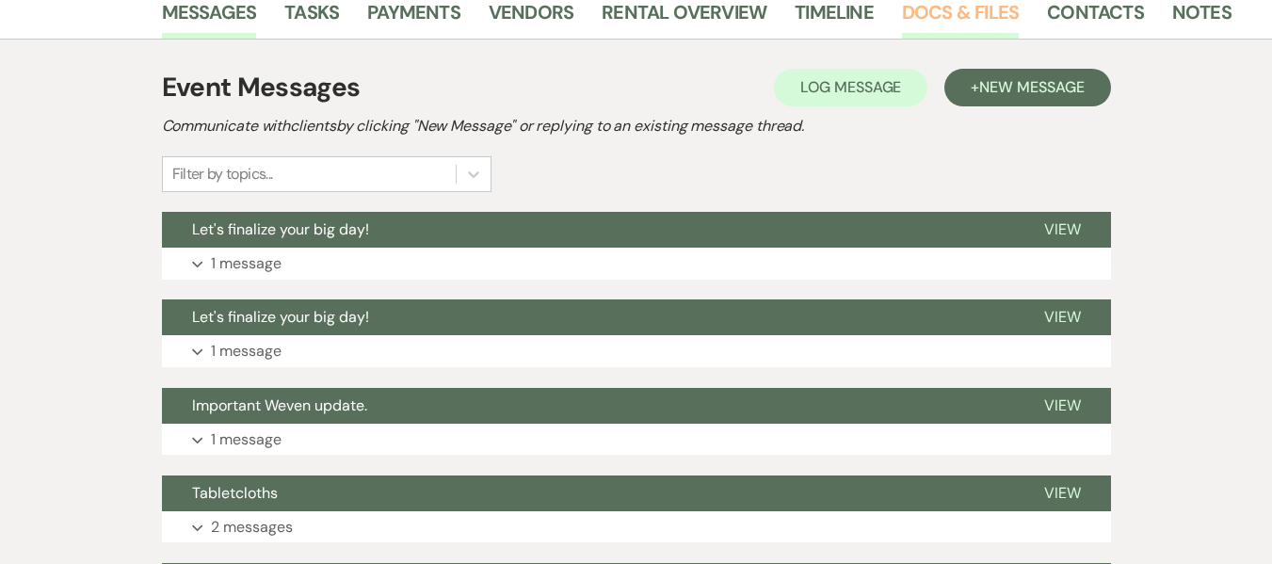
click at [915, 8] on link "Docs & Files" at bounding box center [960, 17] width 117 height 41
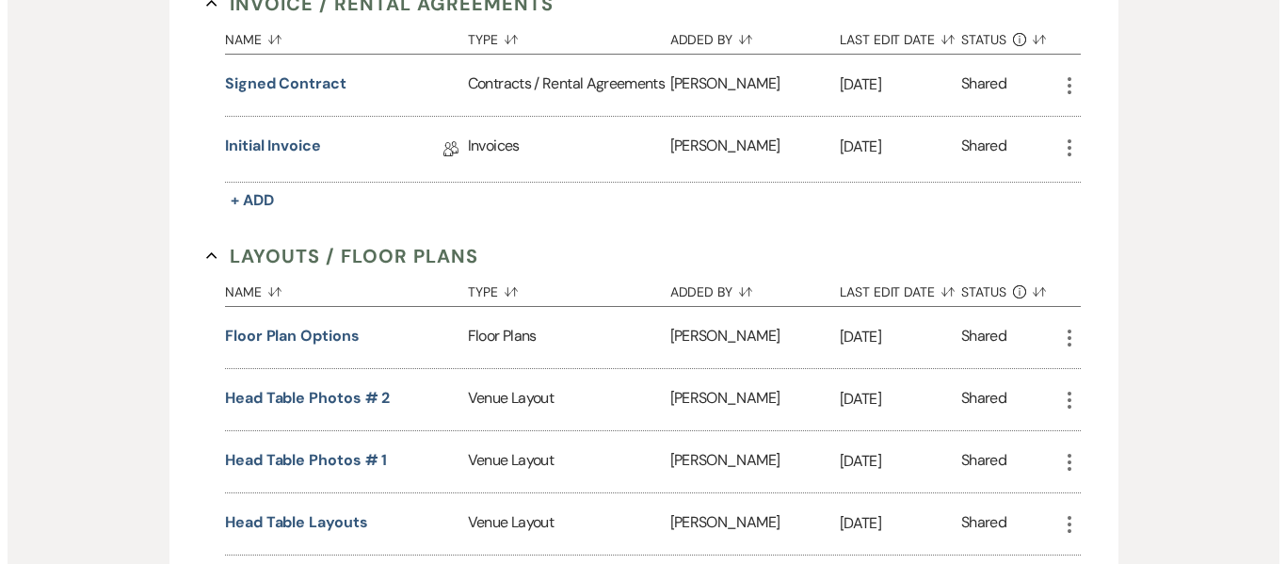
scroll to position [540, 0]
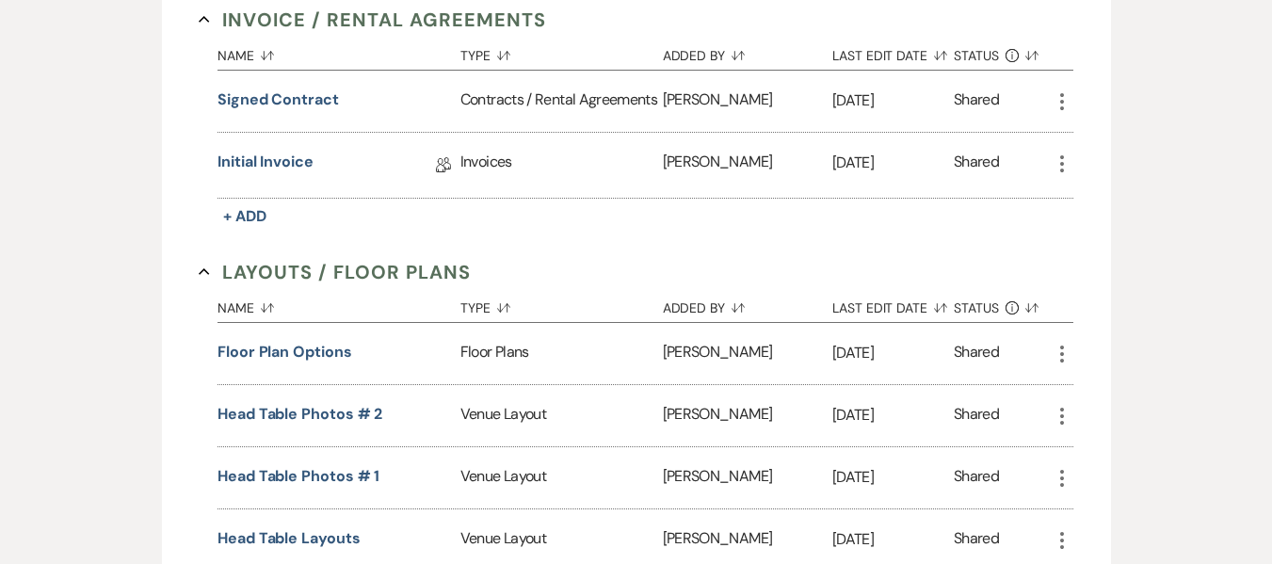
click at [315, 113] on div "Signed Contract" at bounding box center [338, 101] width 243 height 61
click at [308, 102] on button "Signed Contract" at bounding box center [277, 99] width 121 height 23
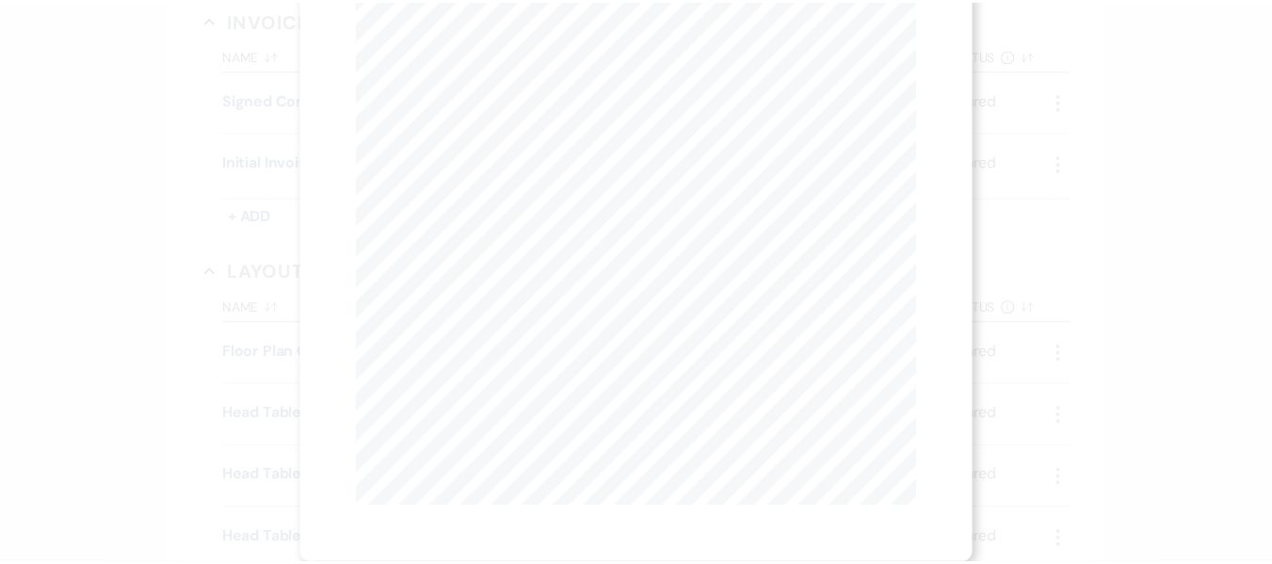
scroll to position [0, 0]
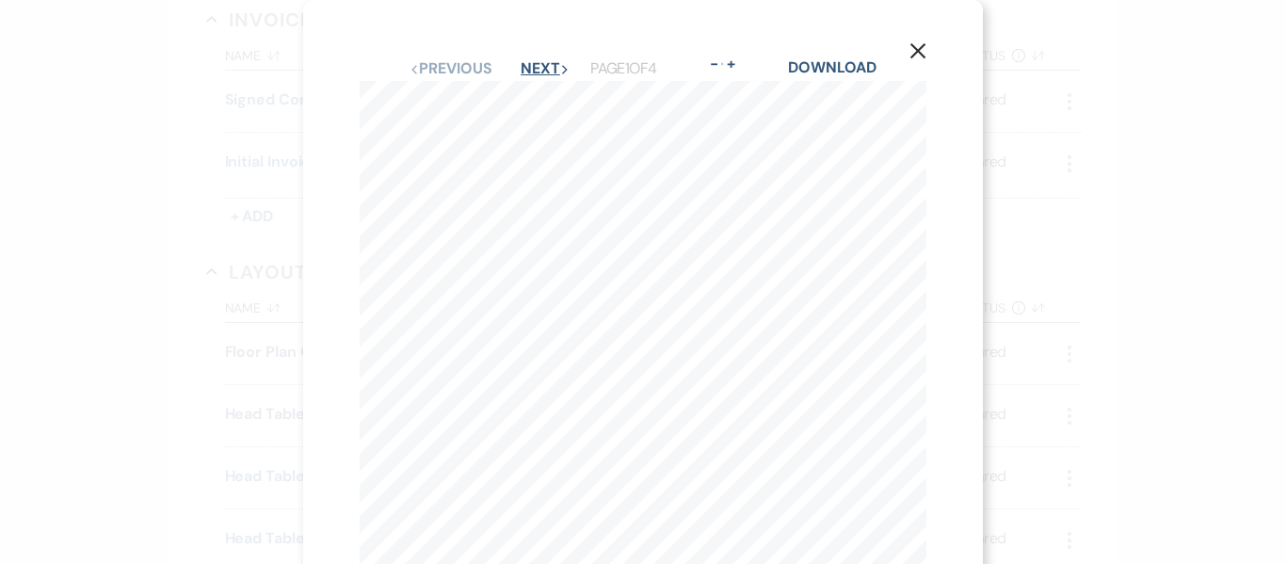
click at [539, 66] on button "Next Next" at bounding box center [545, 68] width 49 height 15
click at [539, 66] on button "Next Next" at bounding box center [544, 68] width 49 height 15
click at [931, 56] on button "X" at bounding box center [918, 50] width 28 height 33
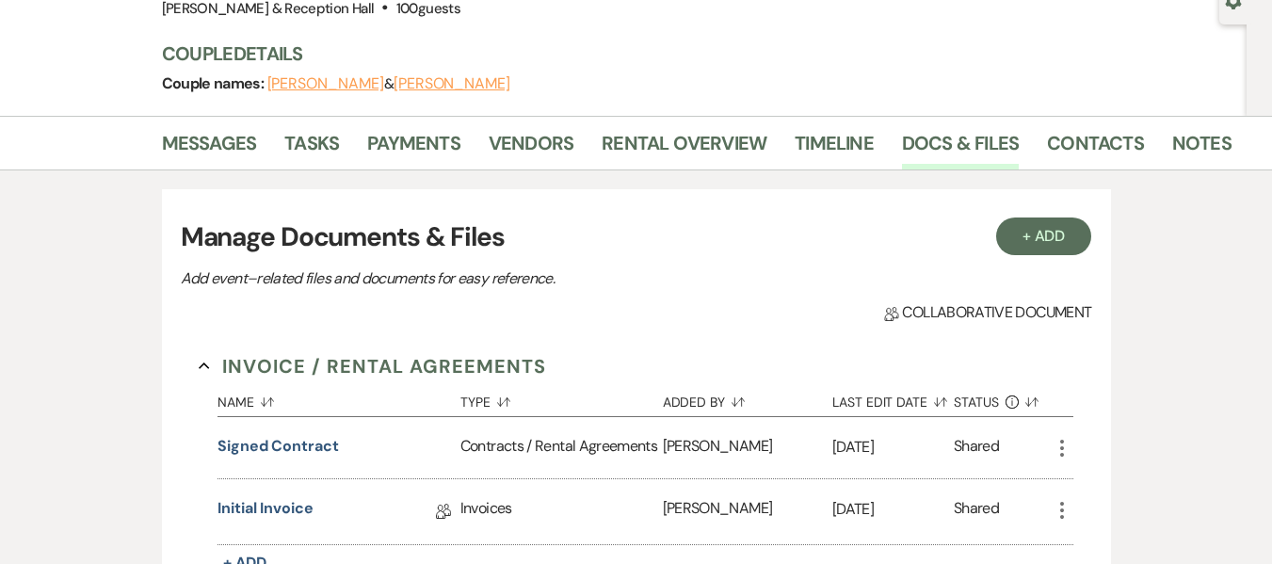
scroll to position [189, 0]
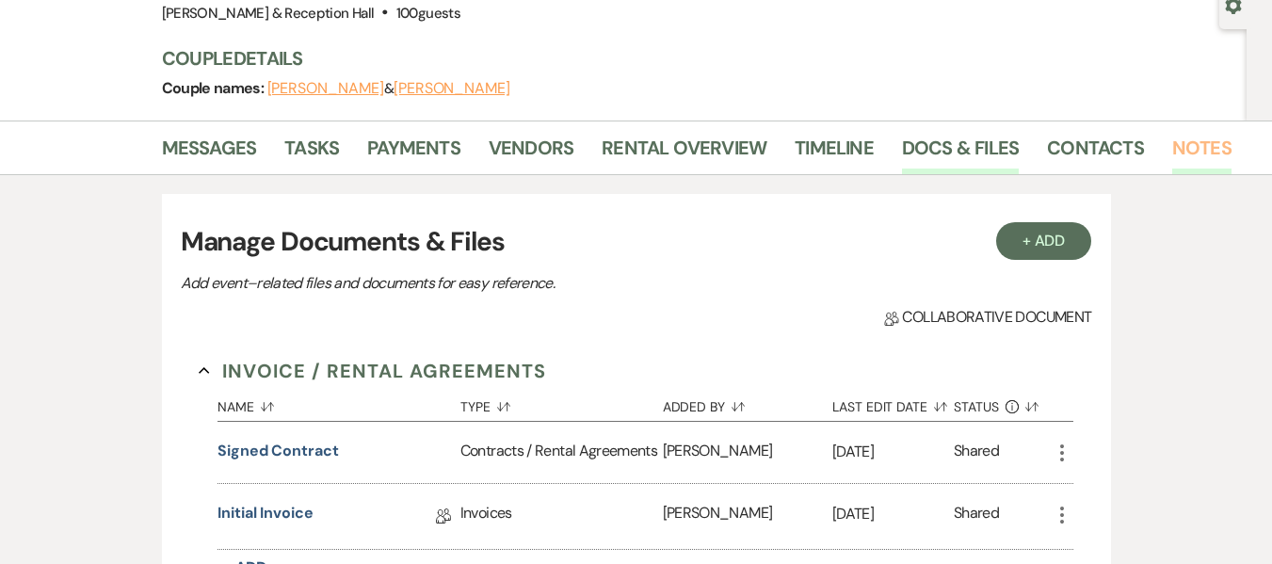
click at [1179, 154] on link "Notes" at bounding box center [1201, 153] width 59 height 41
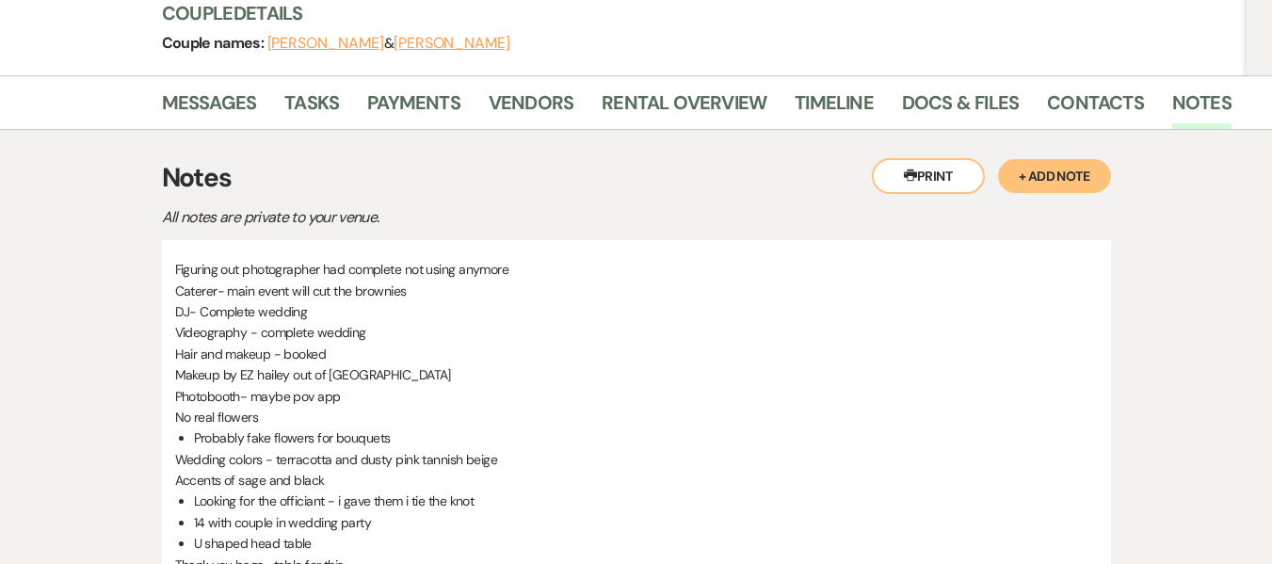
scroll to position [192, 0]
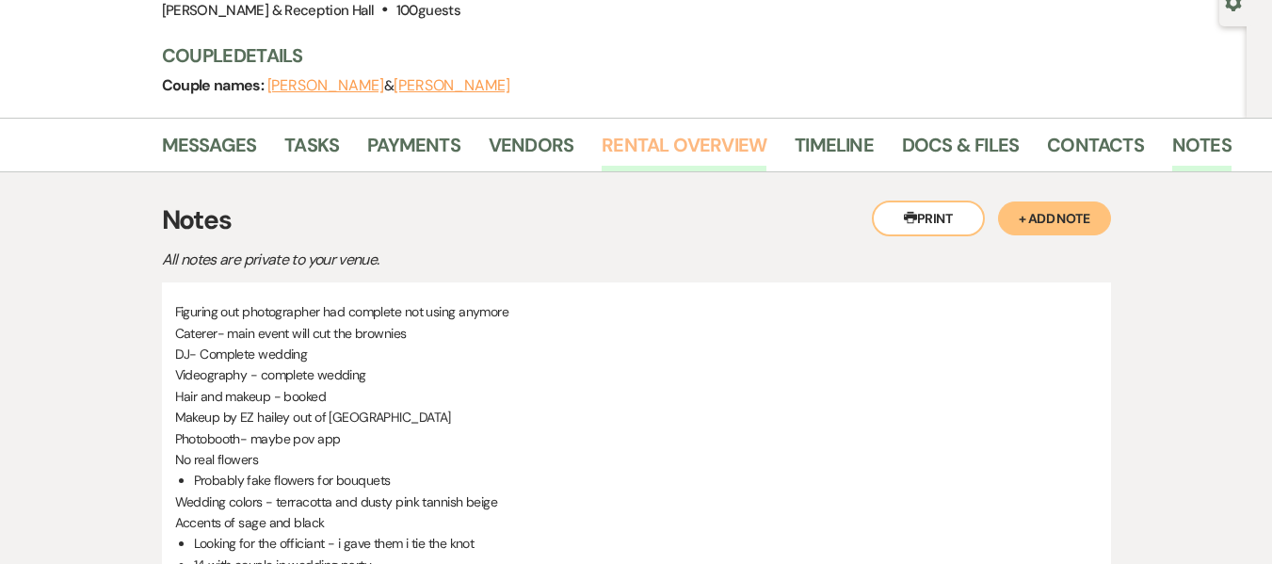
click at [685, 160] on link "Rental Overview" at bounding box center [684, 150] width 165 height 41
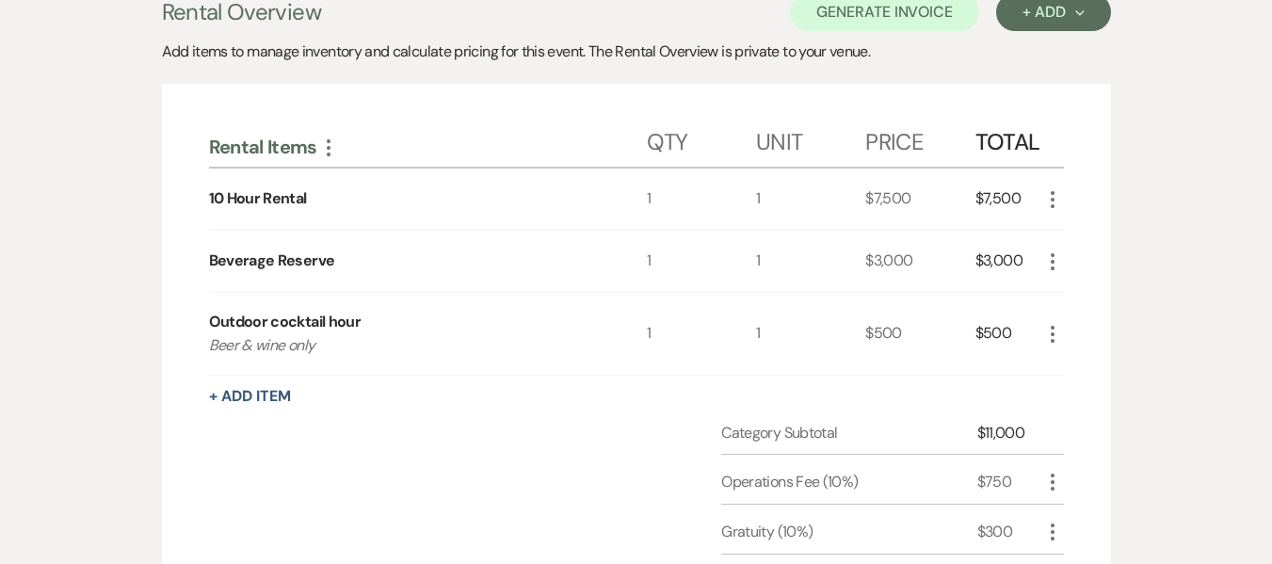
scroll to position [90, 0]
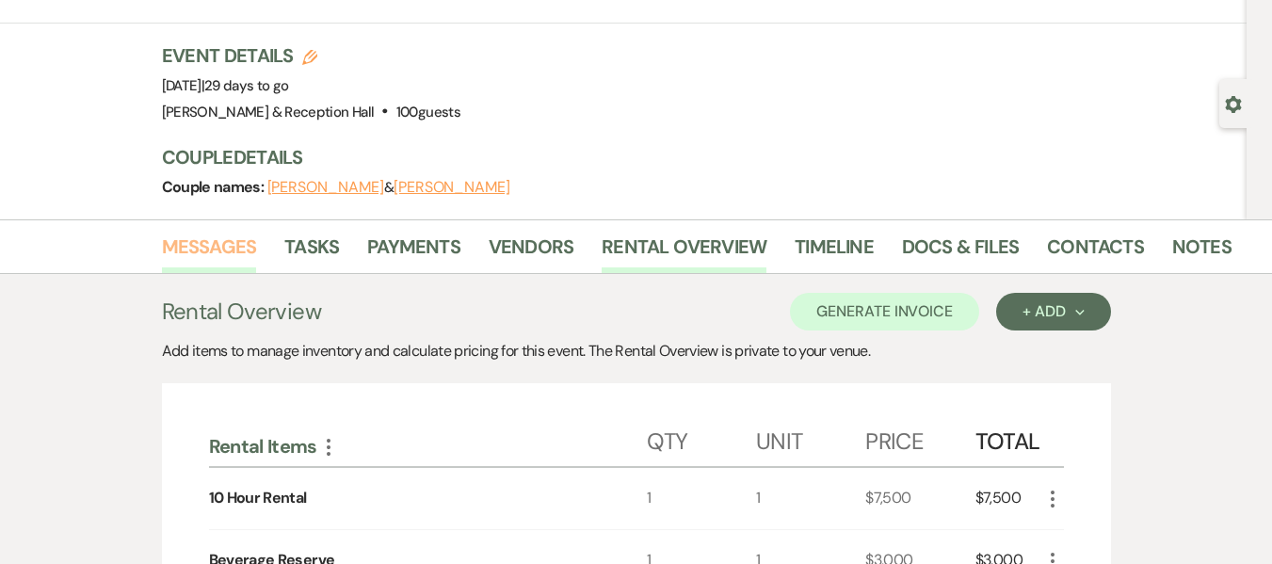
click at [233, 249] on link "Messages" at bounding box center [209, 252] width 95 height 41
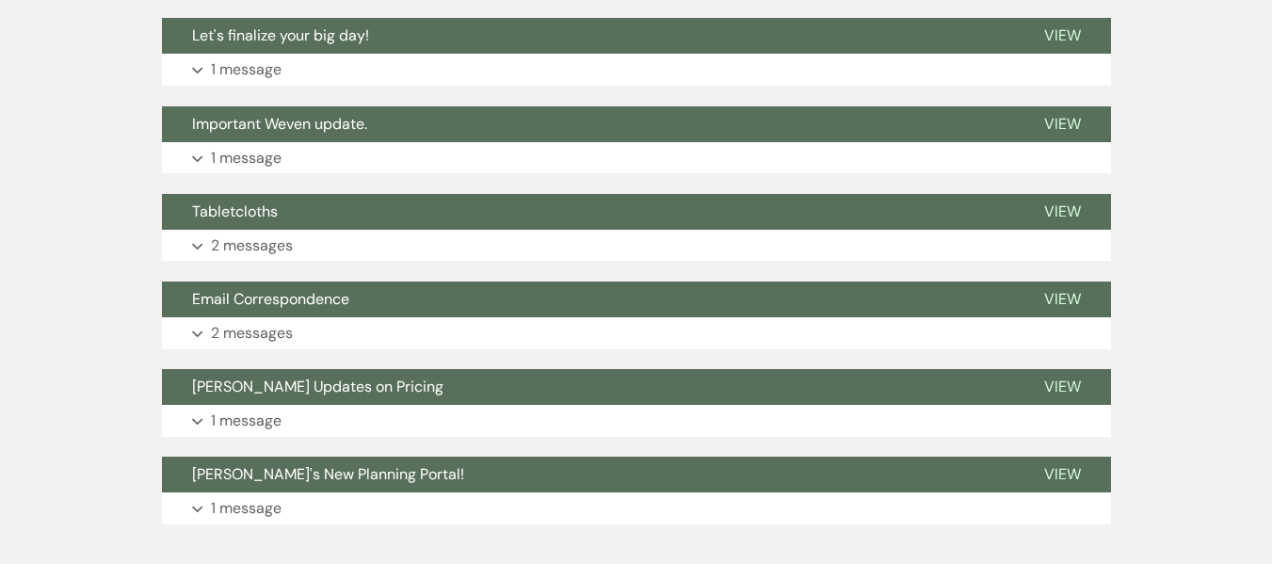
scroll to position [620, 0]
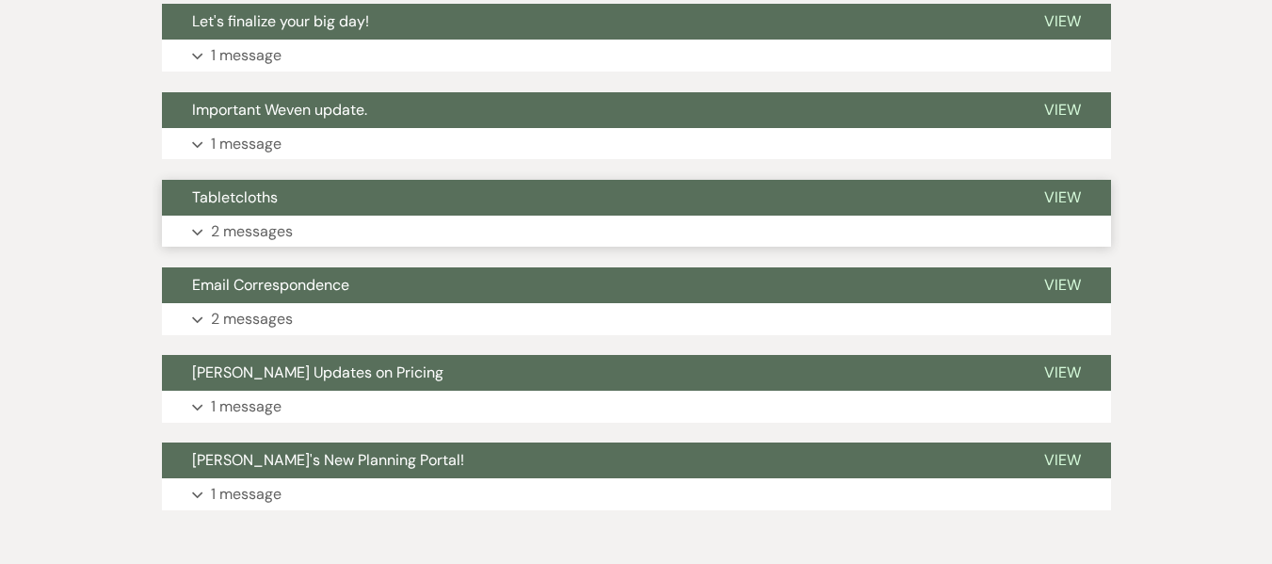
click at [265, 233] on p "2 messages" at bounding box center [252, 231] width 82 height 24
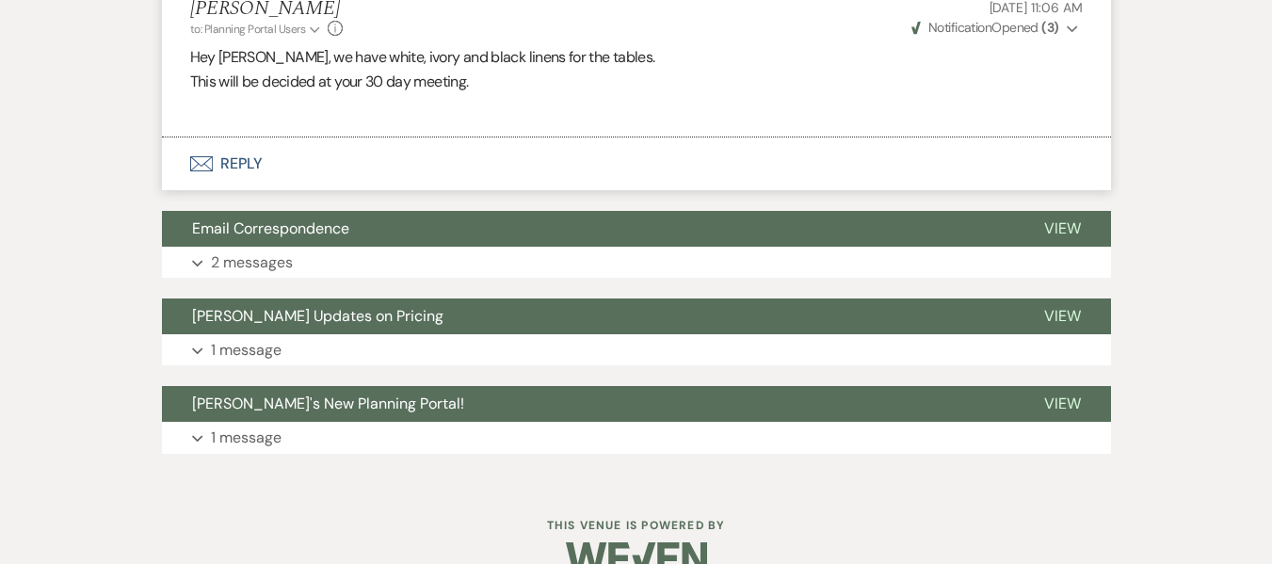
scroll to position [1120, 0]
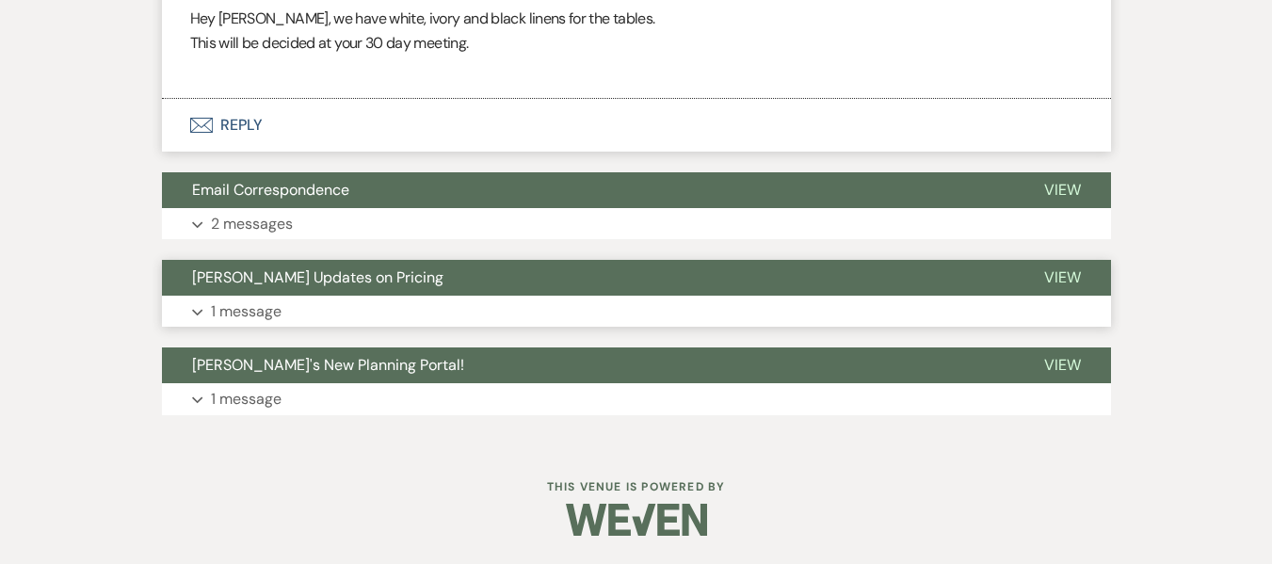
click at [378, 282] on span "[PERSON_NAME] Updates on Pricing" at bounding box center [317, 277] width 251 height 20
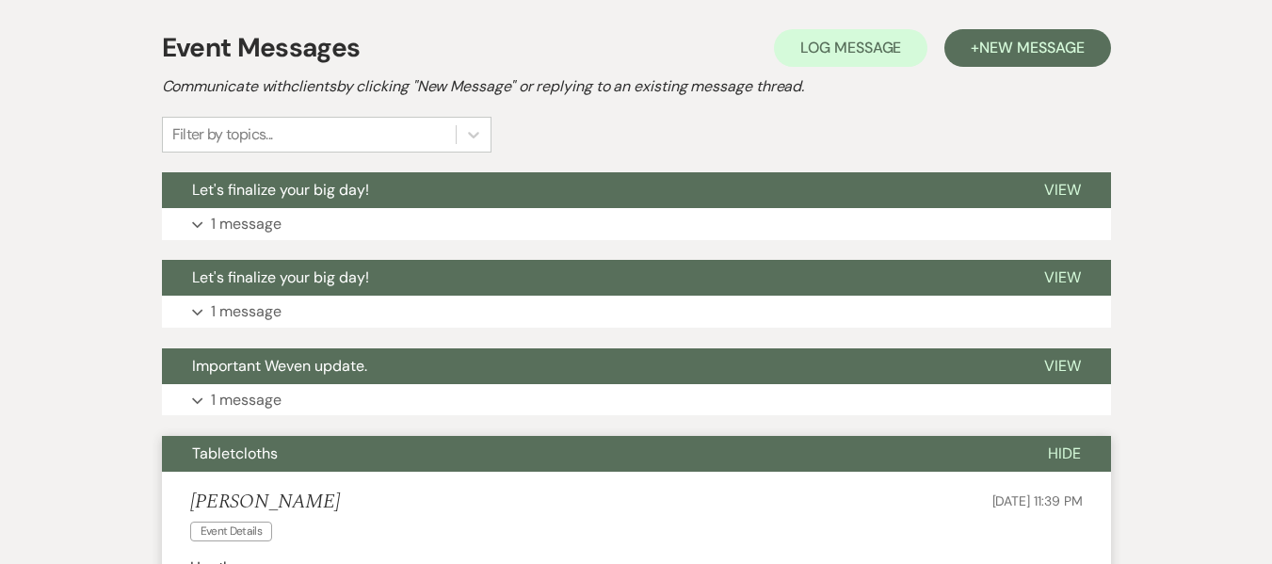
scroll to position [282, 0]
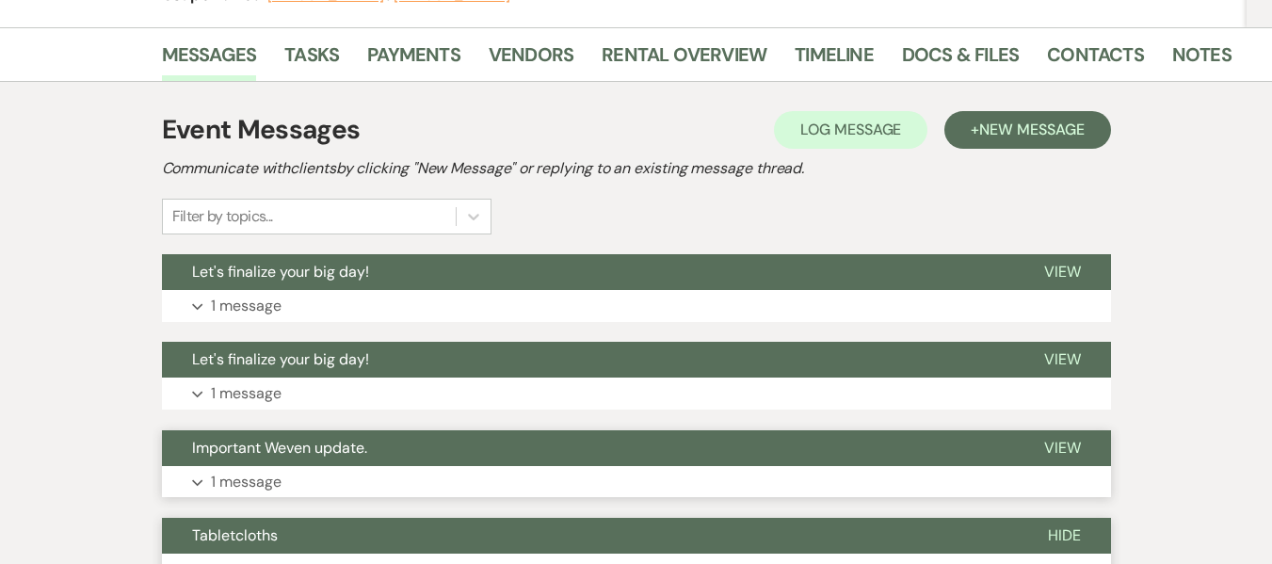
click at [282, 472] on button "Expand 1 message" at bounding box center [636, 482] width 949 height 32
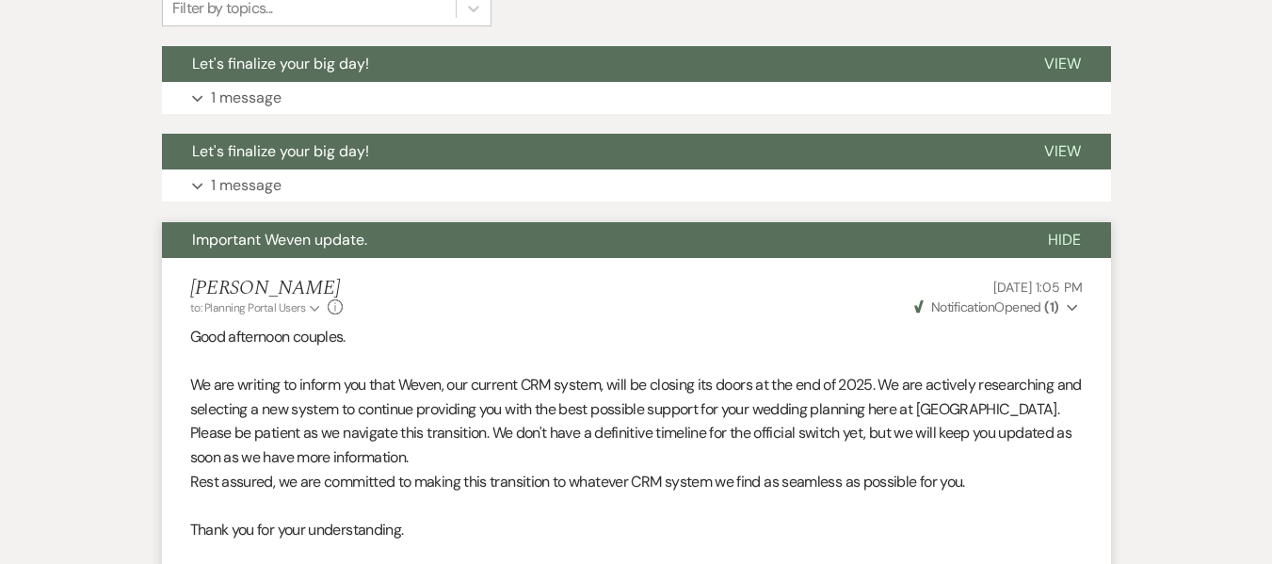
scroll to position [485, 0]
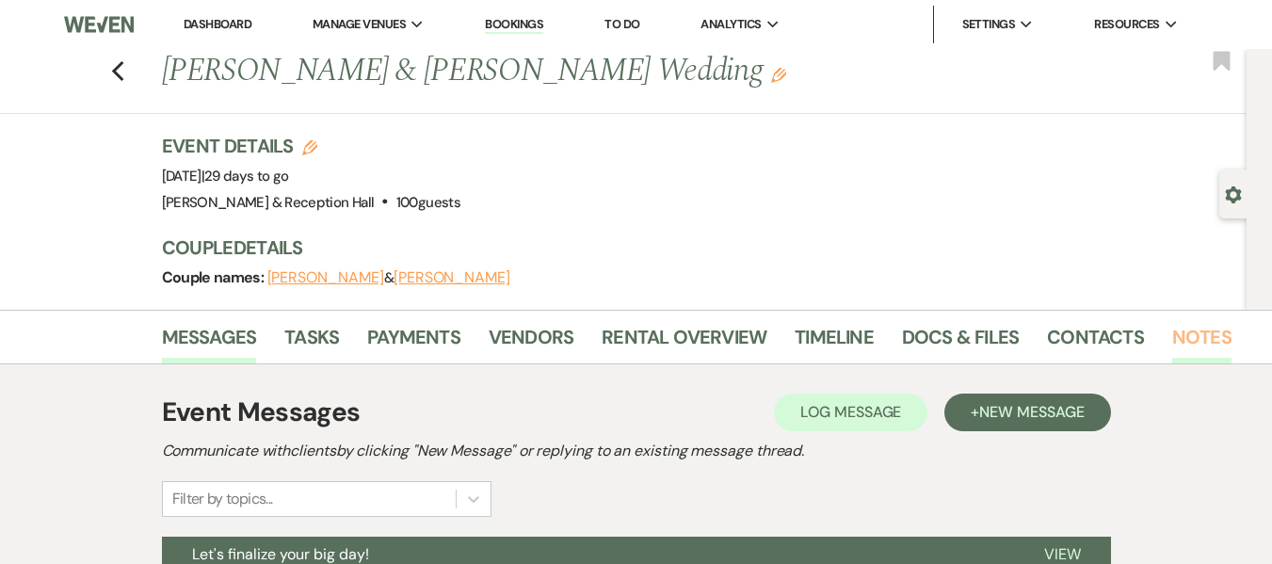
click at [1182, 333] on link "Notes" at bounding box center [1201, 342] width 59 height 41
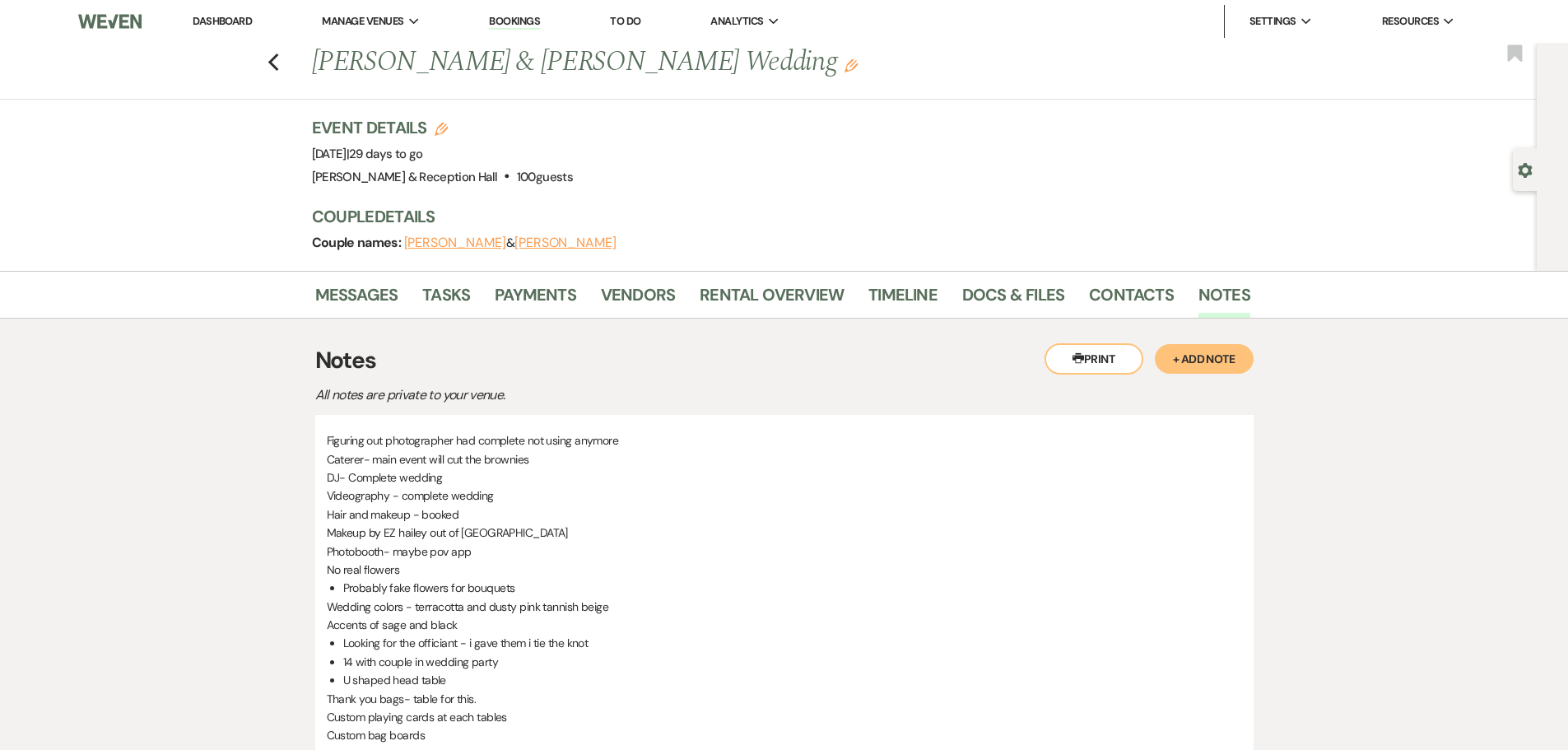
click at [227, 25] on link "Dashboard" at bounding box center [222, 21] width 59 height 14
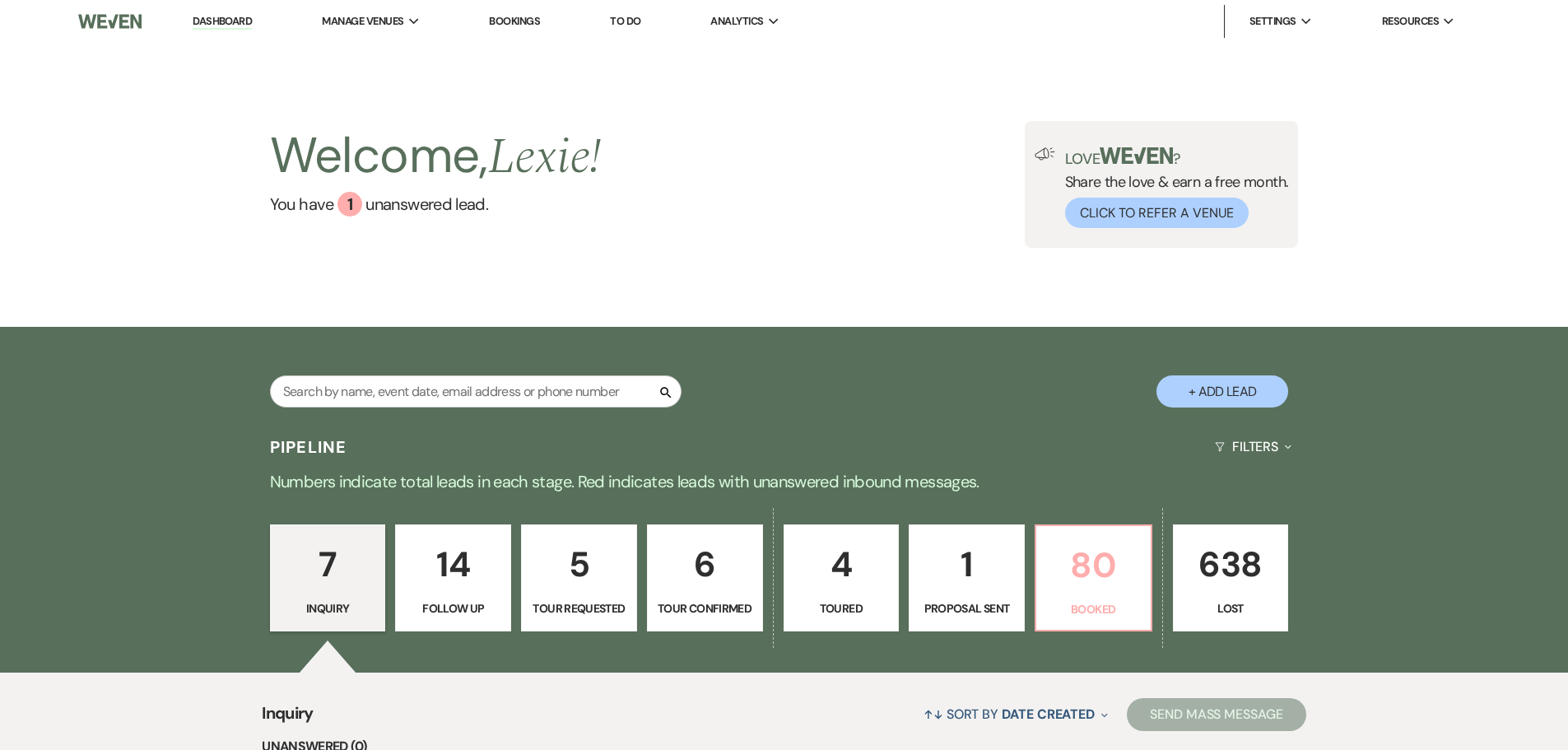
click at [1070, 524] on link "80 Booked" at bounding box center [1093, 578] width 118 height 107
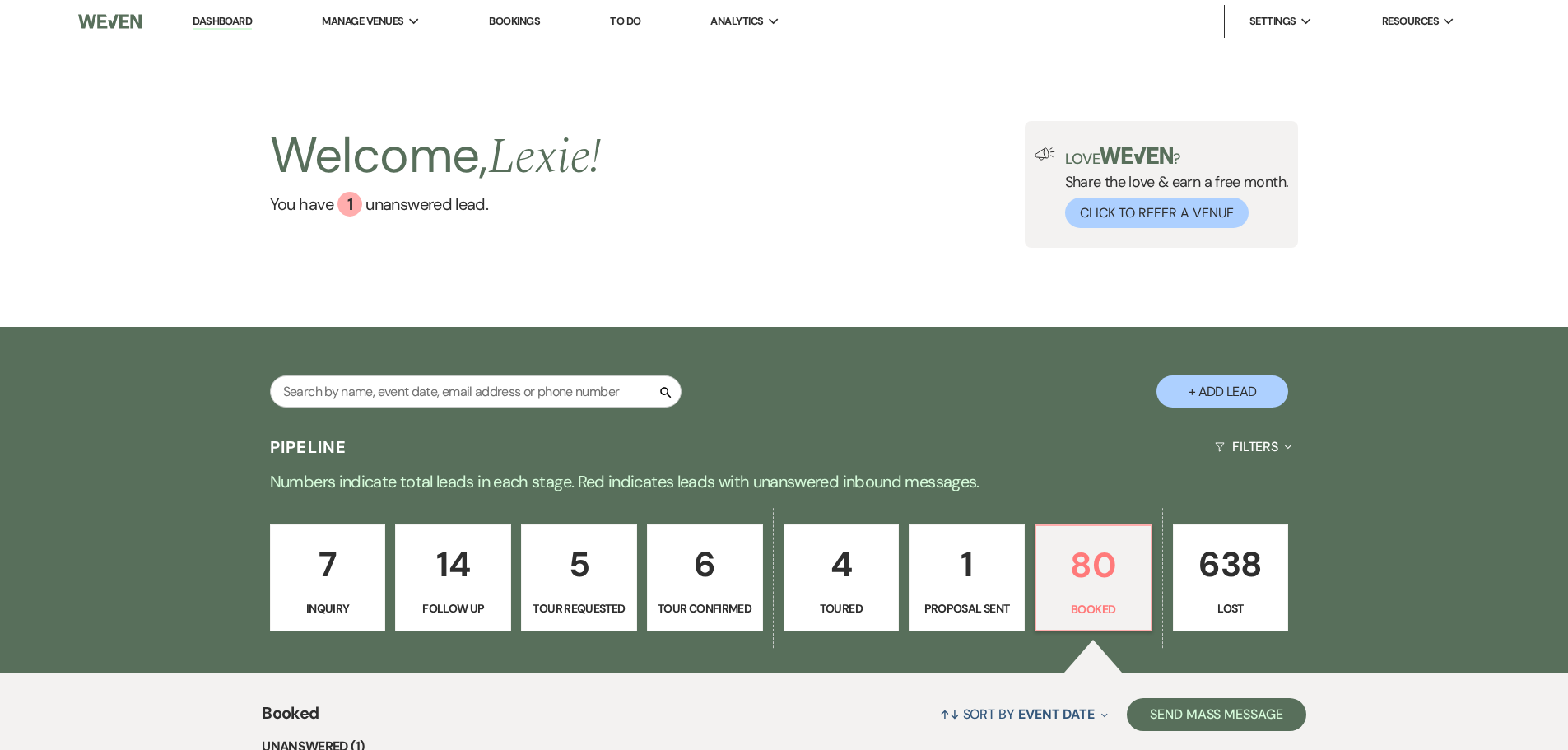
scroll to position [494, 0]
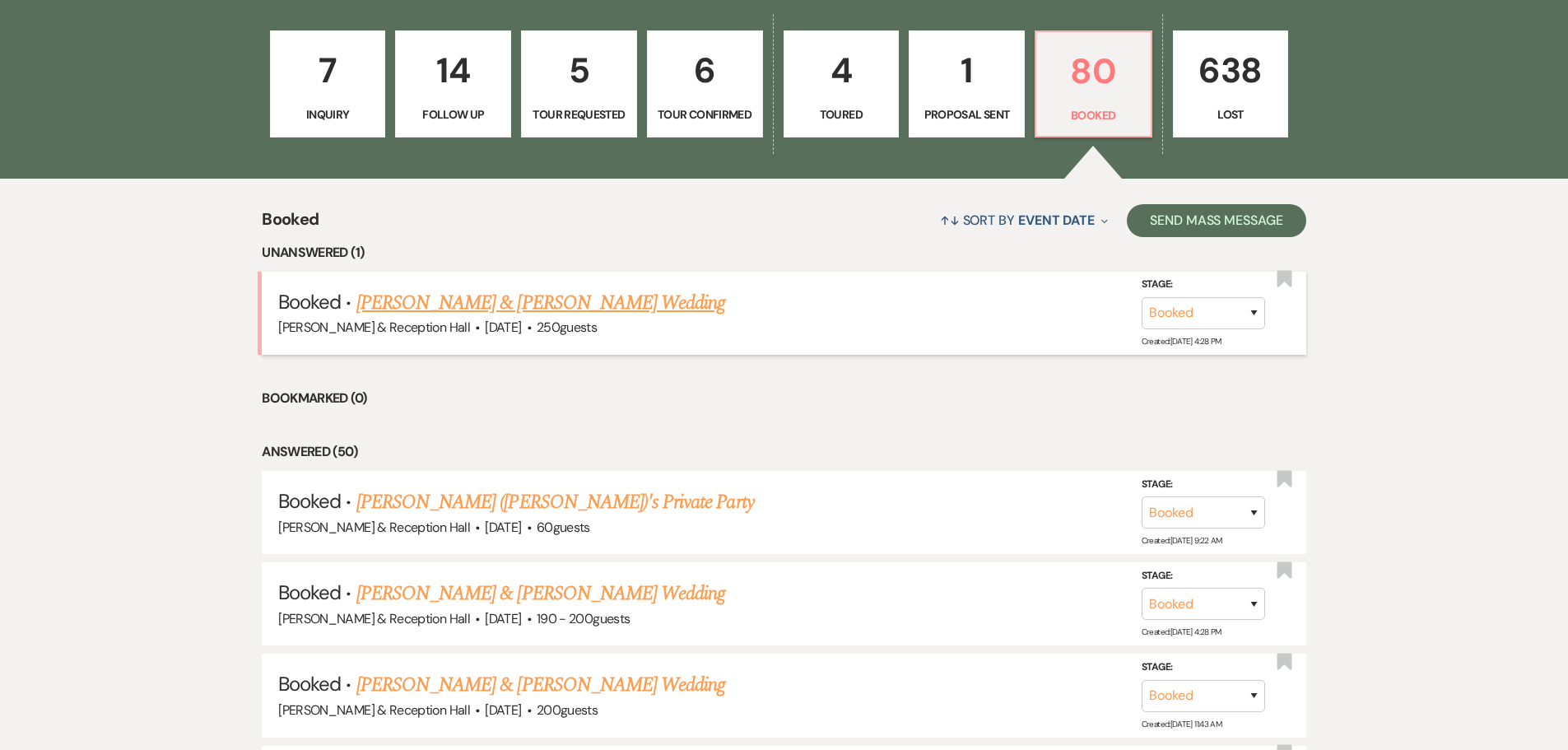
click at [527, 284] on li "Booked · Diana Gleisberg & Jason Meredith's Wedding Bella Terre Vineyard & Rece…" at bounding box center [783, 313] width 1044 height 83
click at [536, 300] on link "Diana Gleisberg & Jason Meredith's Wedding" at bounding box center [541, 303] width 369 height 30
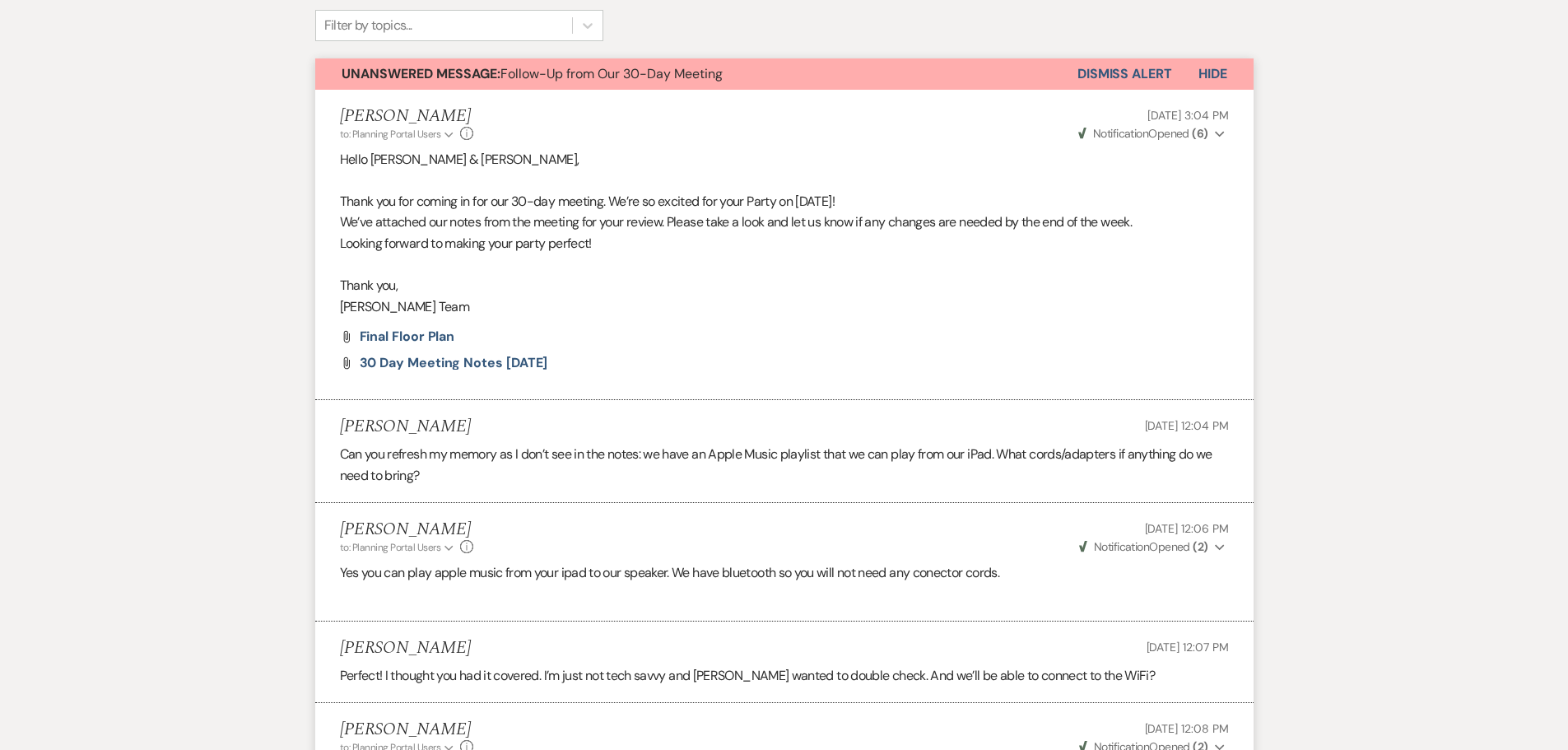
scroll to position [204, 0]
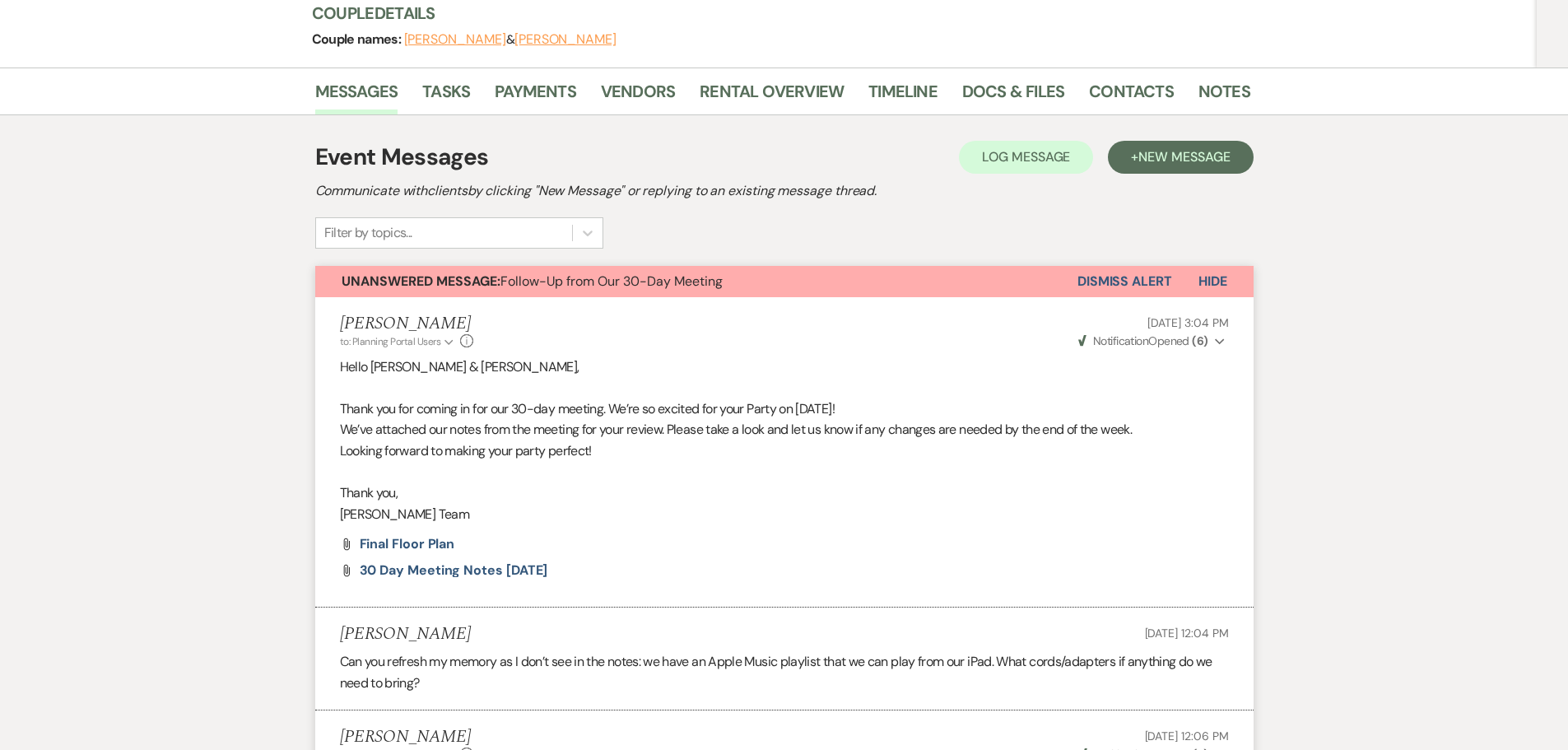
click at [1117, 295] on button "Dismiss Alert" at bounding box center [1124, 281] width 94 height 31
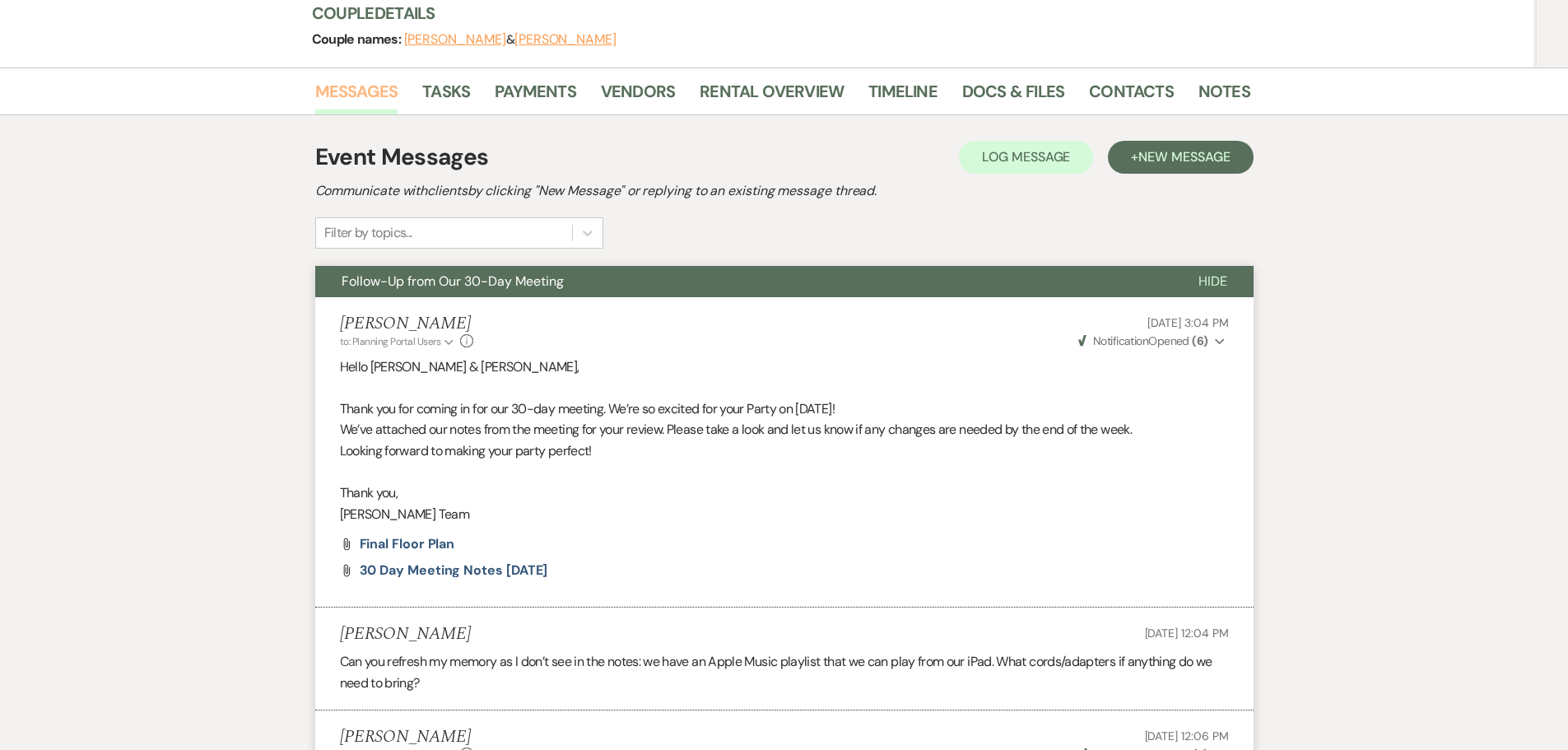
click at [372, 96] on link "Messages" at bounding box center [357, 95] width 83 height 36
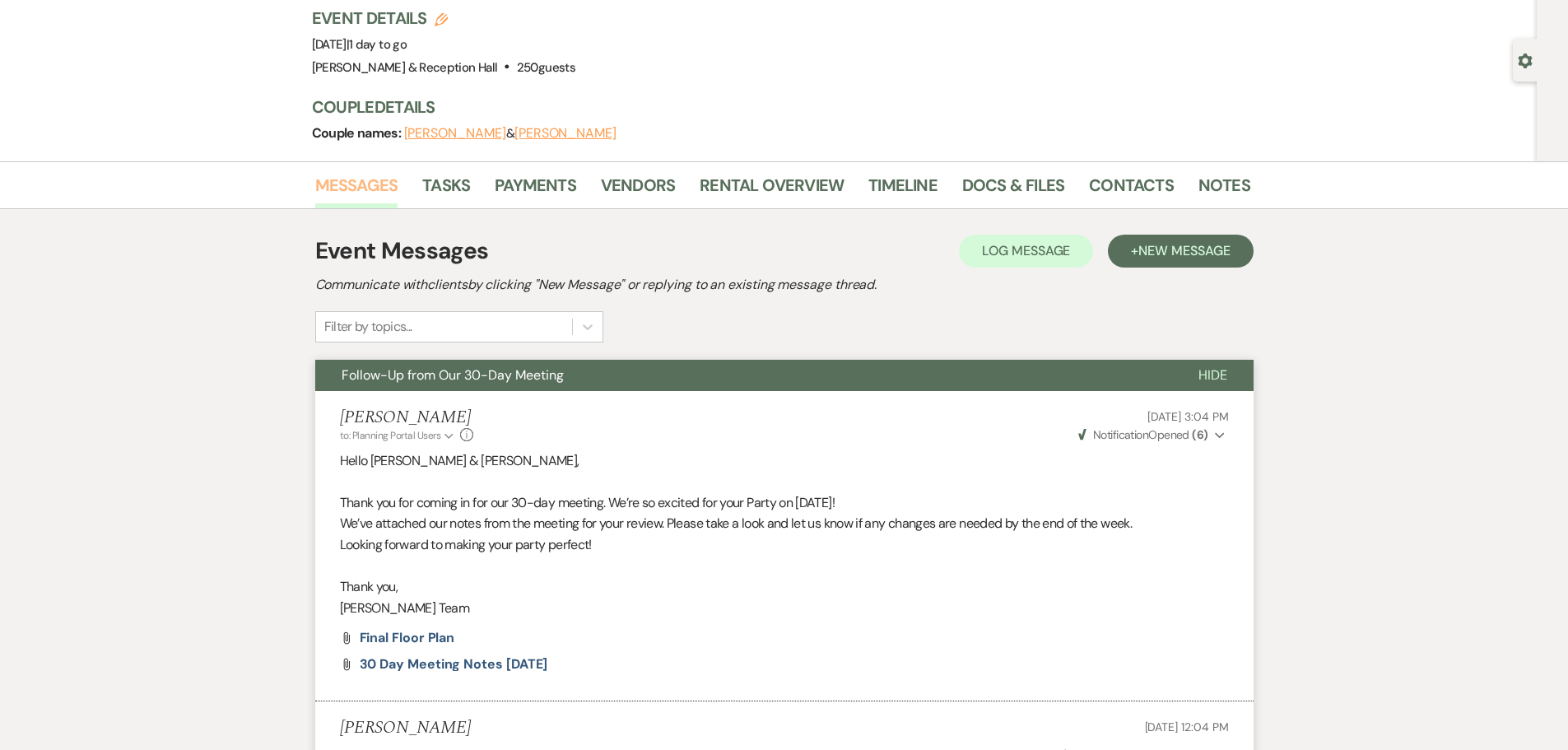
scroll to position [0, 0]
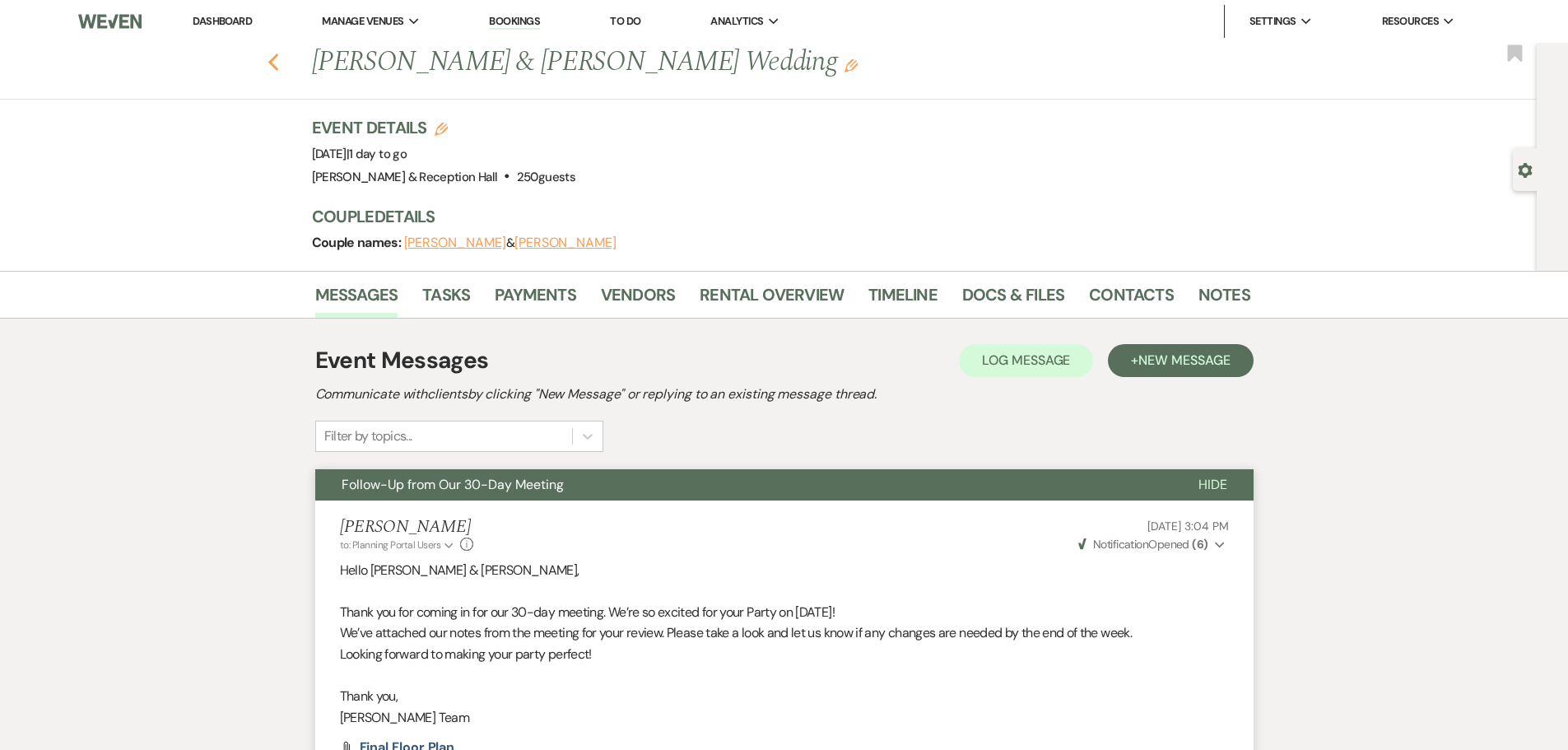
click at [280, 58] on icon "Previous" at bounding box center [274, 62] width 12 height 20
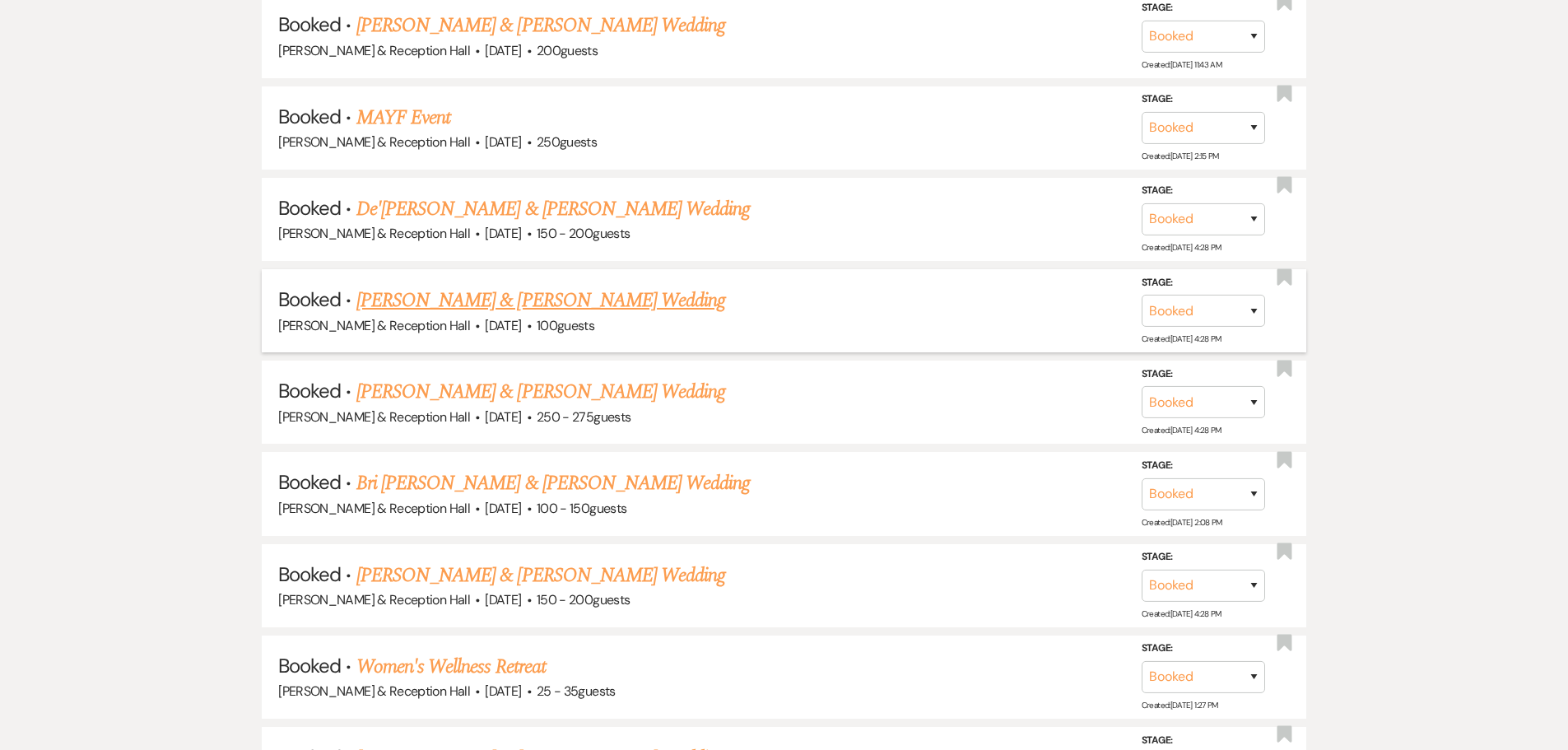
scroll to position [1234, 0]
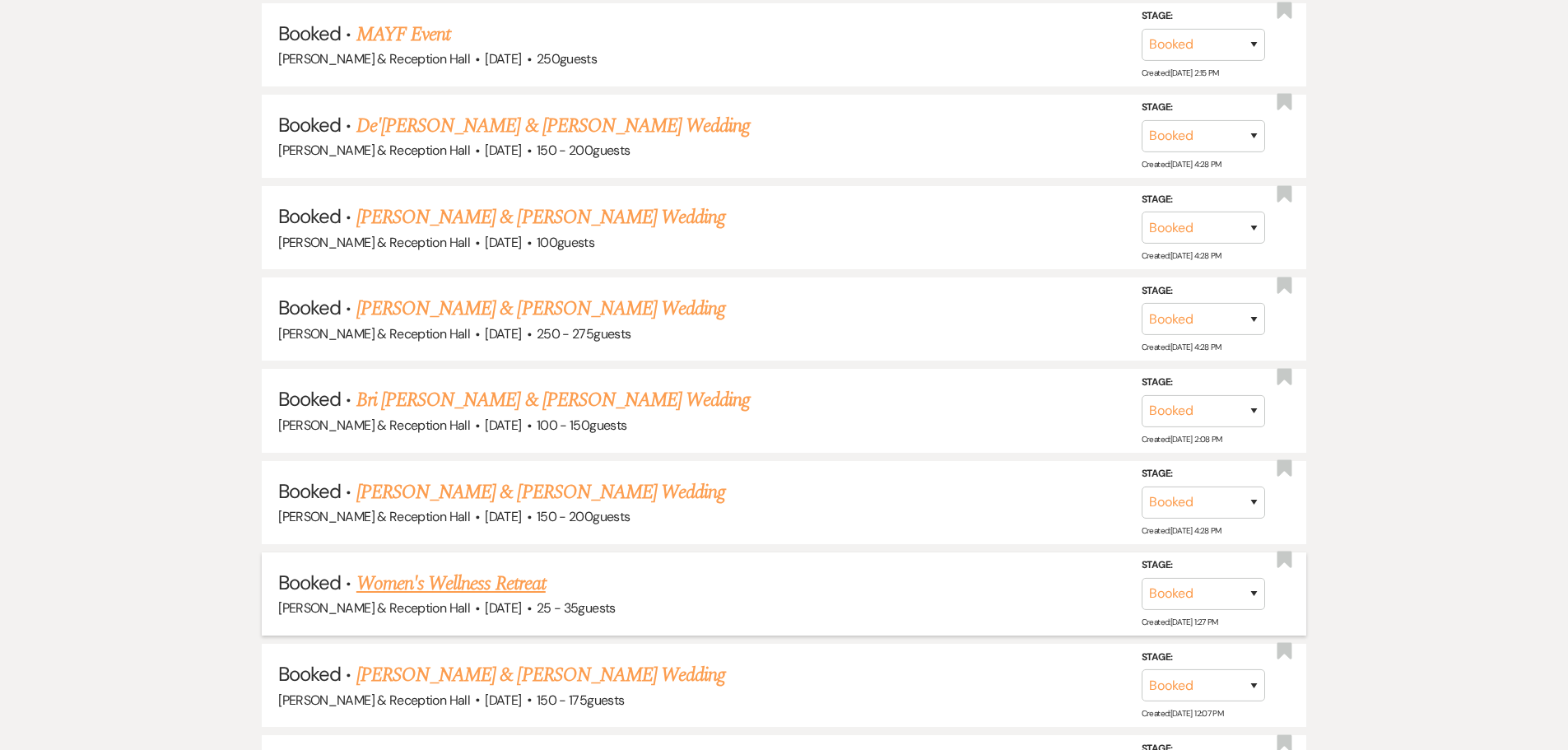
click at [495, 589] on link "Women's Wellness Retreat" at bounding box center [451, 584] width 190 height 30
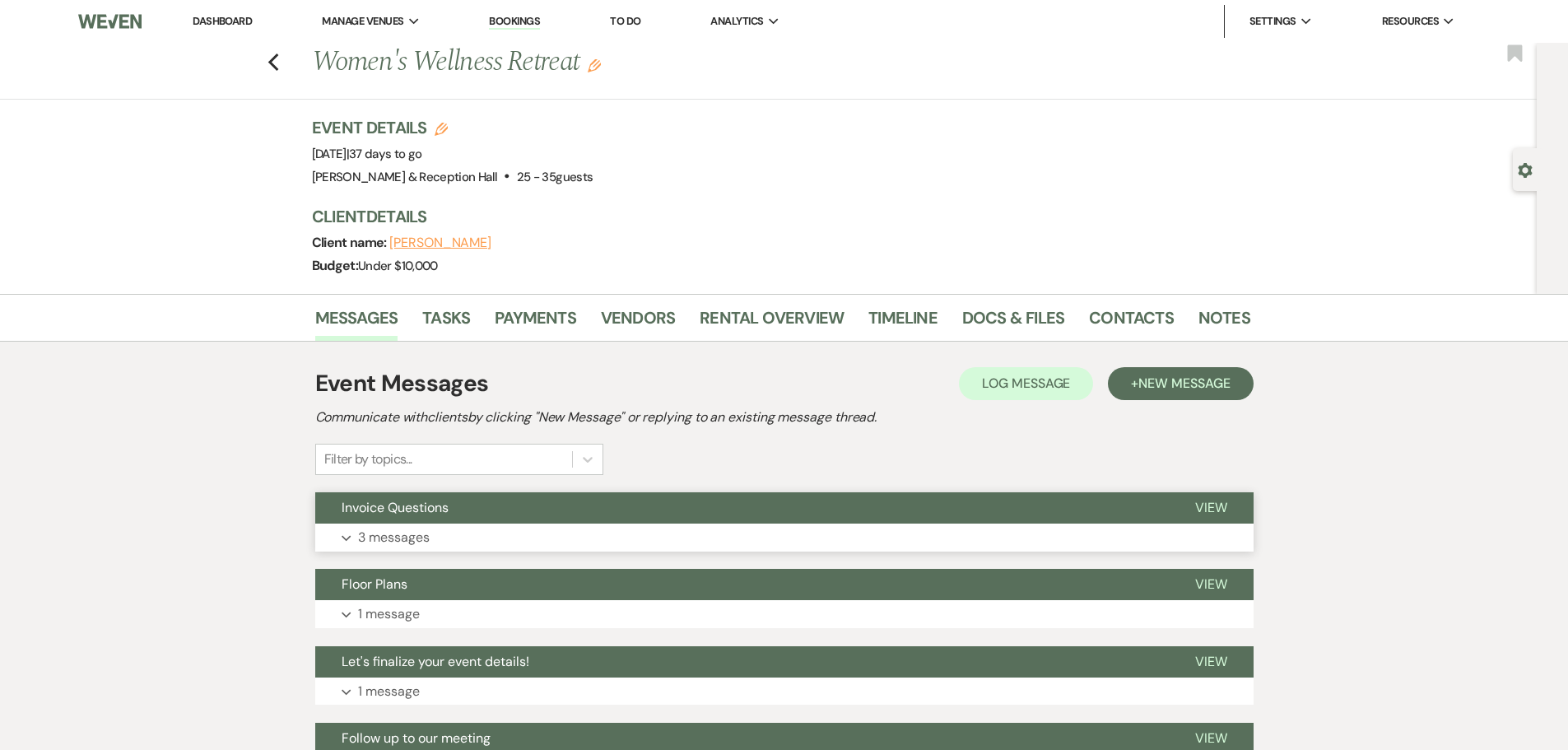
click at [483, 522] on button "Invoice Questions" at bounding box center [742, 508] width 853 height 31
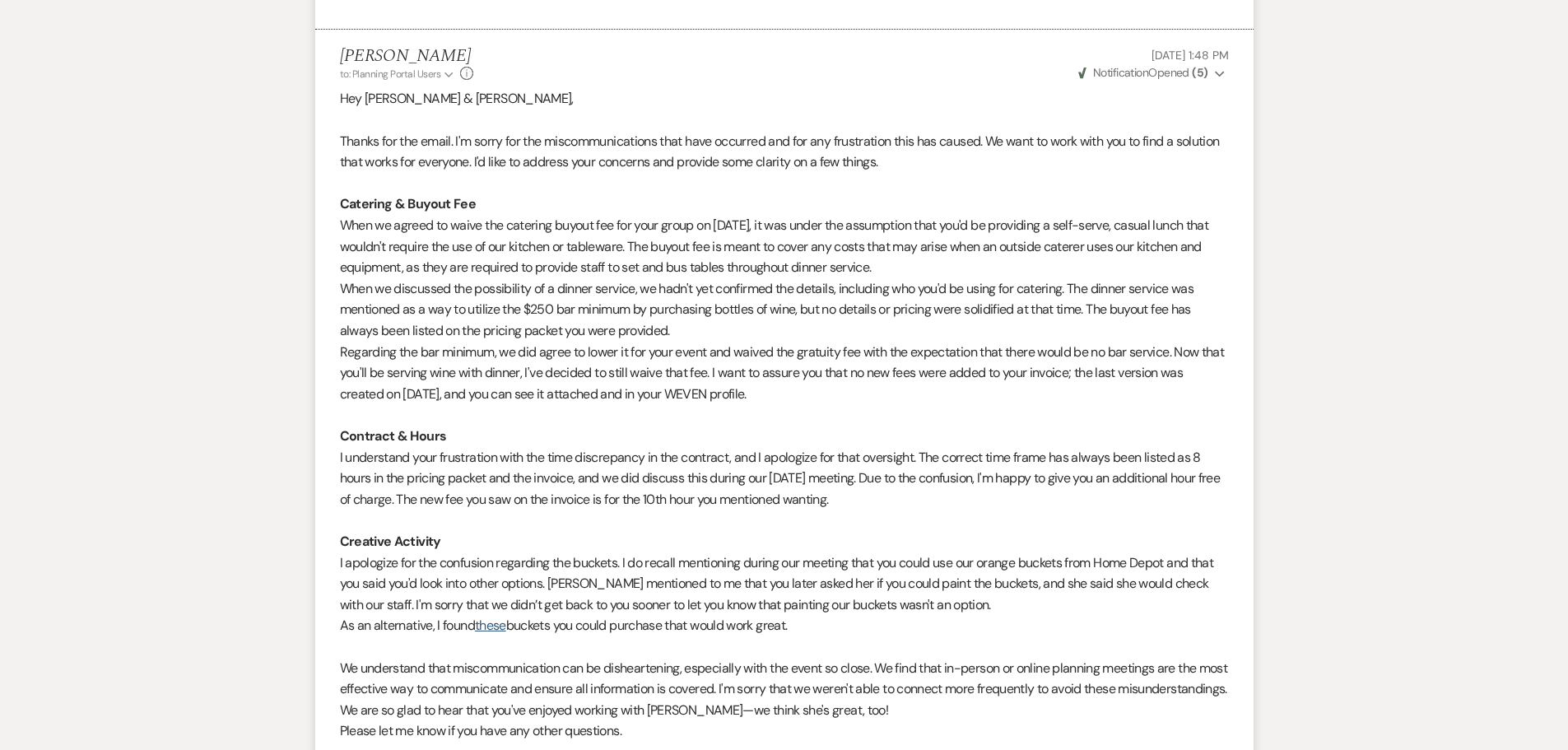
scroll to position [1399, 0]
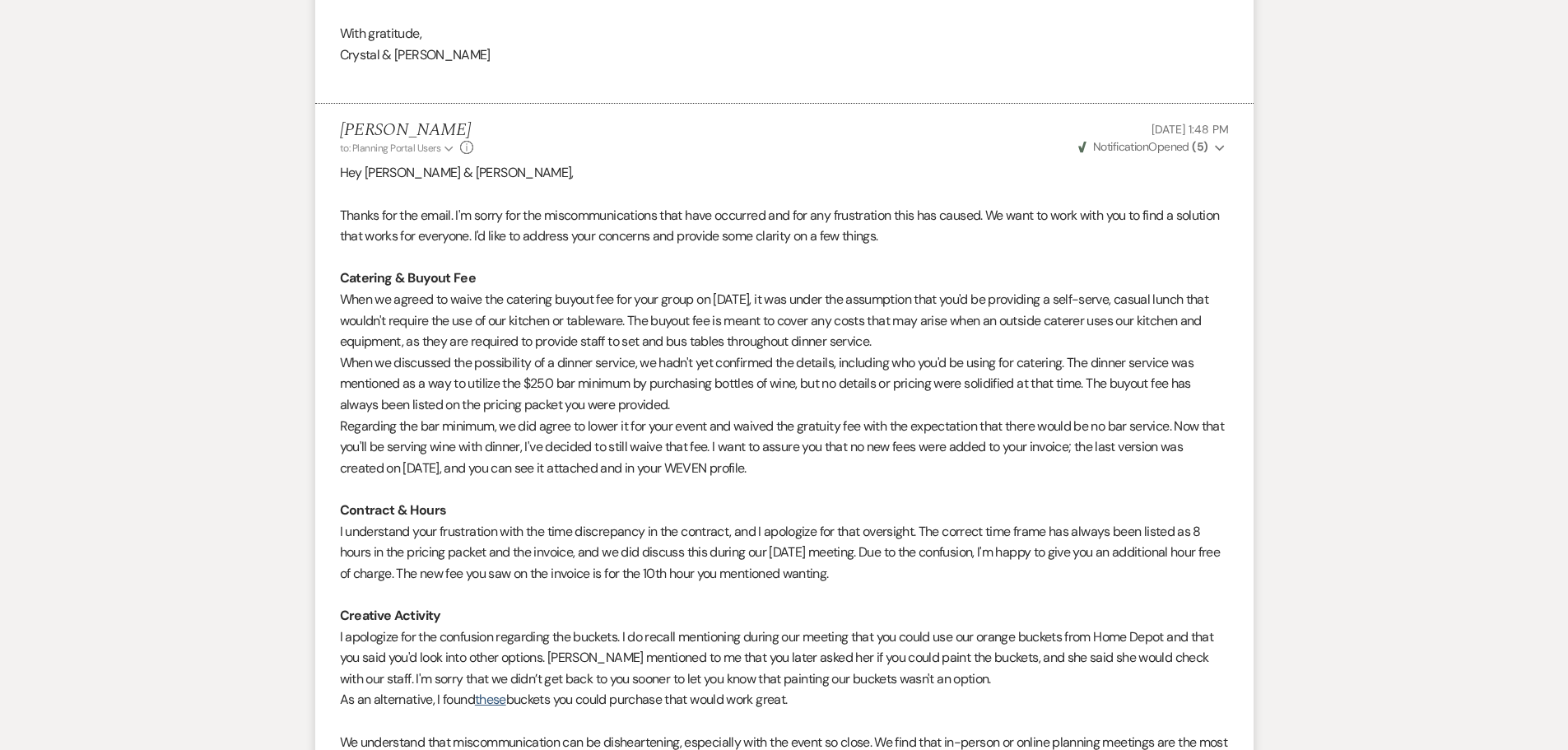
click at [1200, 145] on strong "( 5 )" at bounding box center [1199, 146] width 16 height 15
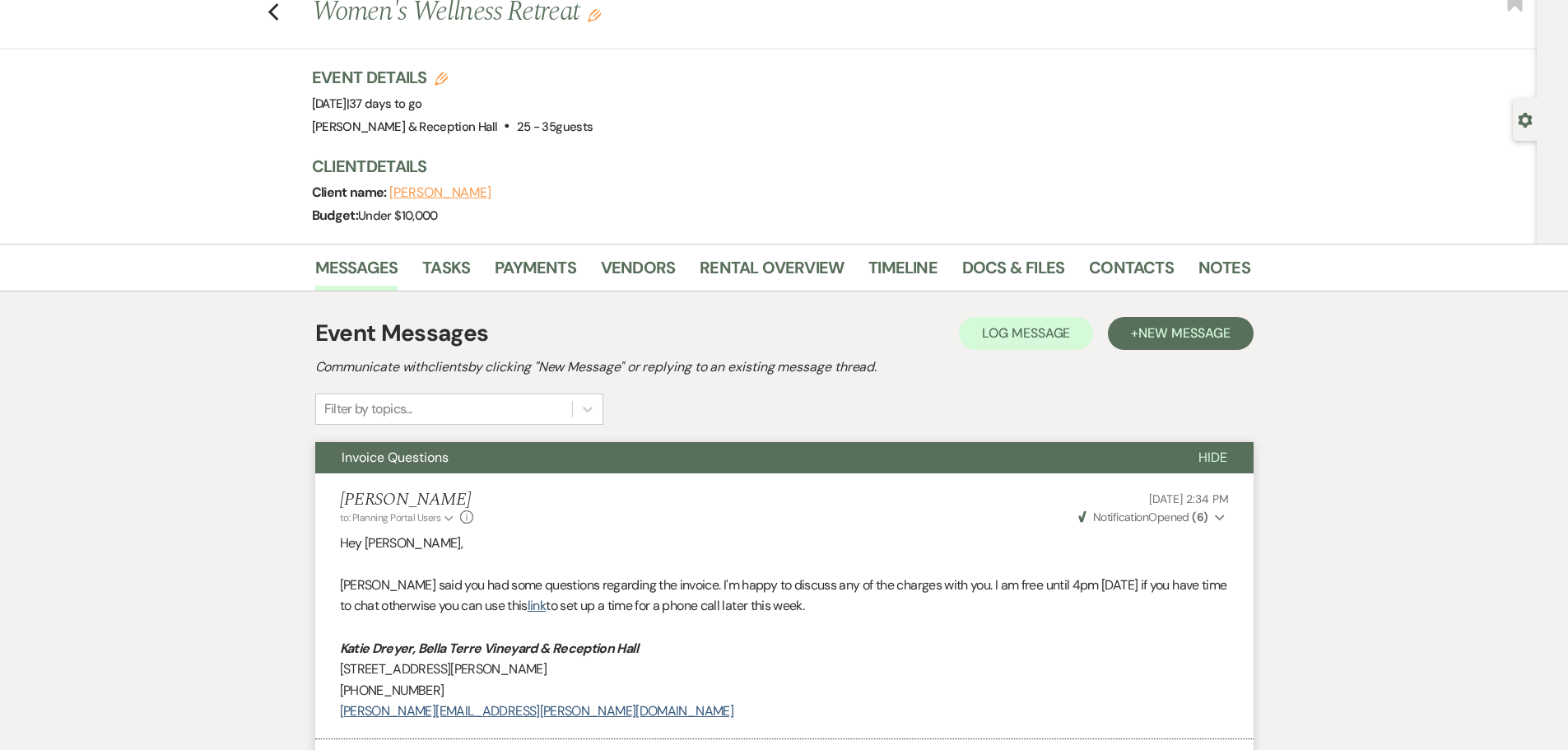
scroll to position [0, 0]
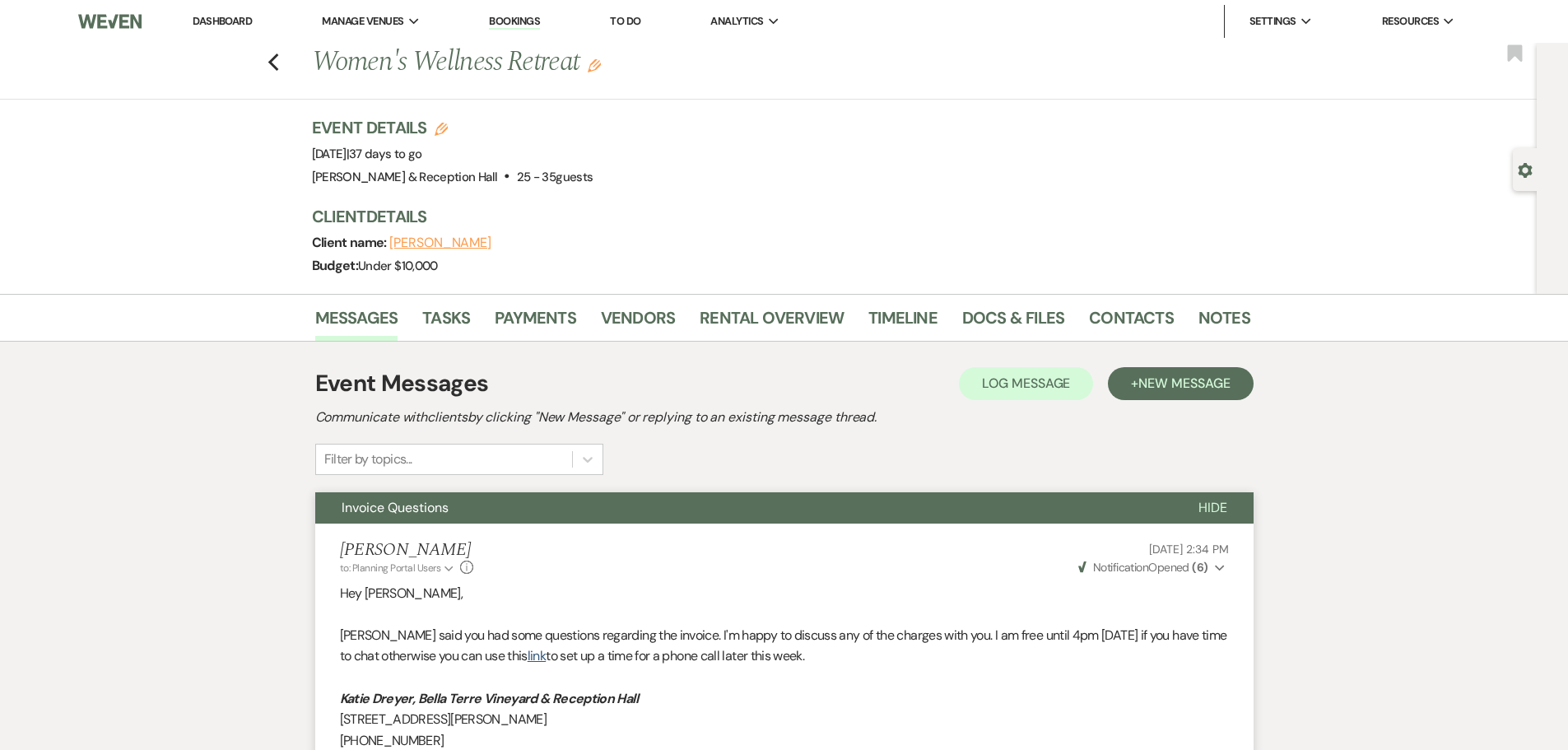
click at [232, 21] on link "Dashboard" at bounding box center [222, 21] width 59 height 14
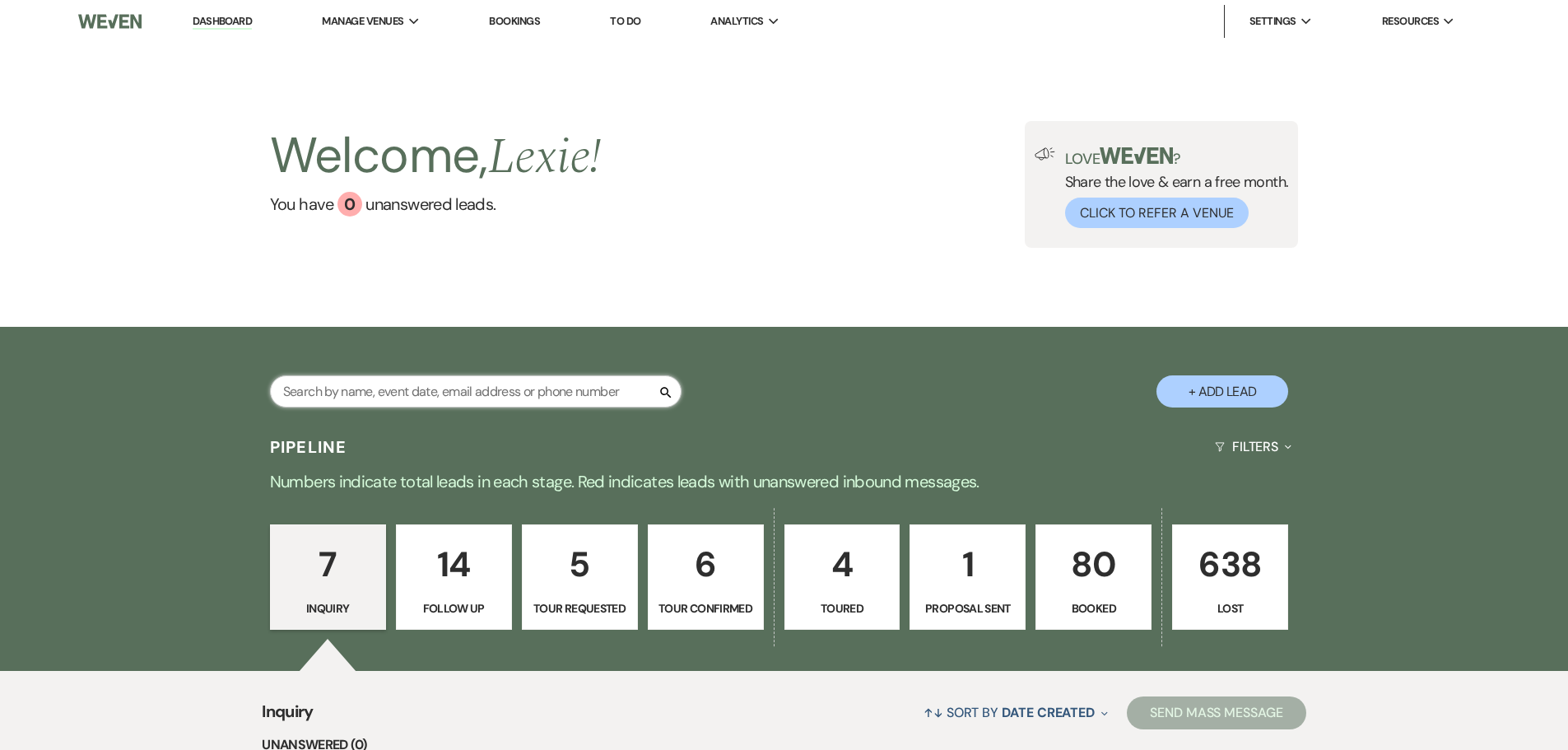
click at [494, 388] on input "text" at bounding box center [475, 391] width 412 height 32
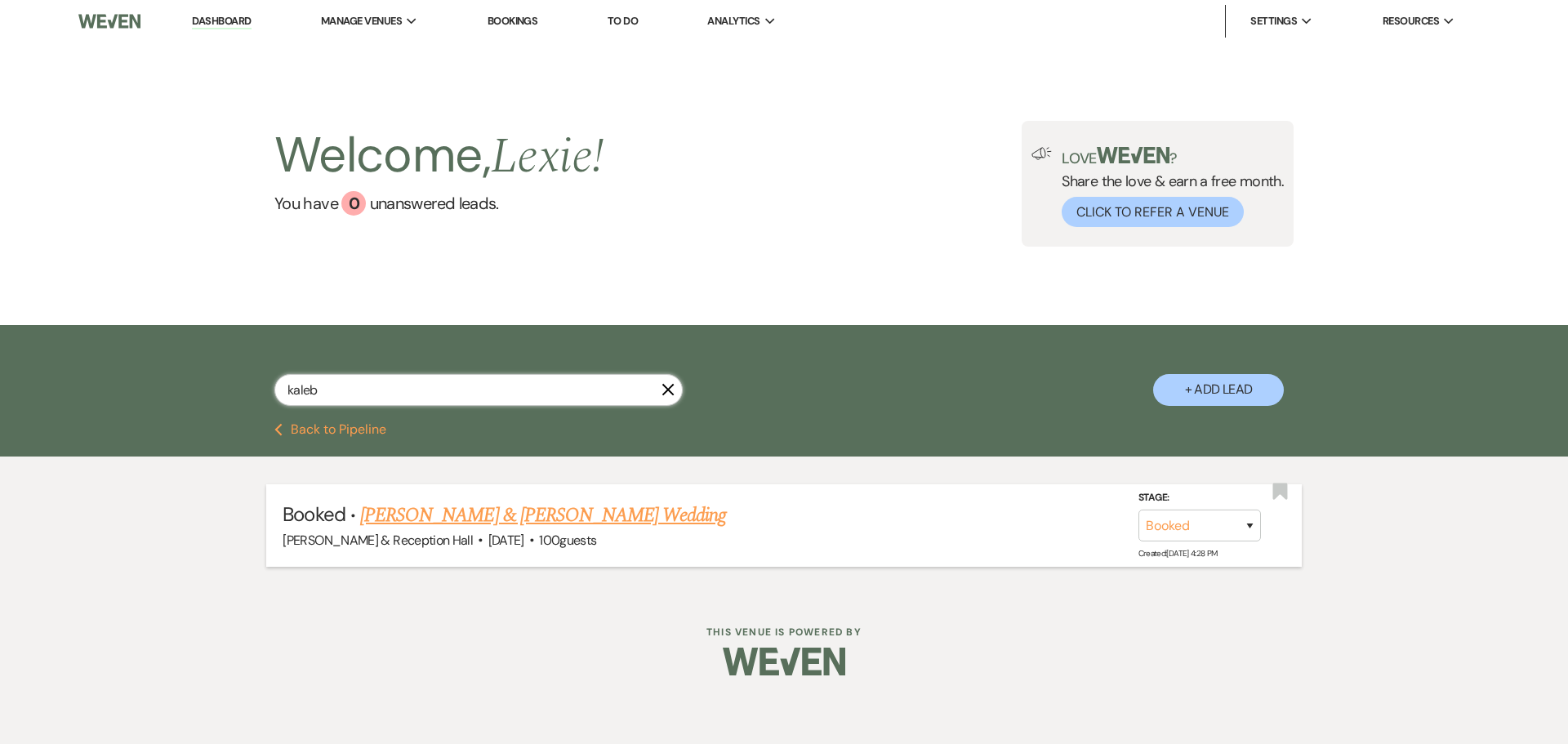
type input "kaleb"
click at [571, 526] on link "Briana Travis & Kaleb Hamilton's Wedding" at bounding box center [543, 515] width 366 height 29
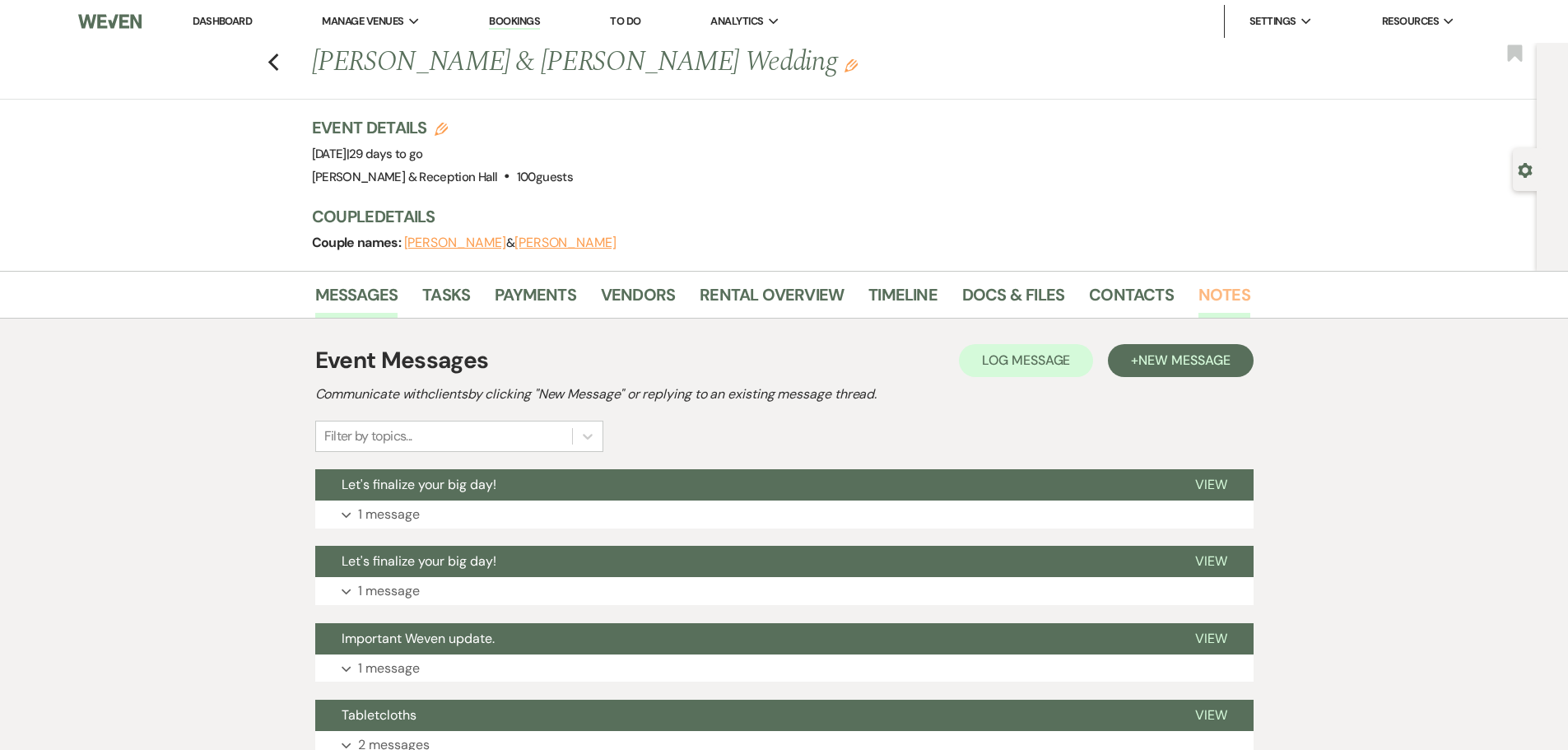
click at [1204, 296] on link "Notes" at bounding box center [1224, 299] width 52 height 36
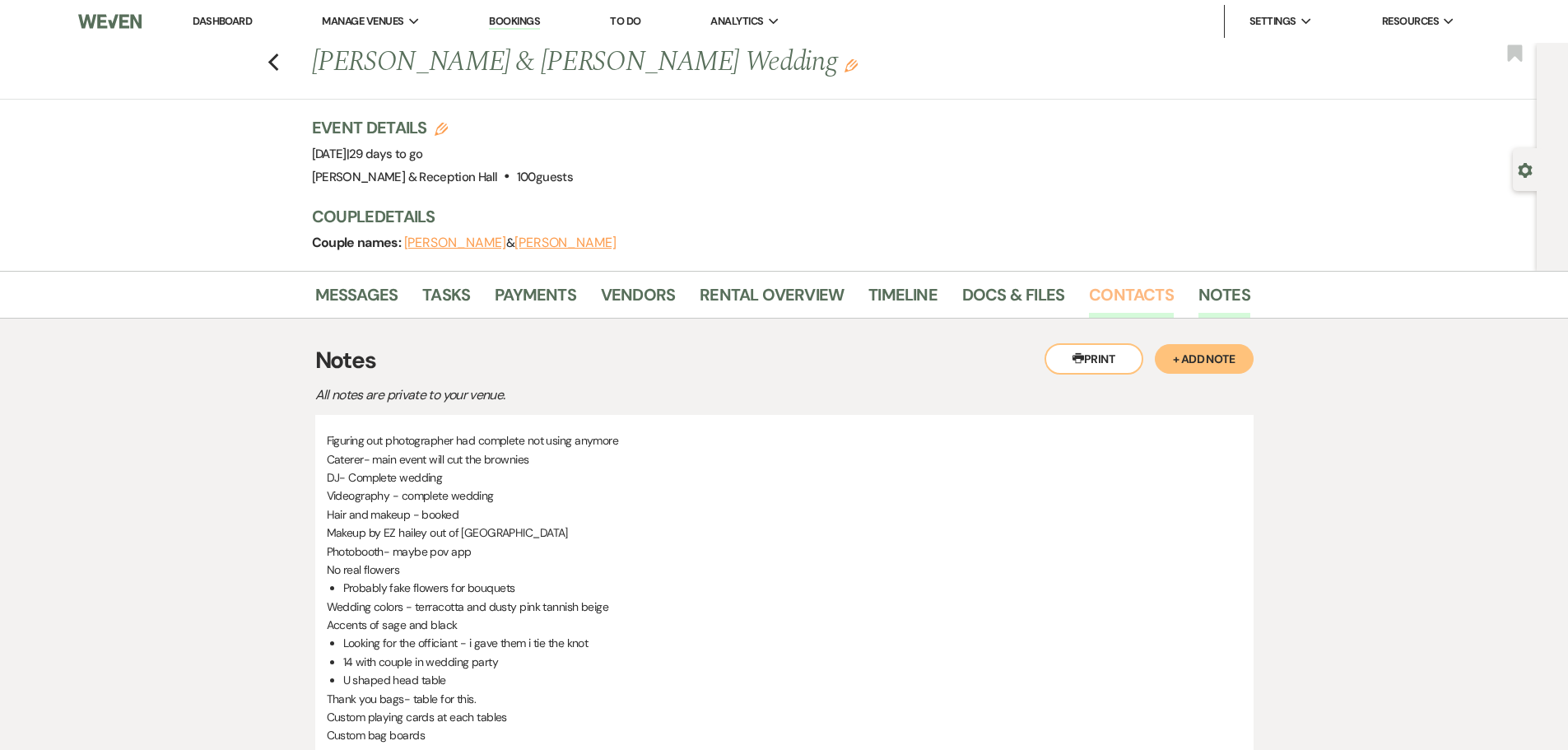
click at [1146, 294] on link "Contacts" at bounding box center [1131, 299] width 85 height 36
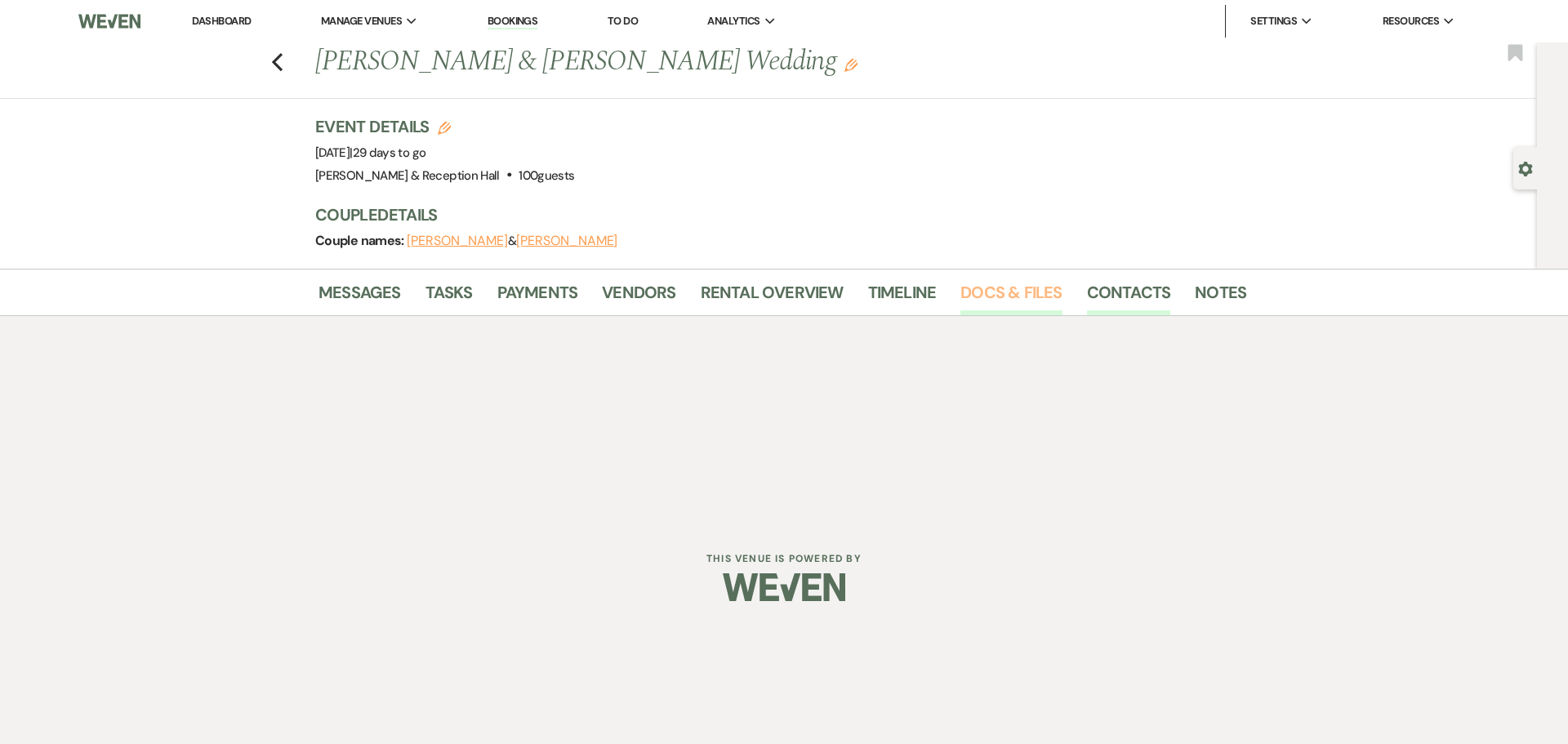
click at [972, 292] on link "Docs & Files" at bounding box center [1010, 297] width 101 height 36
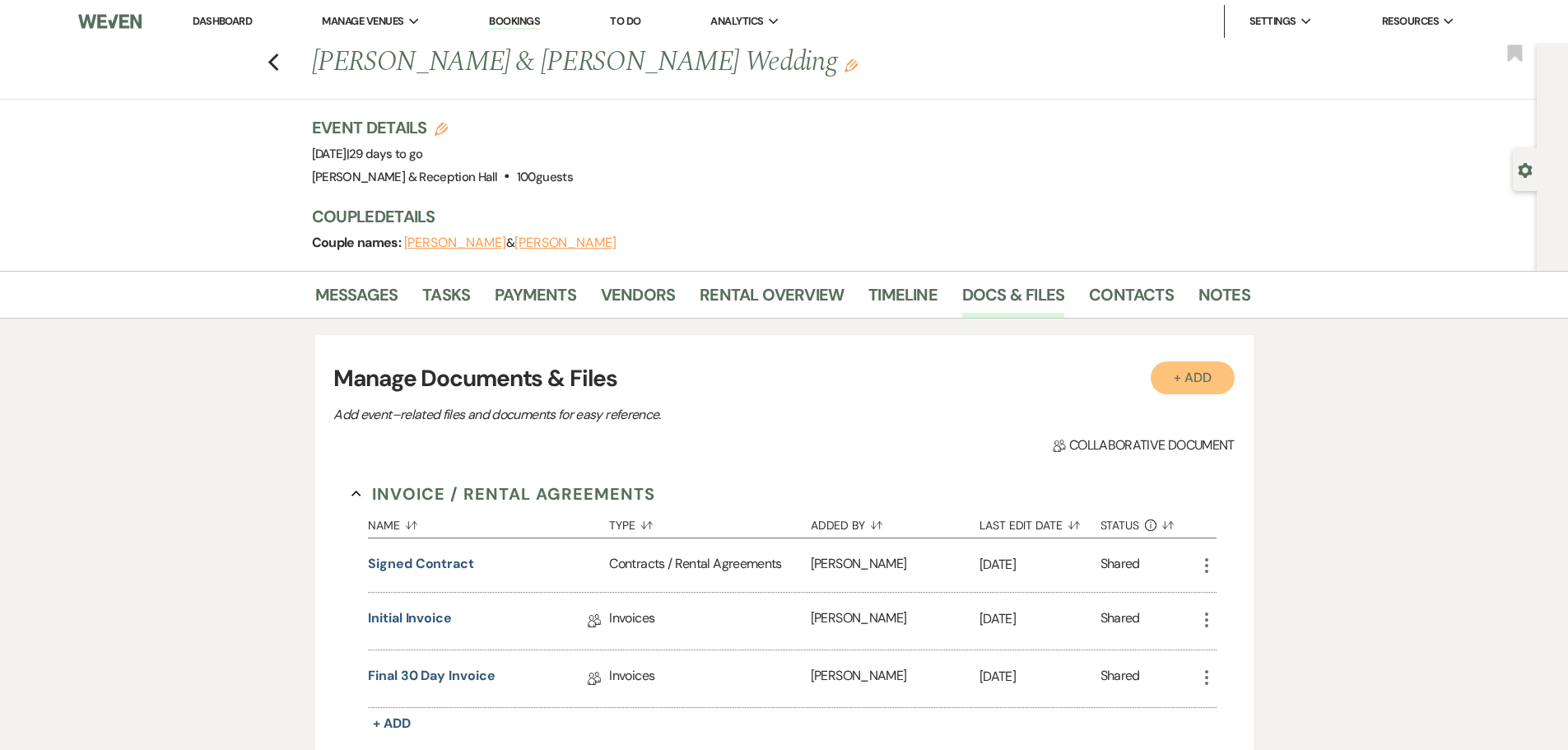
click at [1213, 380] on button "+ Add" at bounding box center [1192, 378] width 84 height 33
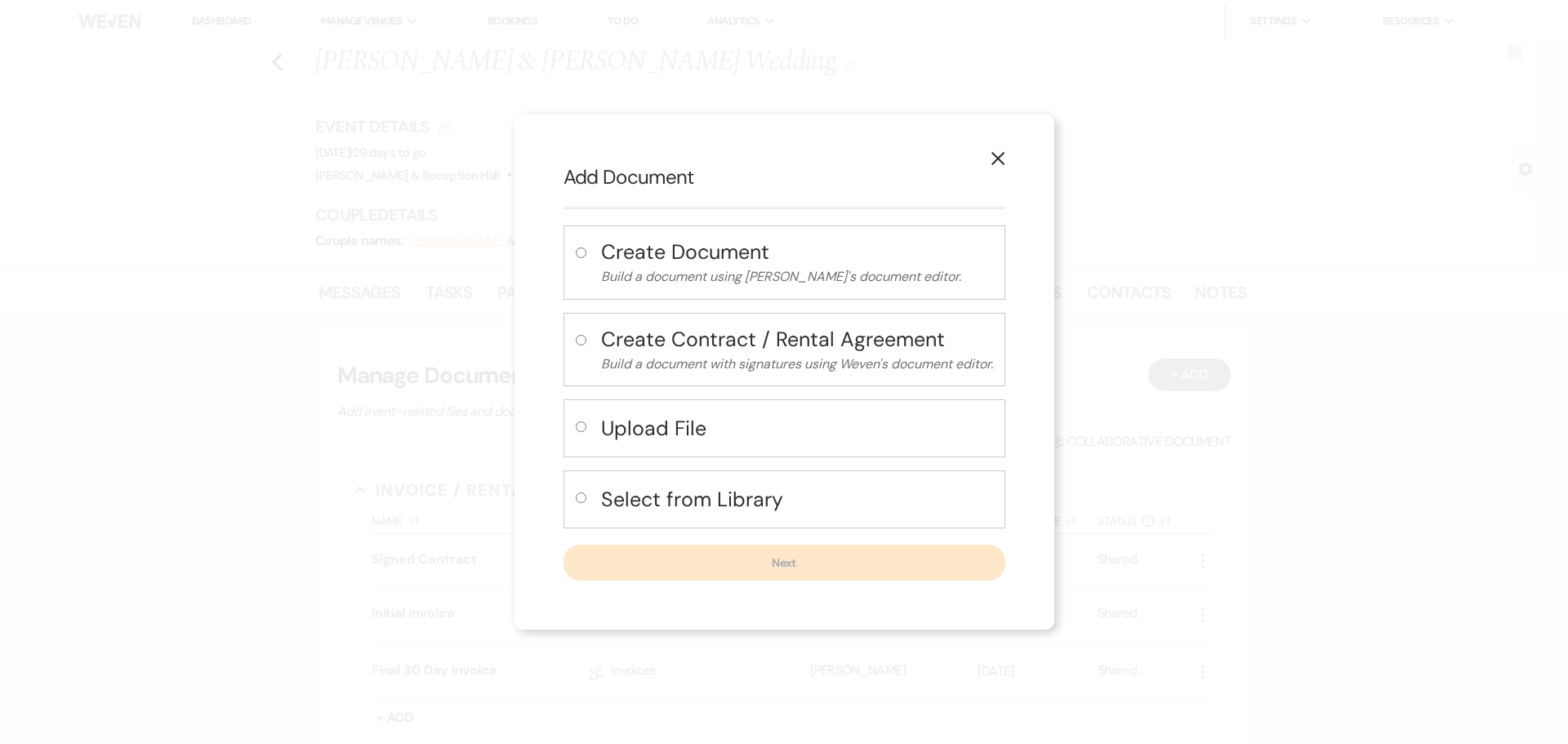
click at [623, 434] on h4 "Upload File" at bounding box center [797, 427] width 392 height 29
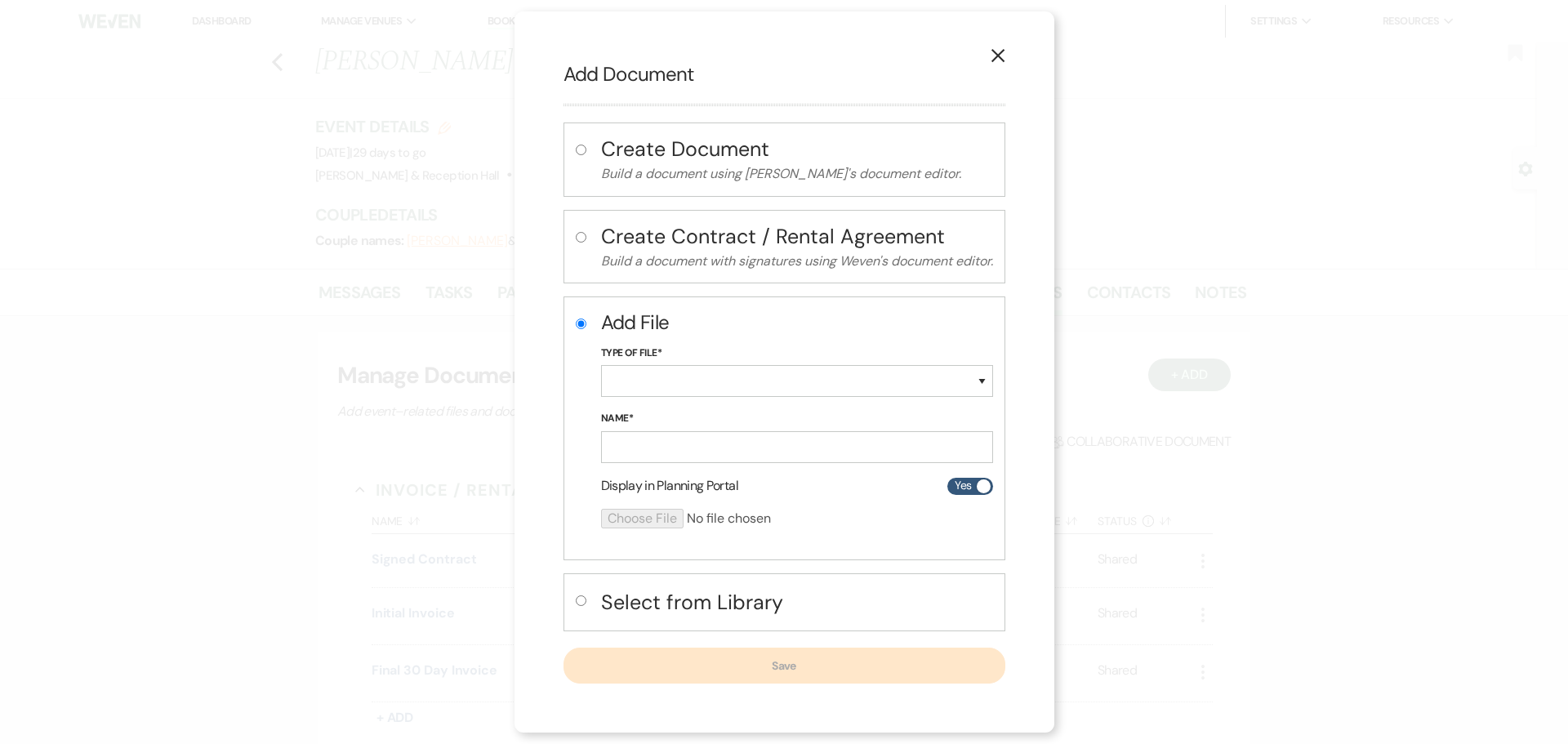
radio input "true"
click at [673, 373] on select "Special Event Insurance Vendor Certificate of Insurance Contracts / Rental Agre…" at bounding box center [797, 381] width 392 height 32
select select "24"
click at [601, 365] on select "Special Event Insurance Vendor Certificate of Insurance Contracts / Rental Agre…" at bounding box center [797, 381] width 392 height 32
click at [696, 438] on input "Name*" at bounding box center [797, 447] width 392 height 32
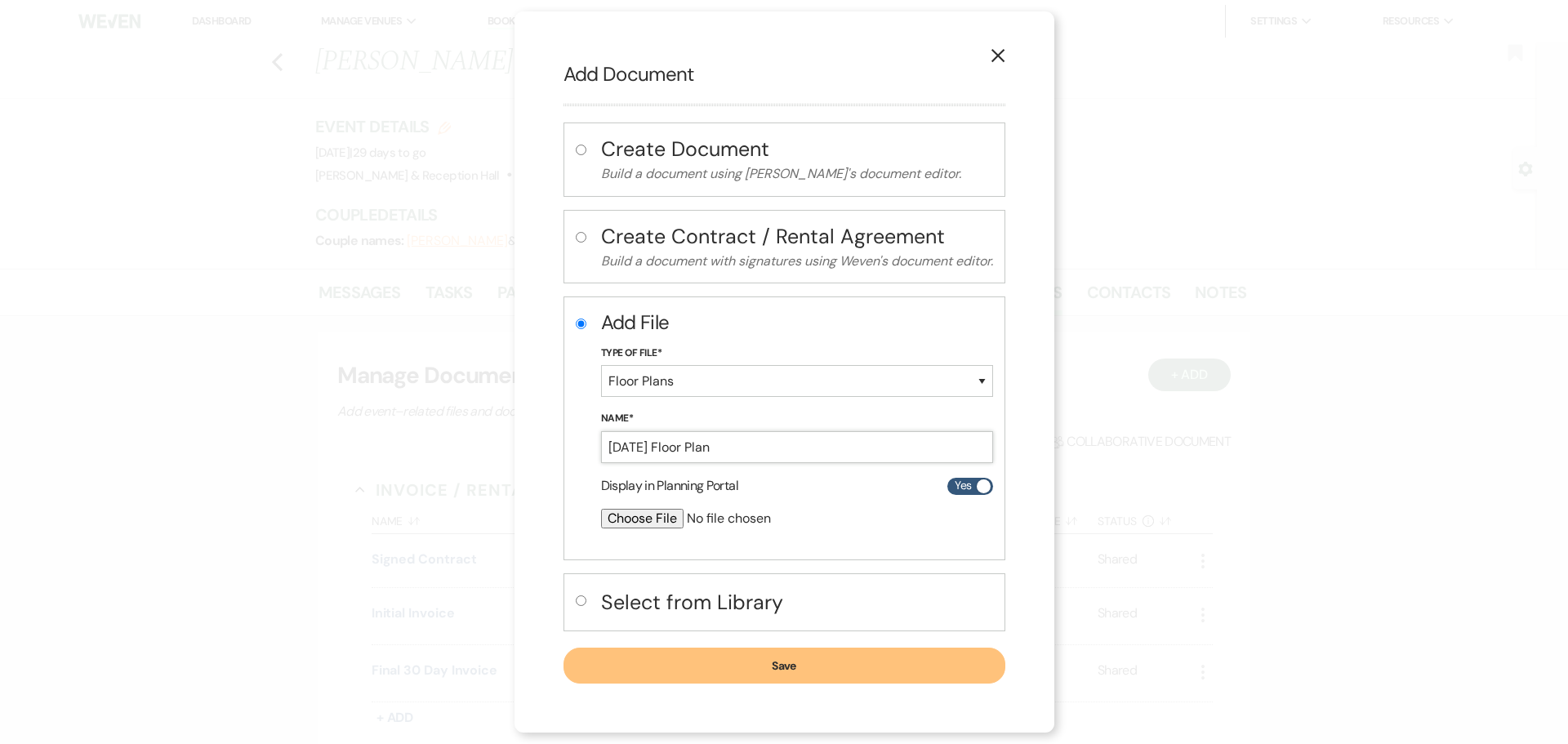
type input "09.20.25 Floor Plan"
click at [658, 519] on input "file" at bounding box center [754, 519] width 305 height 20
click at [648, 526] on input "file" at bounding box center [754, 519] width 305 height 20
type input "C:\fakepath\09.20.25 Floor plan .png"
click at [701, 667] on button "Save" at bounding box center [784, 666] width 441 height 36
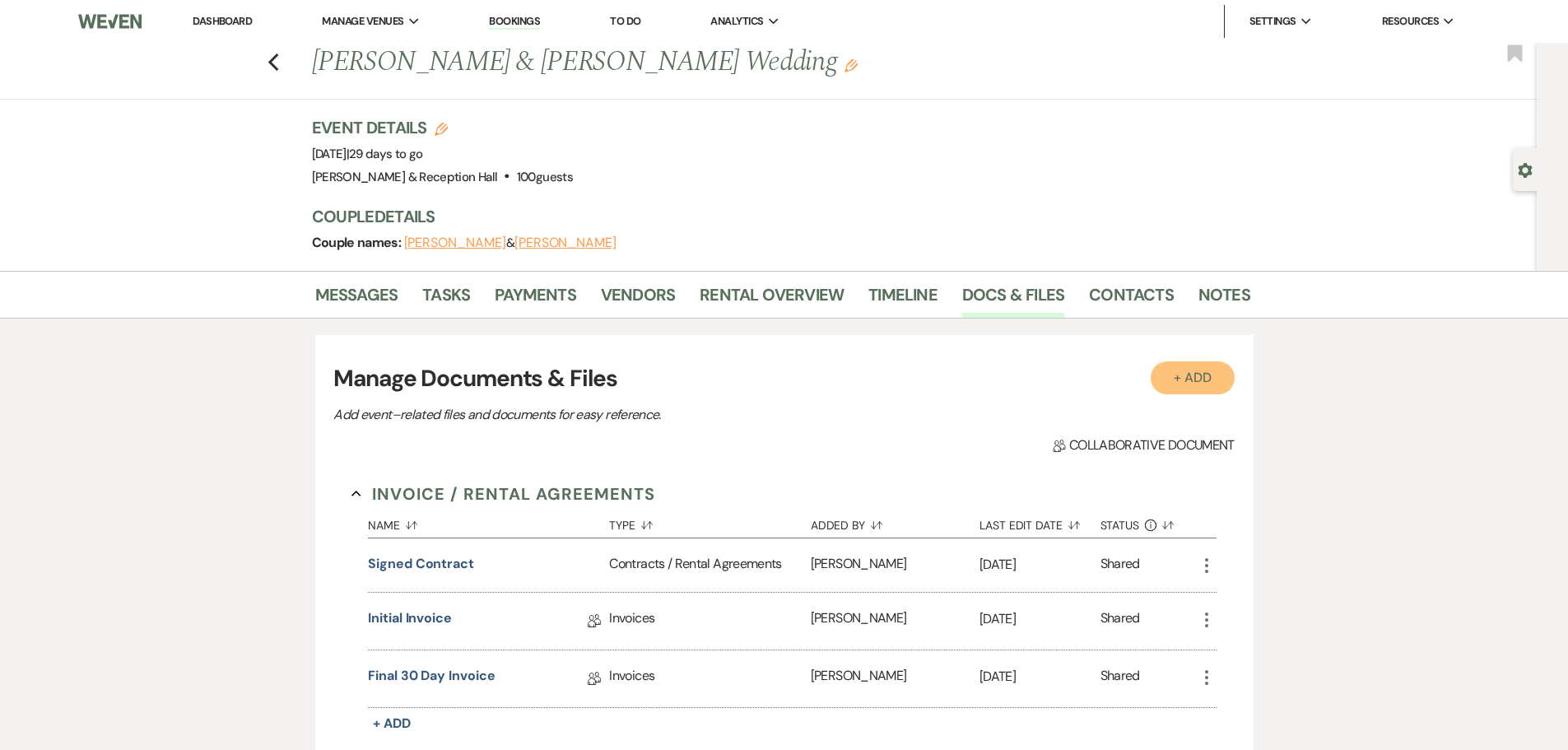
click at [1221, 383] on button "+ Add" at bounding box center [1192, 378] width 84 height 33
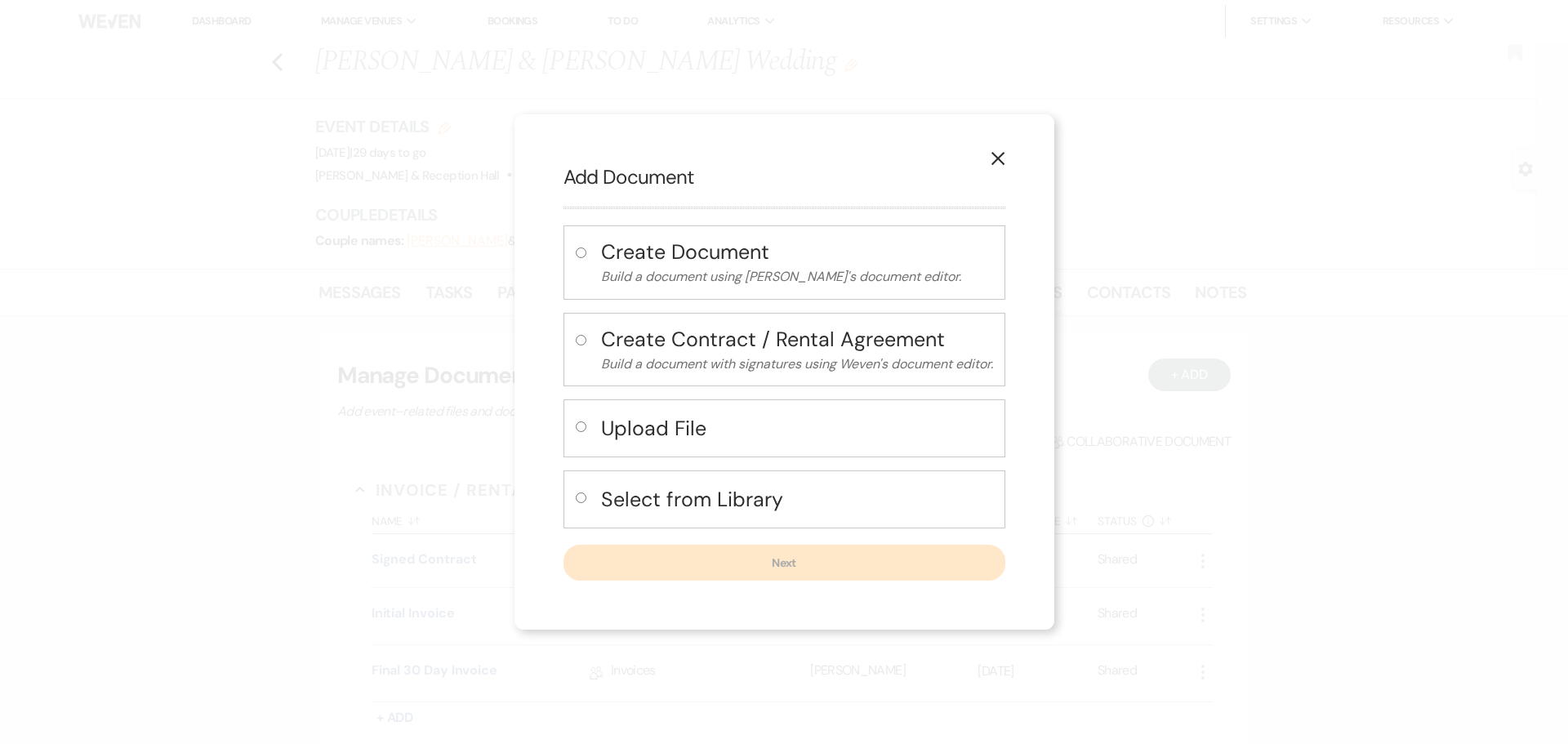
click at [586, 426] on label at bounding box center [585, 431] width 17 height 27
click at [586, 426] on input "radio" at bounding box center [581, 427] width 10 height 10
radio input "true"
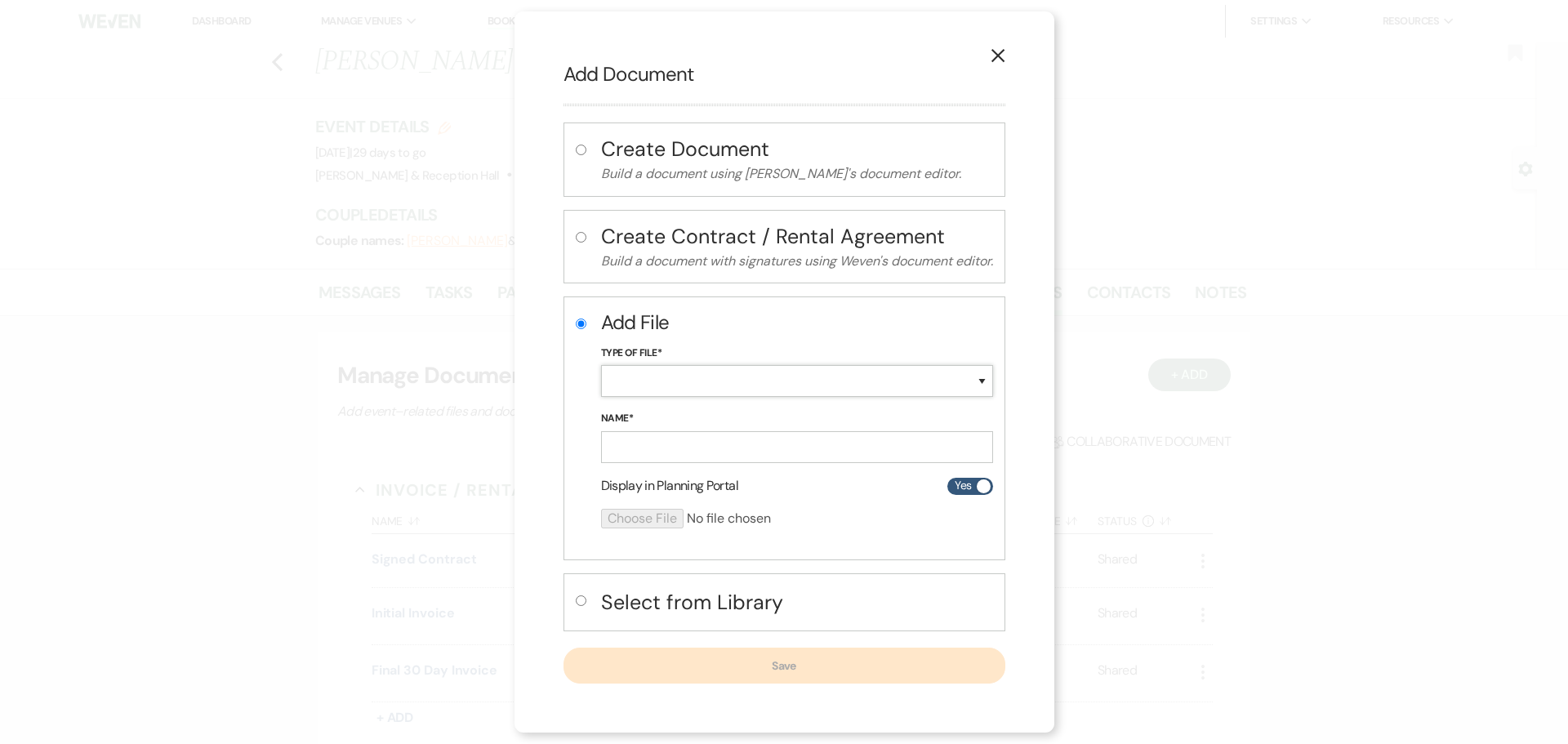
click at [660, 387] on select "Special Event Insurance Vendor Certificate of Insurance Contracts / Rental Agre…" at bounding box center [797, 381] width 392 height 32
select select "0"
click at [601, 365] on select "Special Event Insurance Vendor Certificate of Insurance Contracts / Rental Agre…" at bounding box center [797, 381] width 392 height 32
click at [644, 452] on input "Name*" at bounding box center [797, 447] width 392 height 32
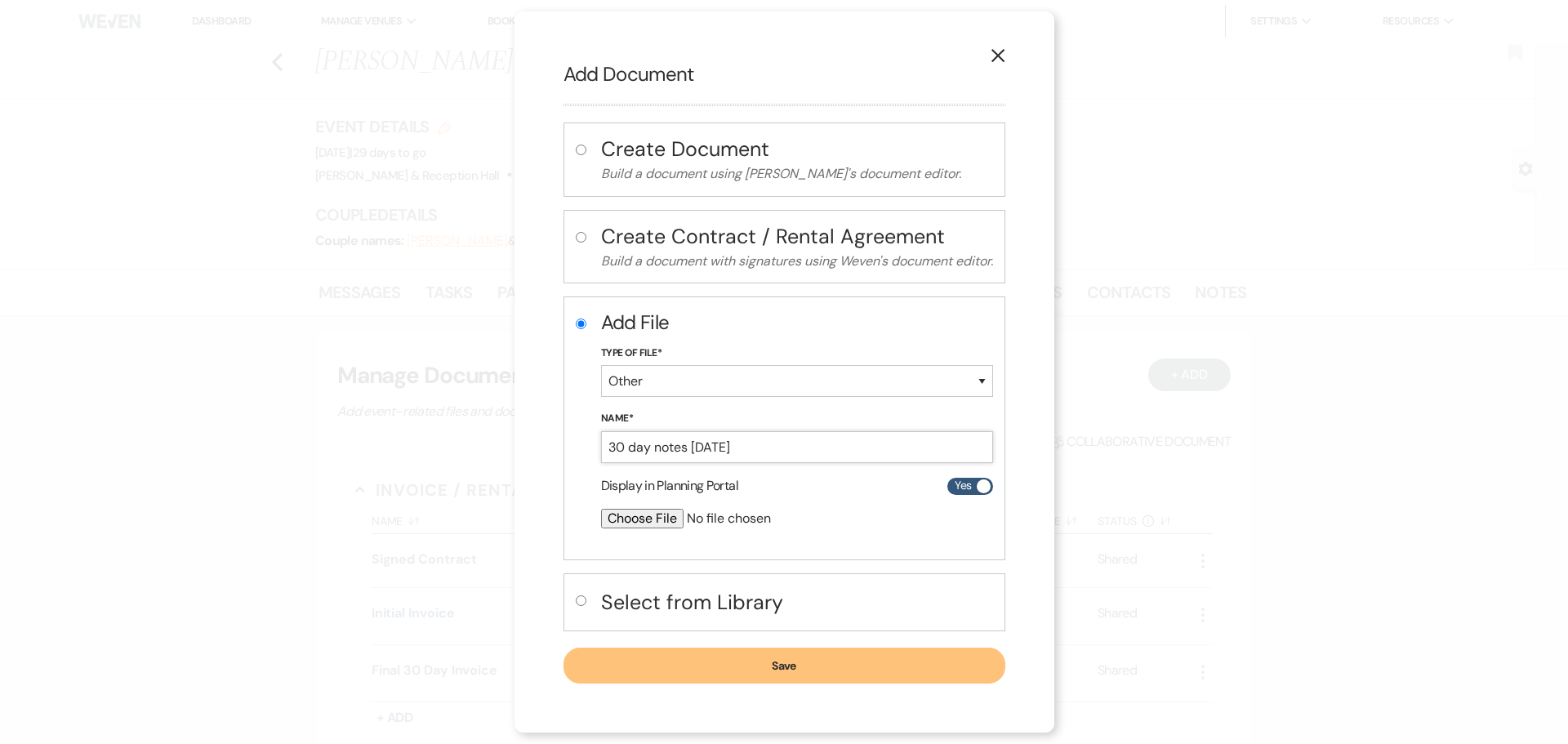
type input "30 day notes 09.20.25"
click at [649, 513] on input "file" at bounding box center [754, 519] width 305 height 20
type input "C:\fakepath\30 day notes Briana and Kaleb.pdf"
click at [763, 667] on button "Save" at bounding box center [784, 666] width 441 height 36
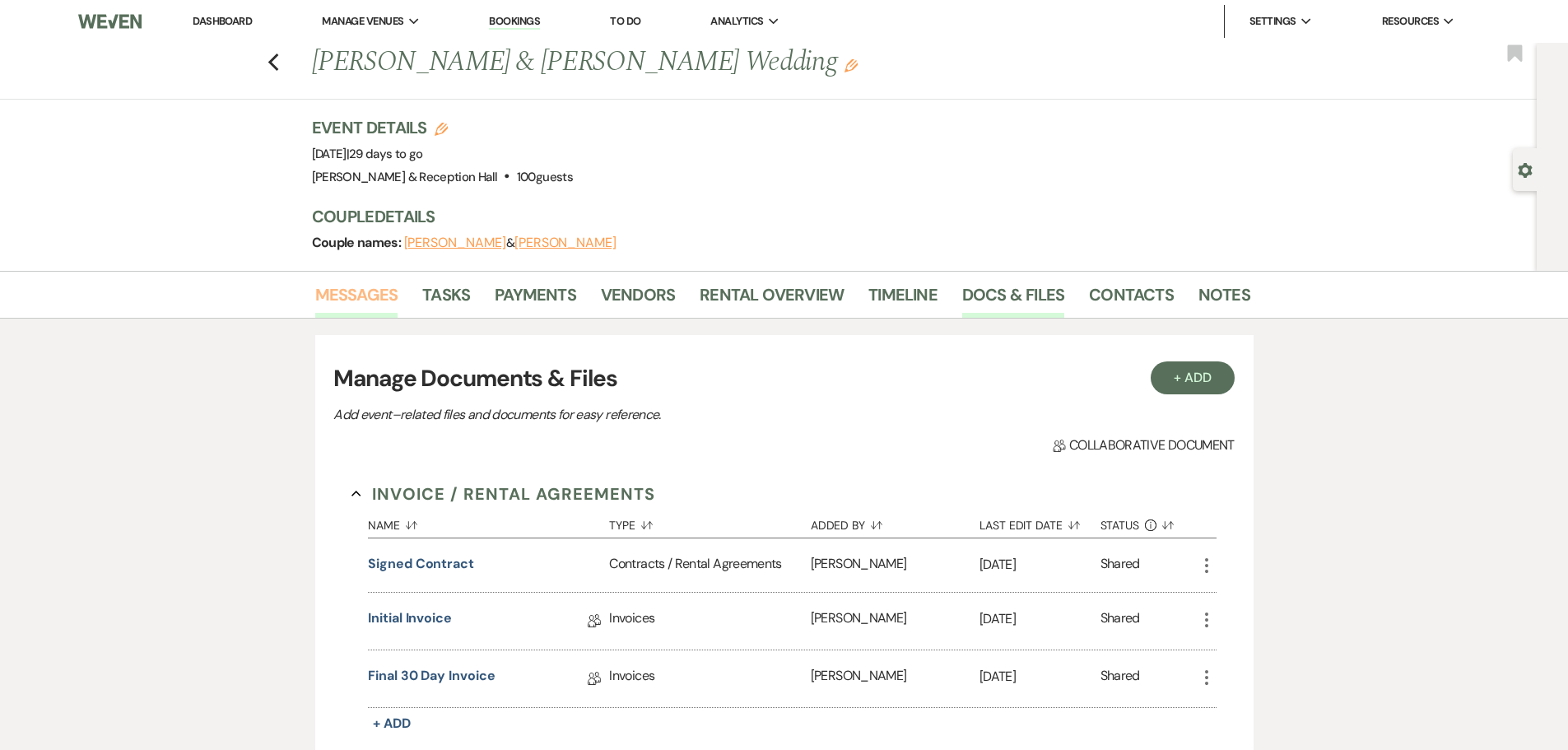
click at [378, 295] on link "Messages" at bounding box center [357, 299] width 83 height 36
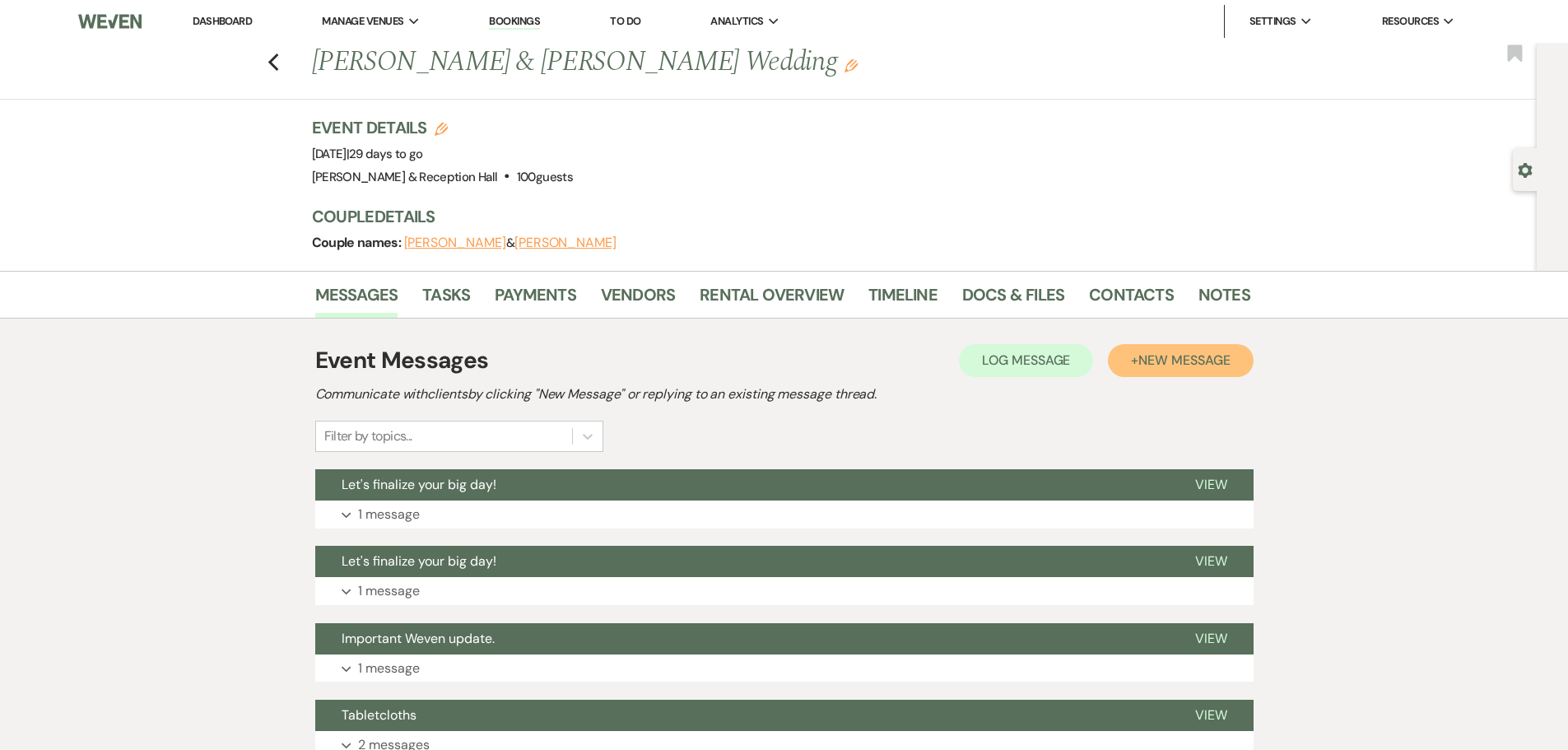
click at [1197, 357] on span "New Message" at bounding box center [1183, 360] width 92 height 17
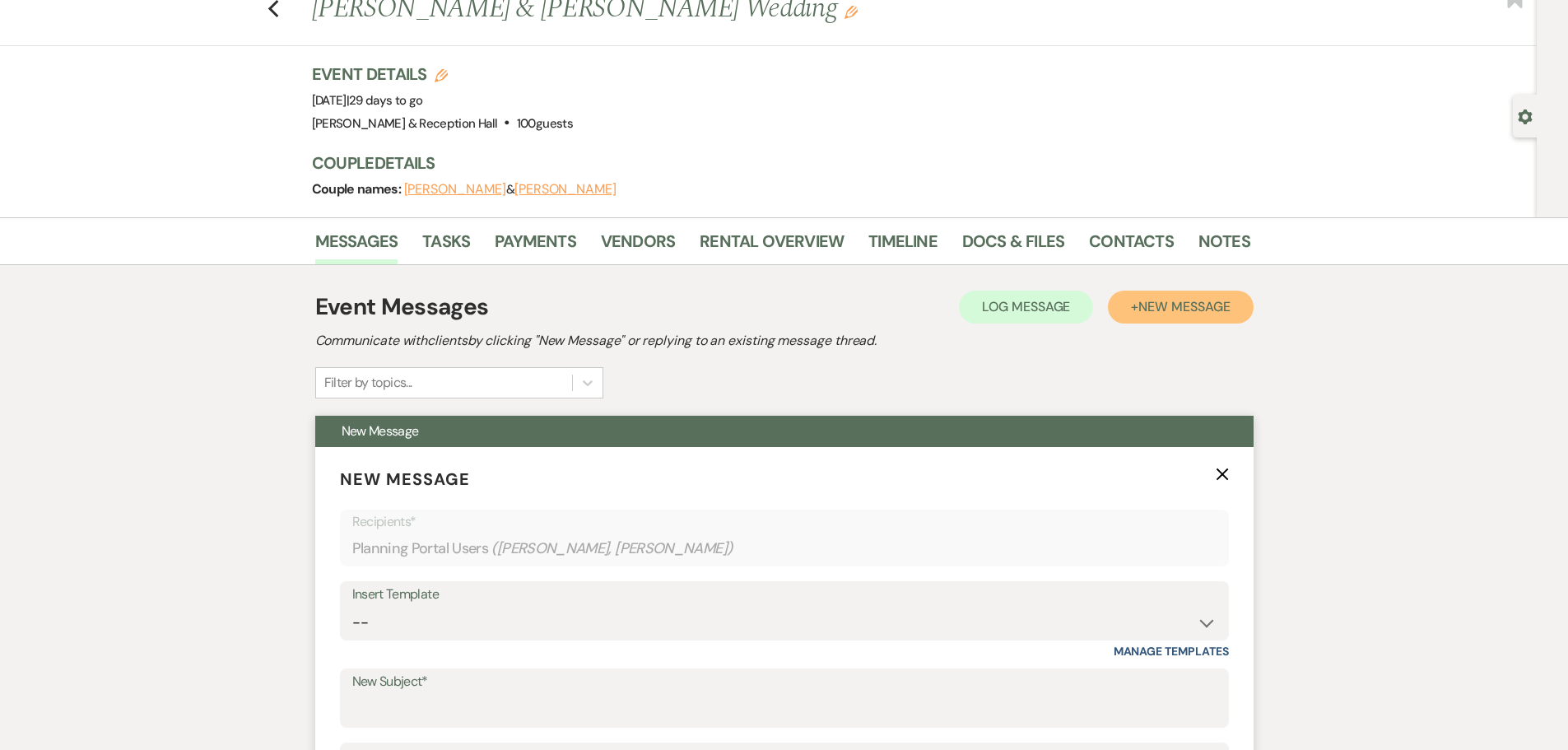
scroll to position [82, 0]
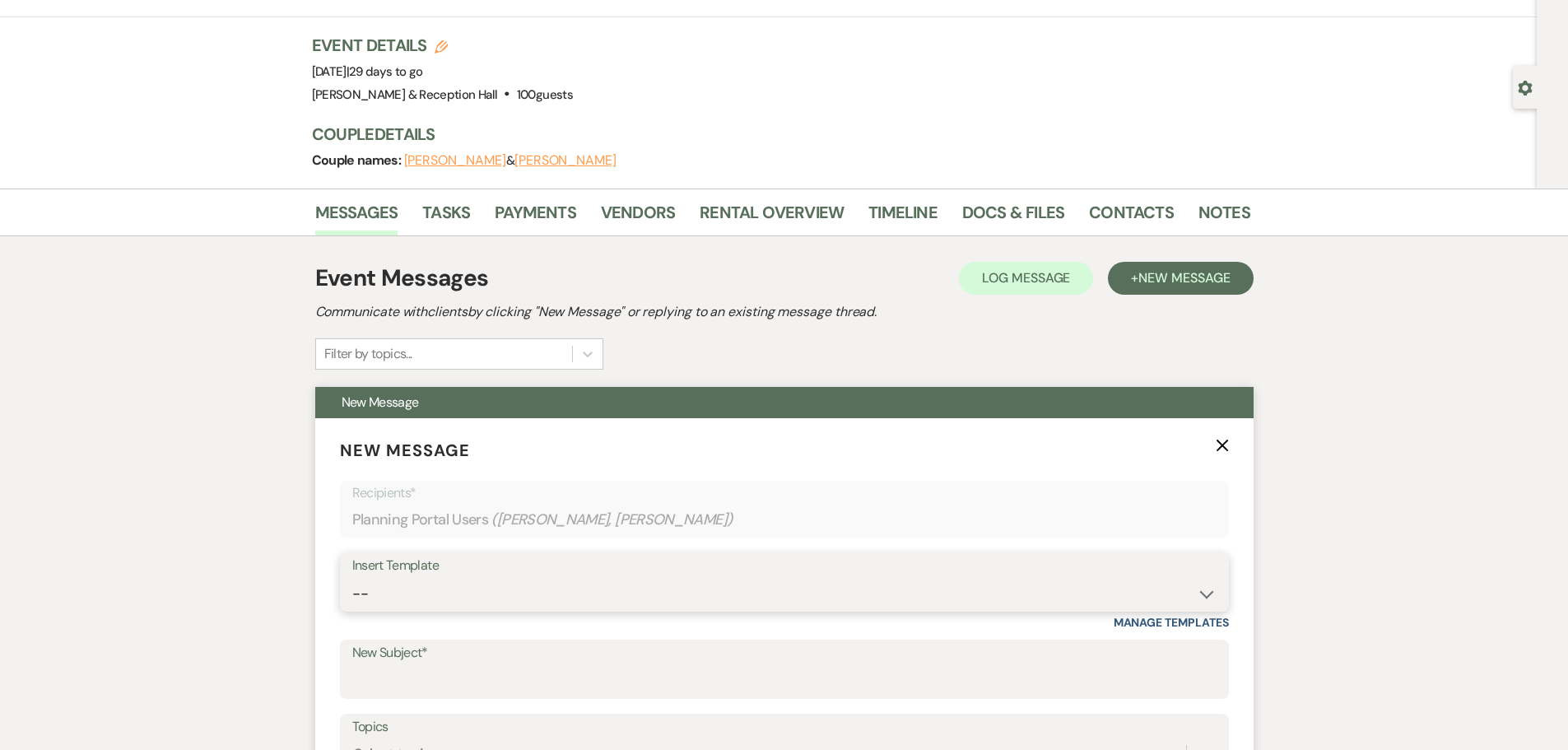
click at [392, 578] on select "-- Weven Planning Portal Introduction (Booked Events) Initial Inquiry Response …" at bounding box center [784, 594] width 864 height 32
click at [408, 597] on select "-- Weven Planning Portal Introduction (Booked Events) Initial Inquiry Response …" at bounding box center [784, 594] width 864 height 32
select select "4829"
click at [352, 578] on select "-- Weven Planning Portal Introduction (Booked Events) Initial Inquiry Response …" at bounding box center [784, 594] width 864 height 32
type input "Follow-Up from Our 30-Day Meeting"
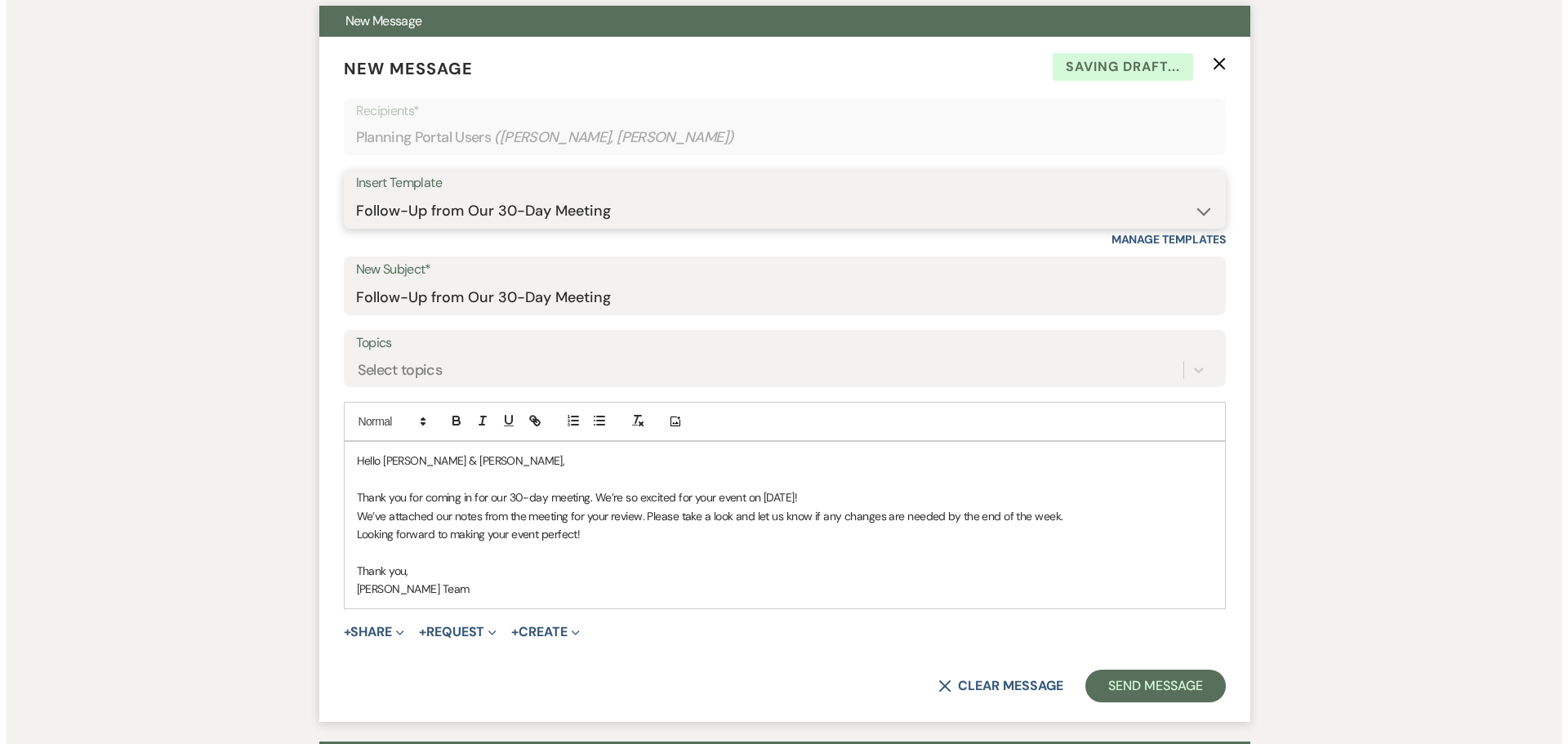
scroll to position [490, 0]
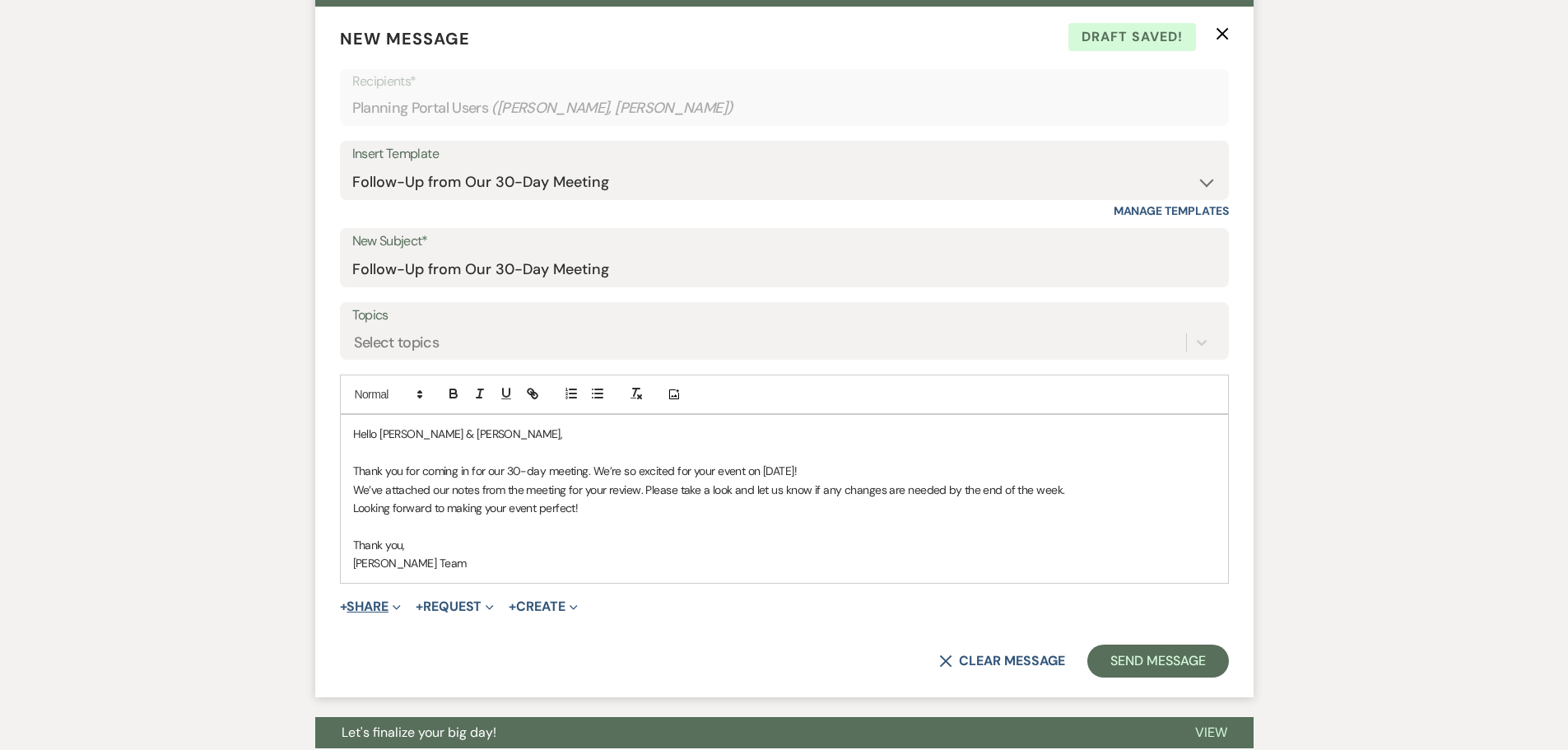
click at [350, 606] on button "+ Share Expand" at bounding box center [371, 606] width 62 height 13
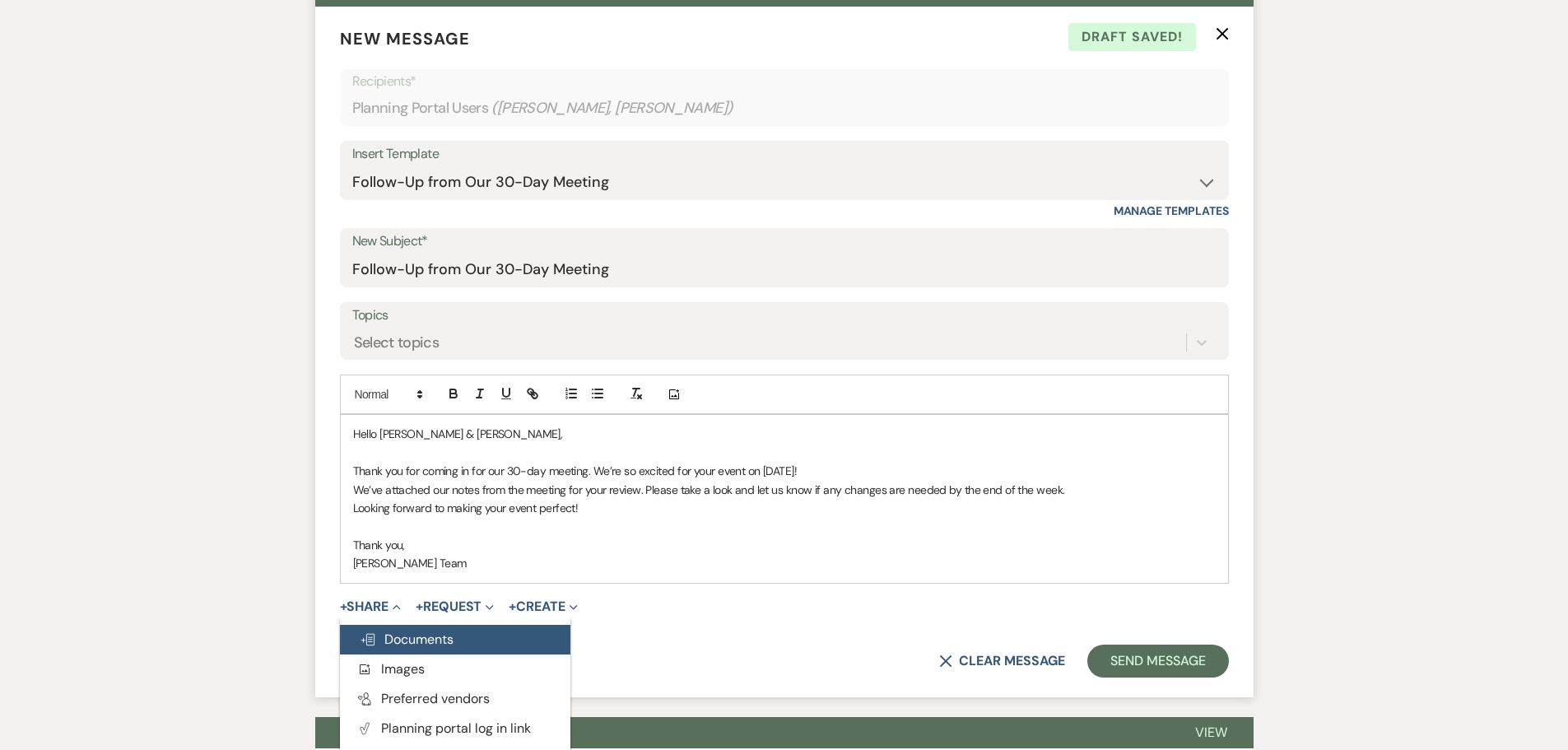
click at [418, 642] on span "Doc Upload Documents" at bounding box center [406, 639] width 94 height 17
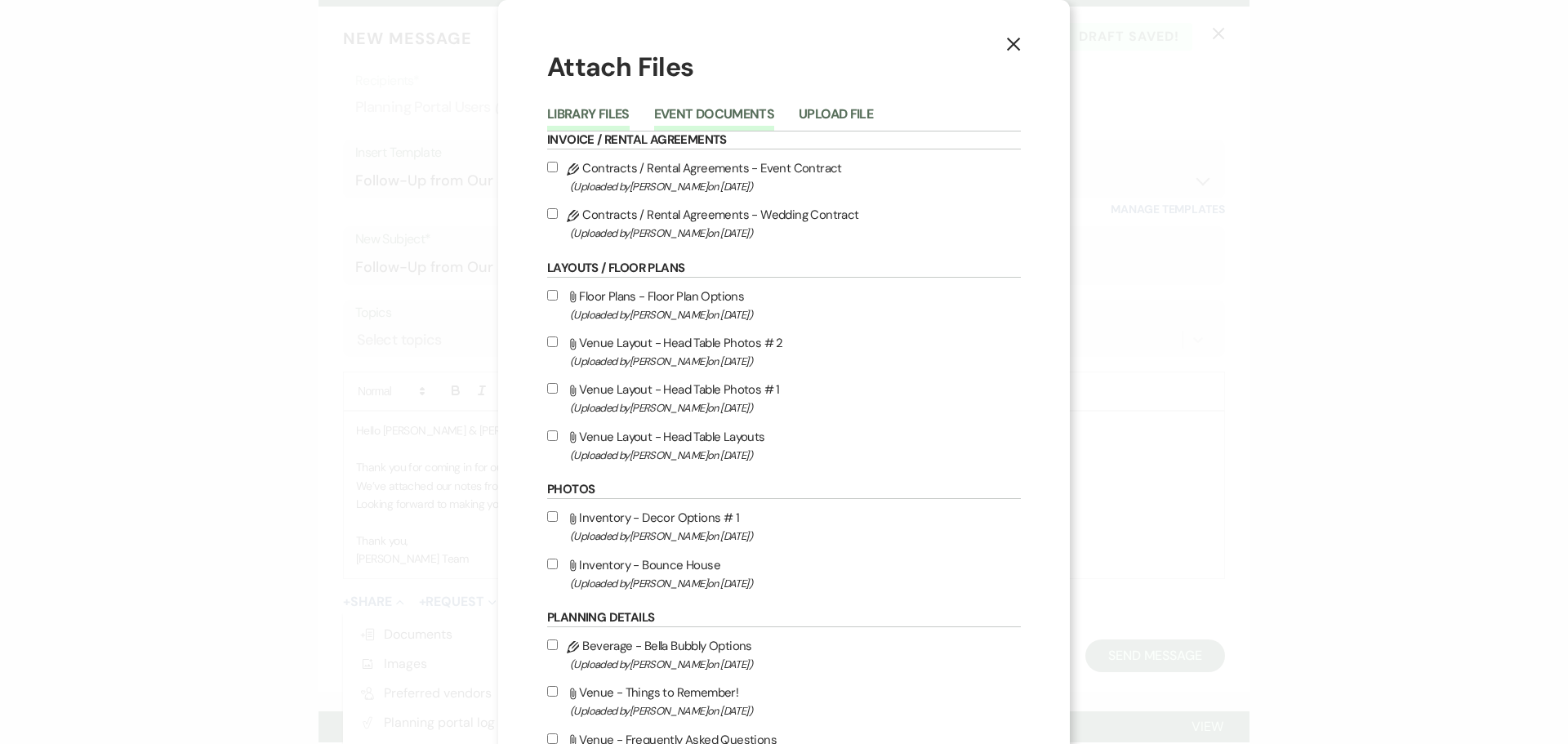
click at [728, 108] on button "Event Documents" at bounding box center [714, 119] width 120 height 23
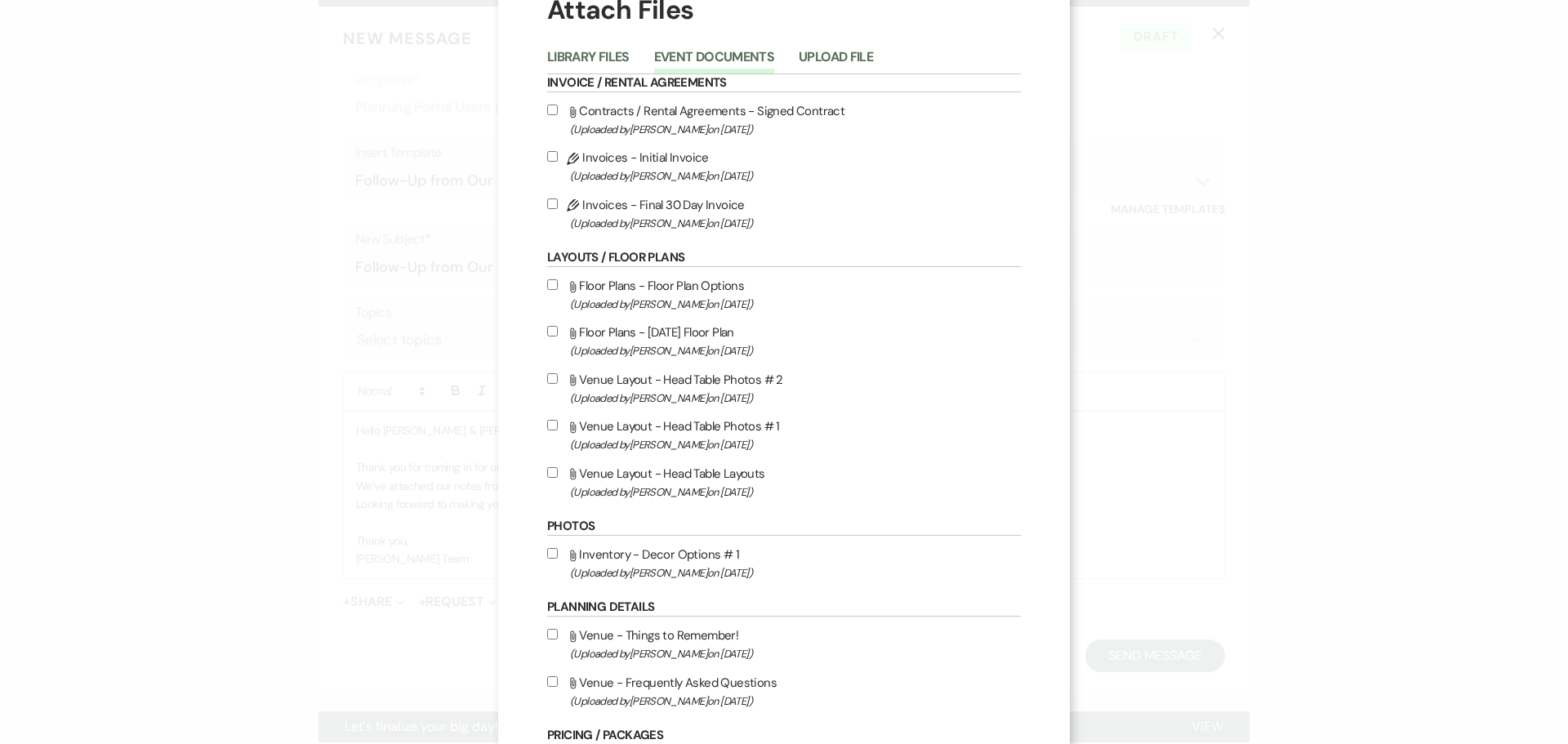
scroll to position [82, 0]
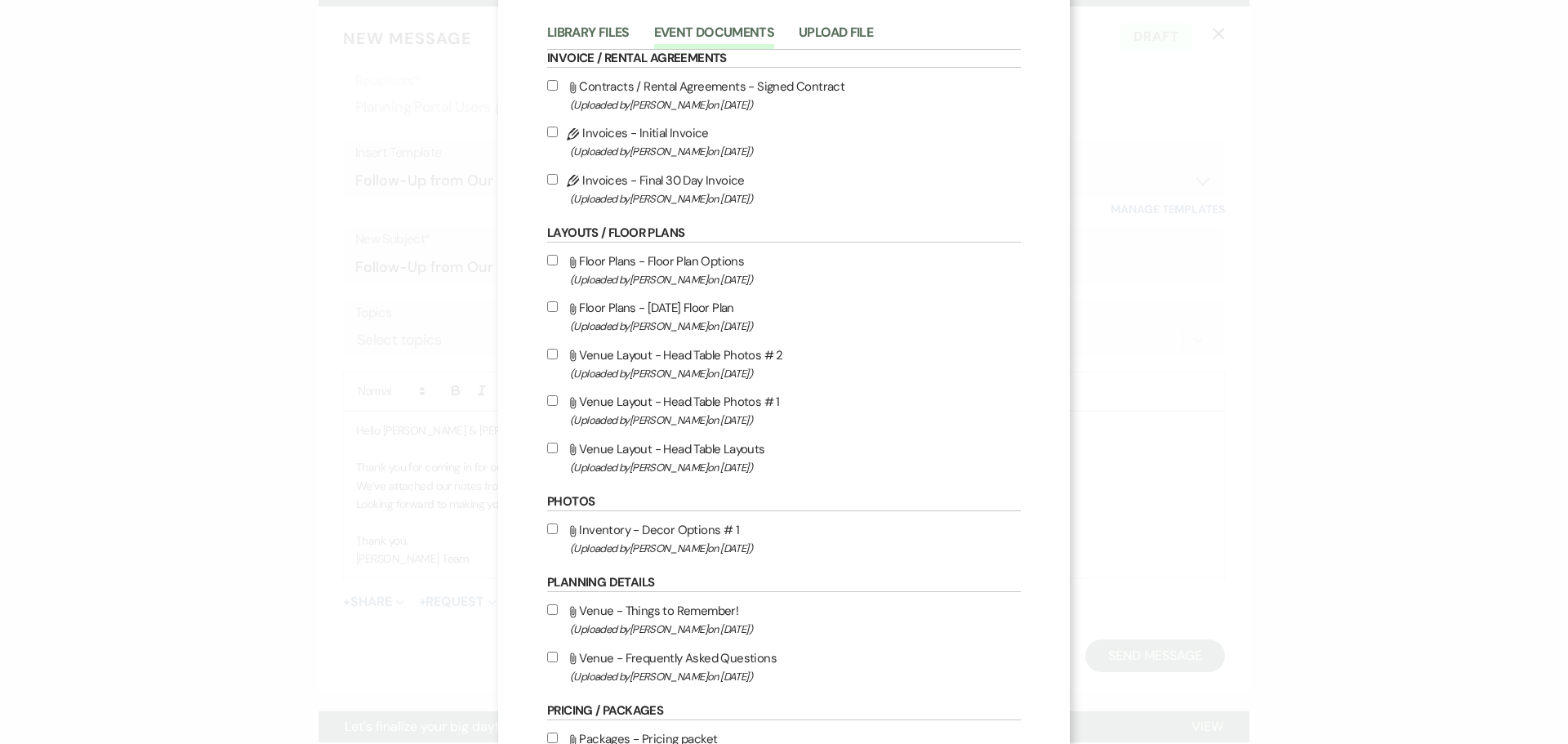
click at [547, 301] on input "Attach File Floor Plans - 09.20.25 Floor Plan (Uploaded by Lexie Craft on Aug 2…" at bounding box center [552, 306] width 10 height 10
checkbox input "true"
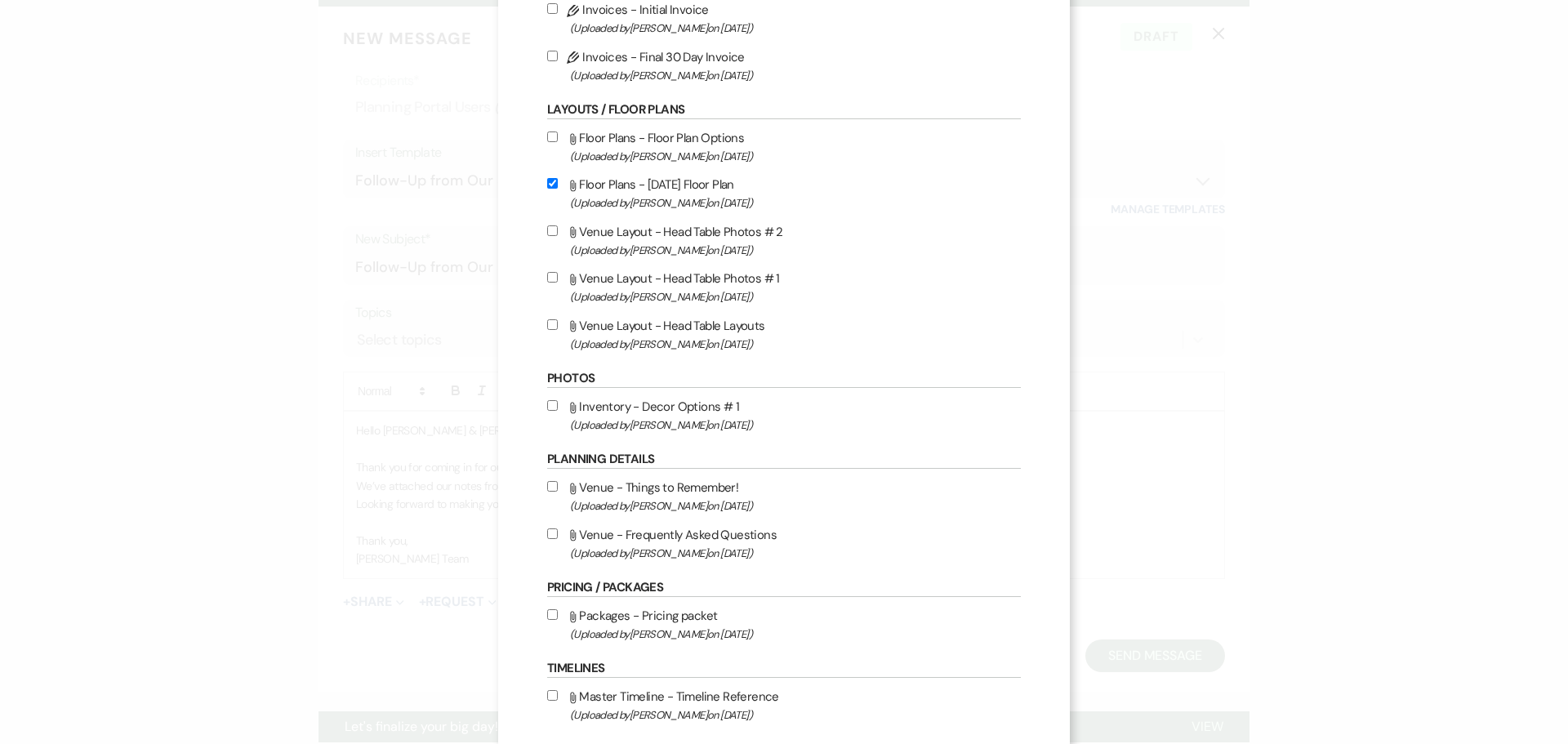
scroll to position [365, 0]
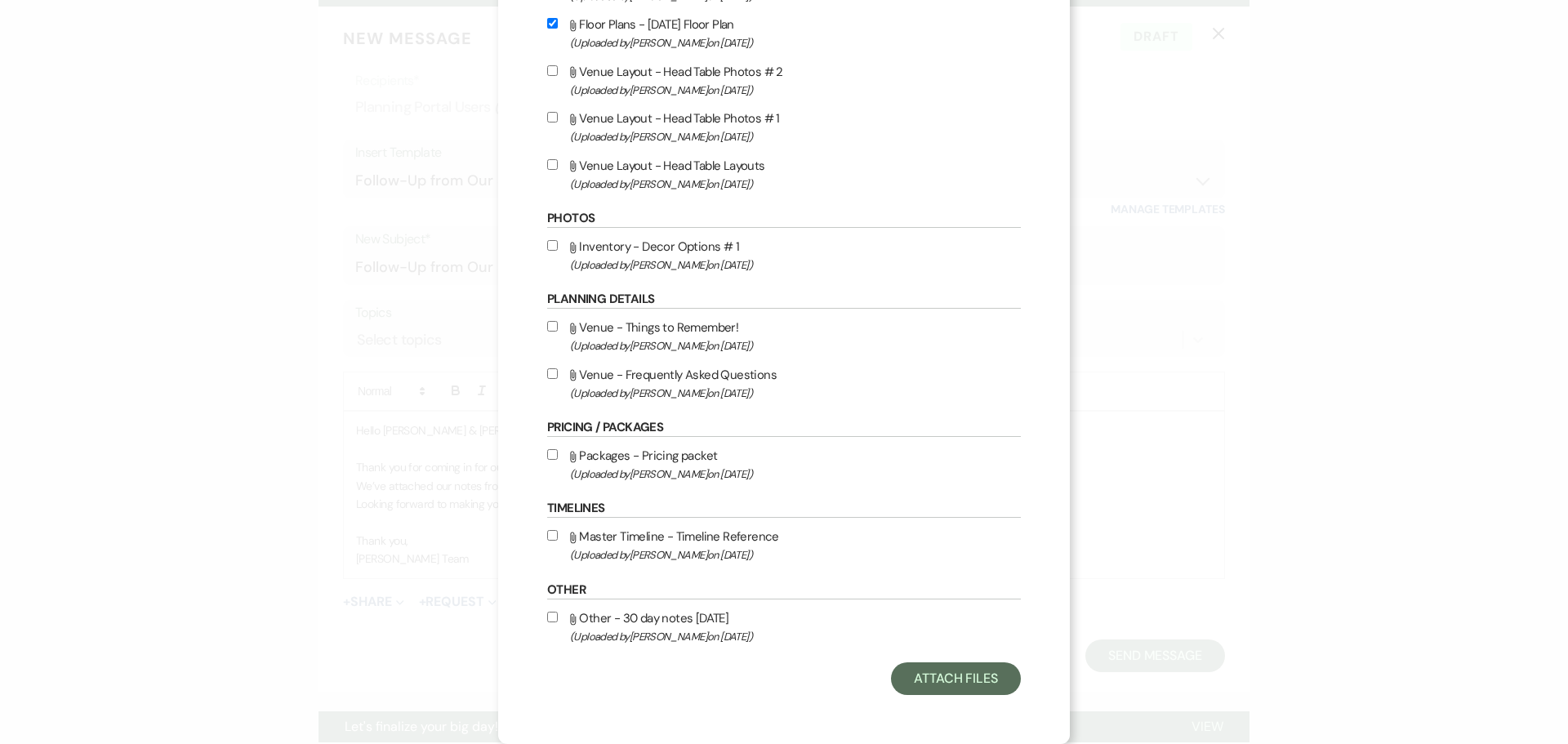
click at [547, 618] on input "Attach File Other - 30 day notes 09.20.25 (Uploaded by Lexie Craft on Aug 21st,…" at bounding box center [552, 617] width 10 height 10
checkbox input "true"
click at [948, 675] on button "Attach Files" at bounding box center [956, 679] width 130 height 33
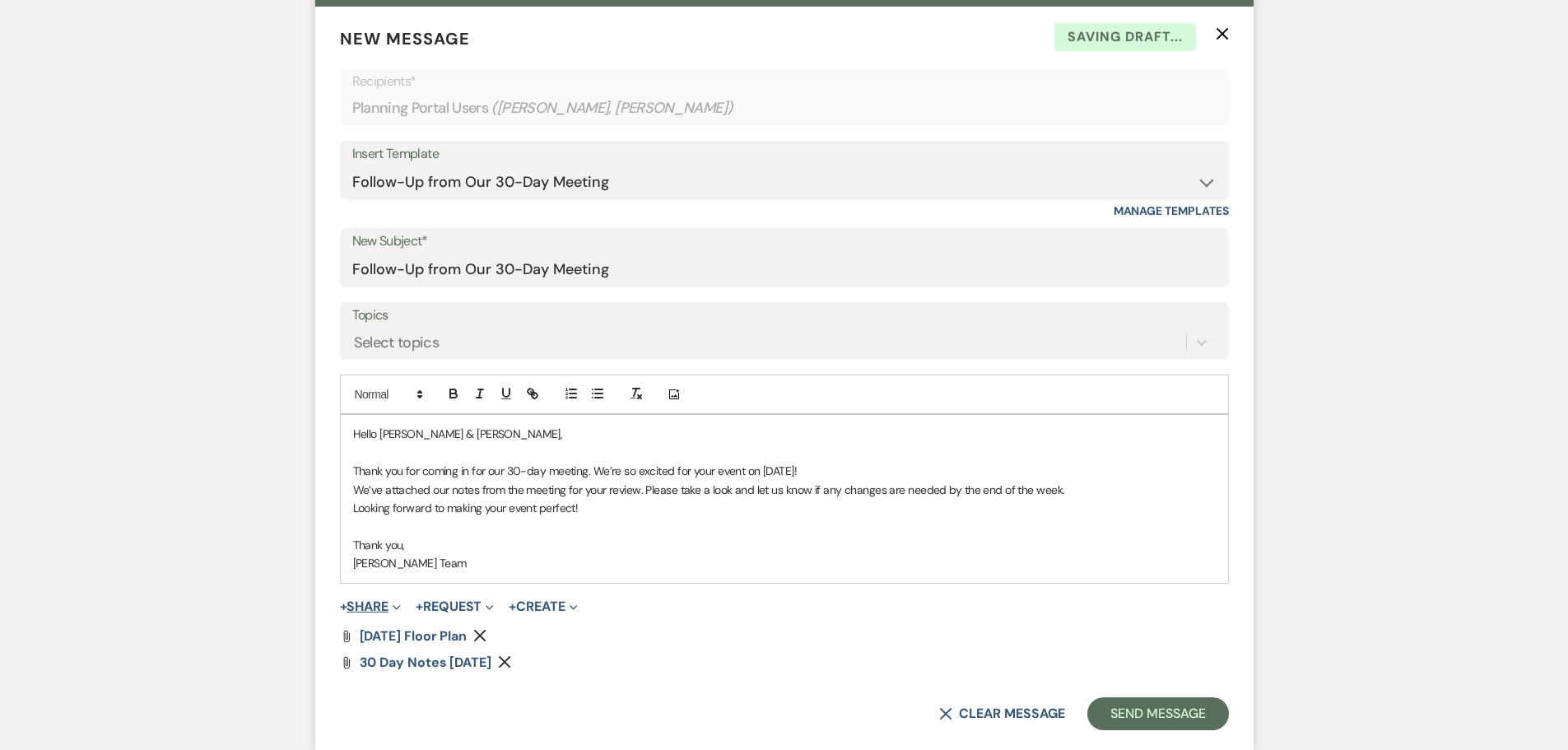
click at [386, 607] on button "+ Share Expand" at bounding box center [371, 606] width 62 height 13
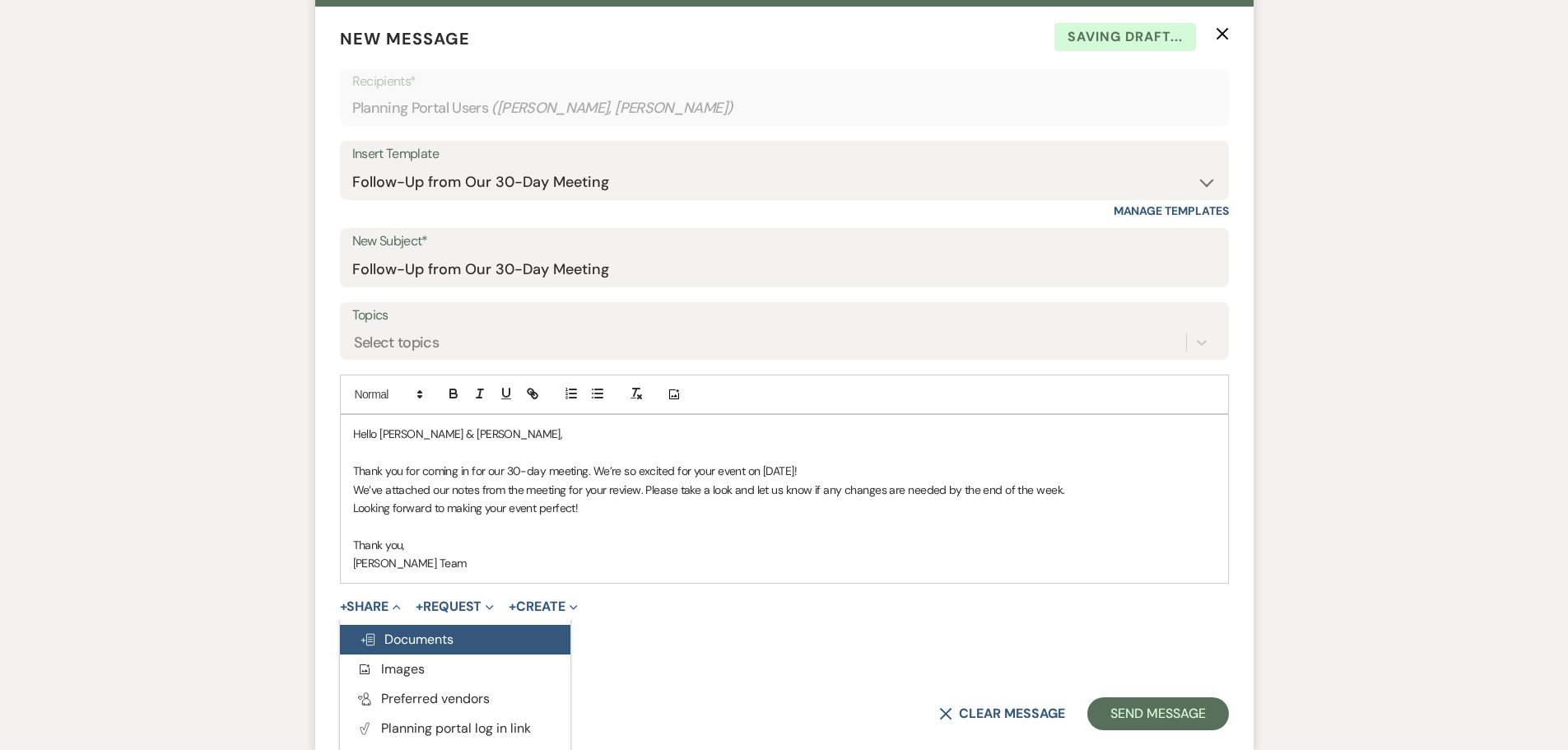
click at [434, 638] on span "Doc Upload Documents" at bounding box center [406, 639] width 94 height 17
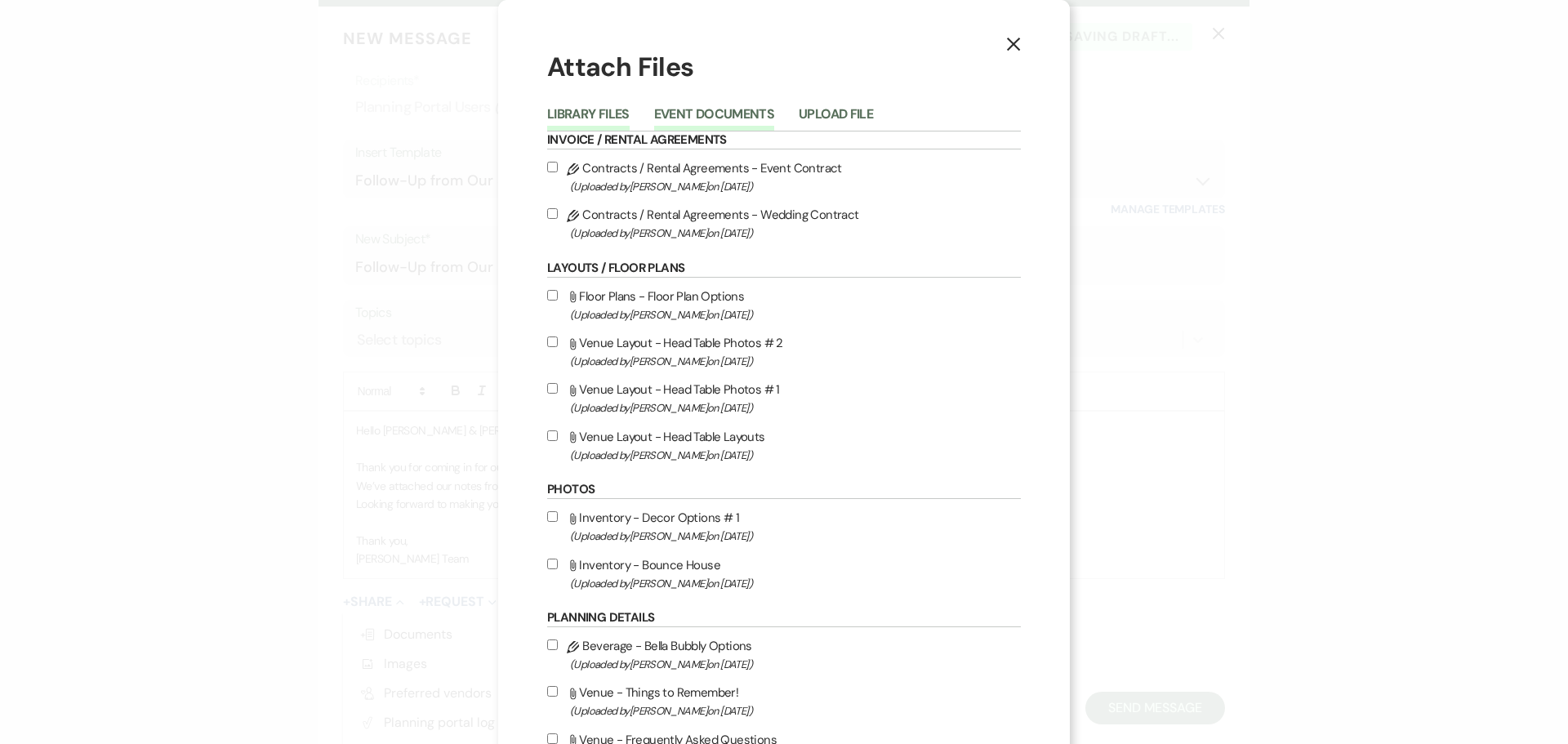
click at [717, 115] on button "Event Documents" at bounding box center [714, 119] width 120 height 23
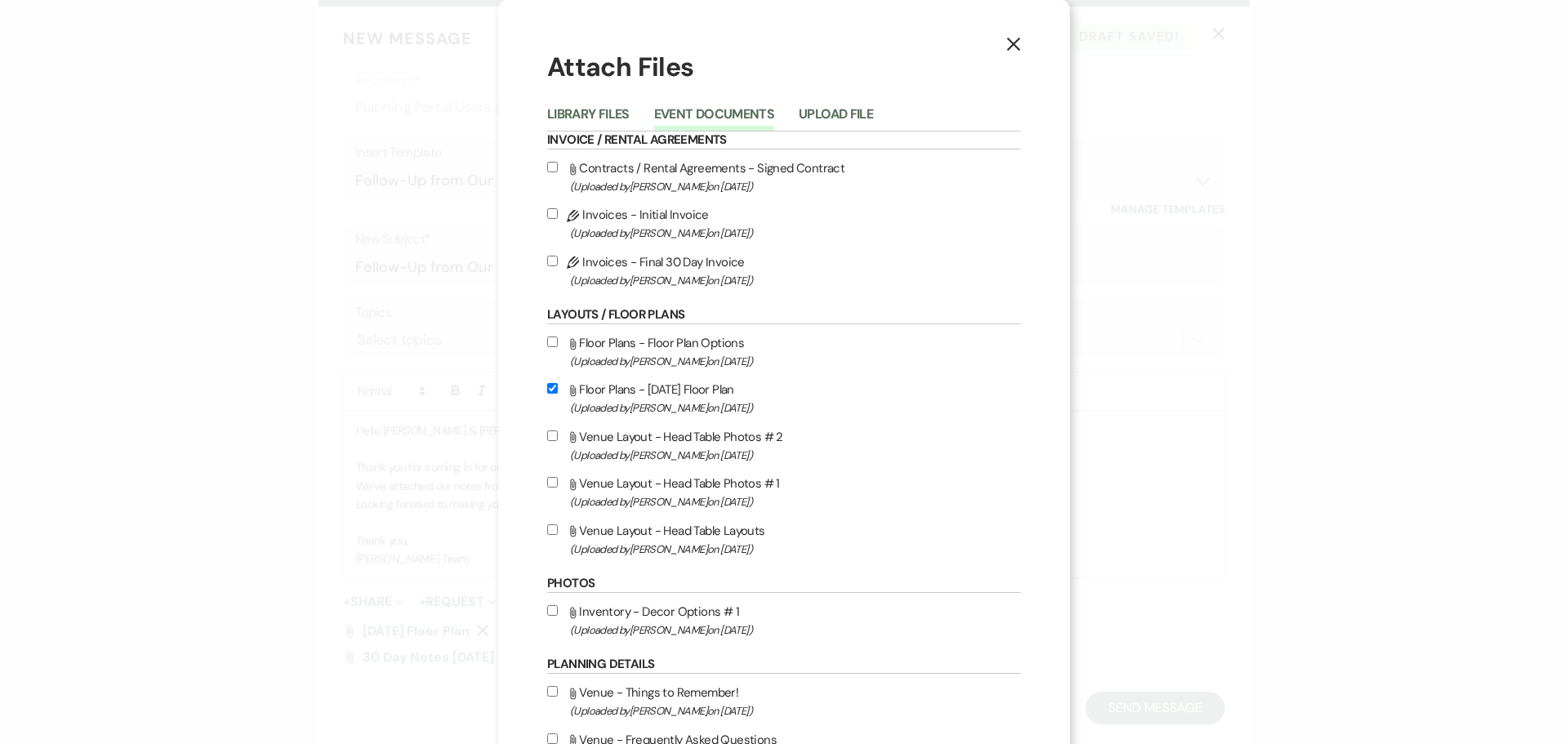
click at [547, 260] on input "Pencil Invoices - Final 30 Day Invoice (Uploaded by Katie Dreyer on Aug 21st, 2…" at bounding box center [552, 261] width 10 height 10
checkbox input "true"
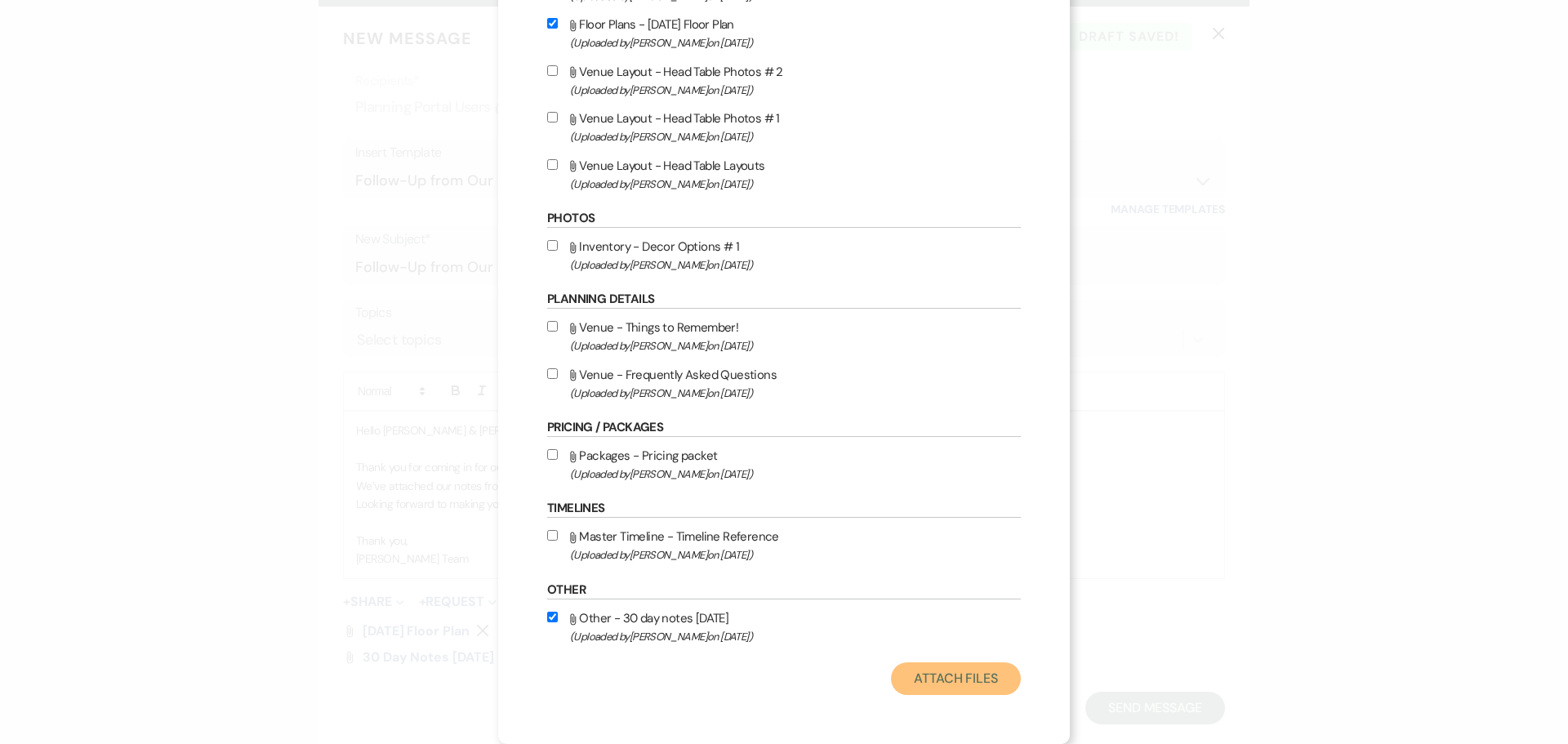
click at [958, 677] on button "Attach Files" at bounding box center [956, 679] width 130 height 33
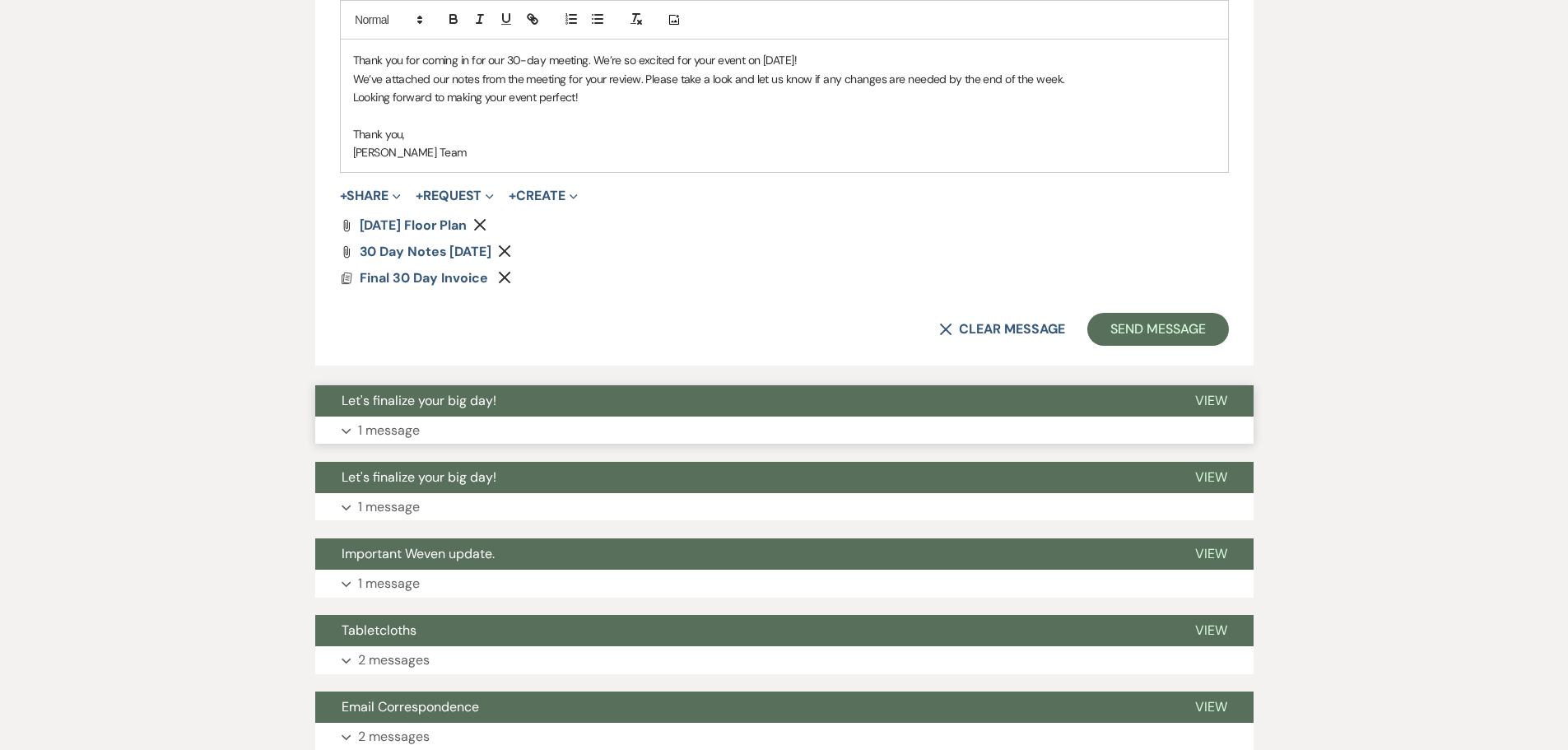
scroll to position [906, 0]
click at [1148, 332] on button "Send Message" at bounding box center [1157, 329] width 141 height 33
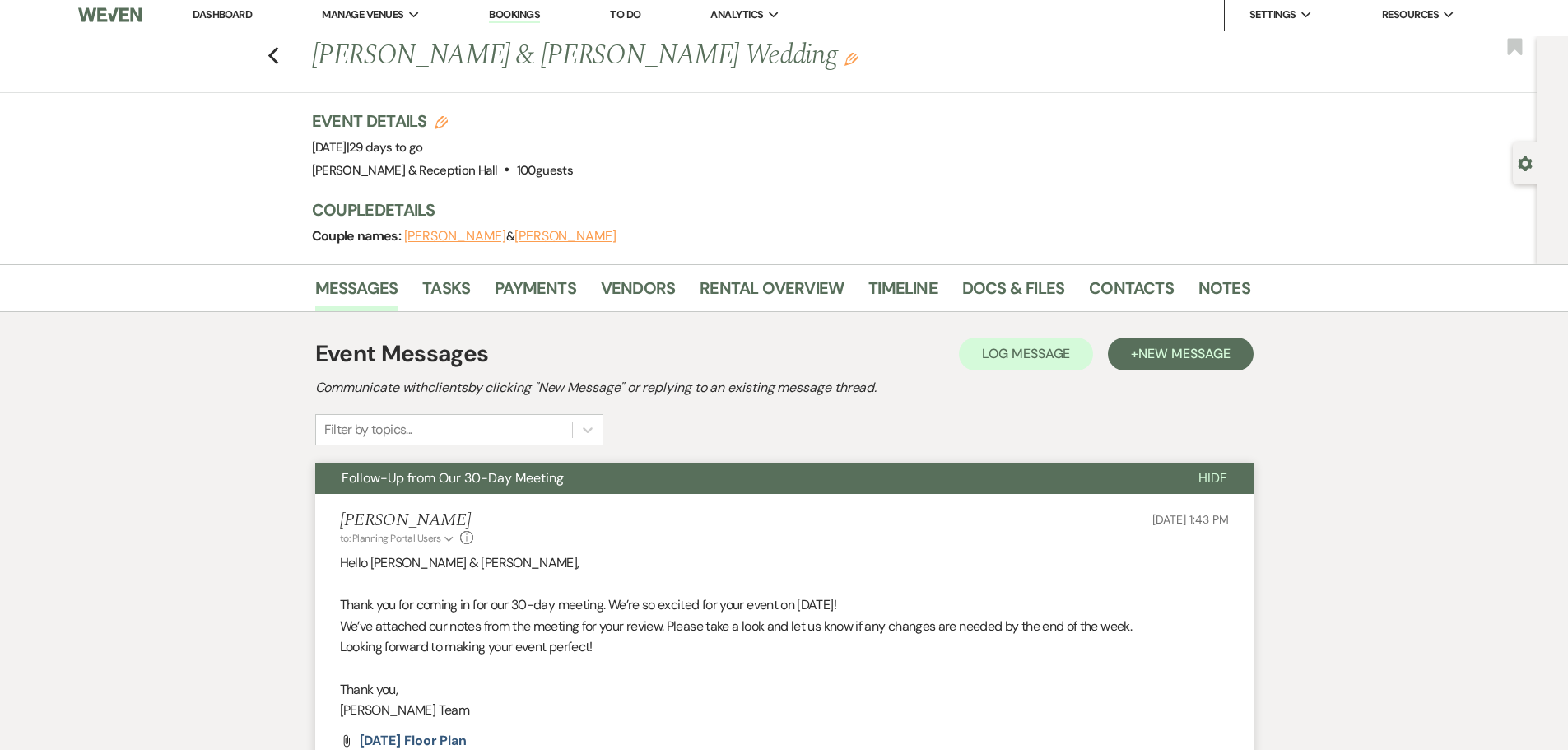
scroll to position [0, 0]
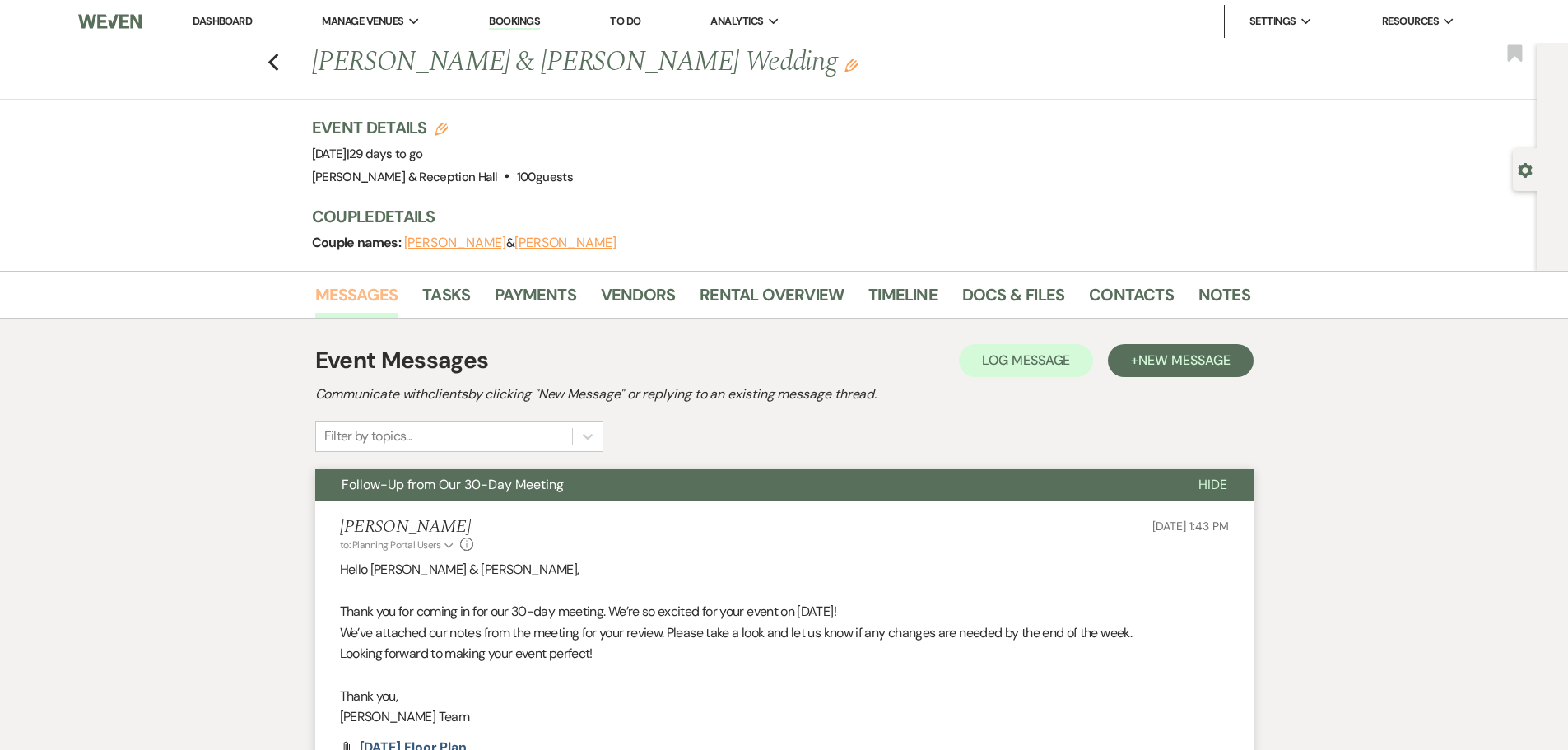
click at [350, 288] on link "Messages" at bounding box center [357, 299] width 83 height 36
click at [275, 59] on icon "Previous" at bounding box center [274, 62] width 12 height 20
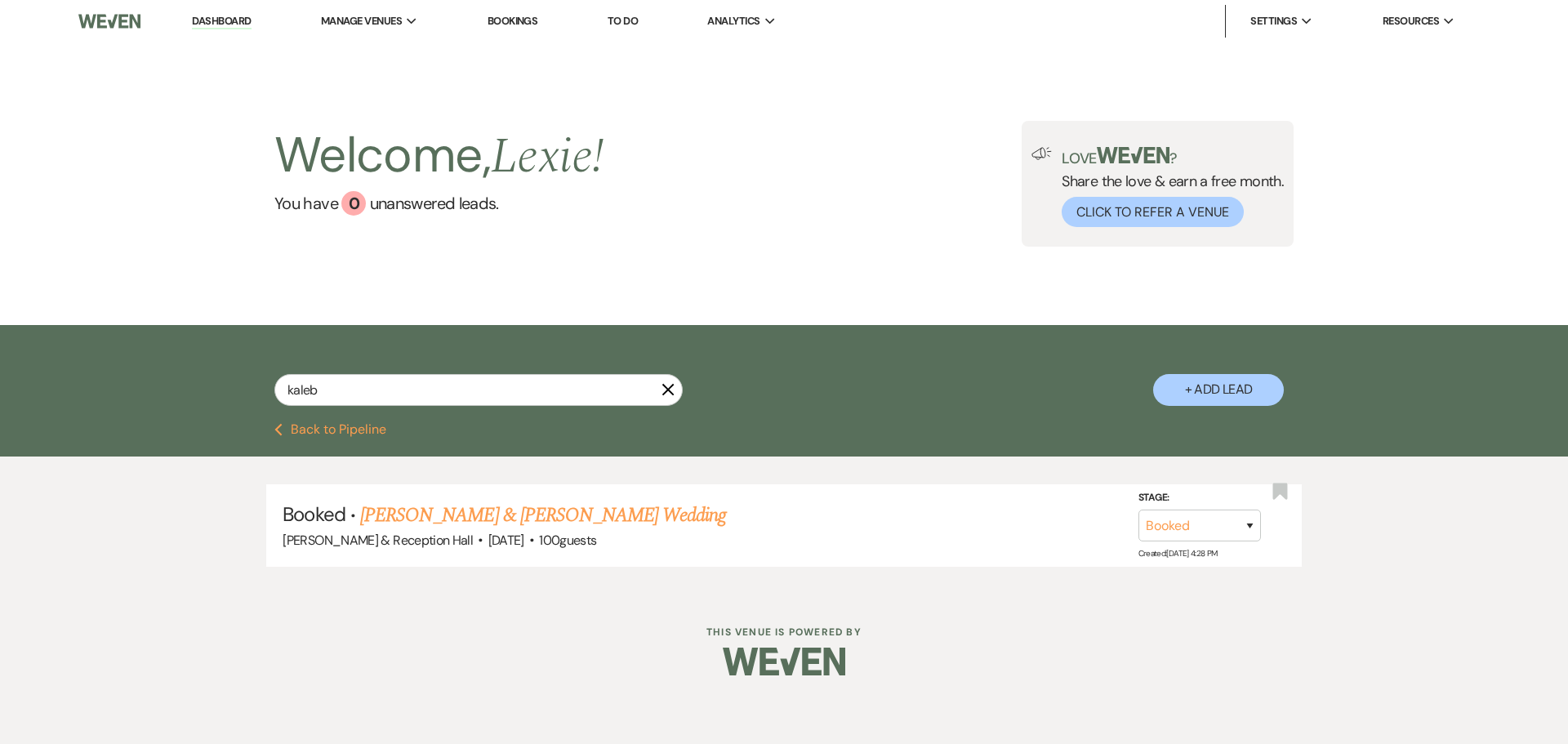
click at [363, 424] on button "Previous Back to Pipeline" at bounding box center [330, 429] width 112 height 13
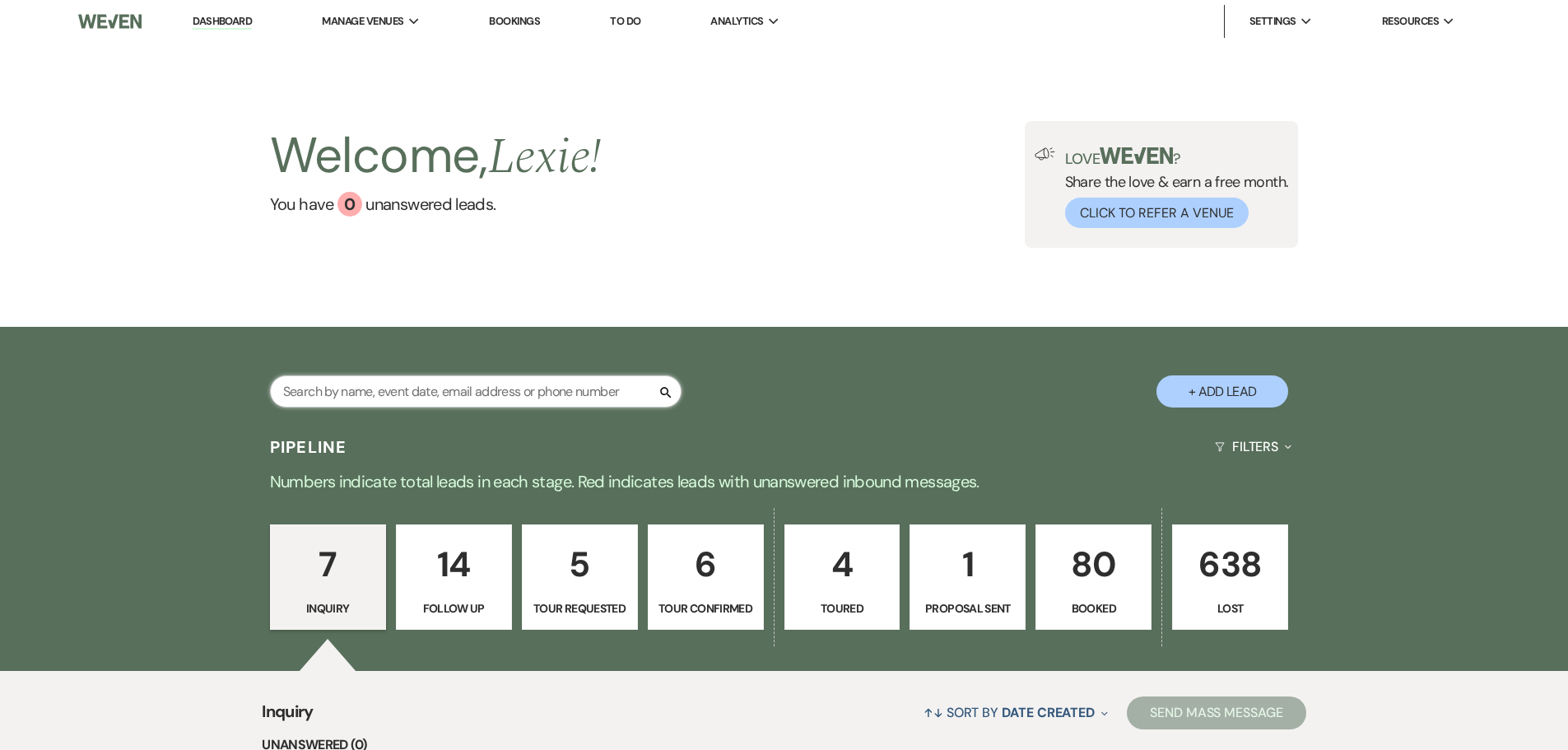
click at [526, 404] on input "text" at bounding box center [475, 391] width 412 height 32
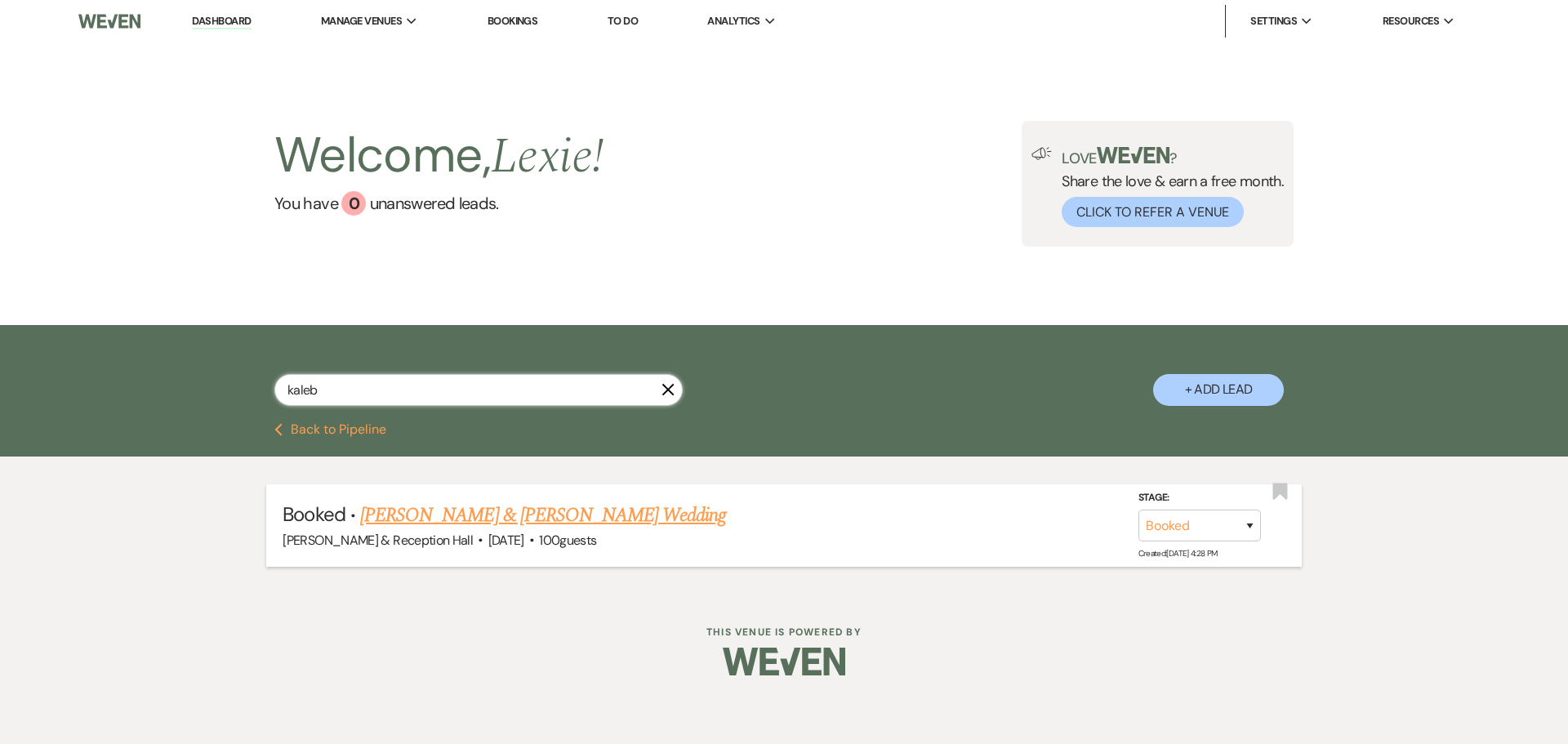
type input "kaleb"
click at [634, 513] on link "Briana Travis & Kaleb Hamilton's Wedding" at bounding box center [543, 515] width 366 height 29
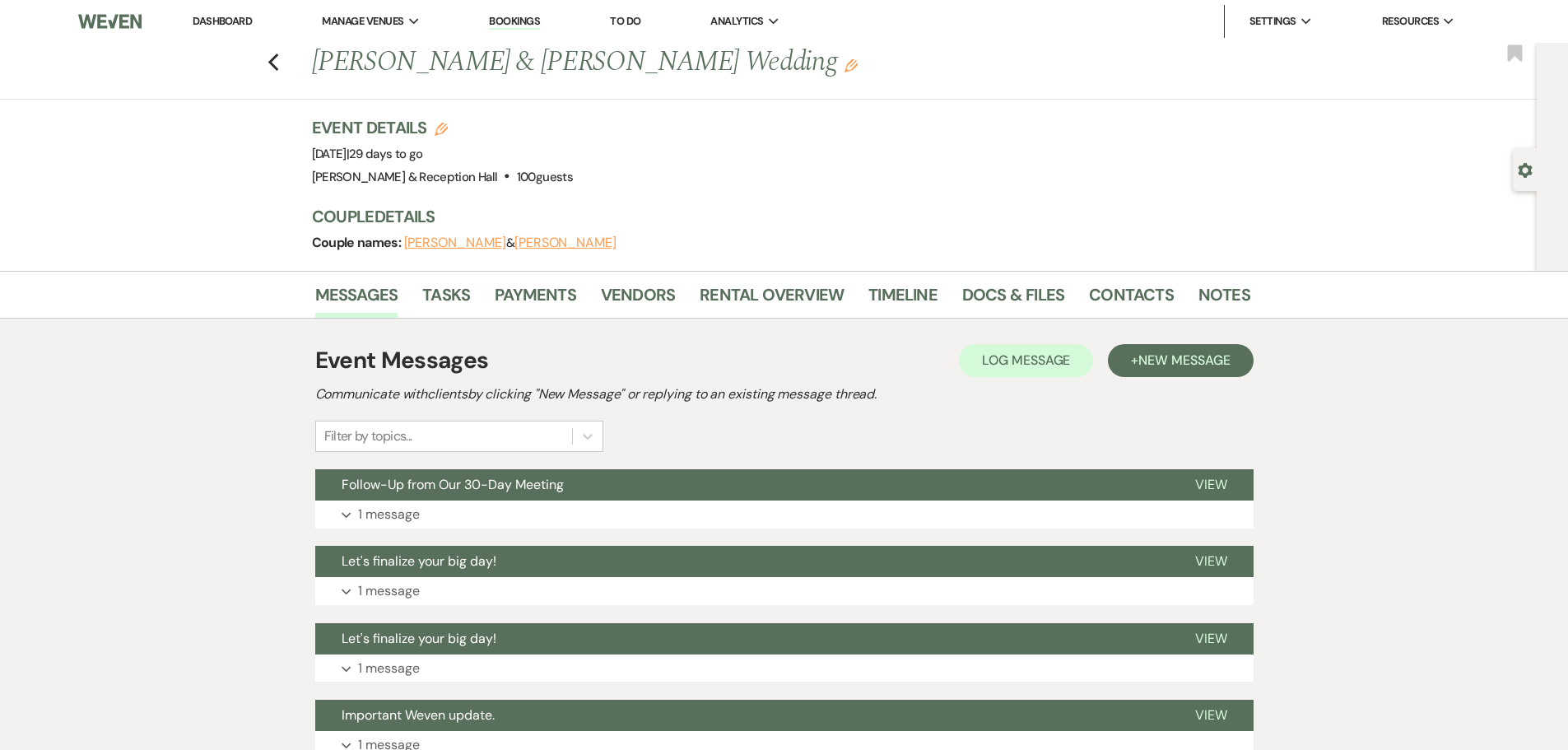
drag, startPoint x: 244, startPoint y: 20, endPoint x: 246, endPoint y: 28, distance: 8.2
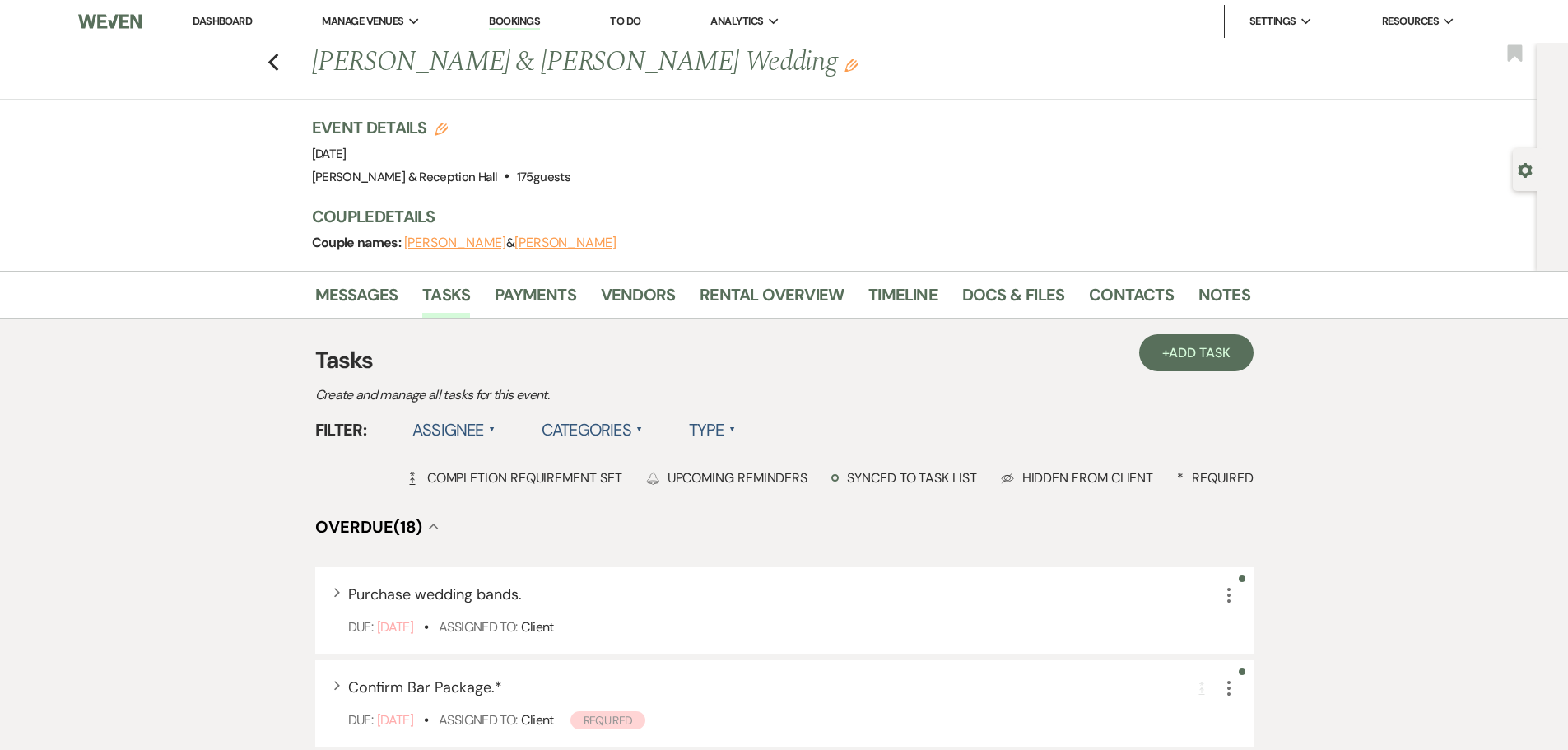
click at [352, 288] on link "Messages" at bounding box center [357, 299] width 83 height 36
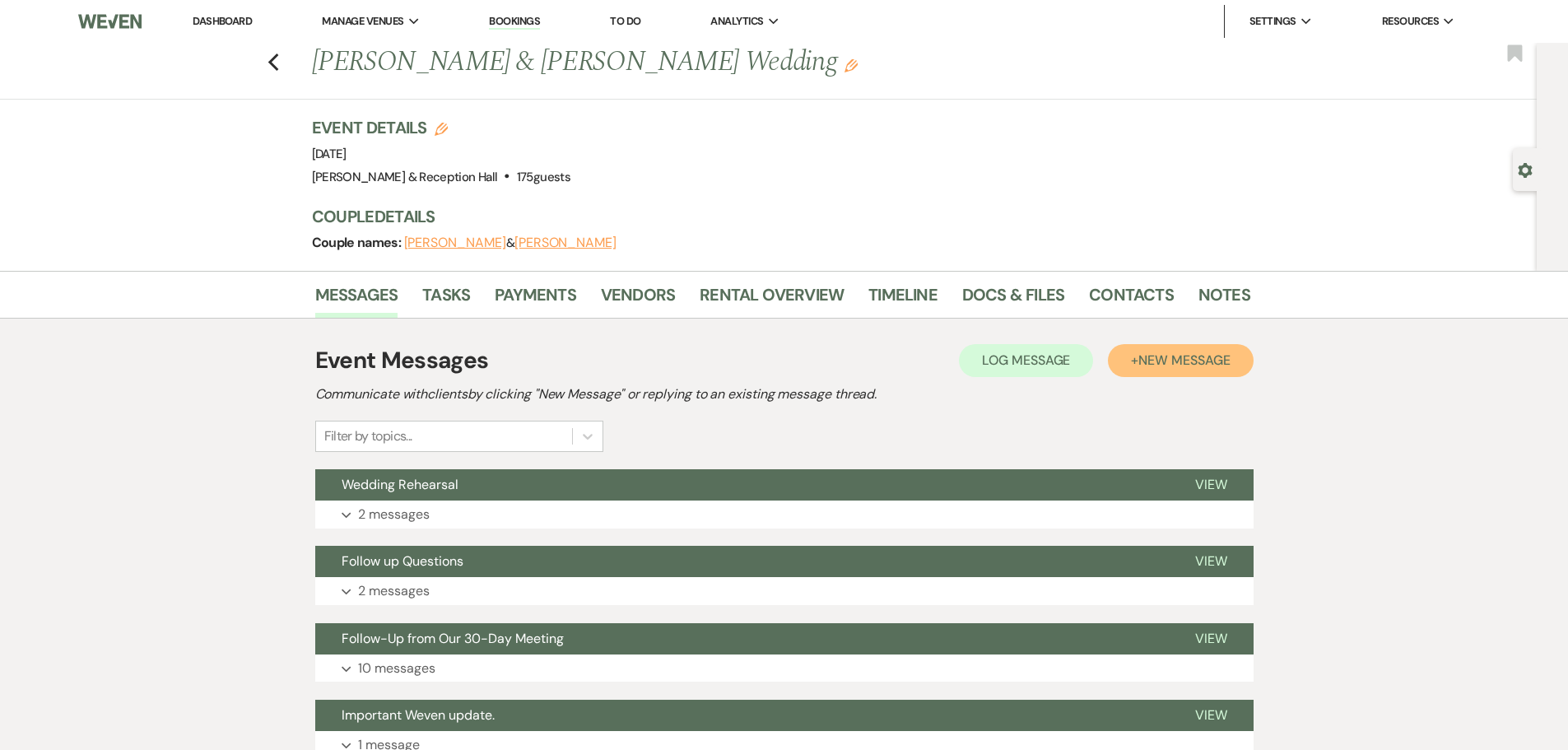
click at [1184, 368] on span "New Message" at bounding box center [1183, 360] width 92 height 17
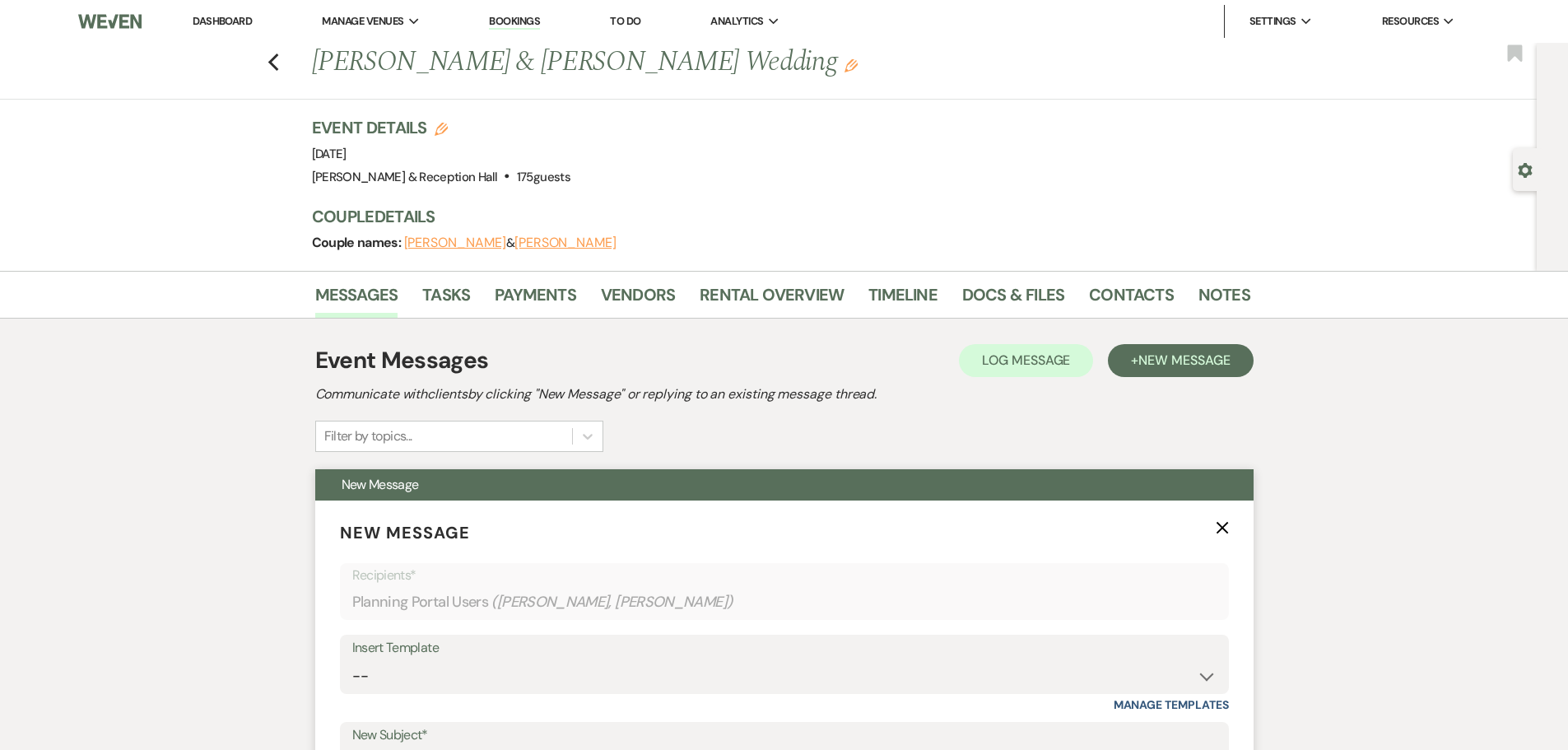
click at [365, 656] on div "Insert Template" at bounding box center [784, 648] width 864 height 24
click at [365, 664] on select "-- Weven Planning Portal Introduction (Booked Events) Initial Inquiry Response …" at bounding box center [784, 676] width 864 height 32
select select "4607"
click at [352, 660] on select "-- Weven Planning Portal Introduction (Booked Events) Initial Inquiry Response …" at bounding box center [784, 676] width 864 height 32
type input "Truly an Honor!"
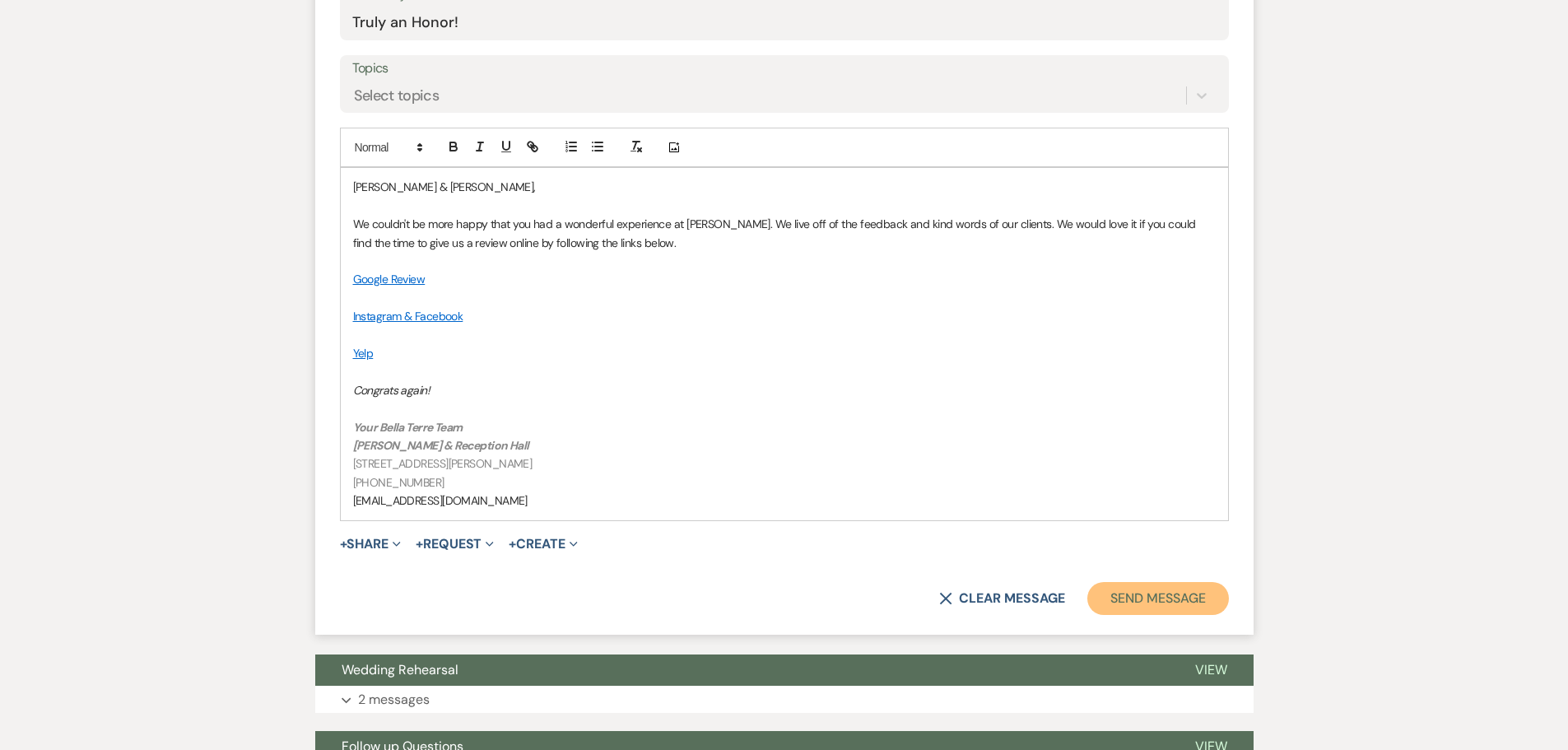
click at [1124, 591] on button "Send Message" at bounding box center [1157, 599] width 141 height 33
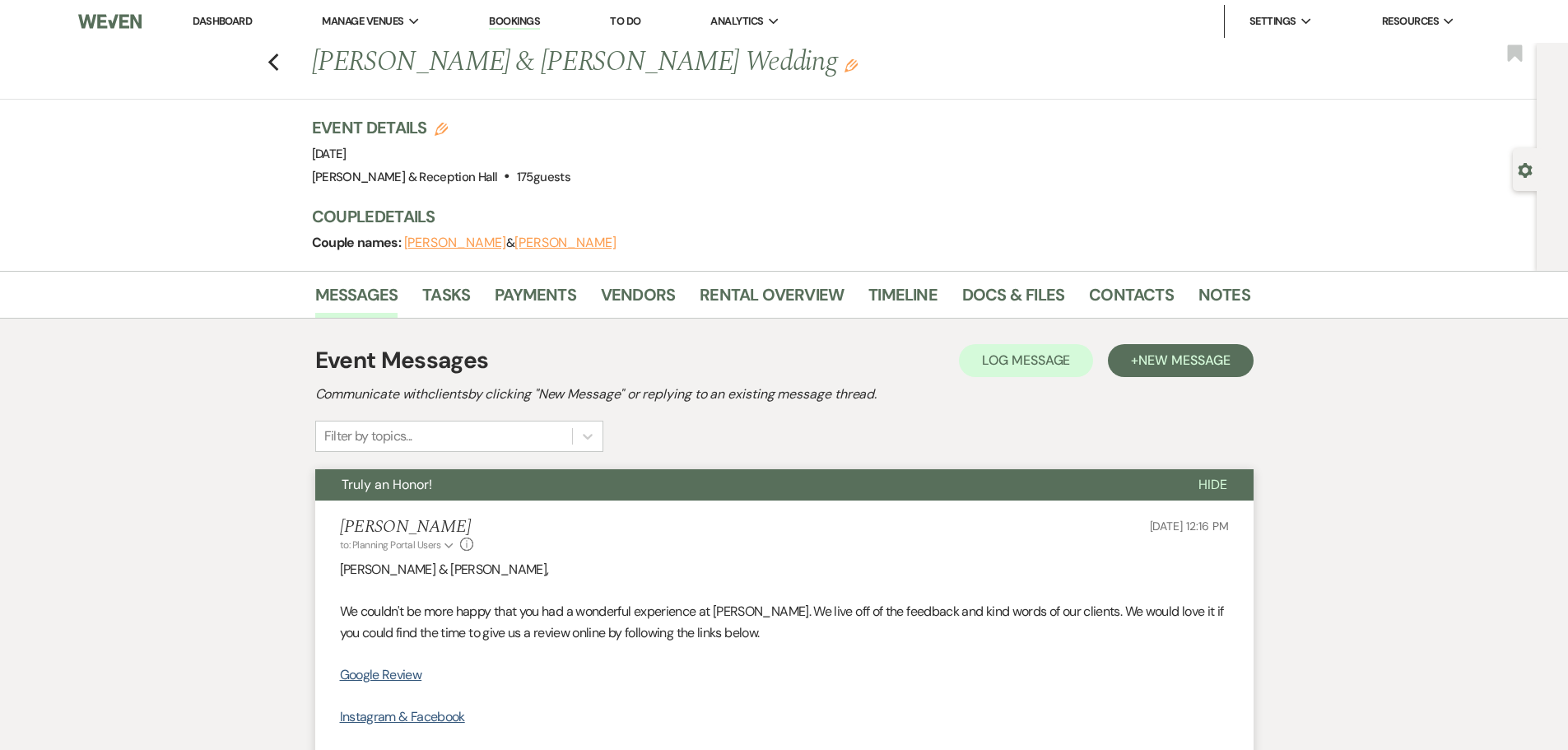
click at [286, 63] on div "Previous Shelby Ryan & Ty Hansen's Wedding Edit Bookmark" at bounding box center [764, 71] width 1544 height 57
click at [280, 61] on icon "Previous" at bounding box center [274, 62] width 12 height 20
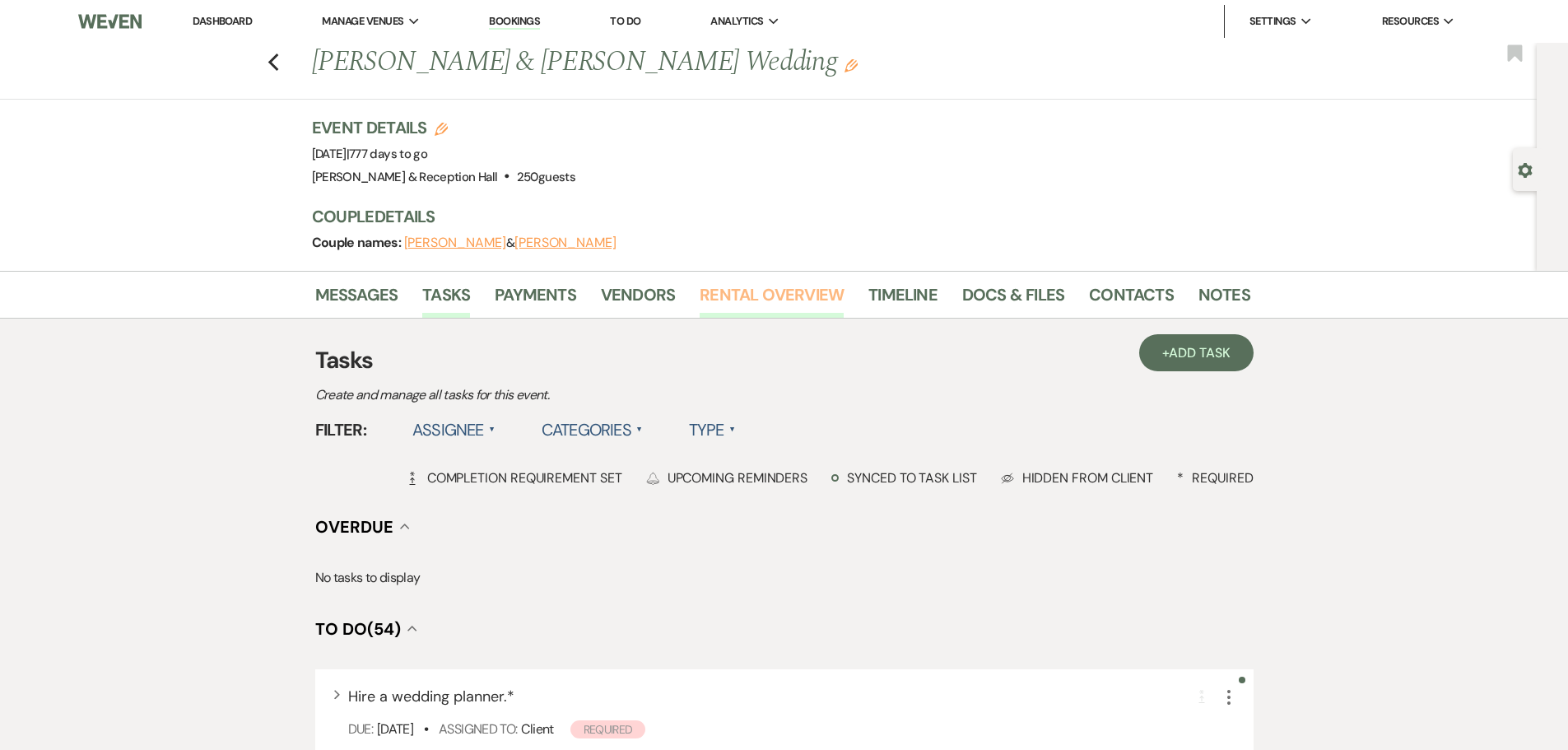
click at [704, 303] on link "Rental Overview" at bounding box center [771, 299] width 144 height 36
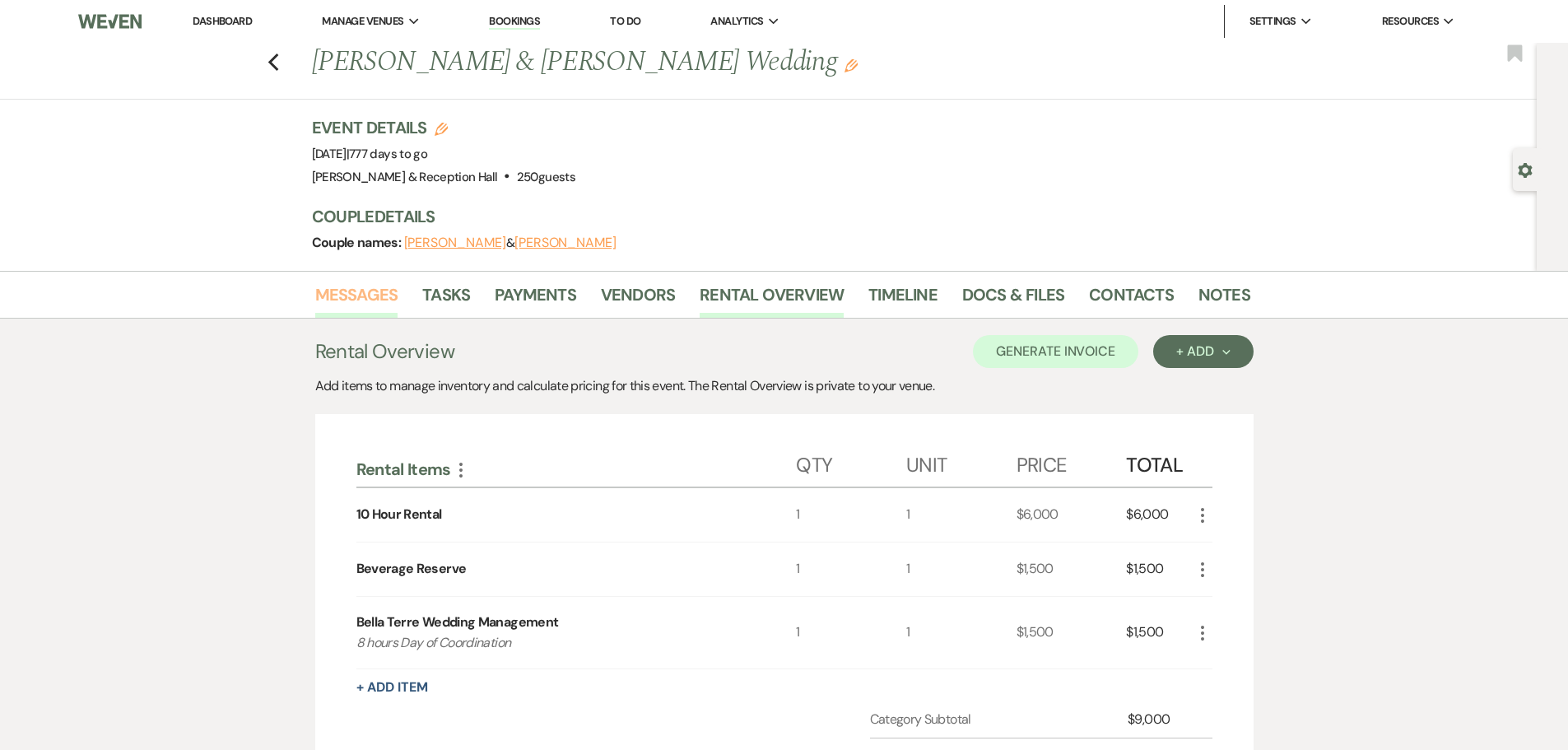
click at [379, 298] on link "Messages" at bounding box center [357, 299] width 83 height 36
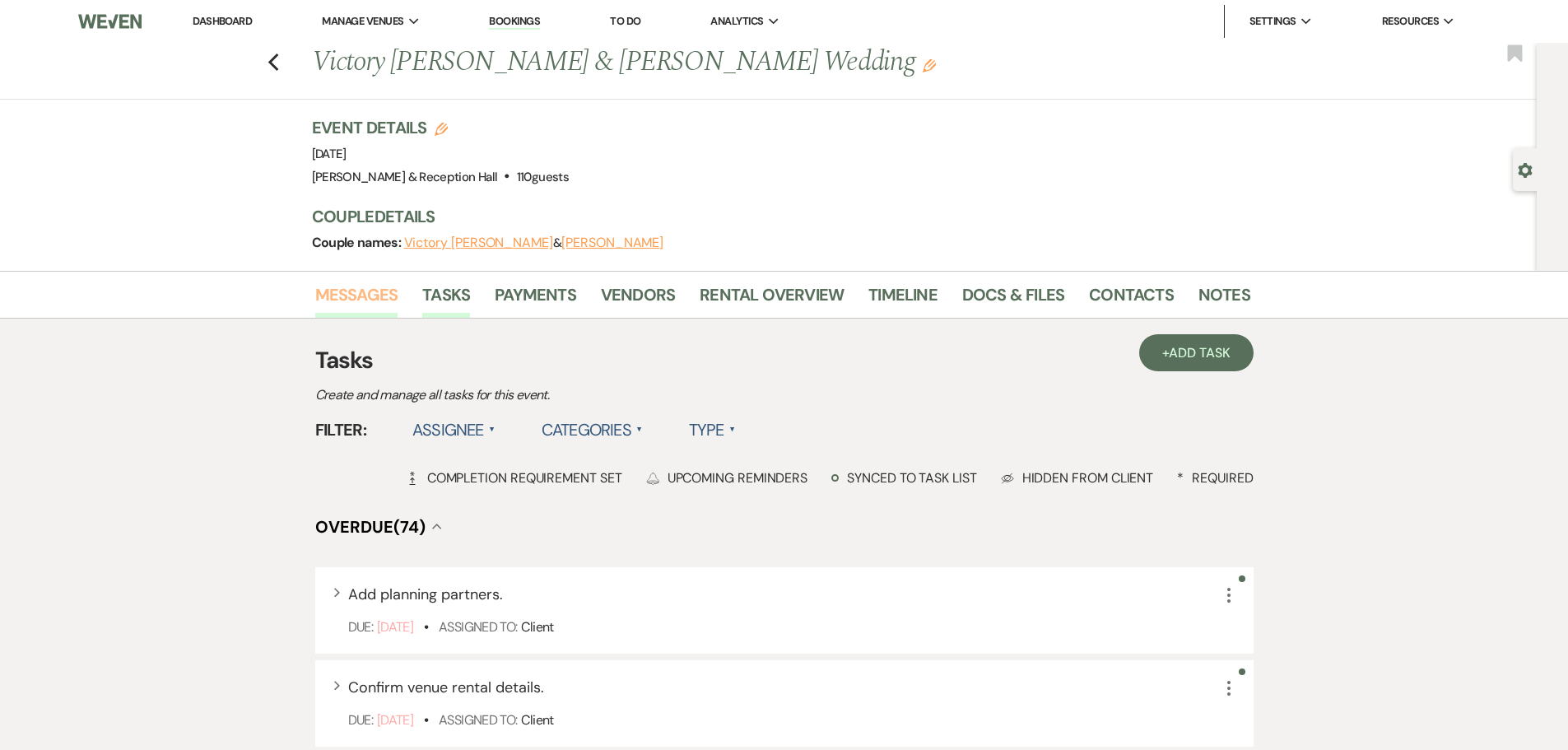
click at [372, 299] on link "Messages" at bounding box center [357, 299] width 83 height 36
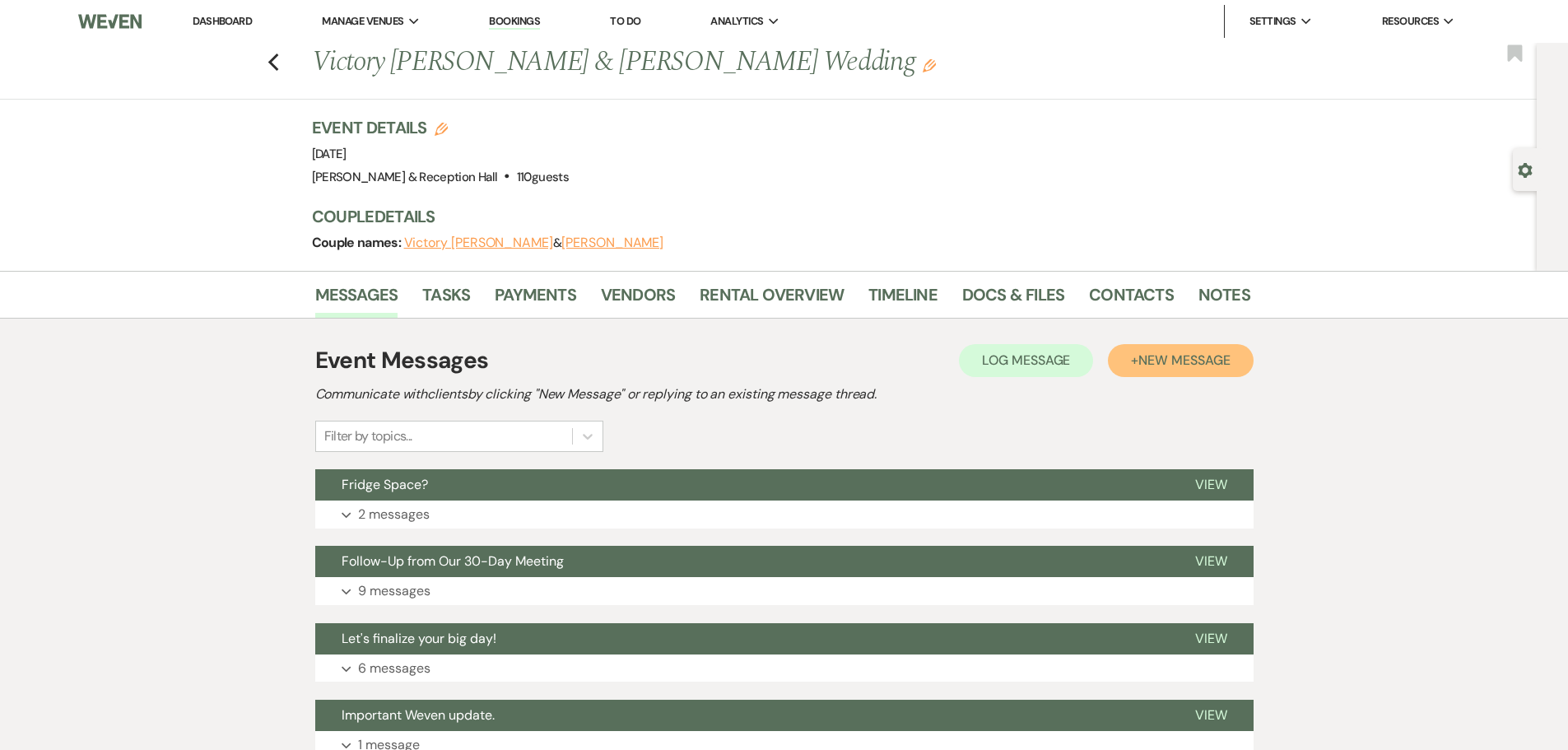
click at [1133, 365] on button "+ New Message" at bounding box center [1180, 361] width 145 height 33
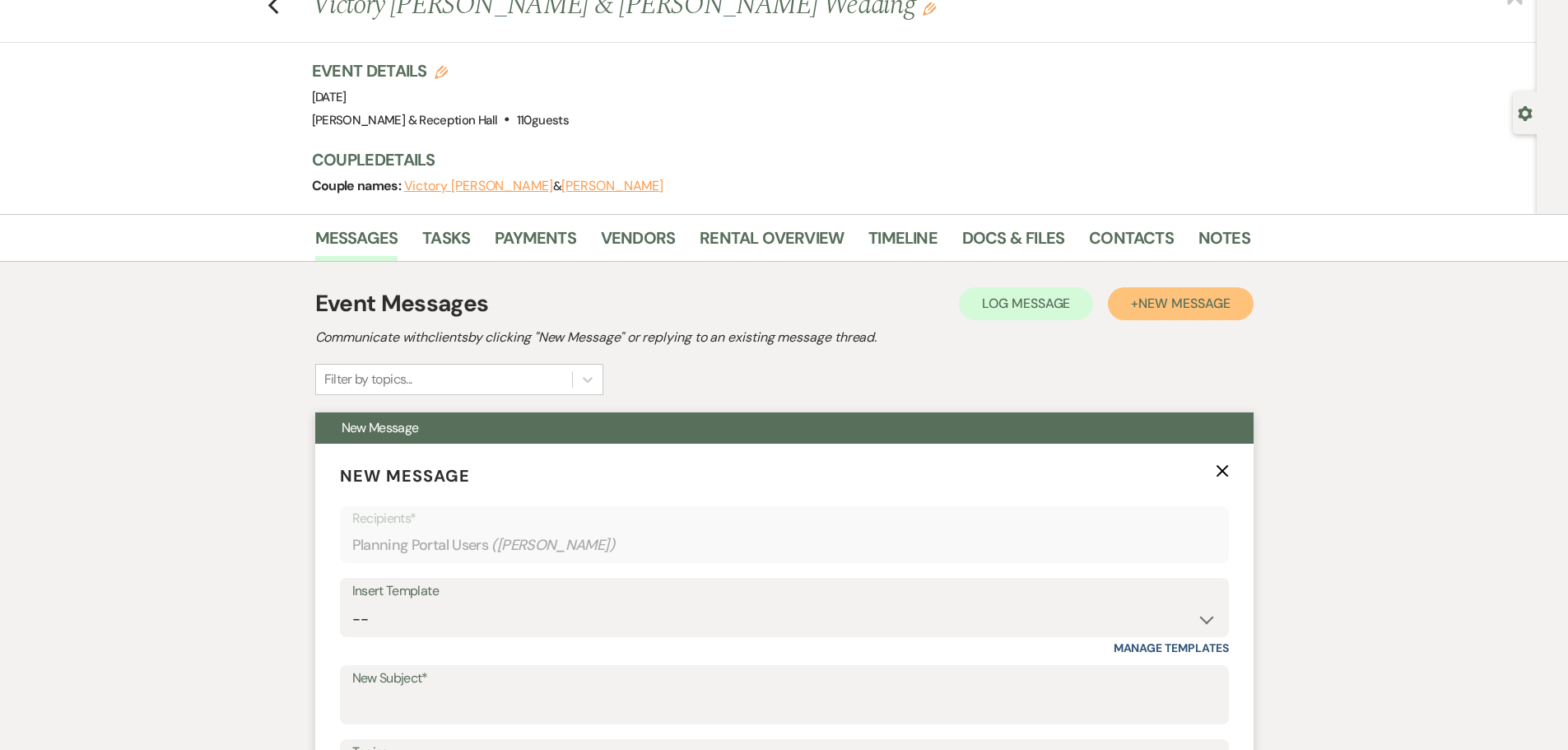
scroll to position [82, 0]
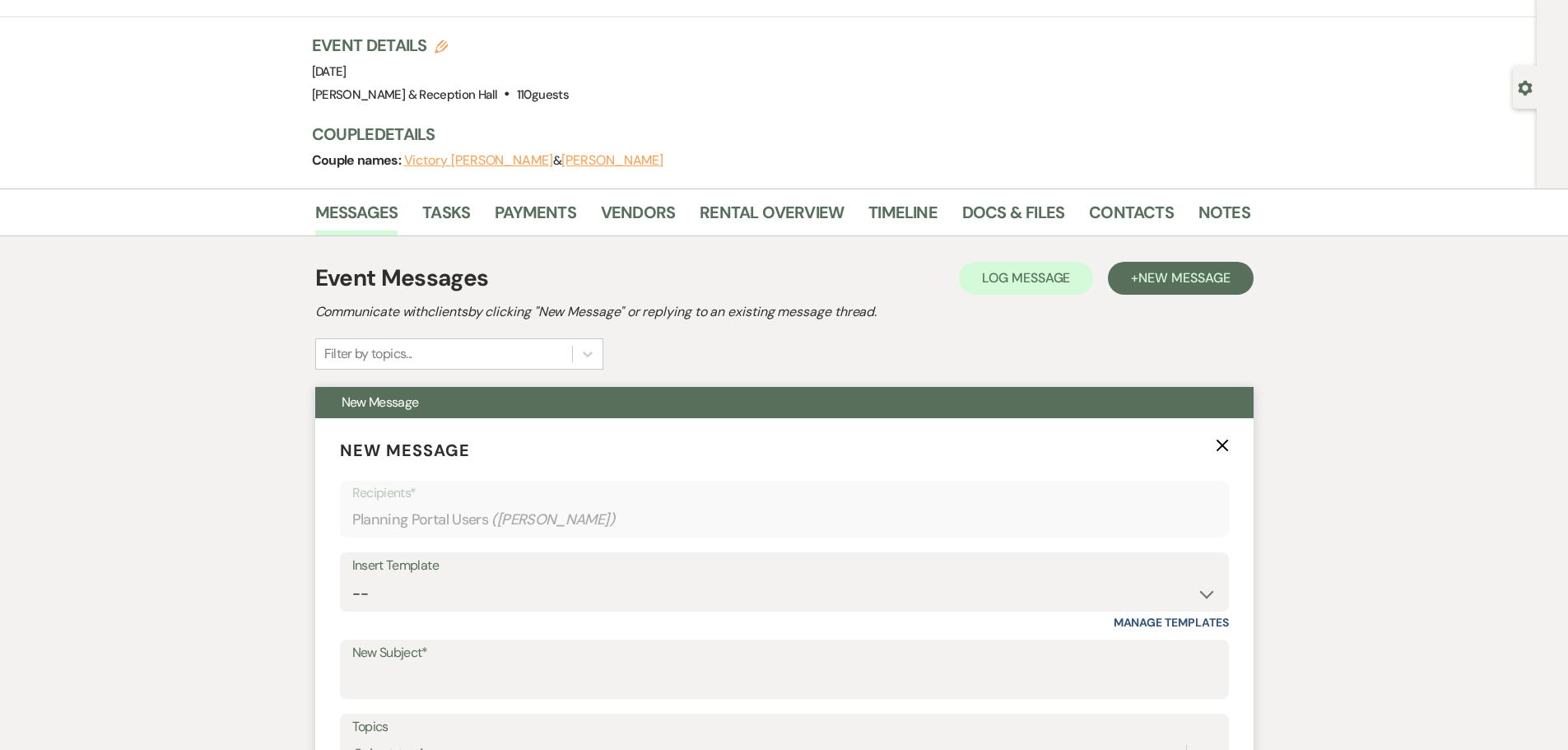
click at [413, 573] on div "Insert Template" at bounding box center [784, 566] width 864 height 24
click at [419, 590] on select "-- Weven Planning Portal Introduction (Booked Events) Initial Inquiry Response …" at bounding box center [784, 594] width 864 height 32
select select "4607"
click at [352, 578] on select "-- Weven Planning Portal Introduction (Booked Events) Initial Inquiry Response …" at bounding box center [784, 594] width 864 height 32
type input "Truly an Honor!"
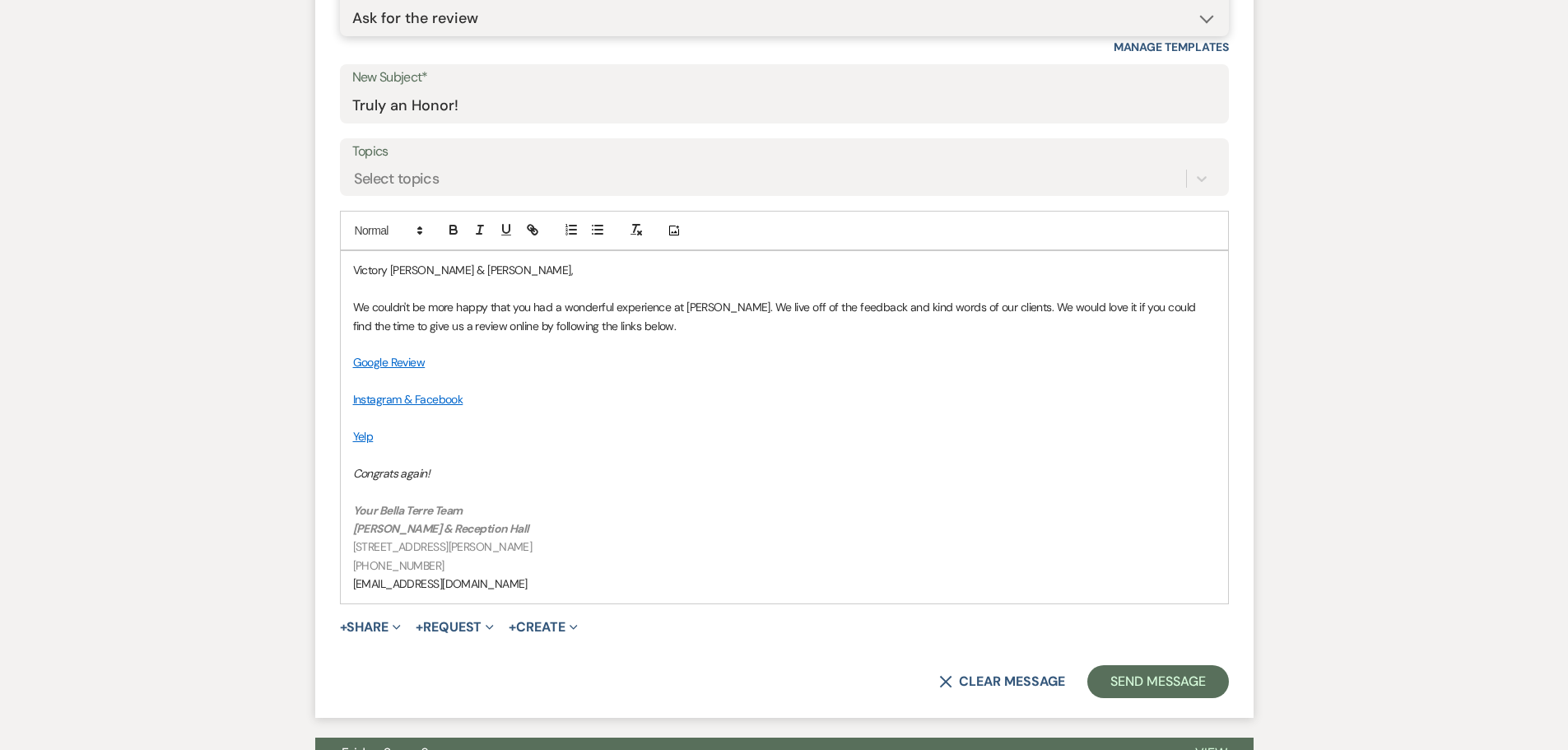
scroll to position [658, 0]
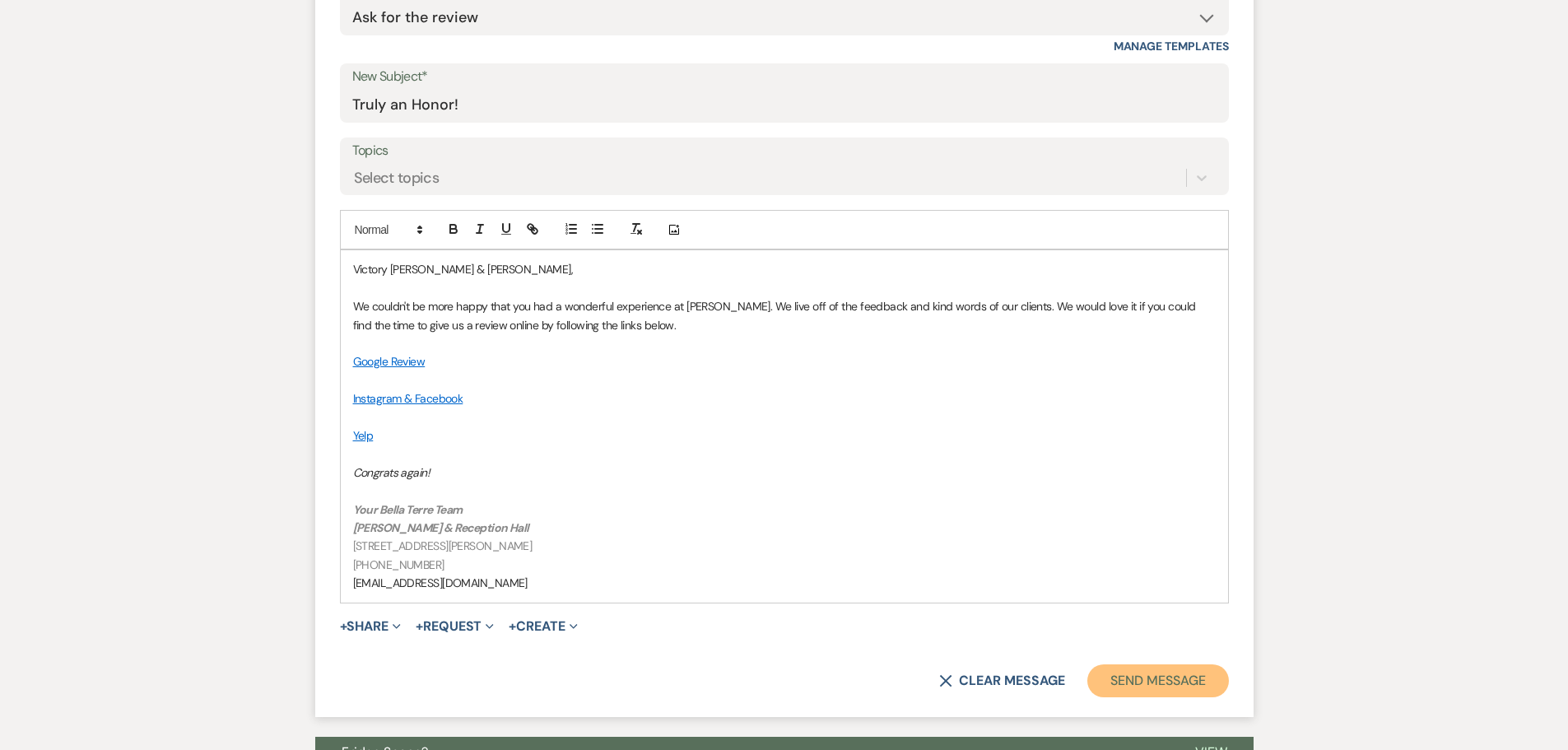
click at [1121, 679] on button "Send Message" at bounding box center [1157, 681] width 141 height 33
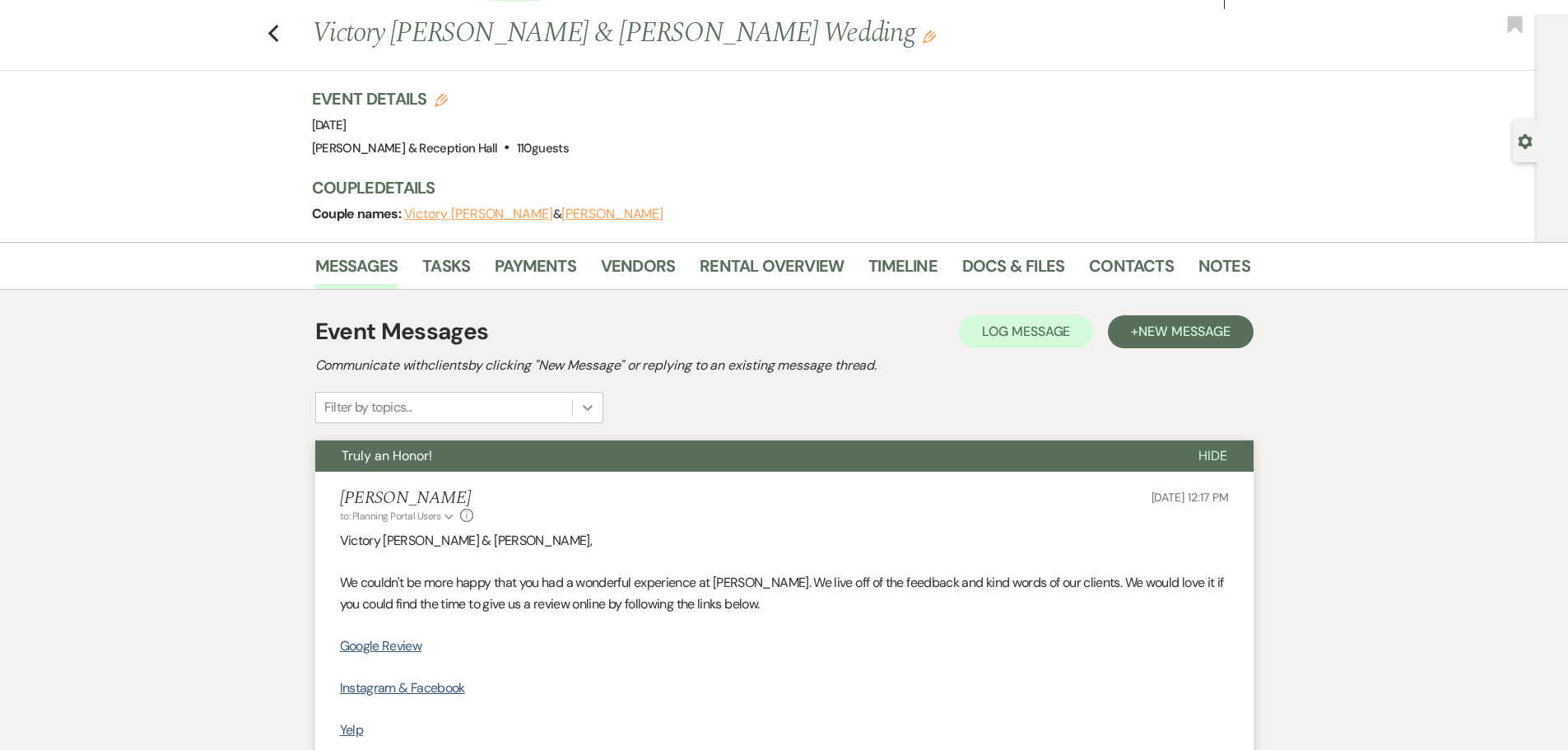
scroll to position [0, 0]
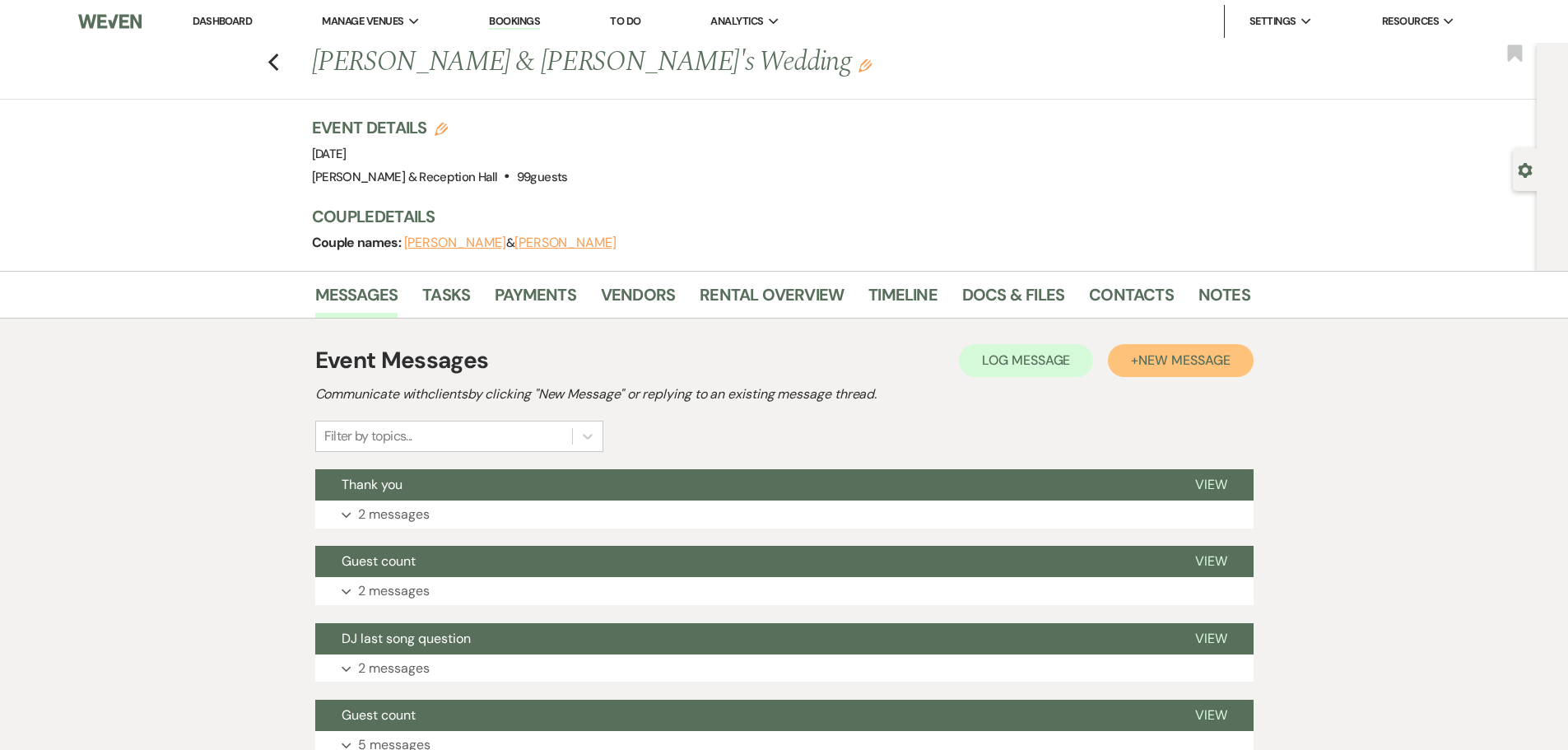
click at [1202, 372] on button "+ New Message" at bounding box center [1180, 361] width 145 height 33
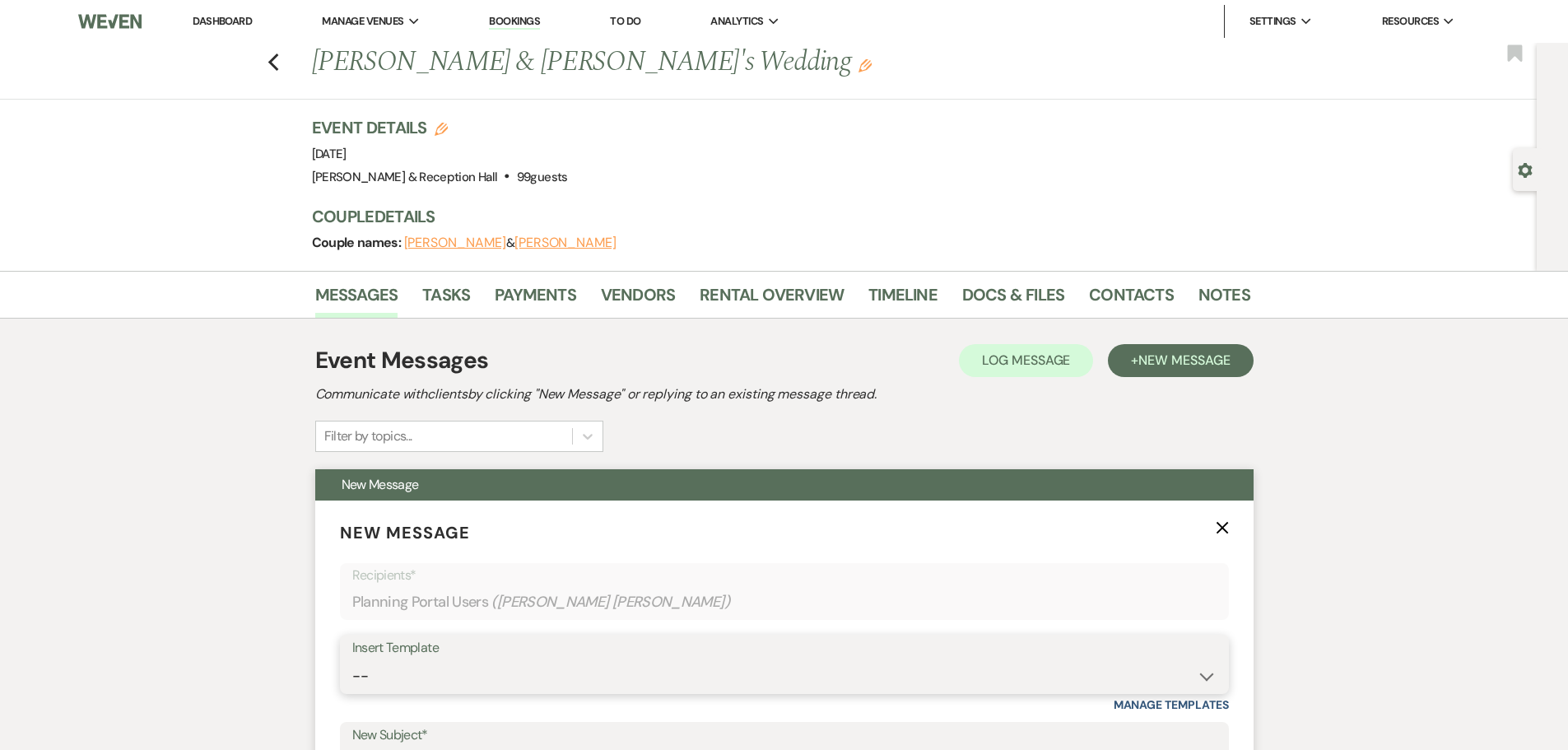
click at [459, 681] on select "-- Weven Planning Portal Introduction (Booked Events) Initial Inquiry Response …" at bounding box center [784, 676] width 864 height 32
select select "4607"
click at [352, 660] on select "-- Weven Planning Portal Introduction (Booked Events) Initial Inquiry Response …" at bounding box center [784, 676] width 864 height 32
type input "Truly an Honor!"
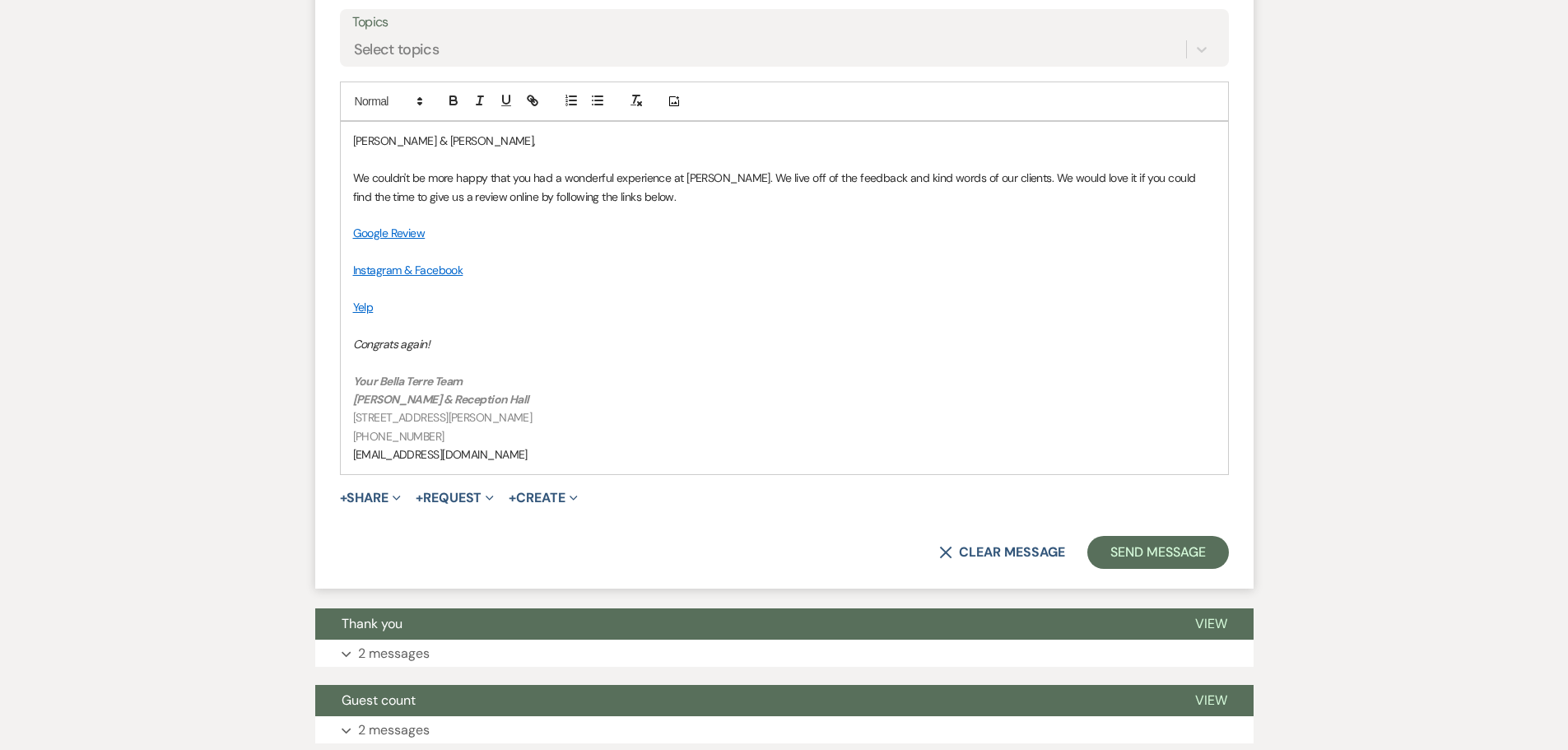
scroll to position [823, 0]
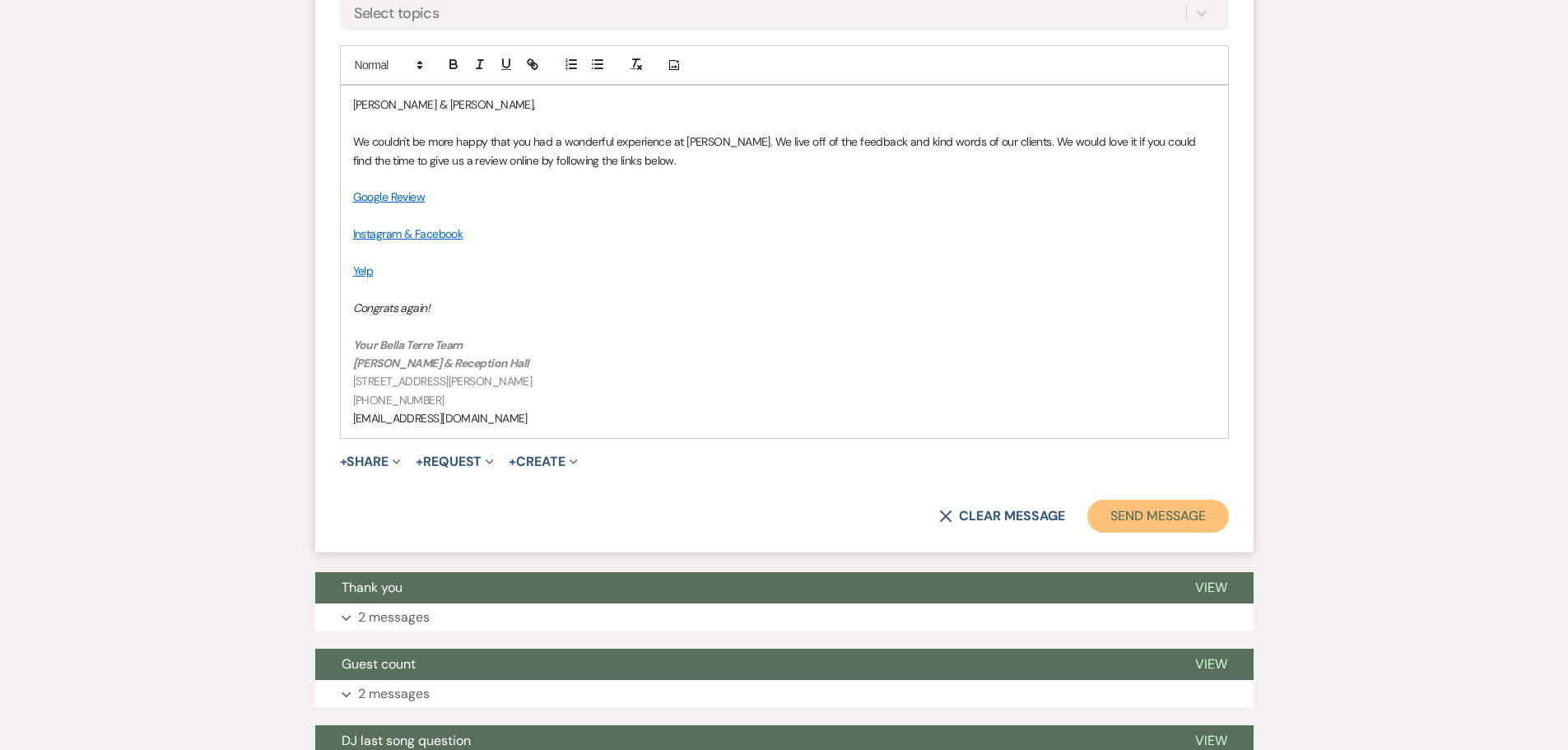
click at [1126, 516] on button "Send Message" at bounding box center [1157, 516] width 141 height 33
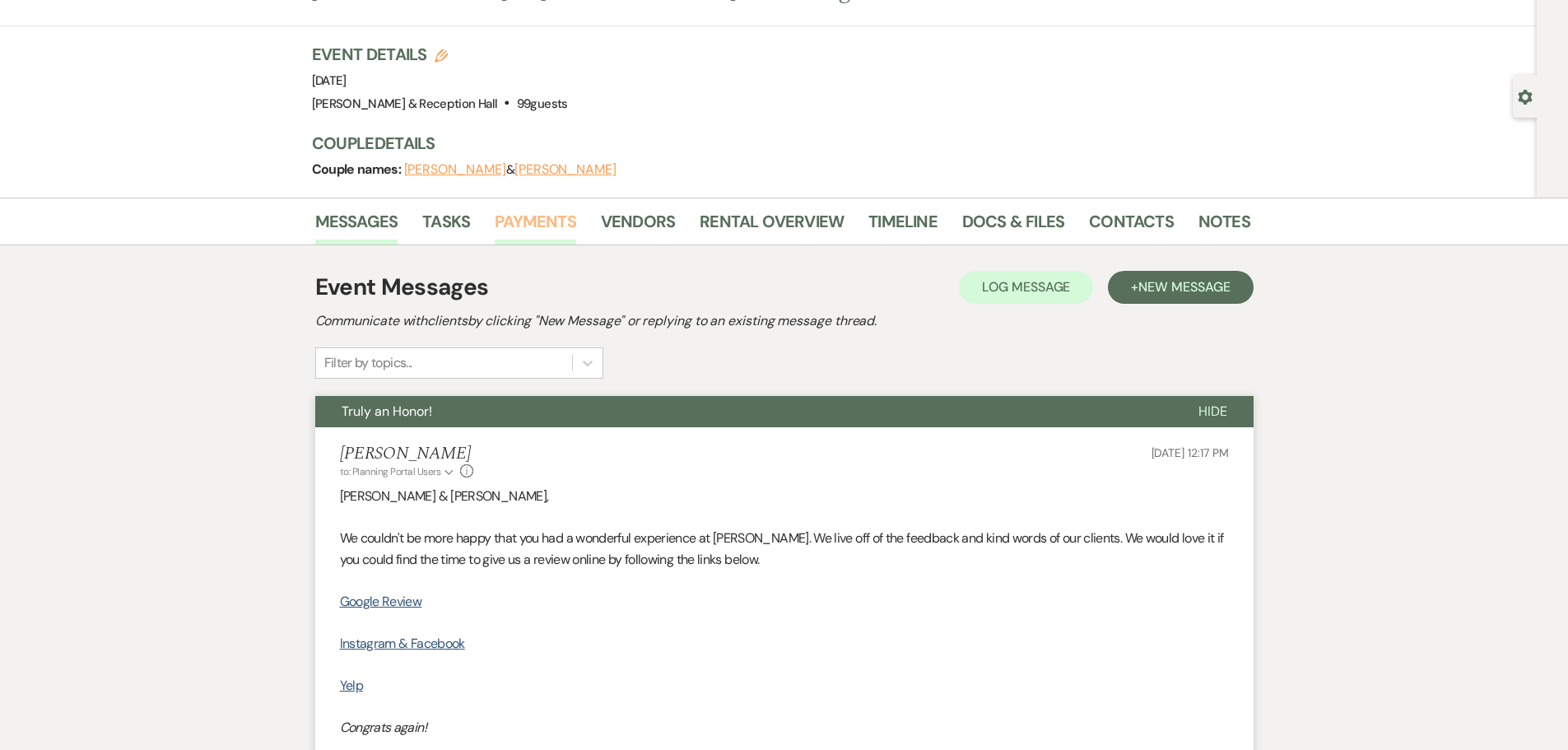
scroll to position [0, 0]
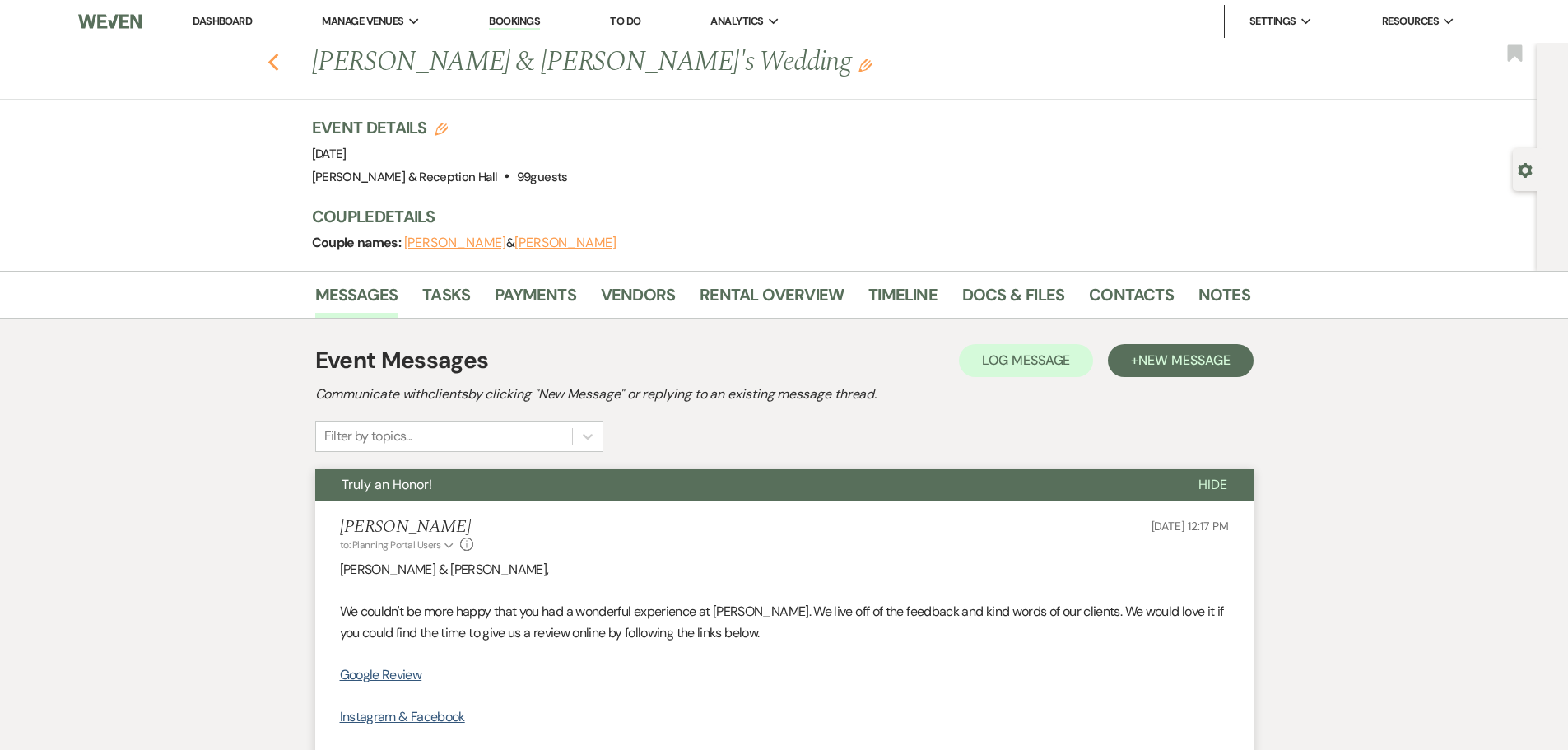
click at [280, 59] on icon "Previous" at bounding box center [274, 62] width 12 height 20
